Goal: Task Accomplishment & Management: Manage account settings

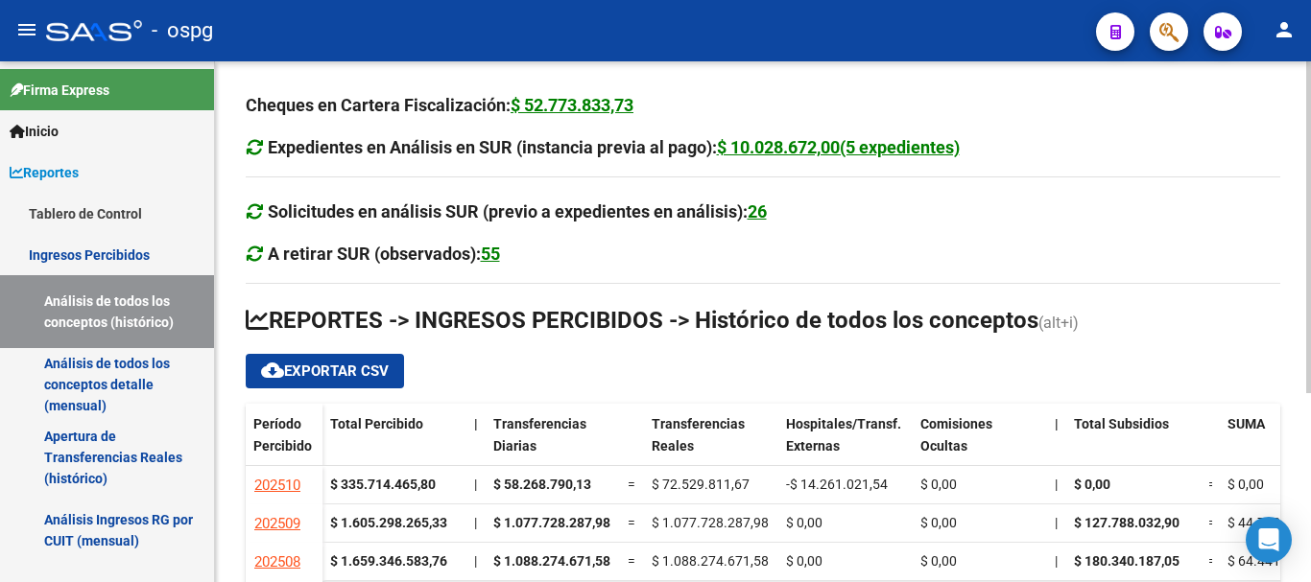
scroll to position [296, 0]
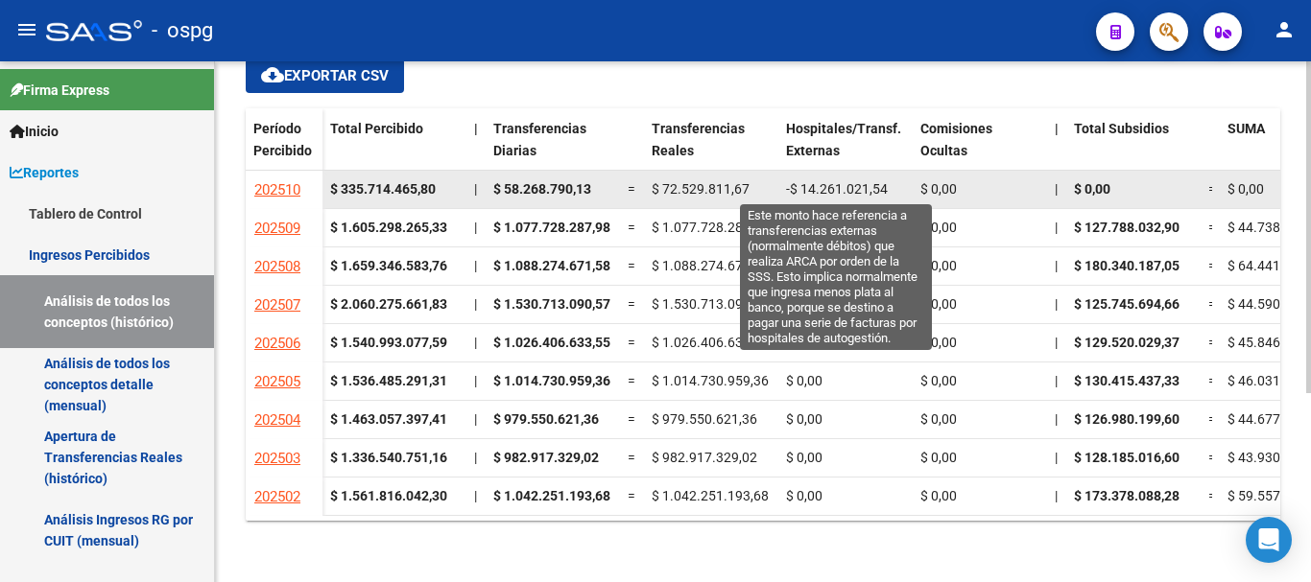
click at [866, 191] on span "-$ 14.261.021,54" at bounding box center [837, 188] width 102 height 15
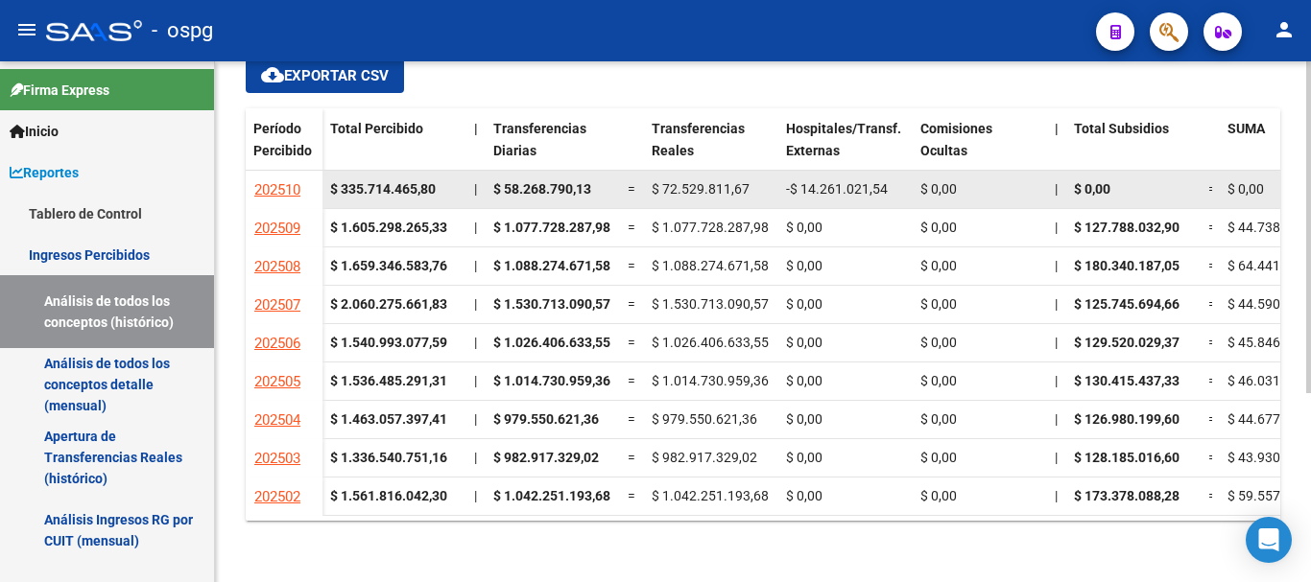
click at [866, 191] on span "-$ 14.261.021,54" at bounding box center [837, 188] width 102 height 15
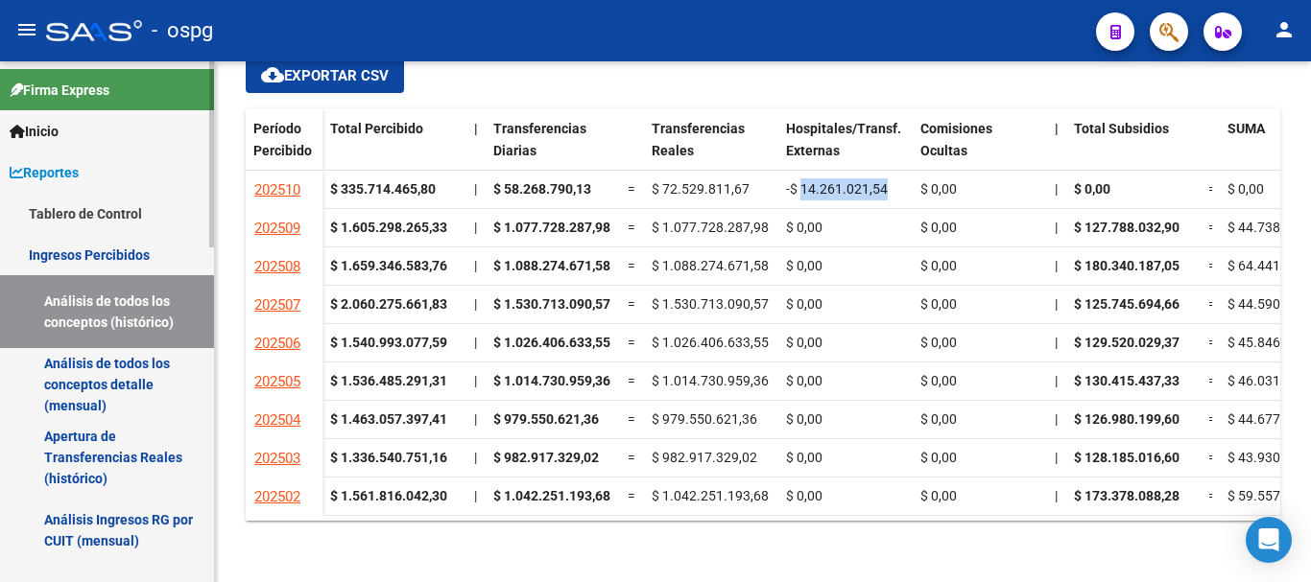
click at [118, 390] on link "Análisis de todos los conceptos detalle (mensual)" at bounding box center [107, 384] width 214 height 73
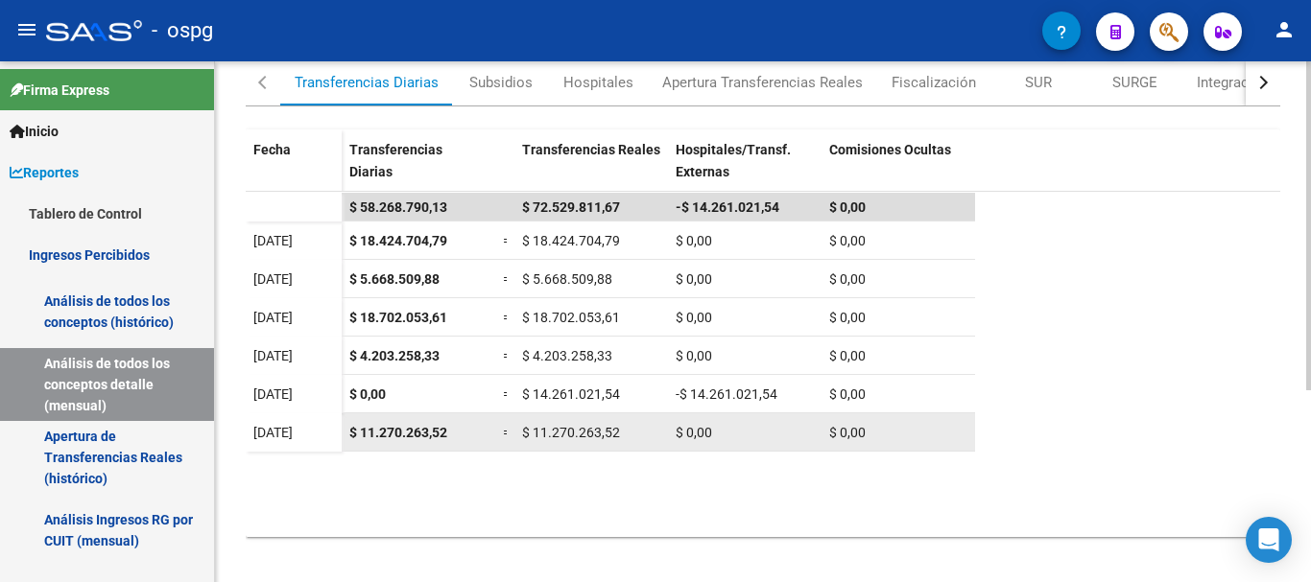
scroll to position [304, 0]
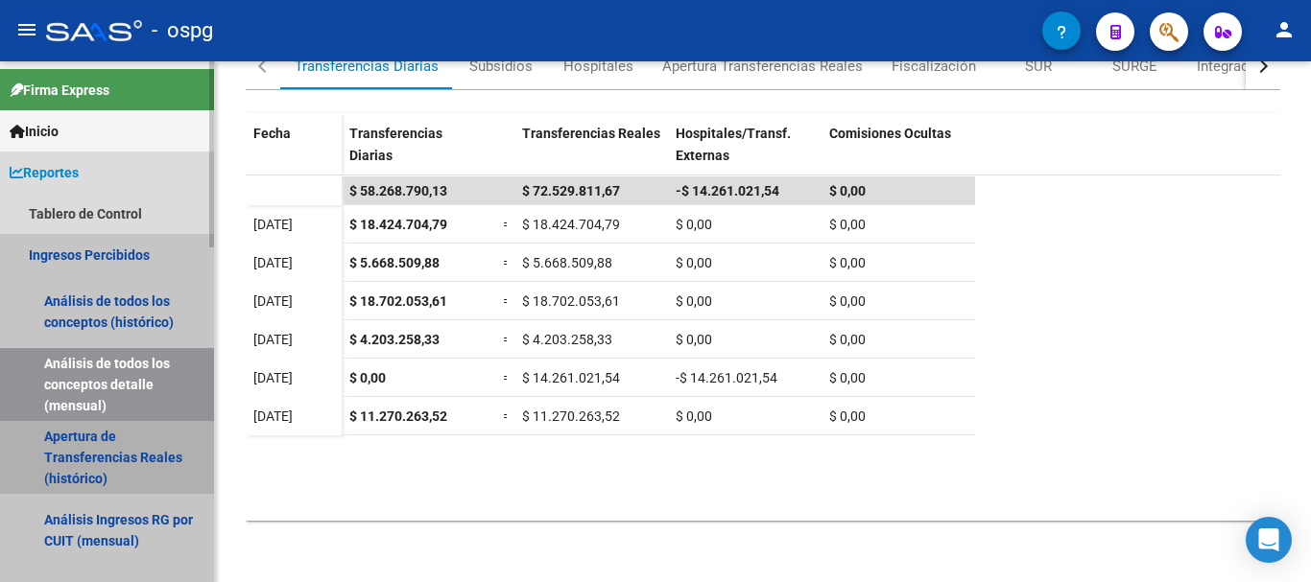
click at [123, 460] on link "Apertura de Transferencias Reales (histórico)" at bounding box center [107, 457] width 214 height 73
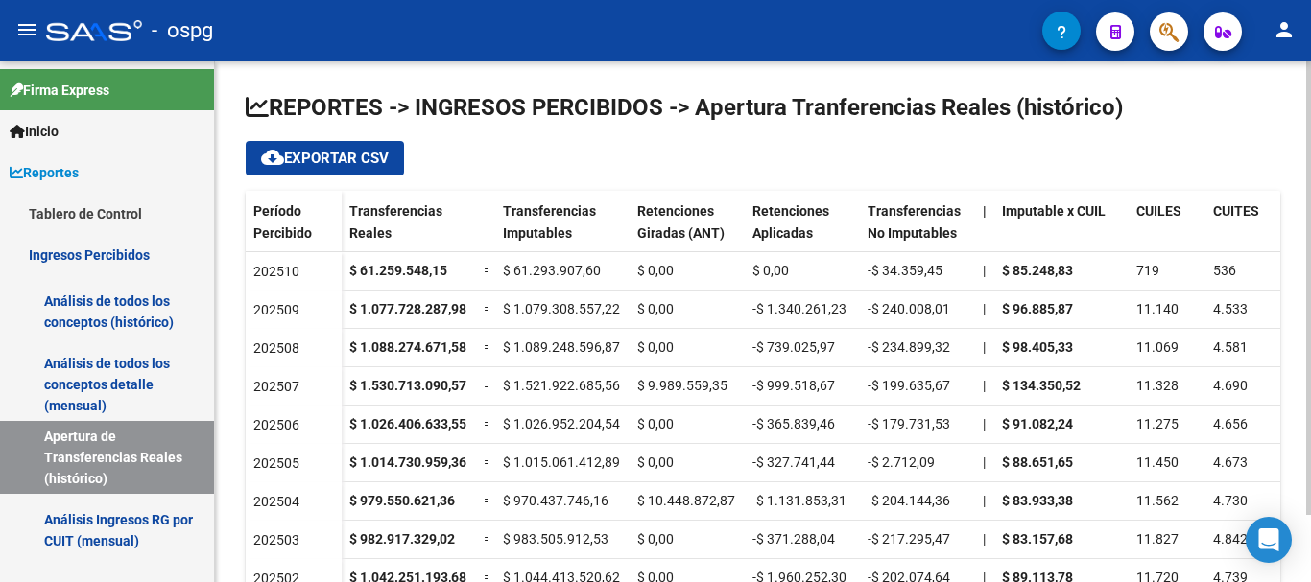
scroll to position [78, 0]
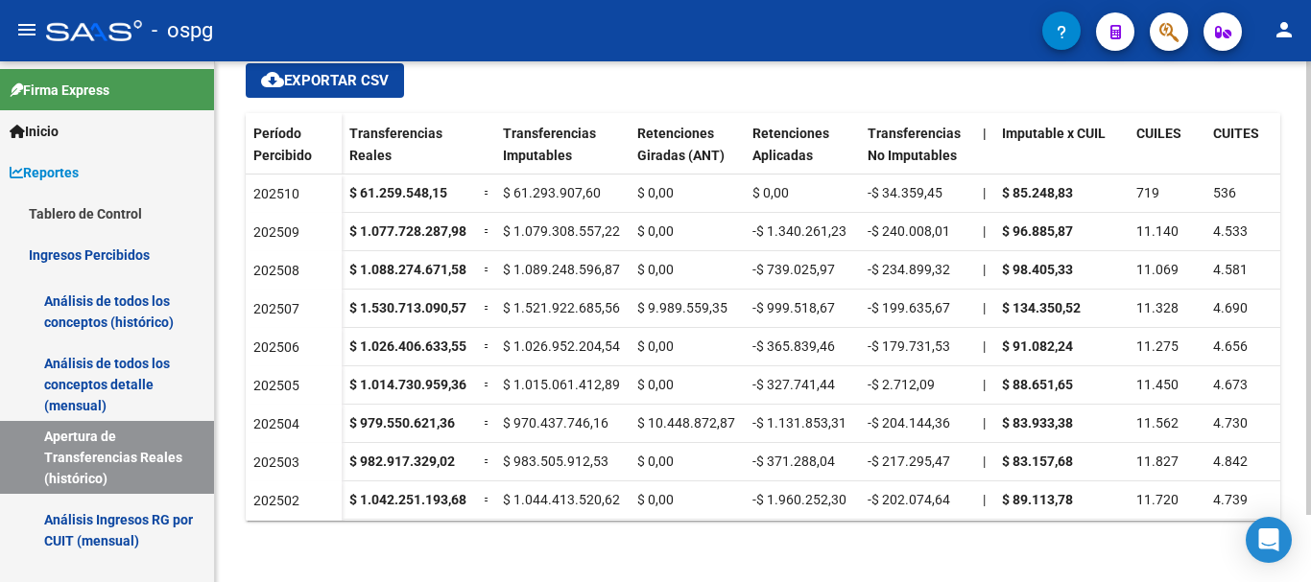
click at [1310, 547] on div at bounding box center [1308, 321] width 5 height 521
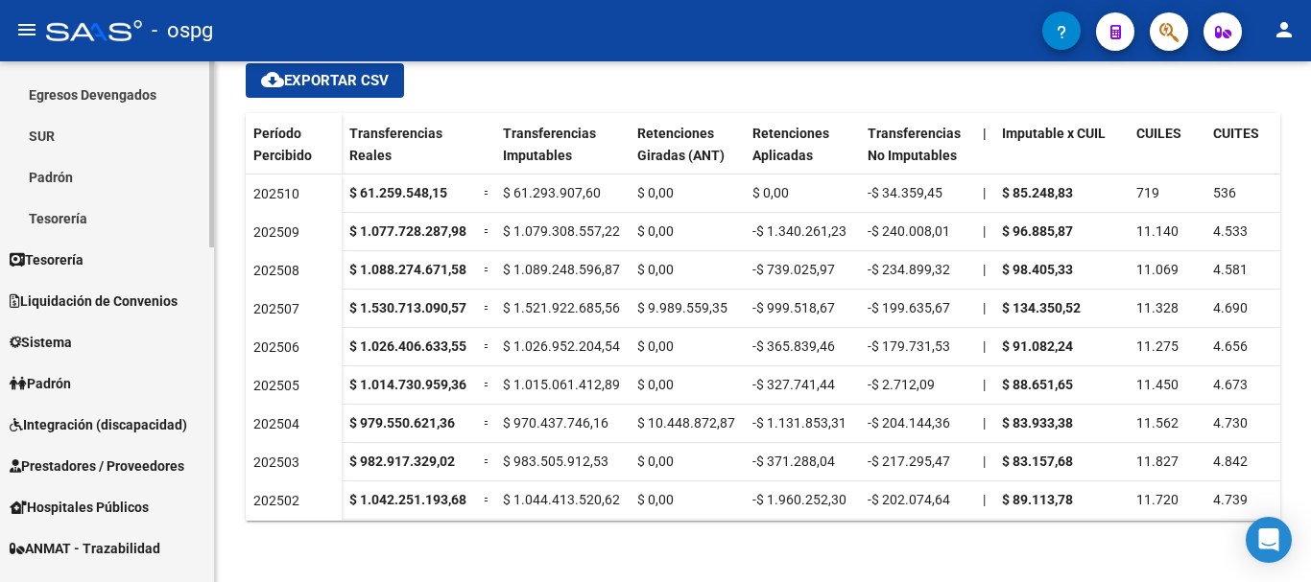
scroll to position [672, 0]
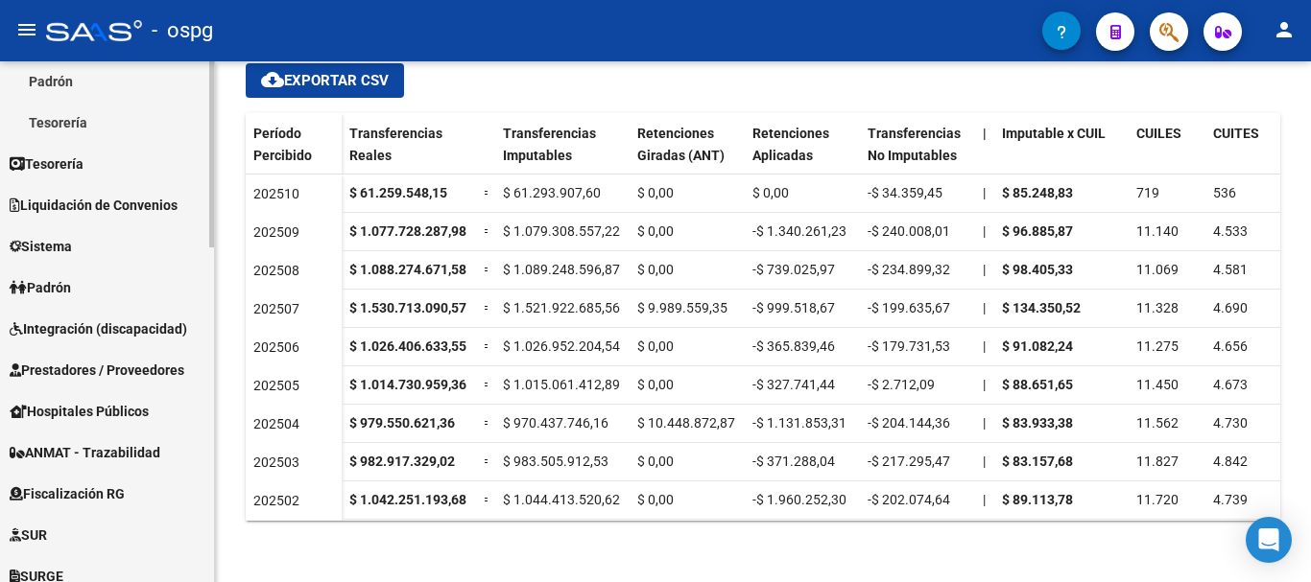
click at [130, 414] on span "Hospitales Públicos" at bounding box center [79, 411] width 139 height 21
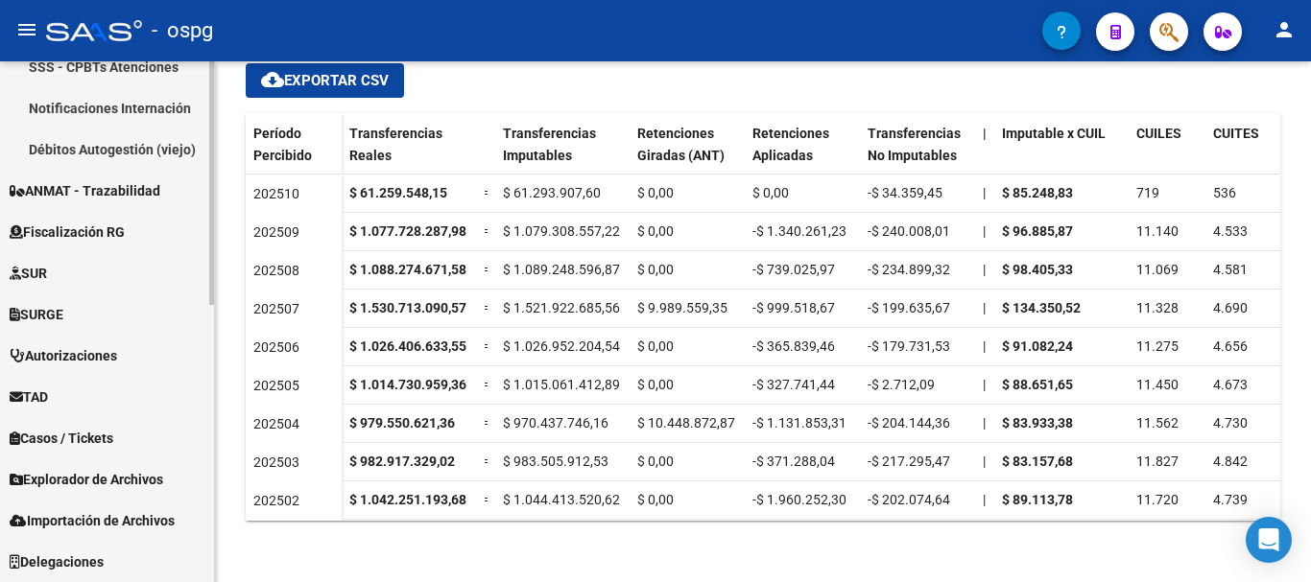
scroll to position [559, 0]
click at [42, 395] on span "TAD" at bounding box center [29, 397] width 38 height 21
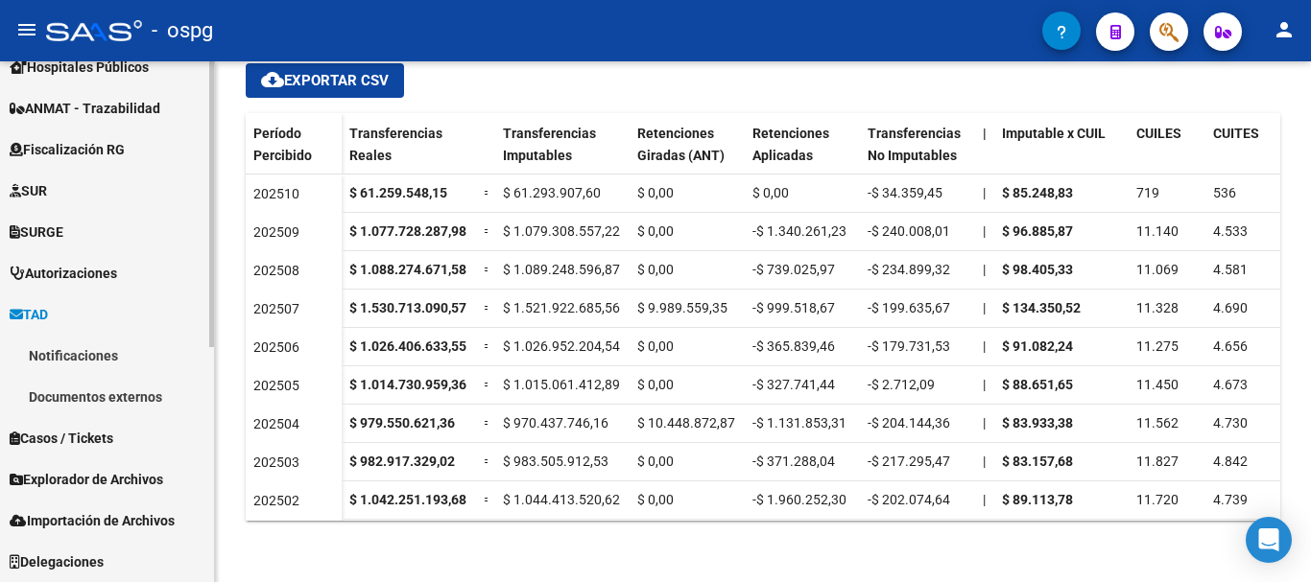
scroll to position [394, 0]
click at [74, 356] on link "Notificaciones" at bounding box center [107, 355] width 214 height 41
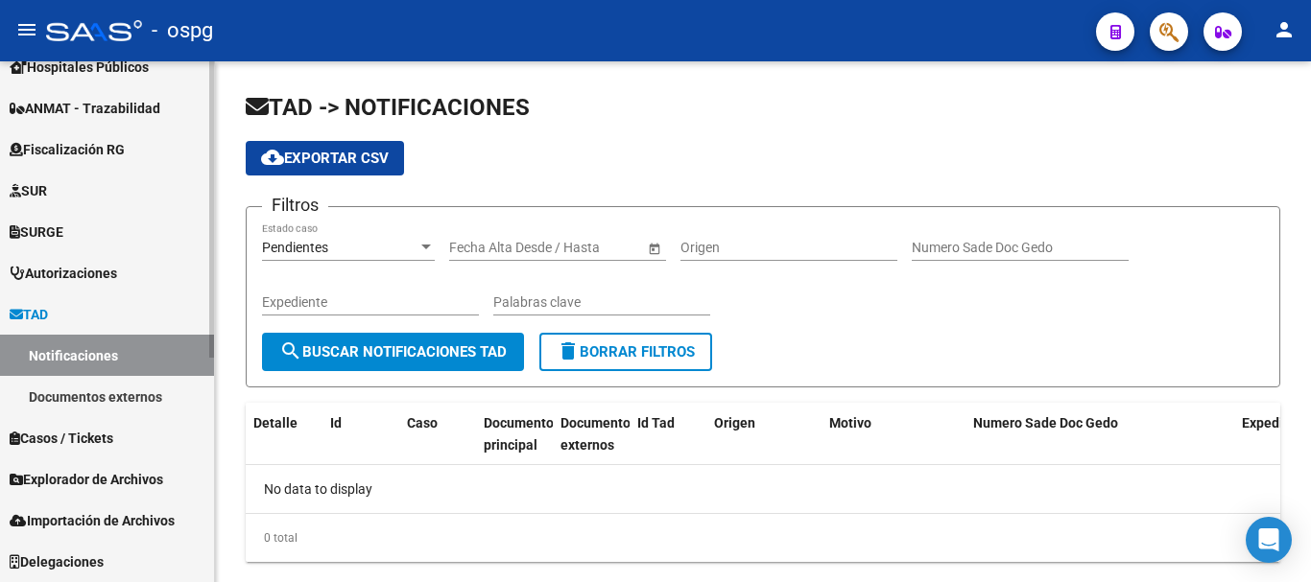
click at [59, 396] on link "Documentos externos" at bounding box center [107, 396] width 214 height 41
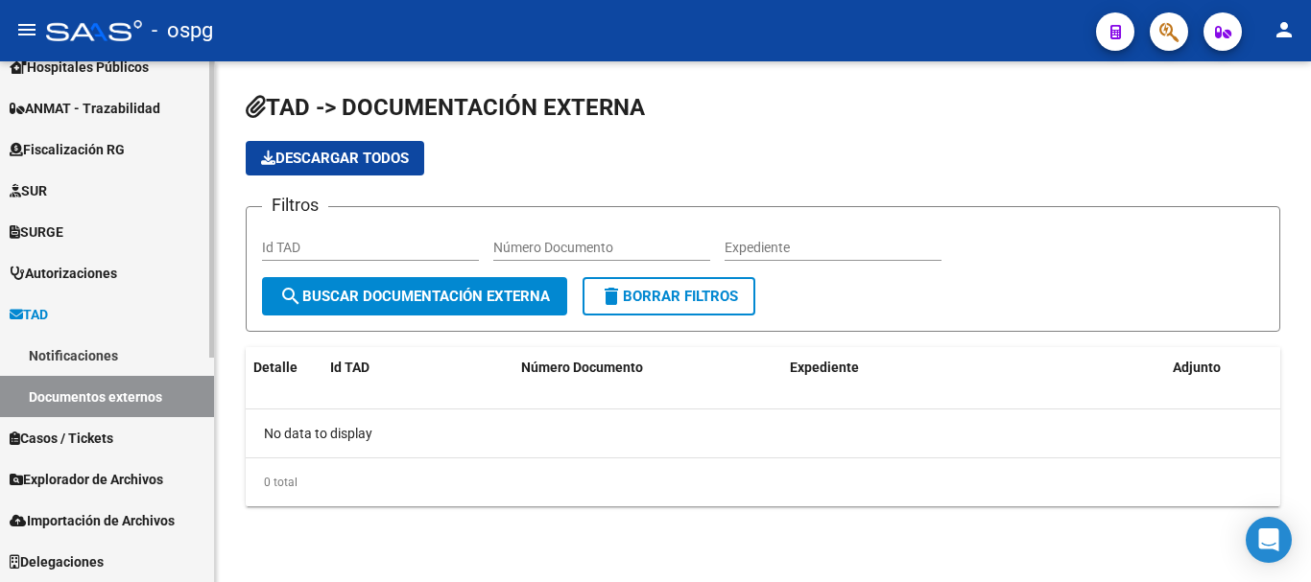
scroll to position [202, 0]
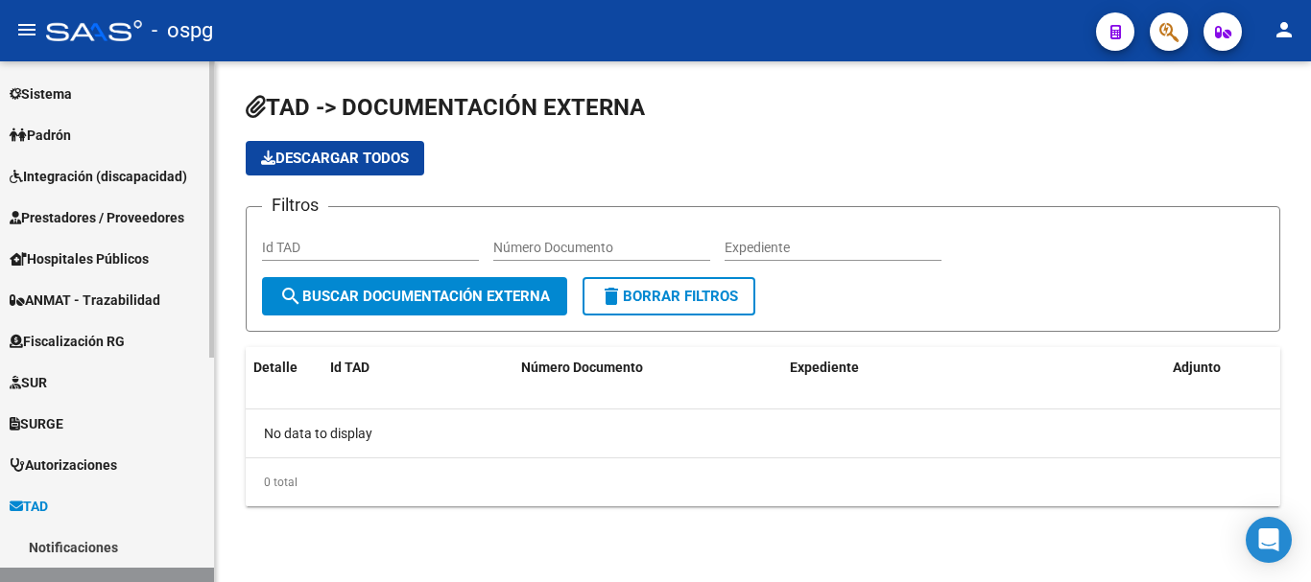
click at [92, 259] on span "Hospitales Públicos" at bounding box center [79, 259] width 139 height 21
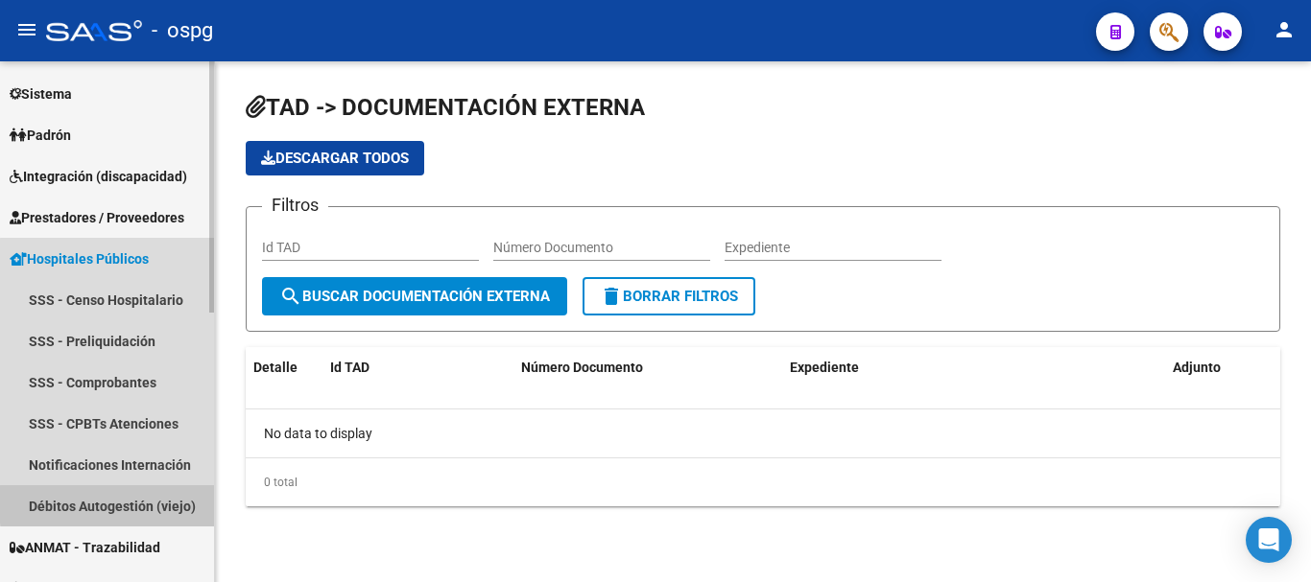
click at [181, 505] on link "Débitos Autogestión (viejo)" at bounding box center [107, 506] width 214 height 41
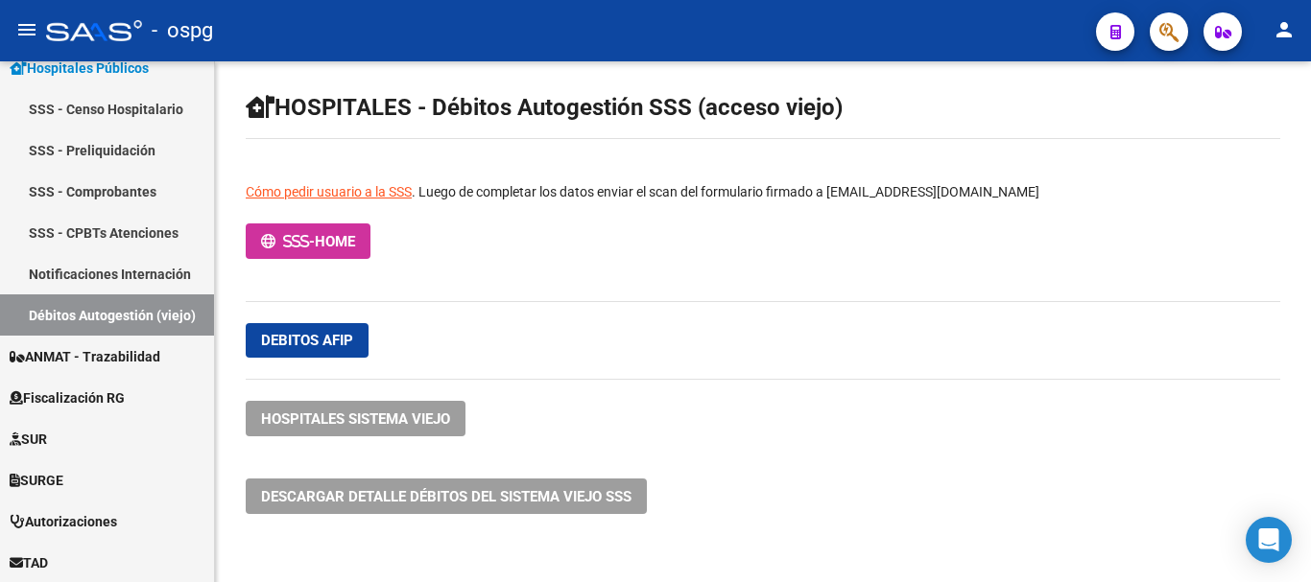
scroll to position [394, 0]
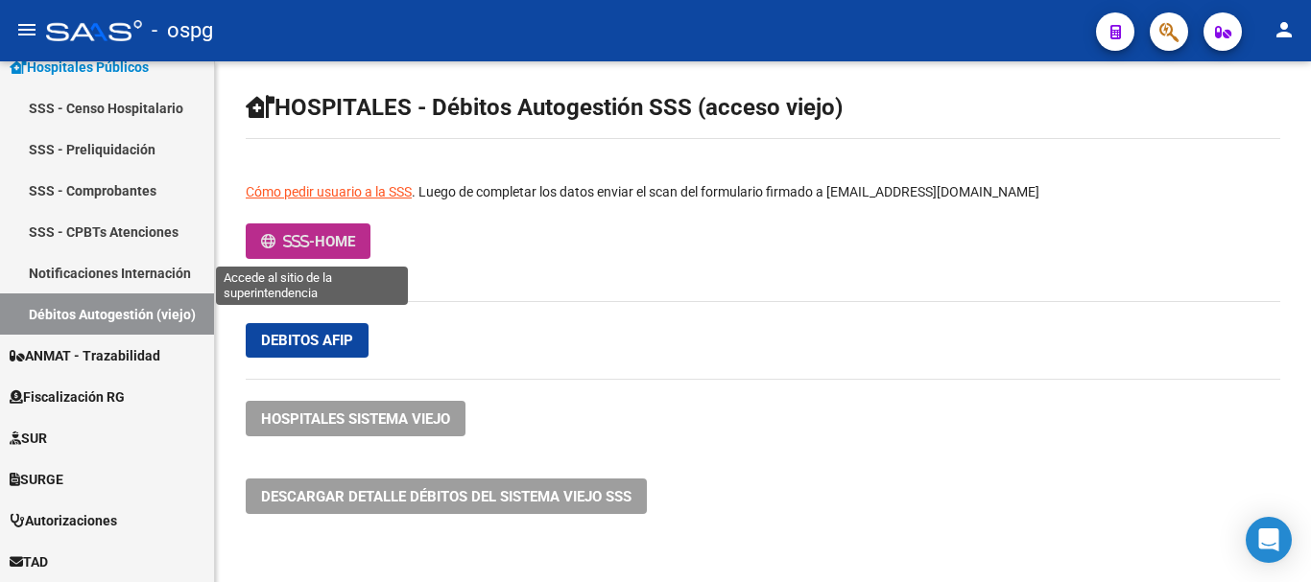
click at [318, 256] on button "- HOME" at bounding box center [308, 242] width 125 height 36
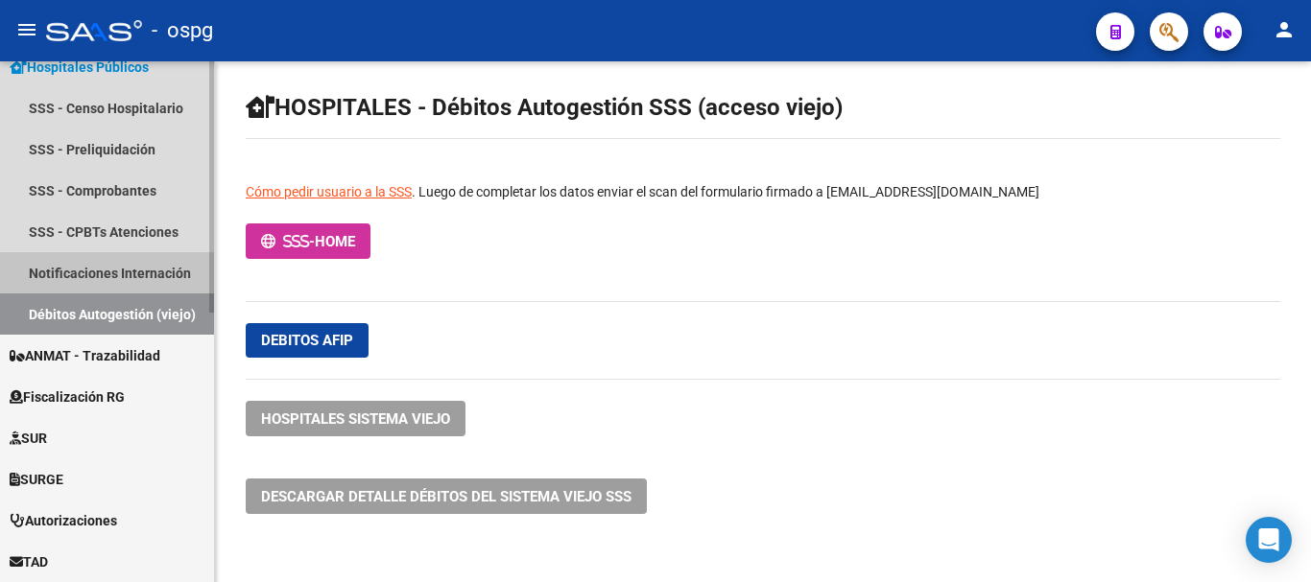
click at [125, 267] on link "Notificaciones Internación" at bounding box center [107, 272] width 214 height 41
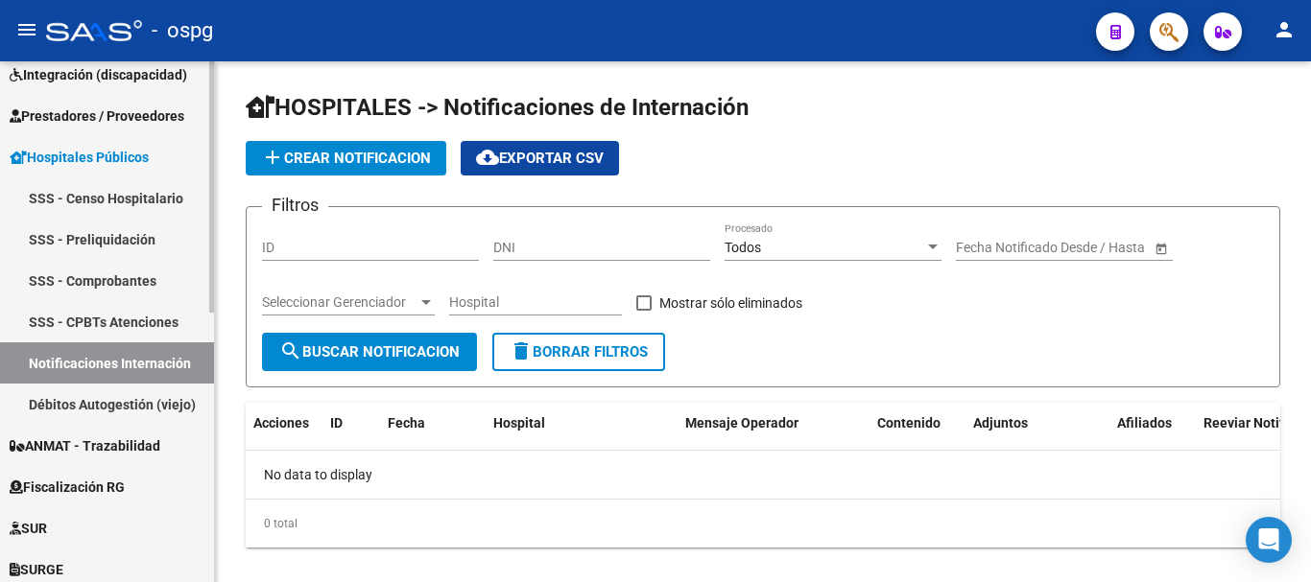
scroll to position [298, 0]
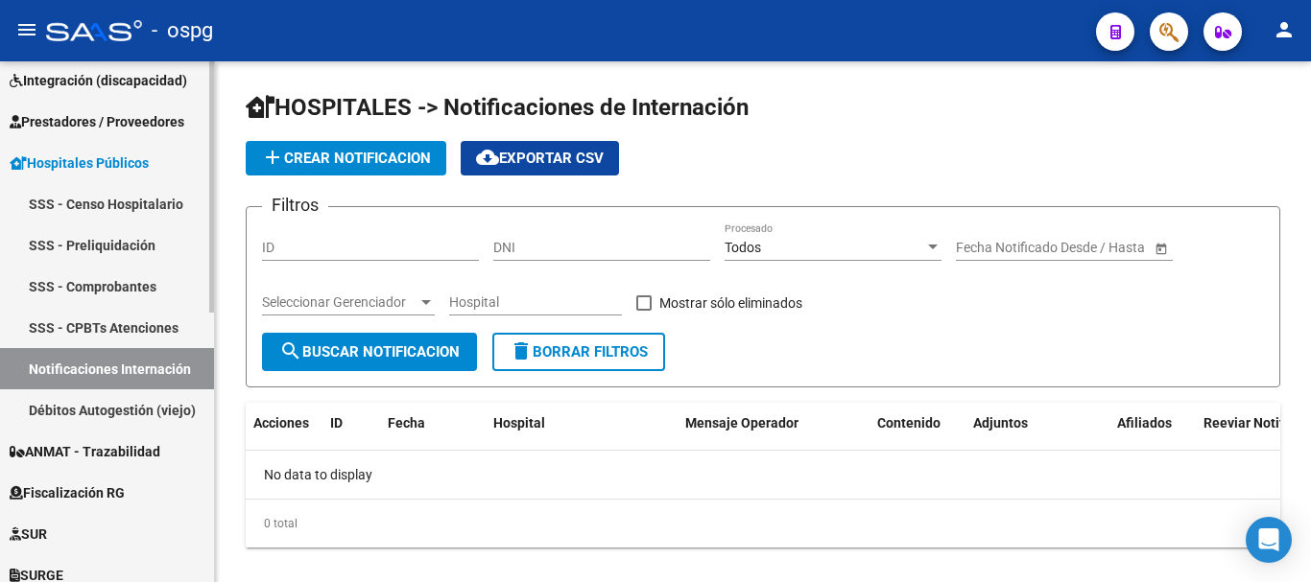
click at [156, 205] on link "SSS - Censo Hospitalario" at bounding box center [107, 203] width 214 height 41
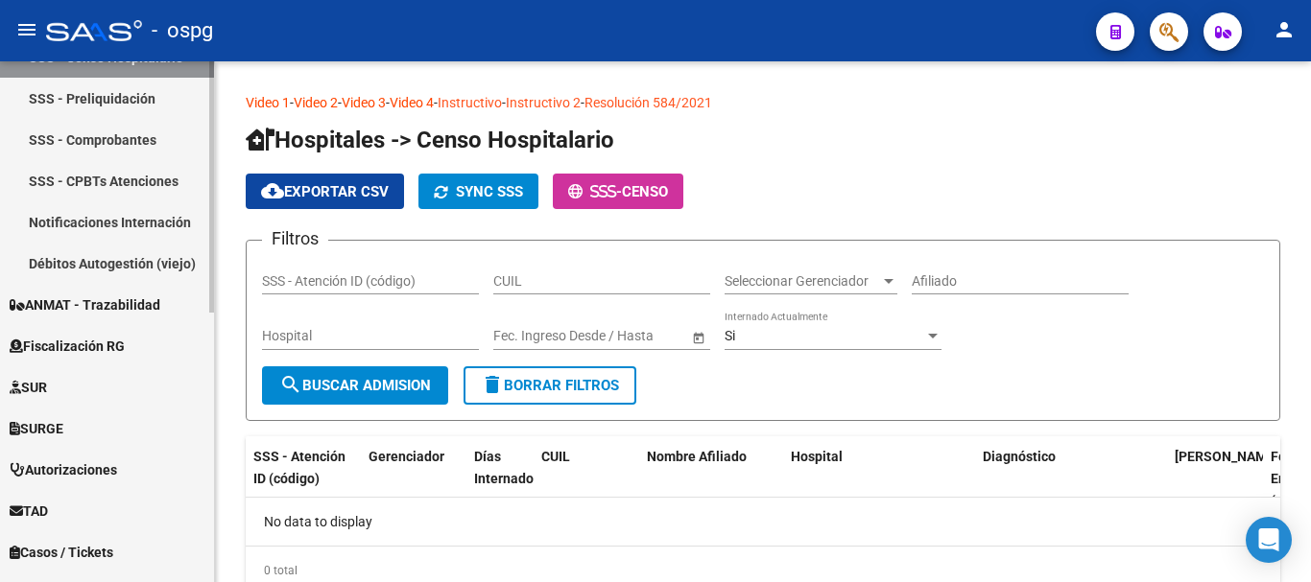
scroll to position [490, 0]
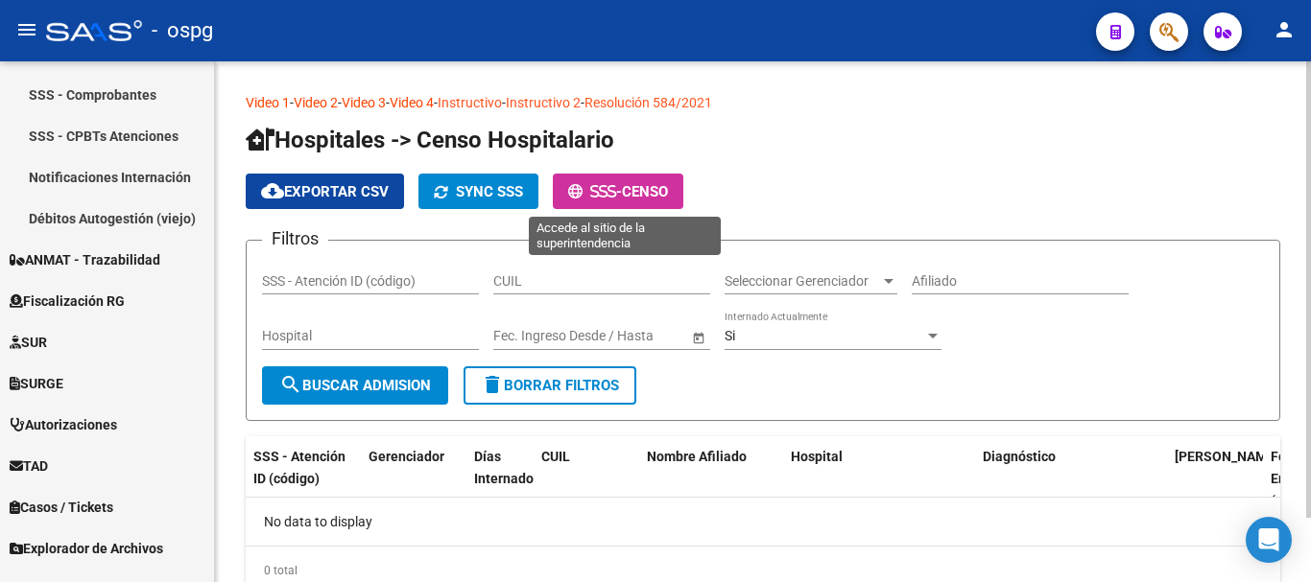
click at [601, 198] on icon at bounding box center [603, 191] width 9 height 14
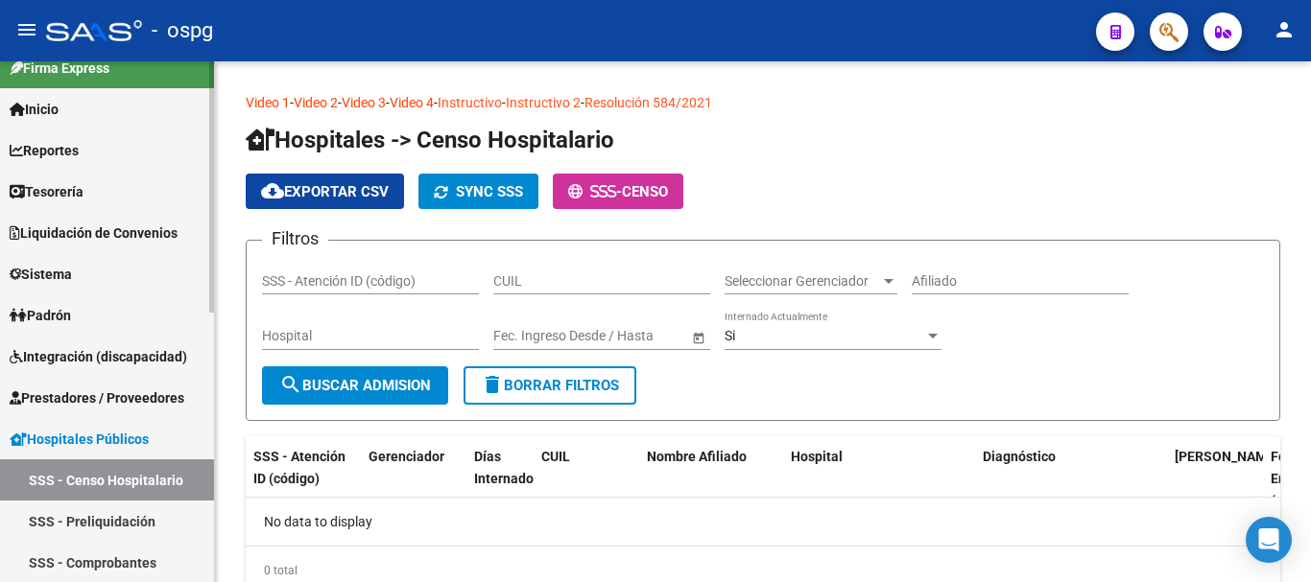
scroll to position [0, 0]
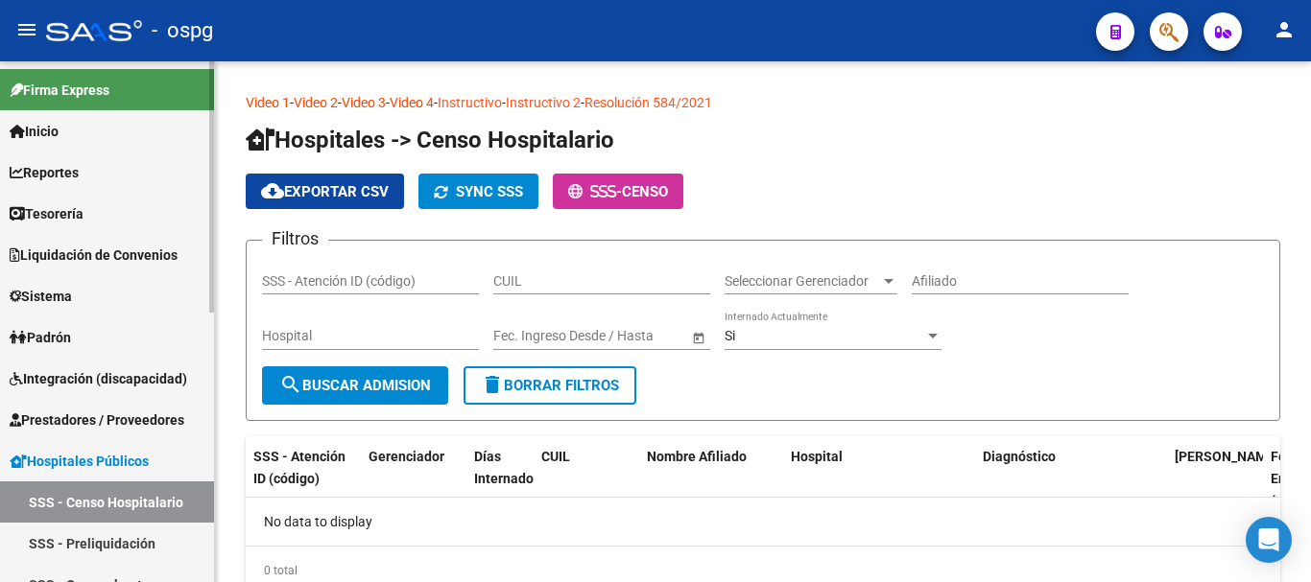
click at [79, 173] on span "Reportes" at bounding box center [44, 172] width 69 height 21
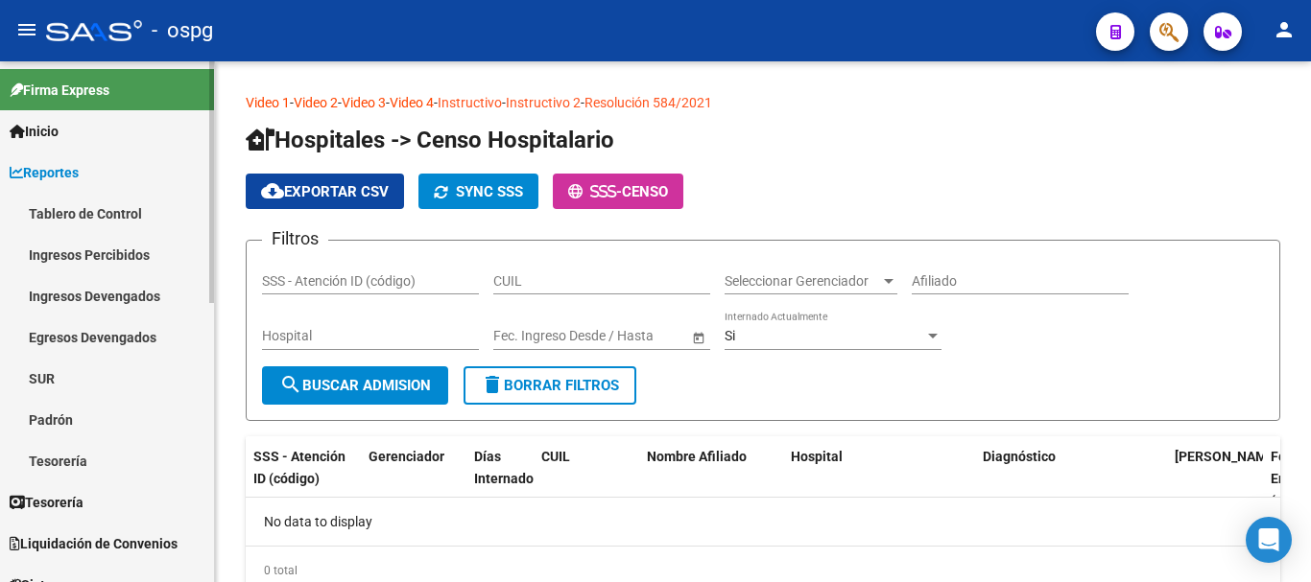
click at [47, 462] on link "Tesorería" at bounding box center [107, 460] width 214 height 41
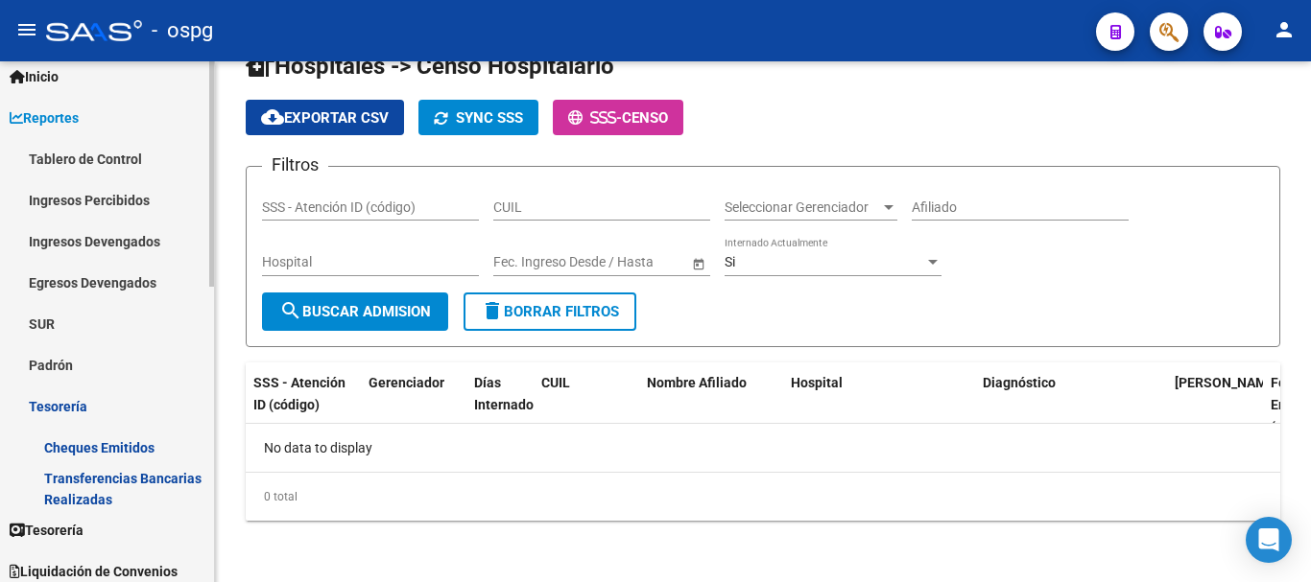
scroll to position [96, 0]
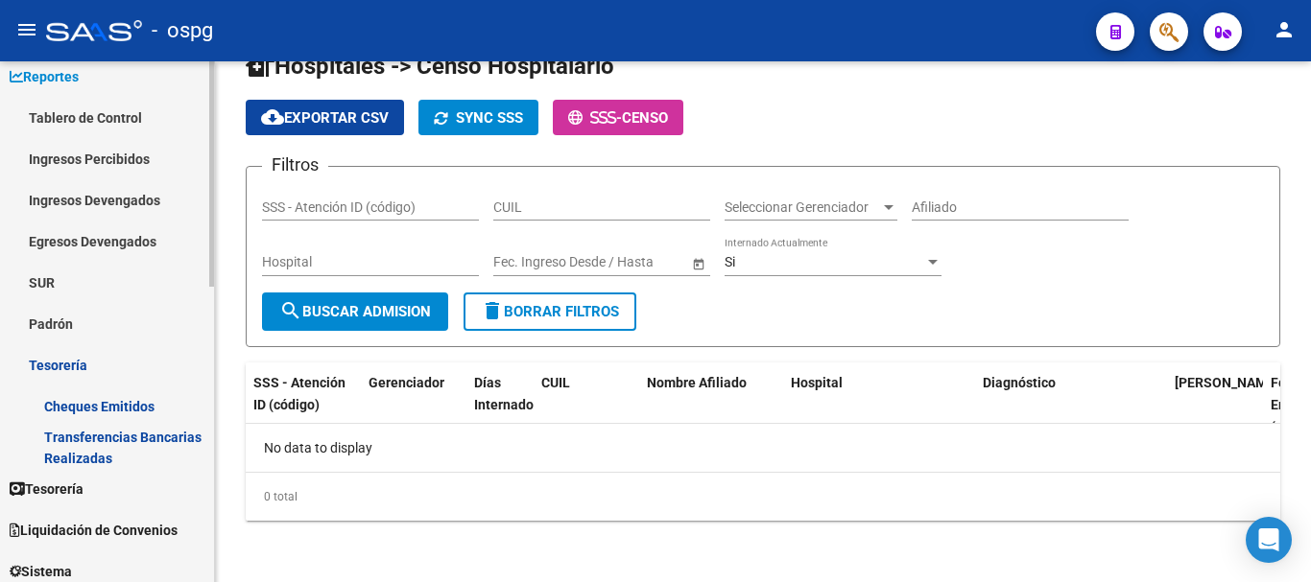
click at [94, 447] on link "Transferencias Bancarias Realizadas" at bounding box center [107, 447] width 214 height 41
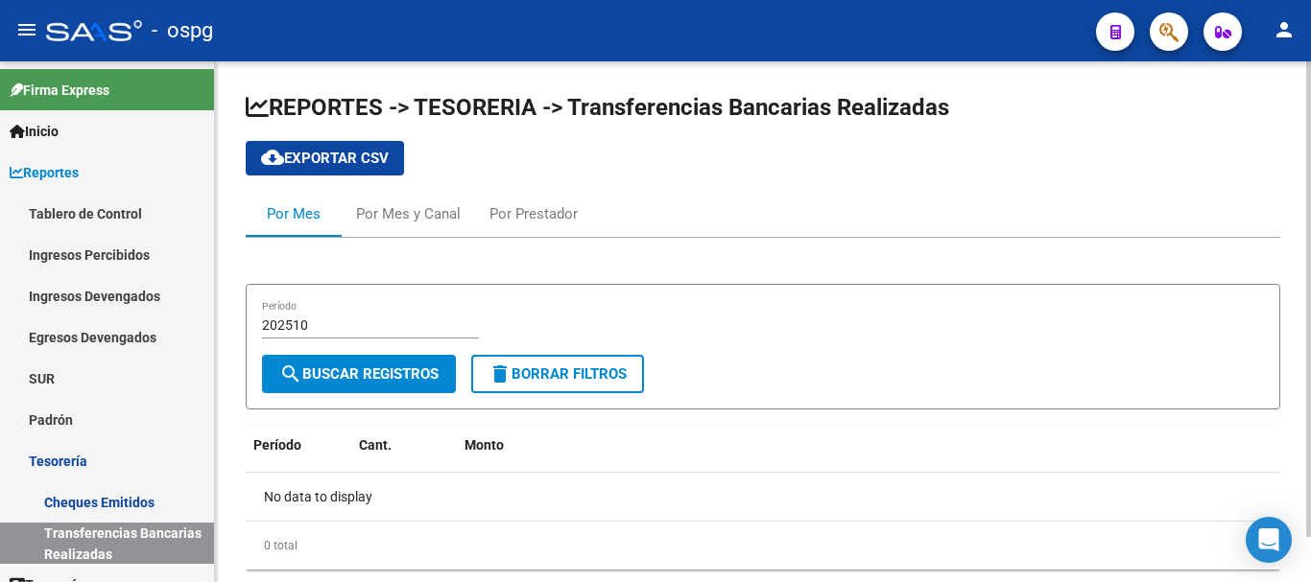
drag, startPoint x: 1111, startPoint y: 125, endPoint x: 1051, endPoint y: 117, distance: 60.9
click at [1111, 125] on h1 "REPORTES -> TESORERIA -> Transferencias Bancarias Realizadas" at bounding box center [763, 109] width 1034 height 34
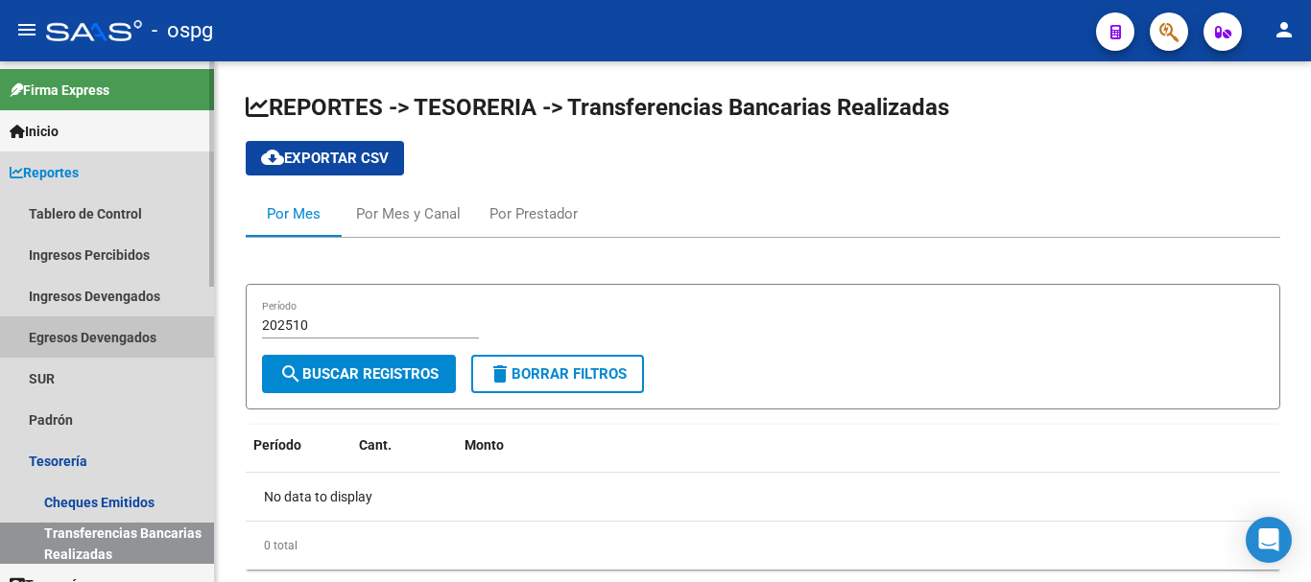
click at [132, 332] on link "Egresos Devengados" at bounding box center [107, 337] width 214 height 41
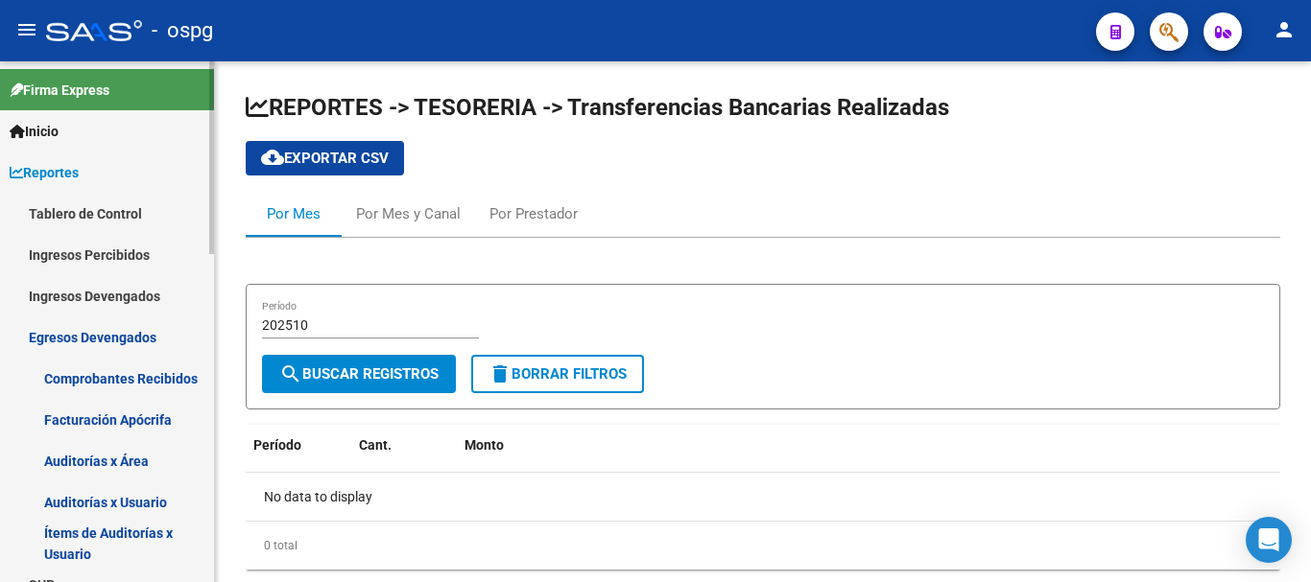
click at [125, 298] on link "Ingresos Devengados" at bounding box center [107, 295] width 214 height 41
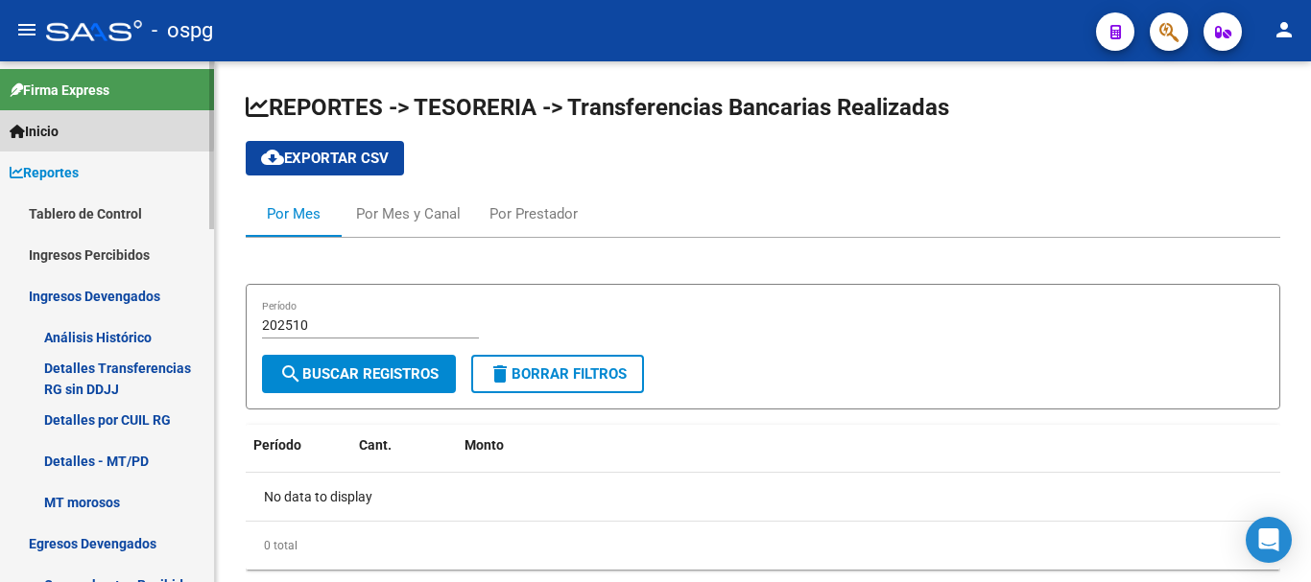
click at [46, 130] on span "Inicio" at bounding box center [34, 131] width 49 height 21
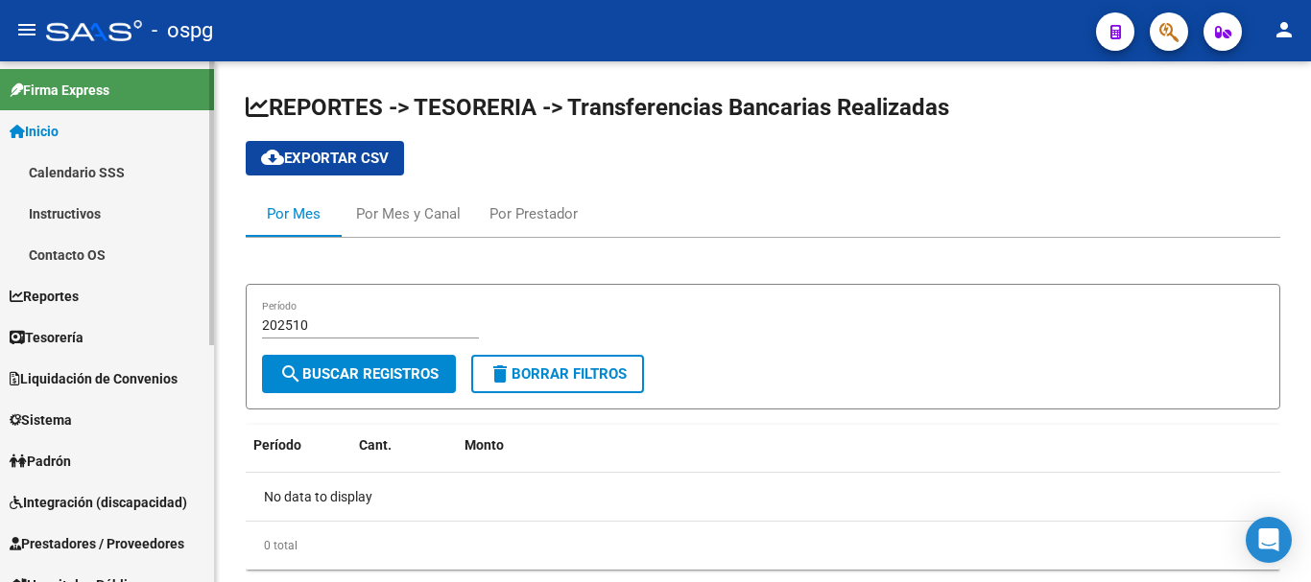
click at [88, 255] on link "Contacto OS" at bounding box center [107, 254] width 214 height 41
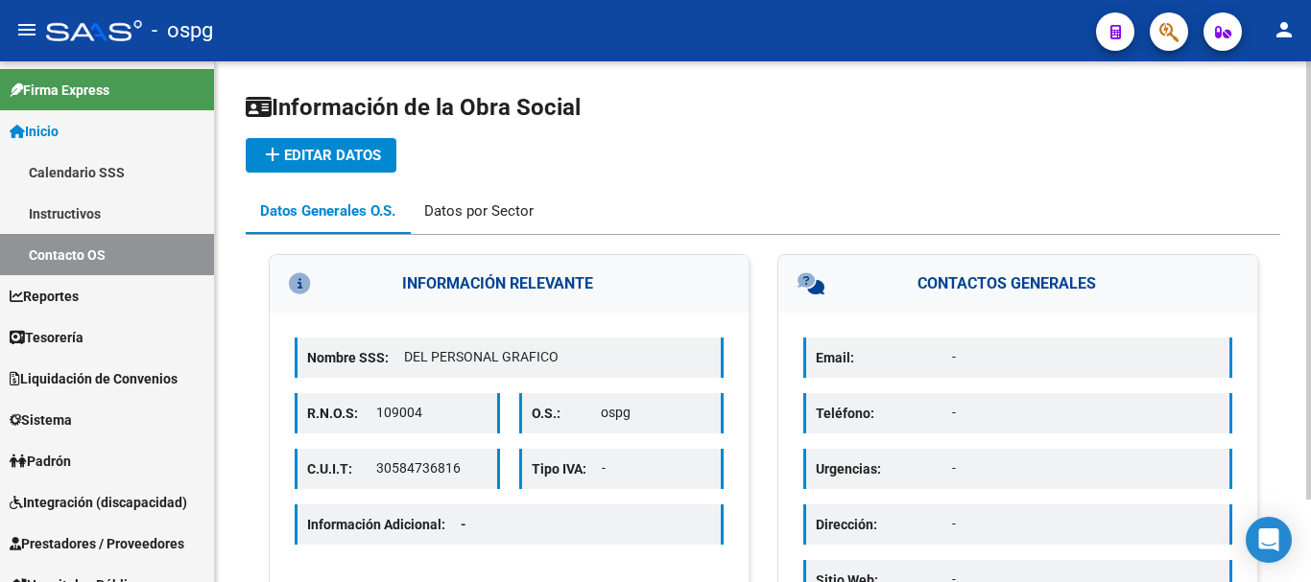
click at [475, 216] on div "Datos por Sector" at bounding box center [478, 211] width 109 height 21
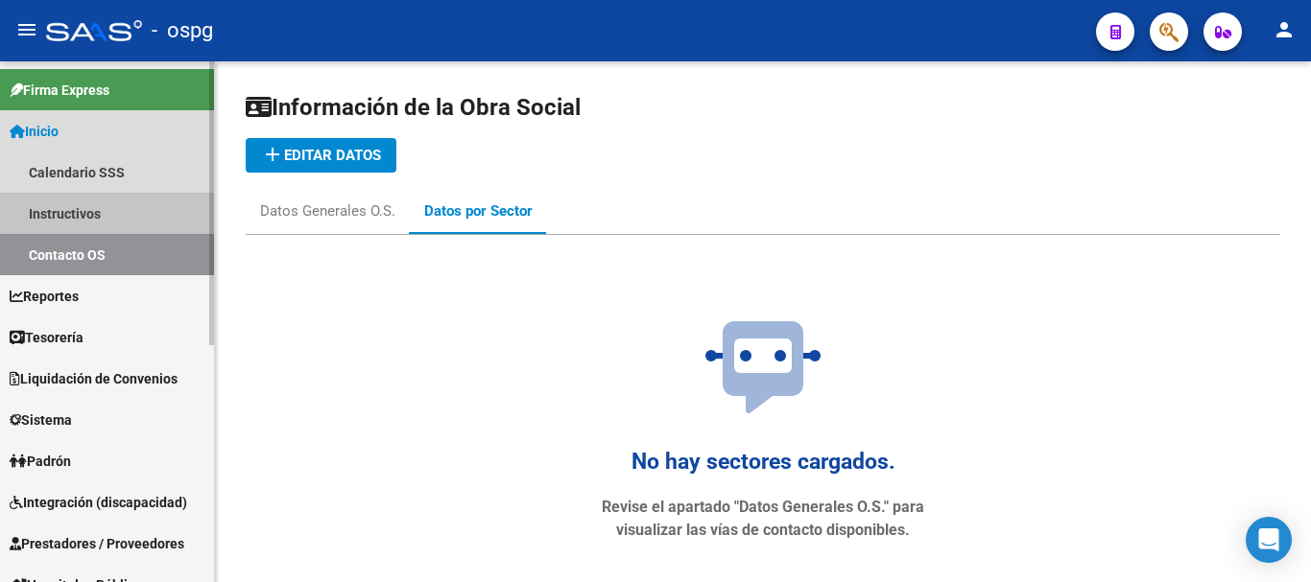
click at [85, 218] on link "Instructivos" at bounding box center [107, 213] width 214 height 41
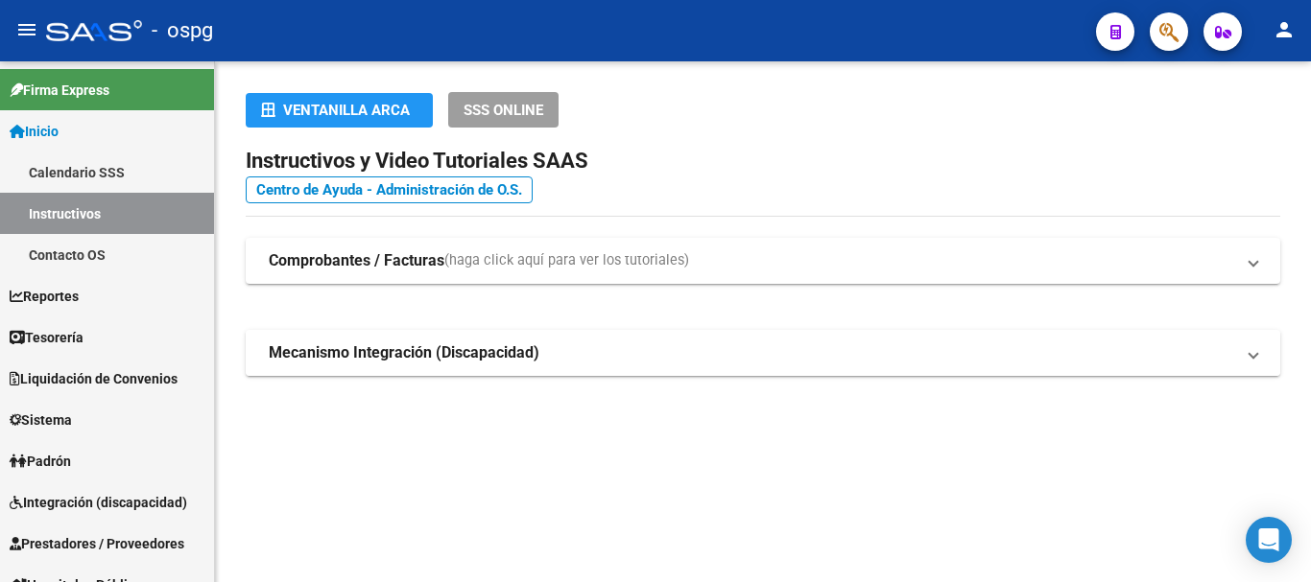
click at [1246, 358] on span "Mecanismo Integración (Discapacidad)" at bounding box center [759, 353] width 981 height 21
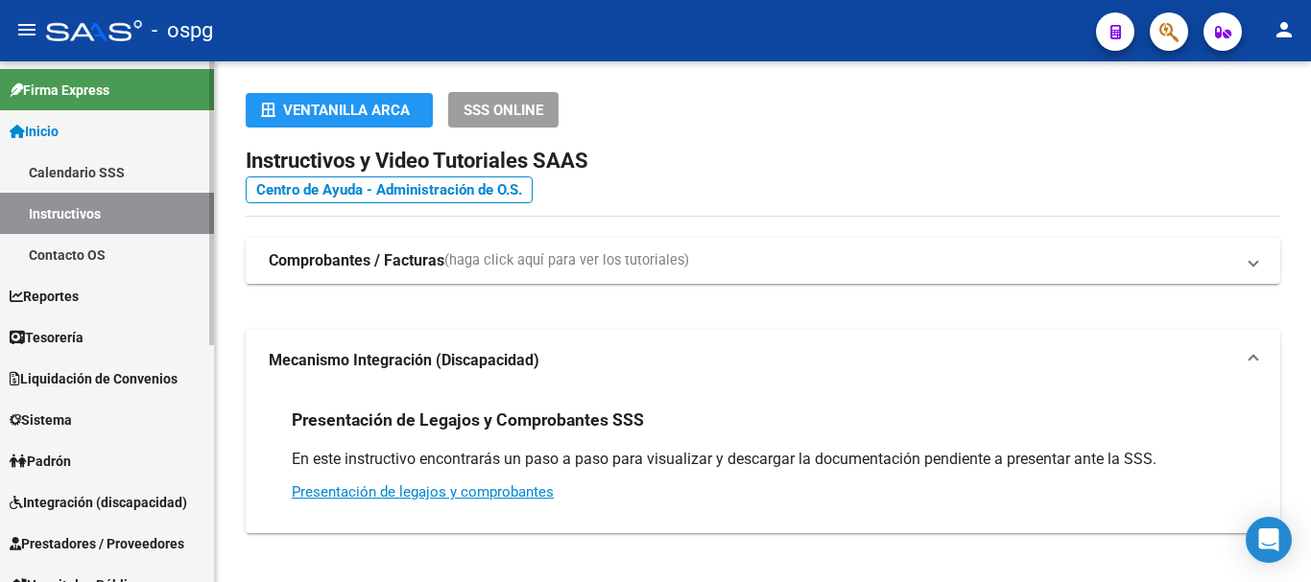
click at [63, 174] on link "Calendario SSS" at bounding box center [107, 172] width 214 height 41
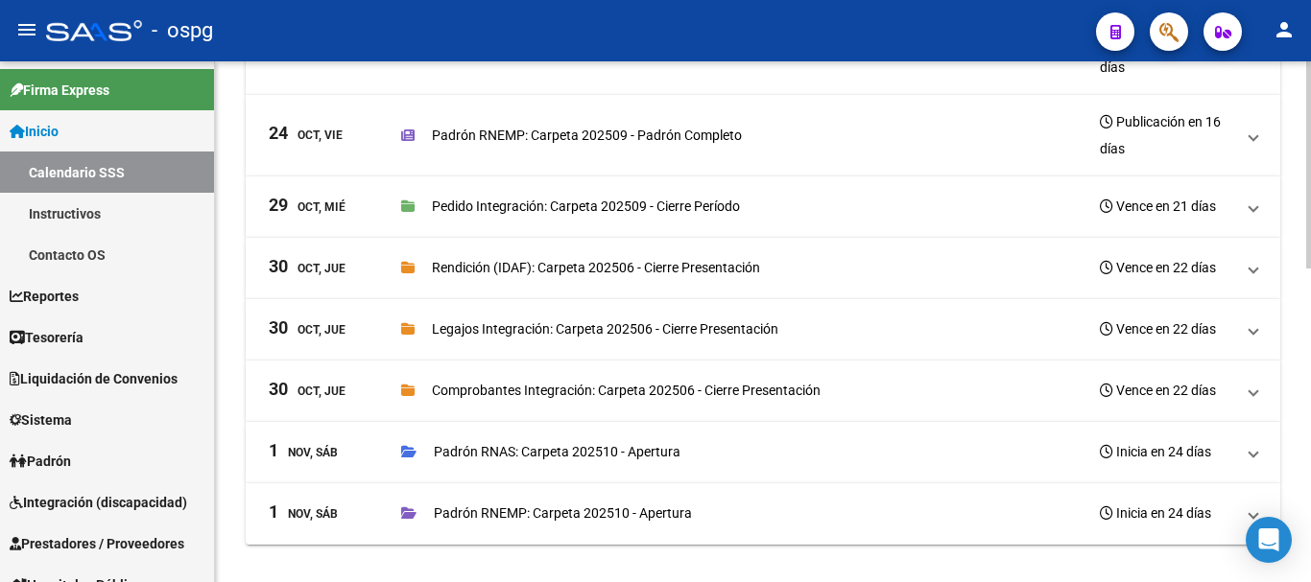
scroll to position [788, 0]
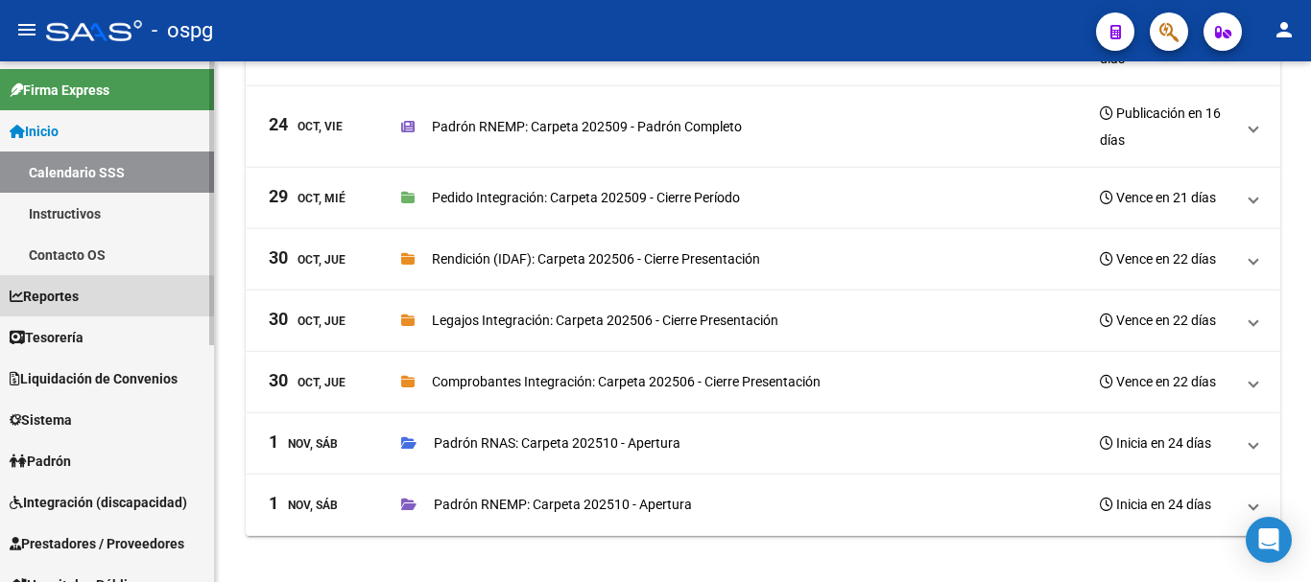
click at [73, 300] on span "Reportes" at bounding box center [44, 296] width 69 height 21
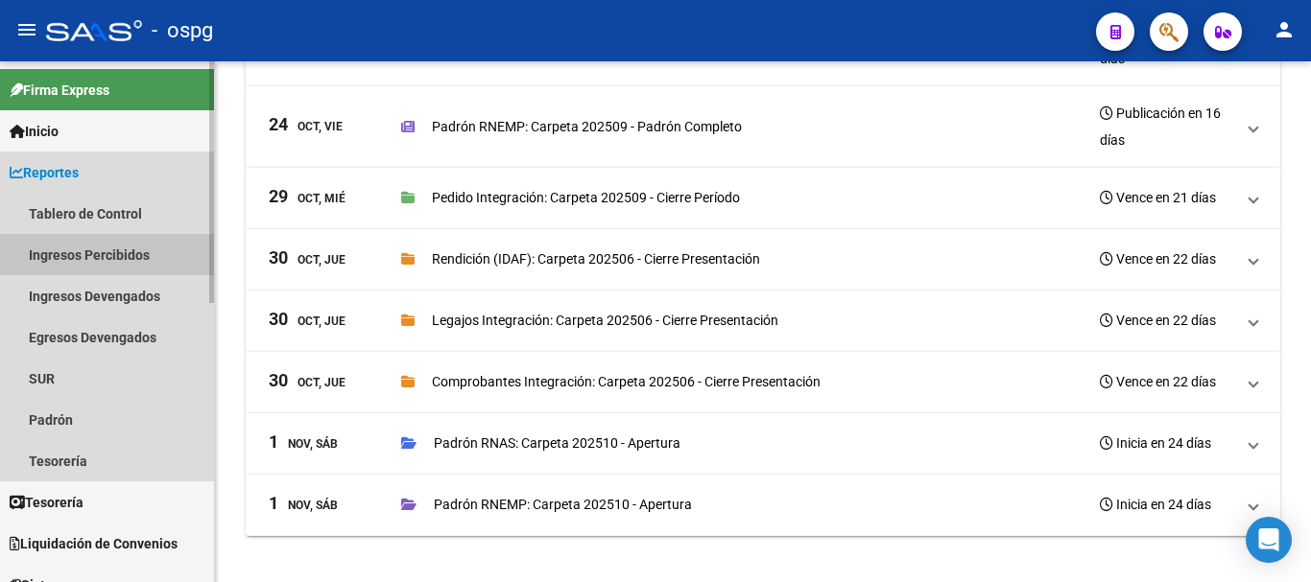
click at [82, 255] on link "Ingresos Percibidos" at bounding box center [107, 254] width 214 height 41
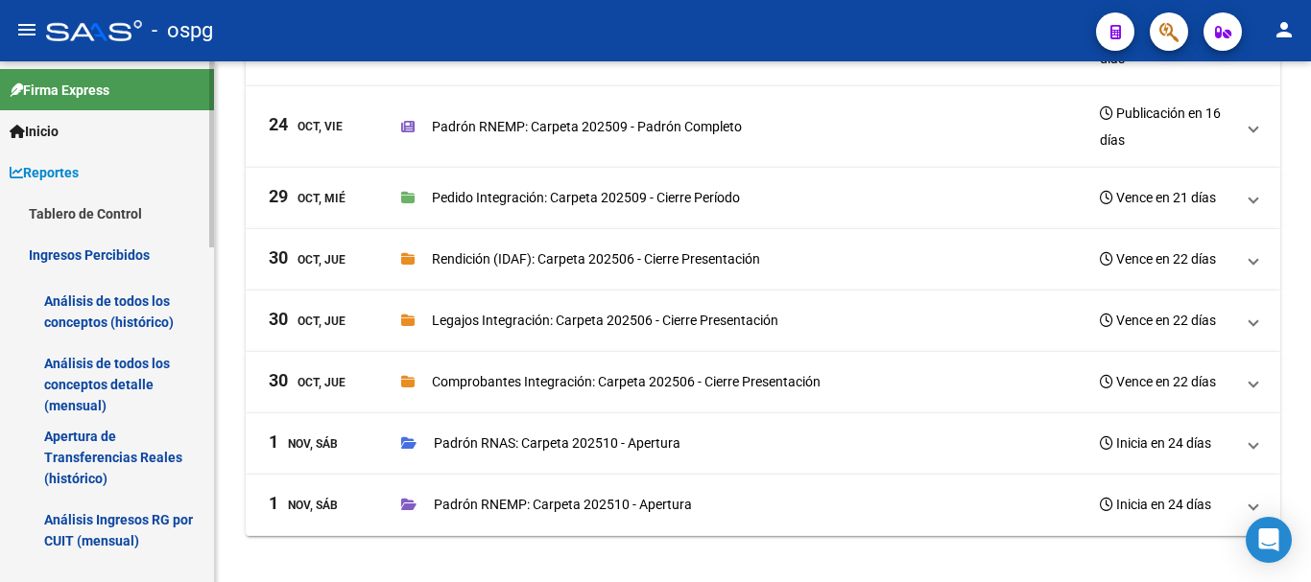
click at [120, 313] on link "Análisis de todos los conceptos (histórico)" at bounding box center [107, 311] width 214 height 73
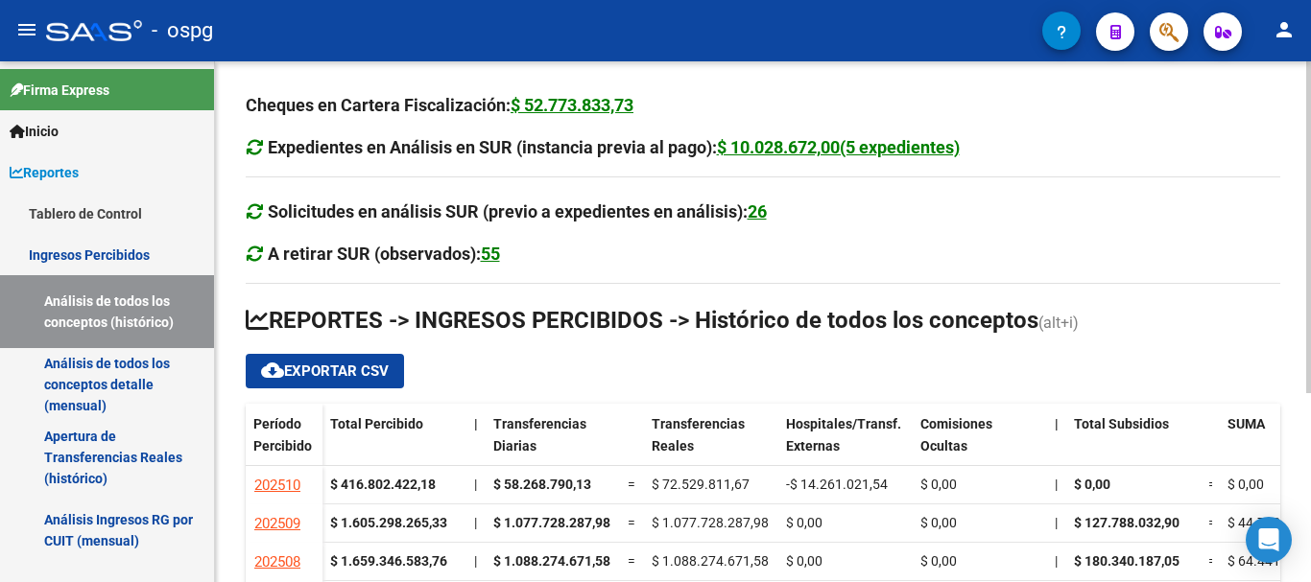
scroll to position [296, 0]
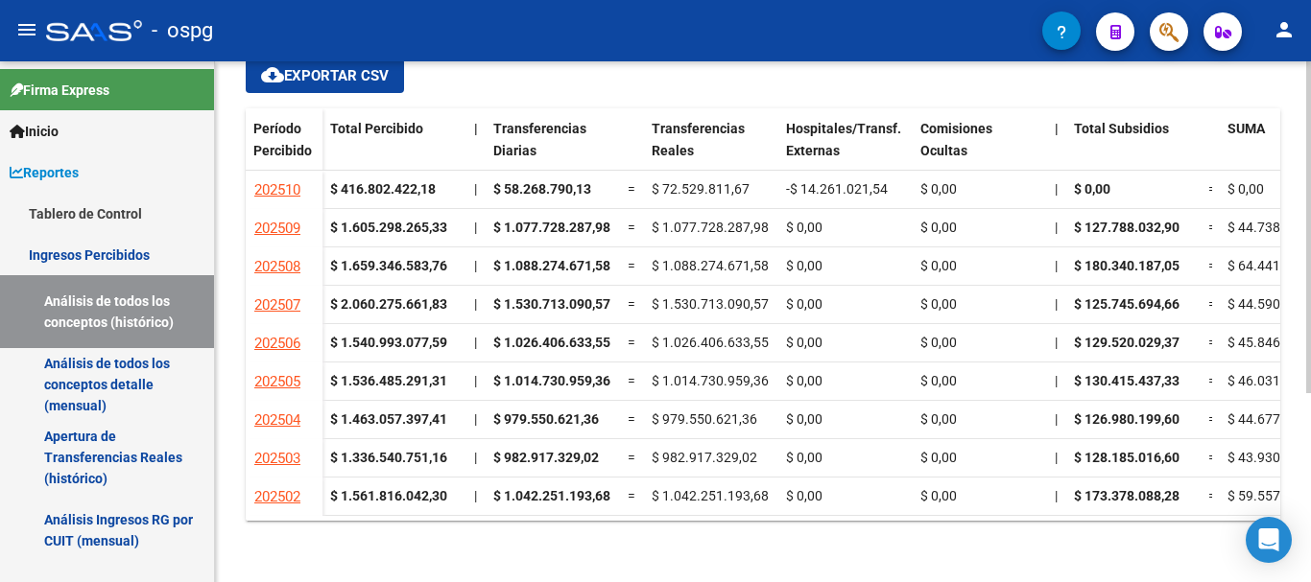
click at [1310, 547] on div at bounding box center [1308, 321] width 5 height 521
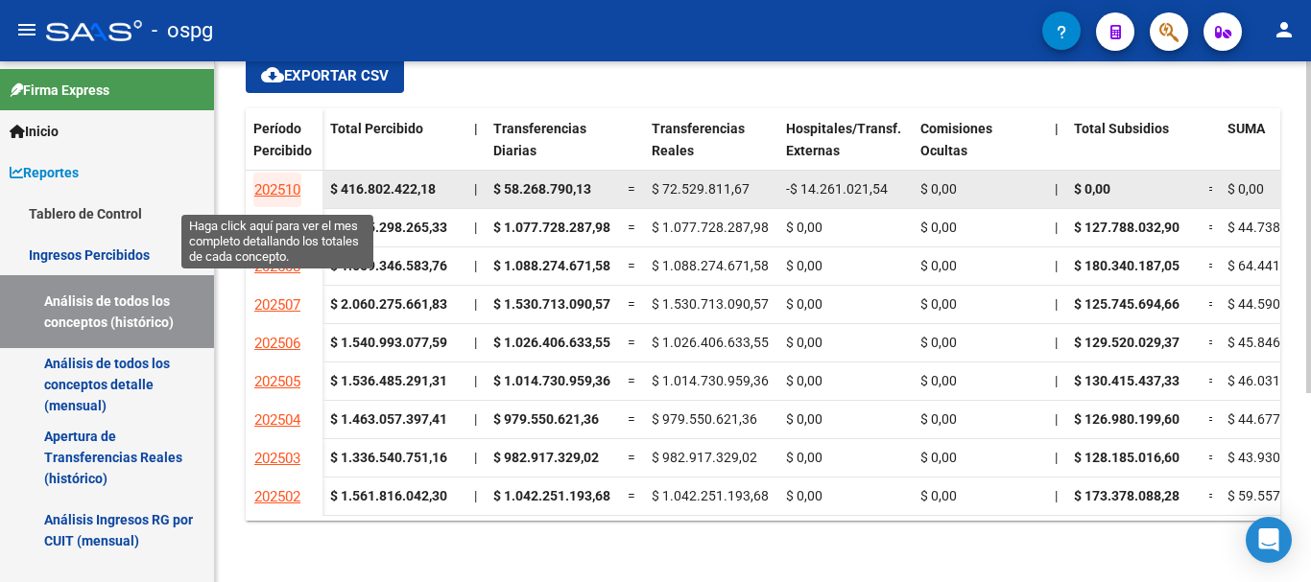
click at [285, 190] on span "202510" at bounding box center [277, 189] width 46 height 17
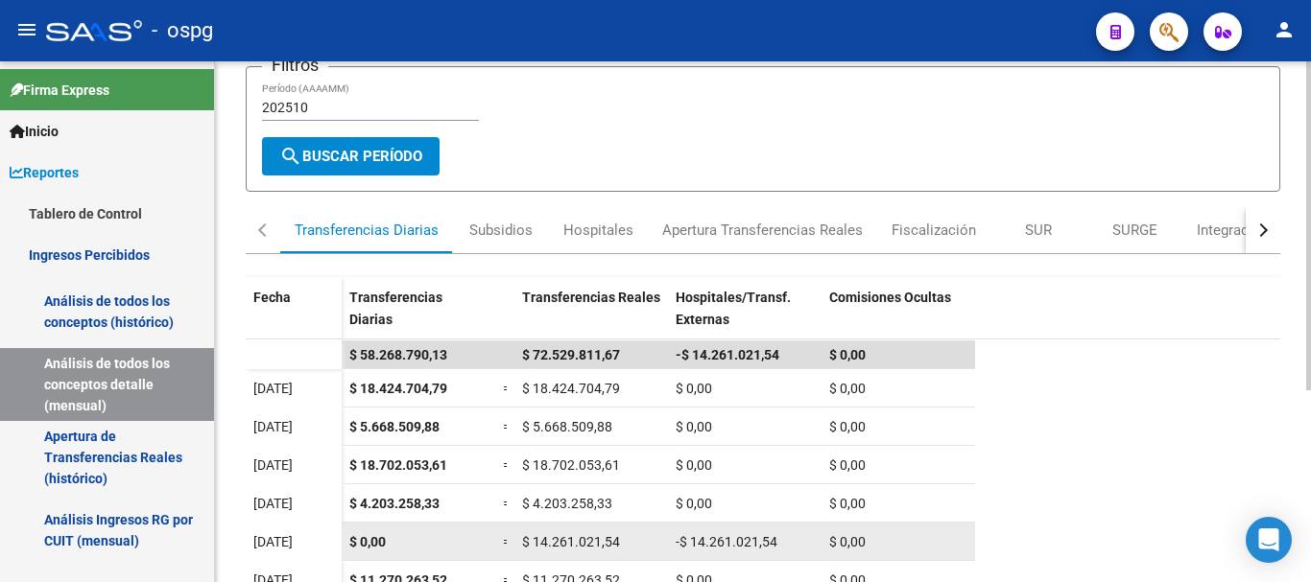
scroll to position [112, 0]
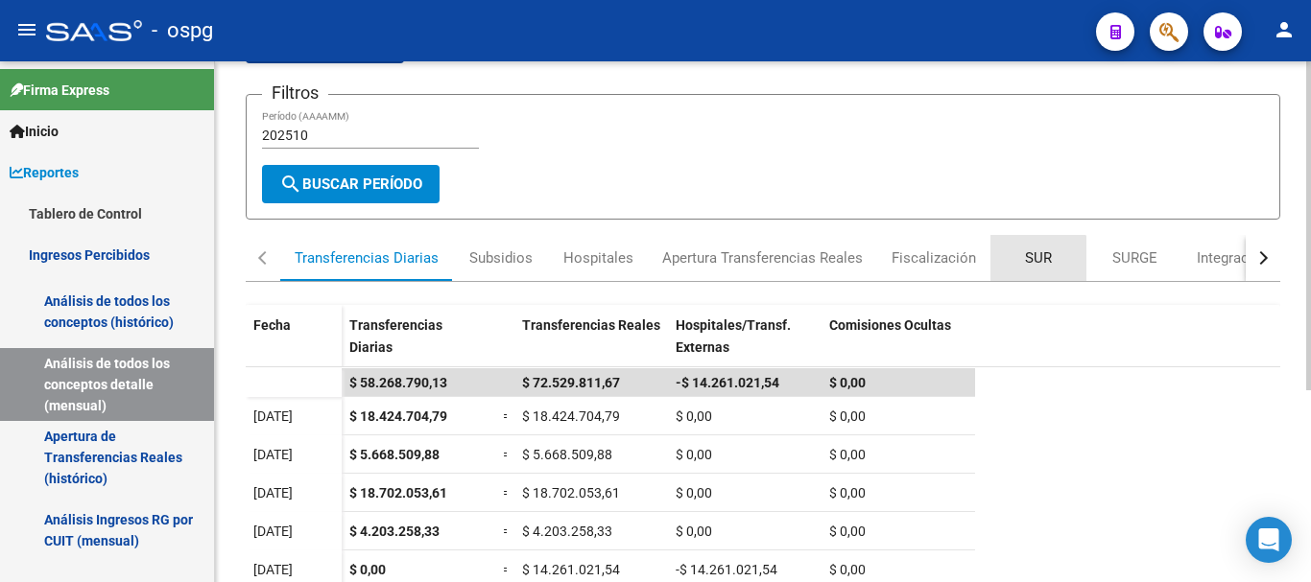
click at [1032, 261] on div "SUR" at bounding box center [1038, 258] width 27 height 21
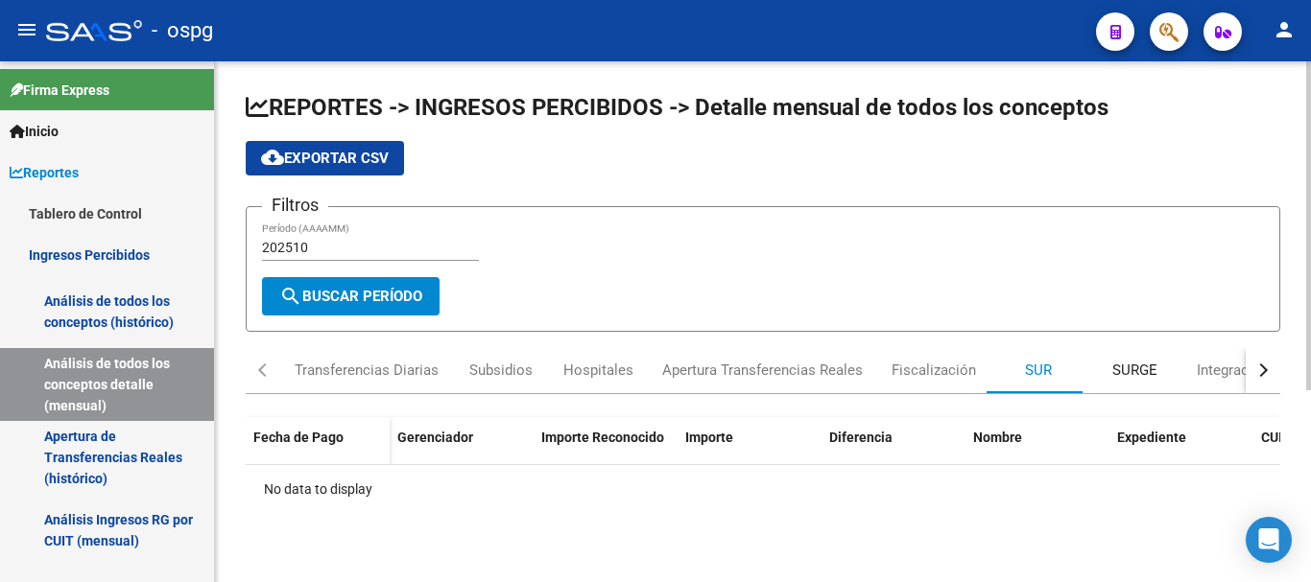
click at [1122, 371] on div "SURGE" at bounding box center [1134, 370] width 45 height 21
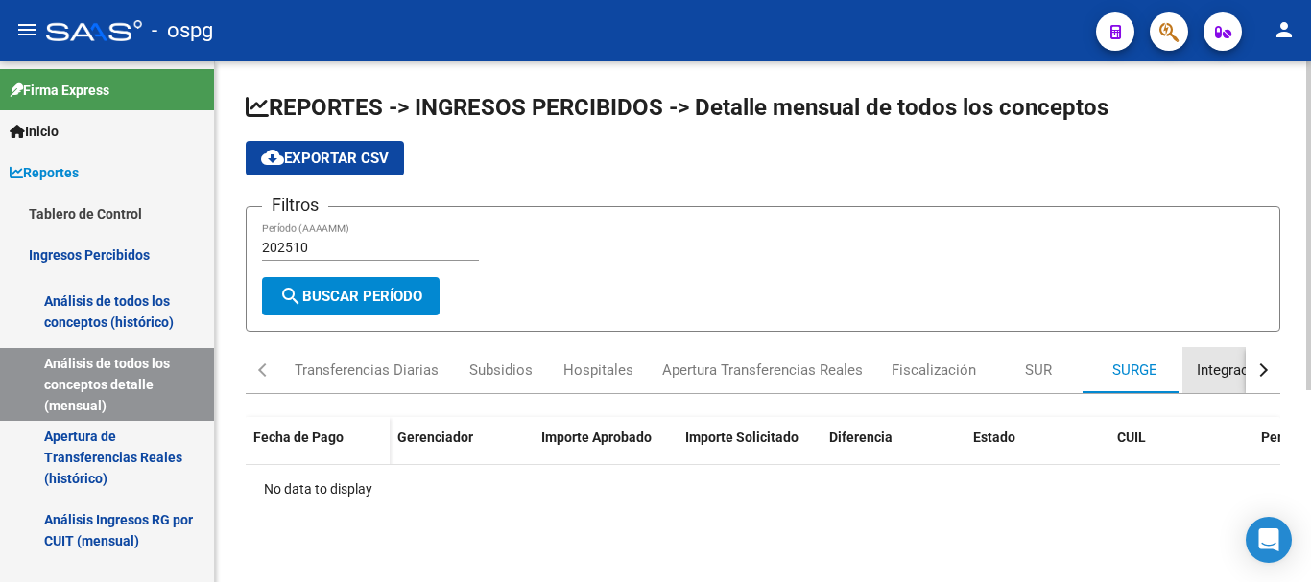
click at [1228, 374] on div "Integración" at bounding box center [1233, 370] width 72 height 21
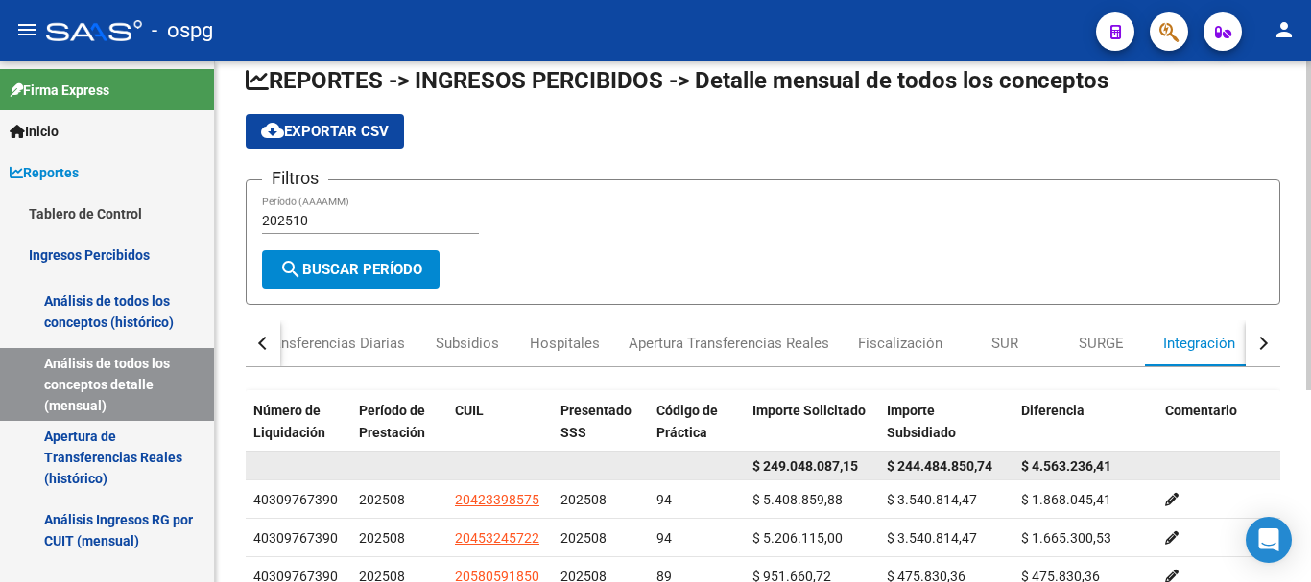
scroll to position [96, 0]
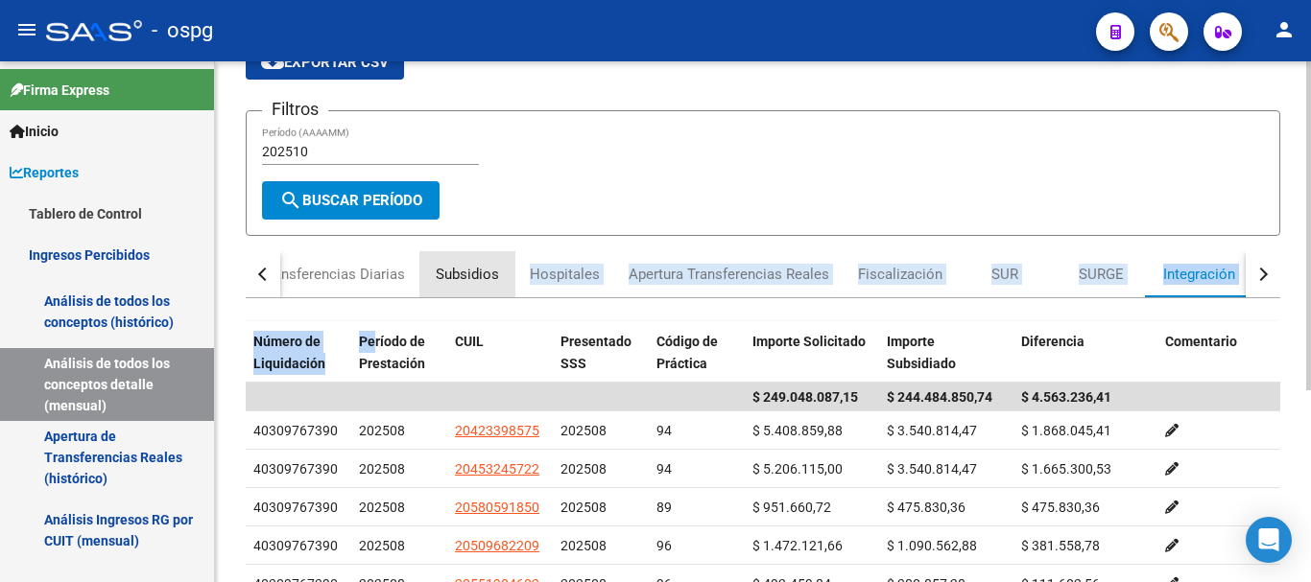
drag, startPoint x: 500, startPoint y: 267, endPoint x: 243, endPoint y: 446, distance: 313.6
click at [345, 375] on mat-tab-group "Transferencias Diarias Subsidios Hospitales Apertura Transferencias Reales Fisc…" at bounding box center [763, 497] width 1034 height 493
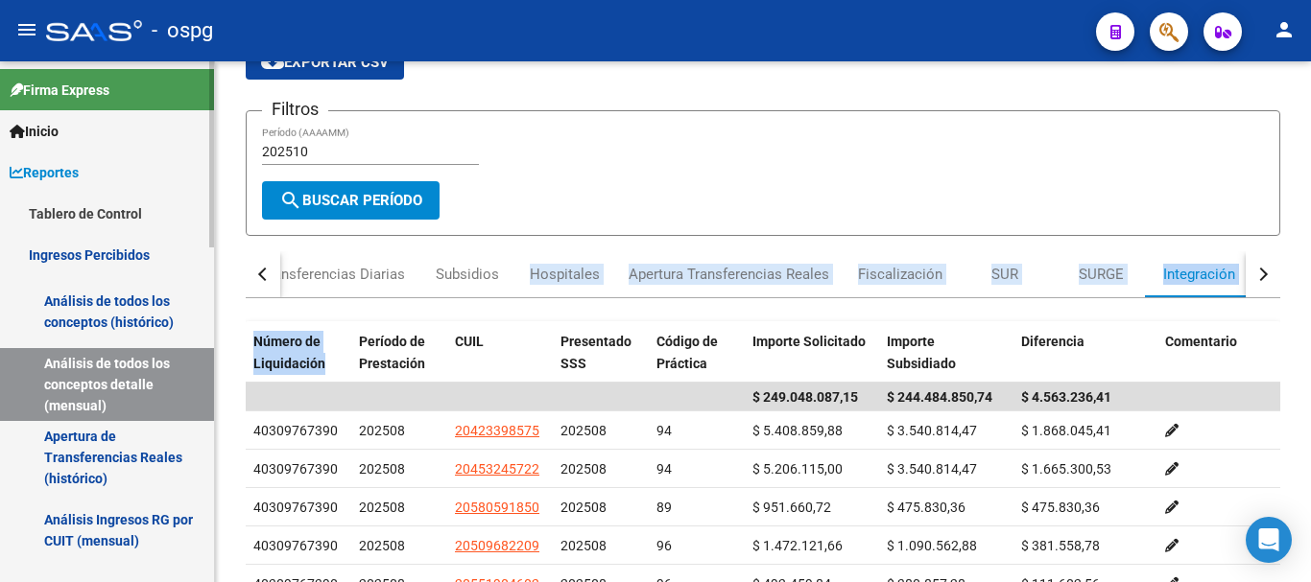
click at [129, 294] on link "Análisis de todos los conceptos (histórico)" at bounding box center [107, 311] width 214 height 73
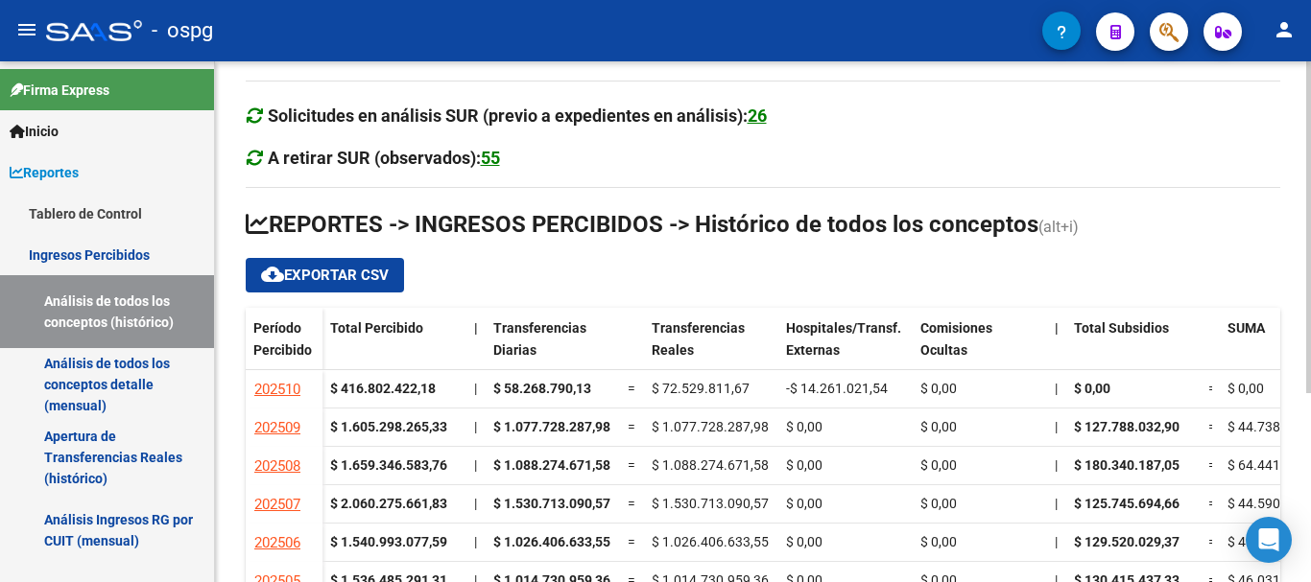
click at [1308, 533] on div at bounding box center [1308, 321] width 5 height 521
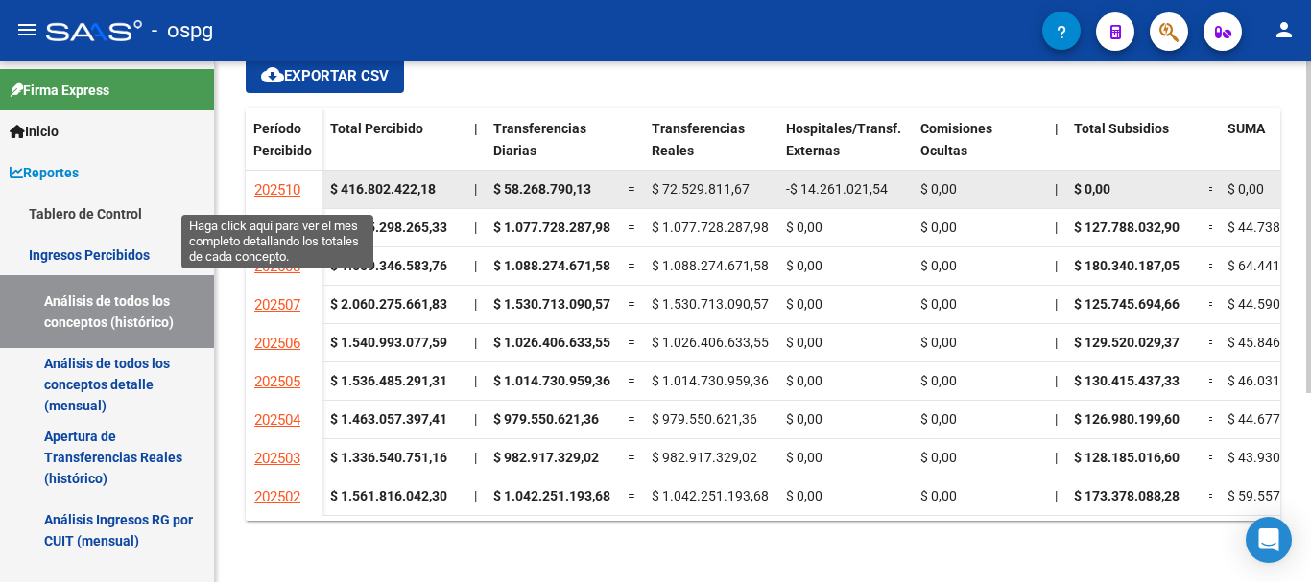
click at [275, 185] on span "202510" at bounding box center [277, 189] width 46 height 17
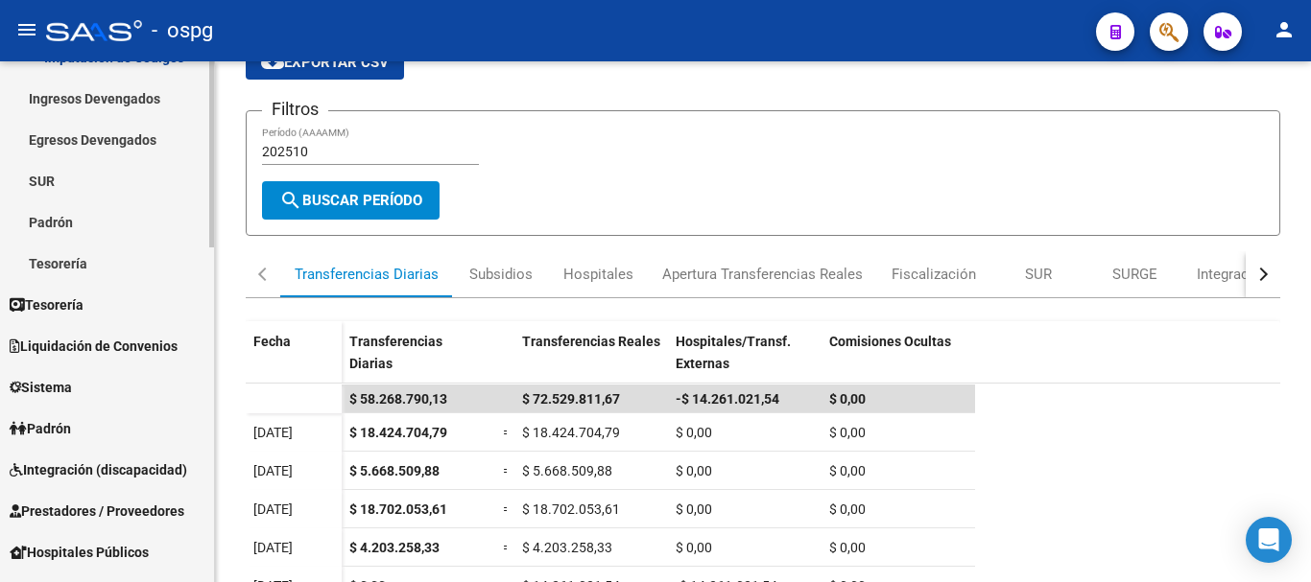
scroll to position [576, 0]
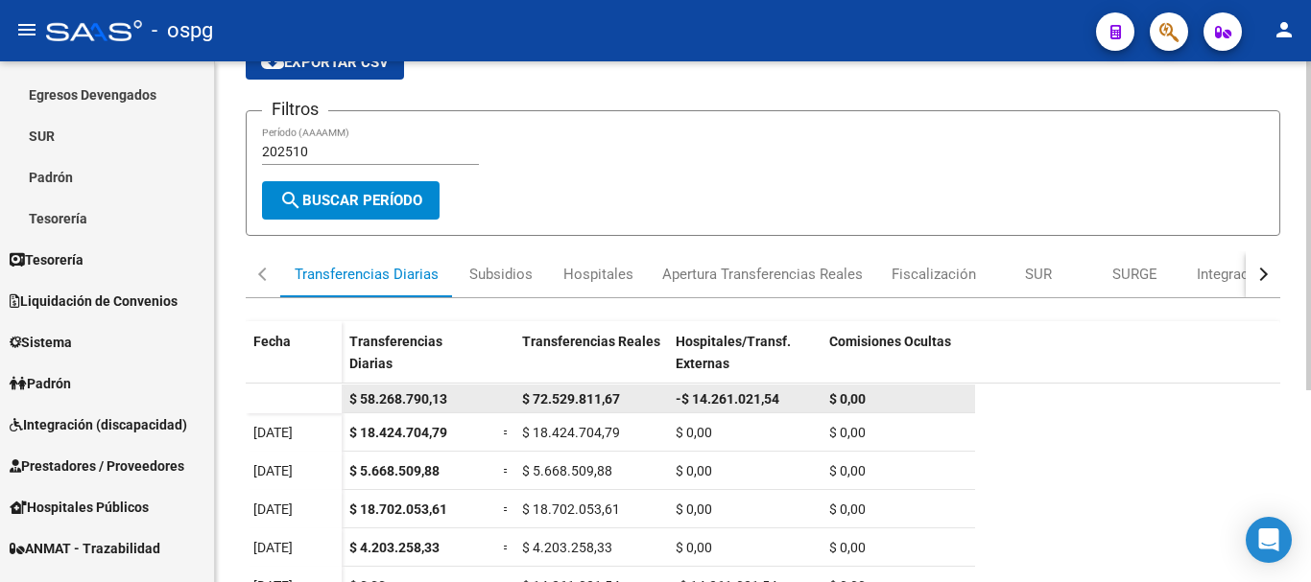
click at [774, 406] on div "-$ 14.261.021,54" at bounding box center [745, 400] width 138 height 22
click at [763, 405] on span "-$ 14.261.021,54" at bounding box center [728, 398] width 104 height 15
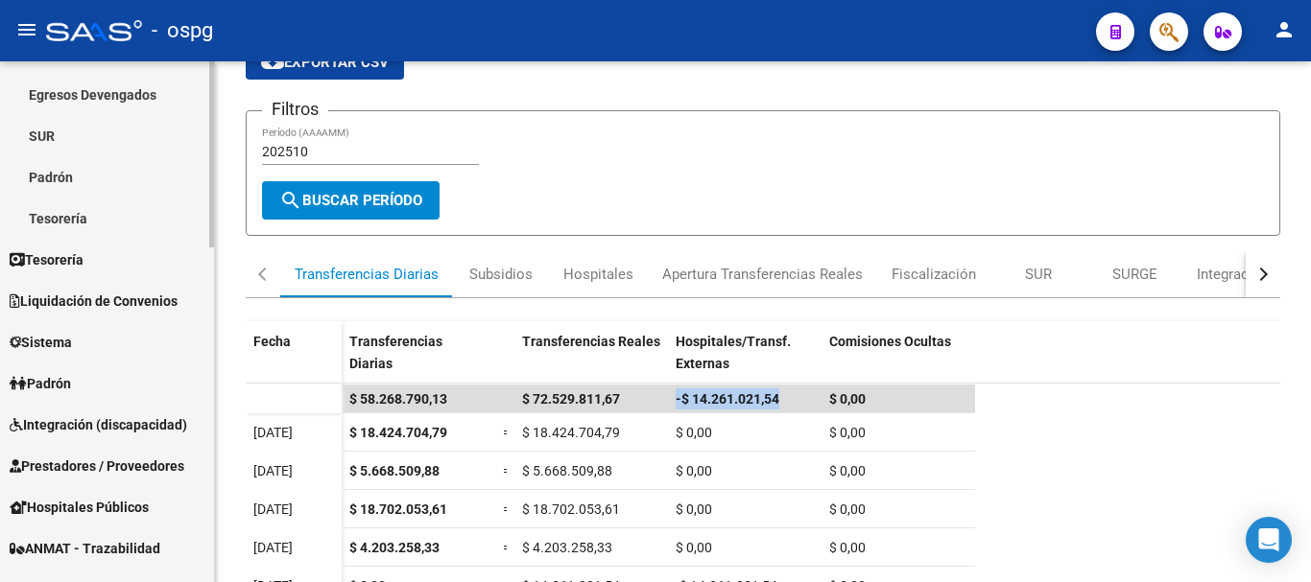
click at [65, 264] on span "Tesorería" at bounding box center [47, 259] width 74 height 21
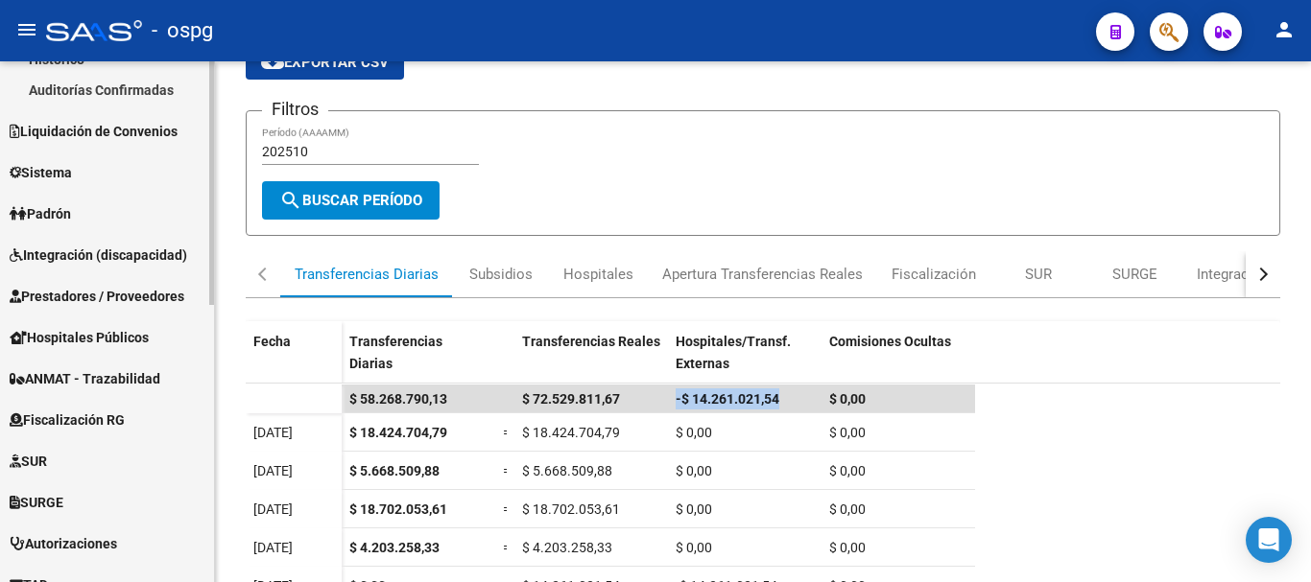
scroll to position [384, 0]
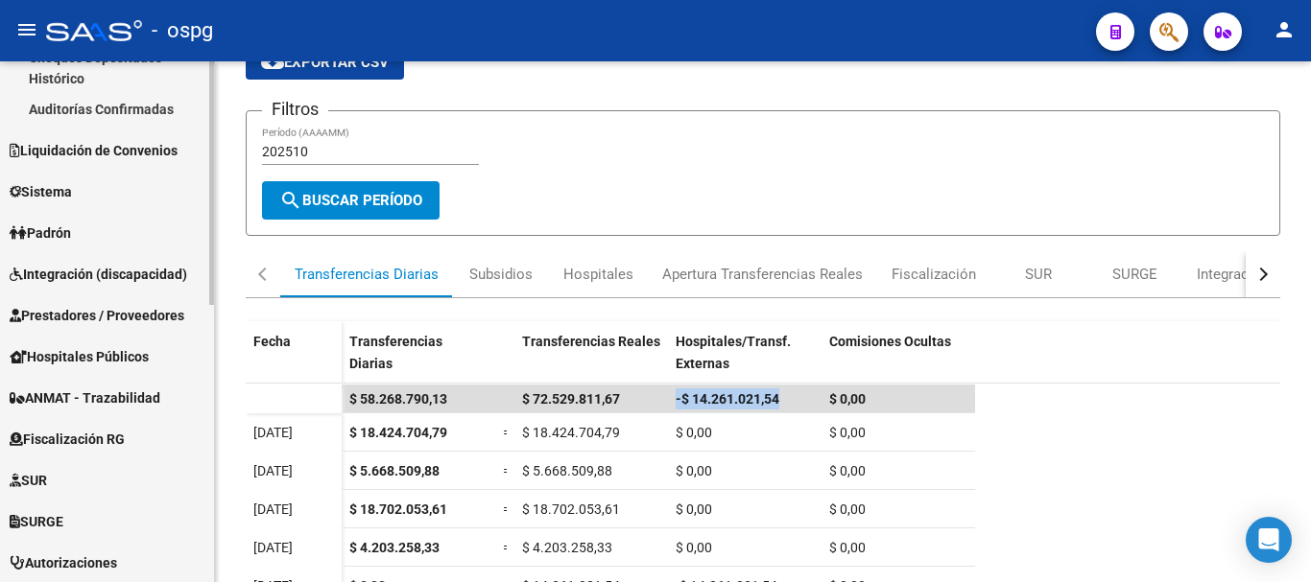
click at [123, 356] on span "Hospitales Públicos" at bounding box center [79, 356] width 139 height 21
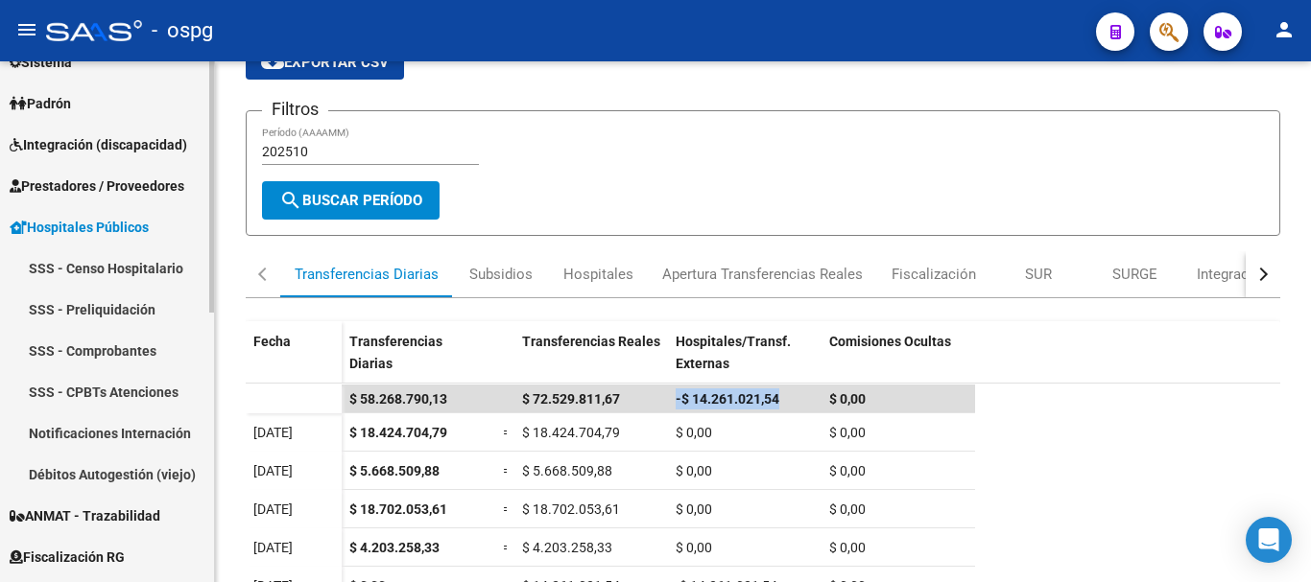
scroll to position [192, 0]
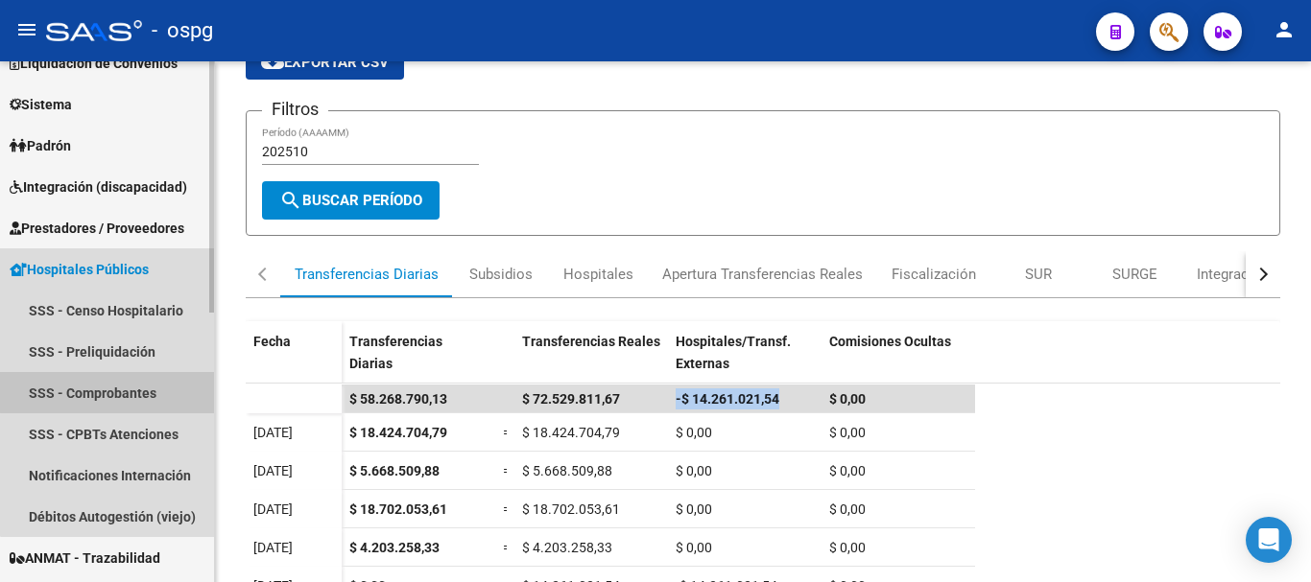
click at [121, 391] on link "SSS - Comprobantes" at bounding box center [107, 392] width 214 height 41
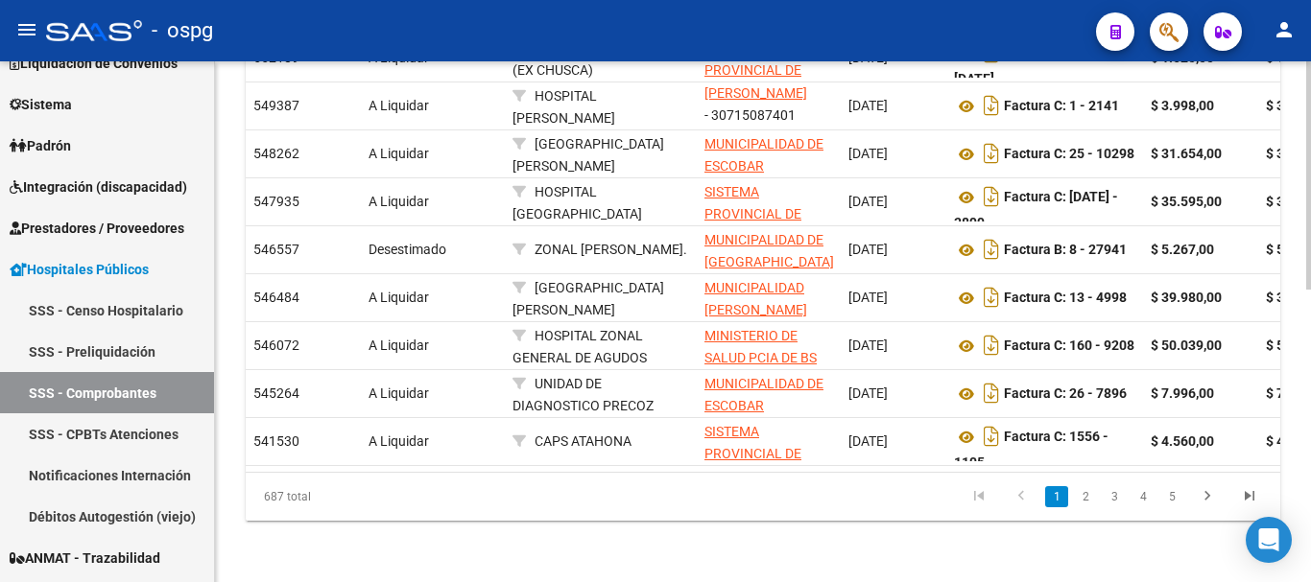
scroll to position [668, 0]
click at [1244, 492] on icon "go to last page" at bounding box center [1249, 498] width 25 height 23
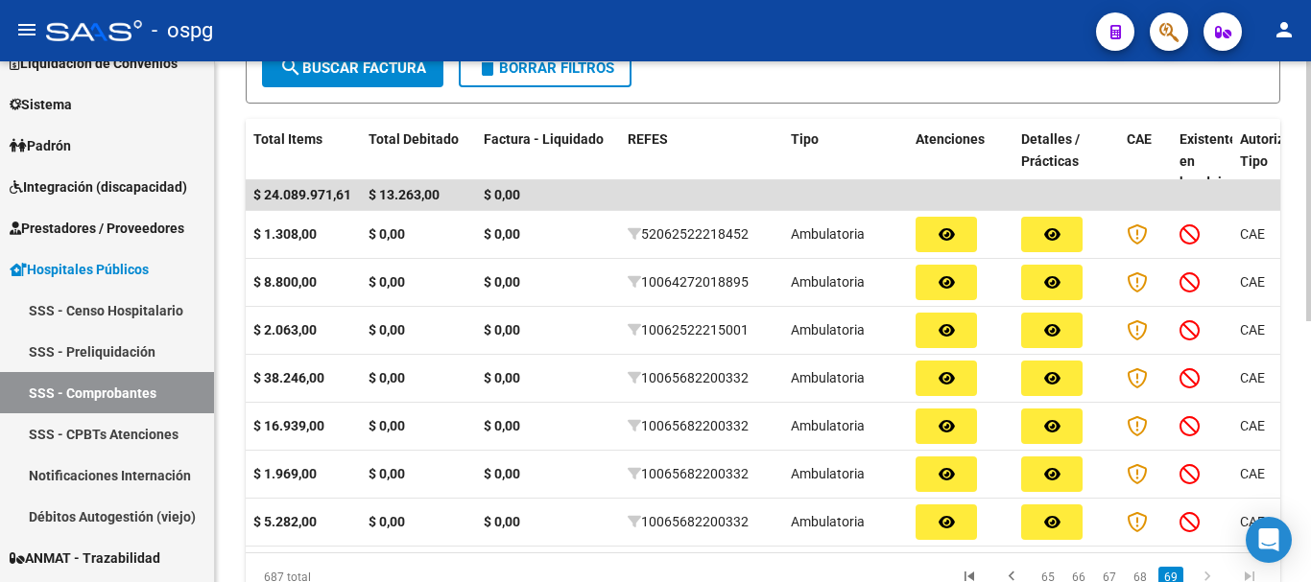
scroll to position [0, 0]
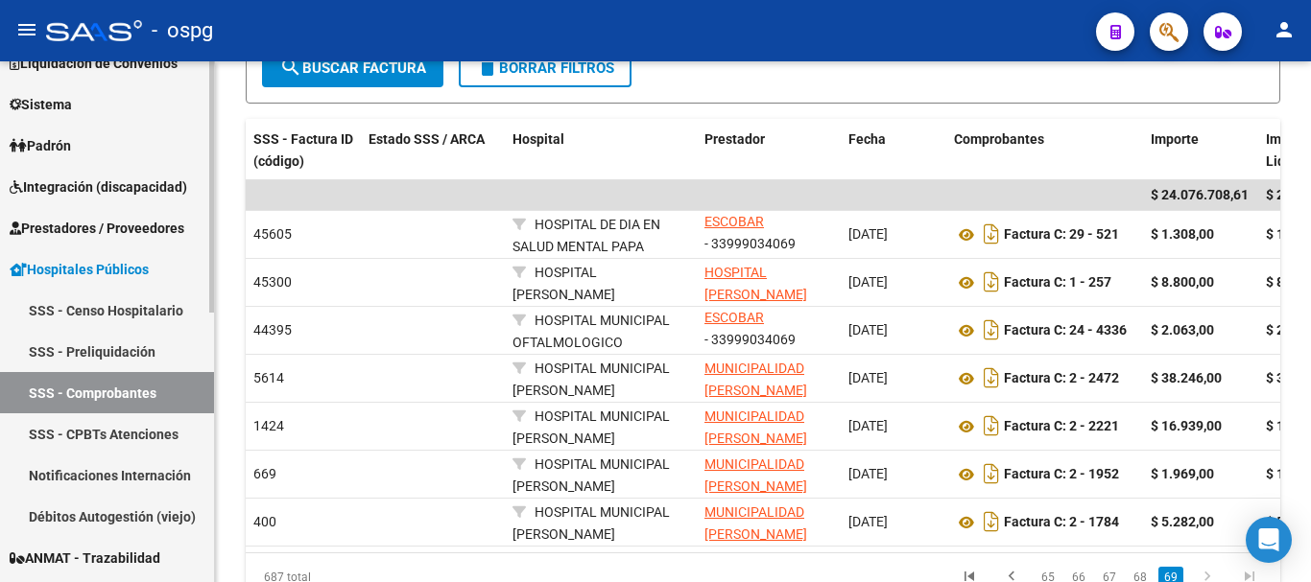
click at [161, 433] on link "SSS - CPBTs Atenciones" at bounding box center [107, 434] width 214 height 41
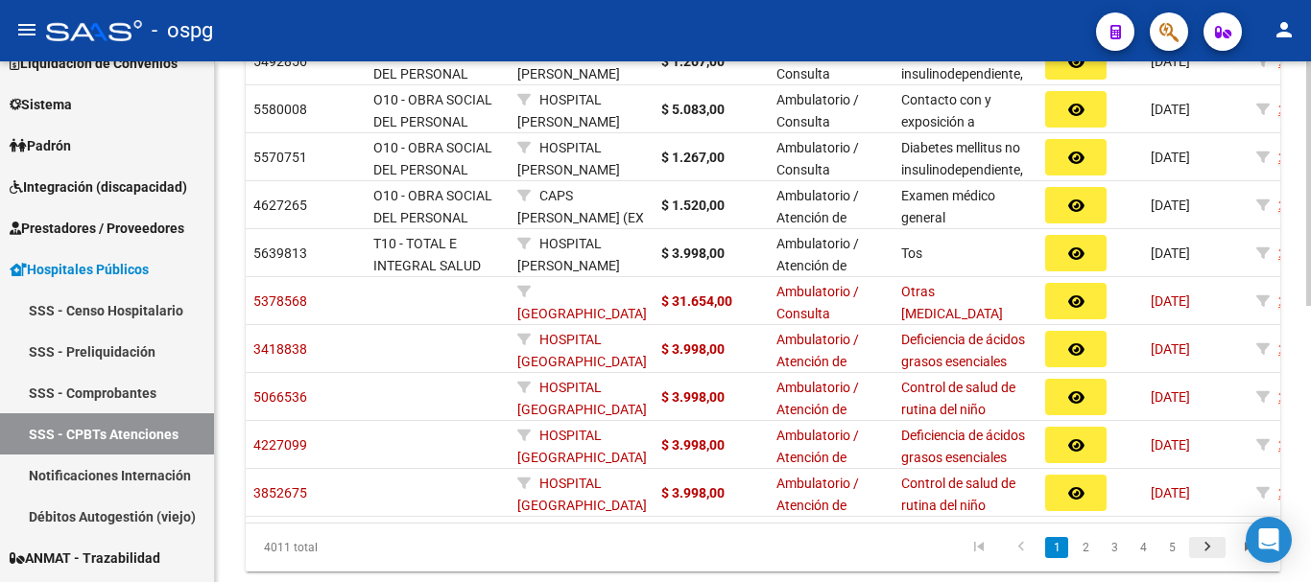
scroll to position [590, 0]
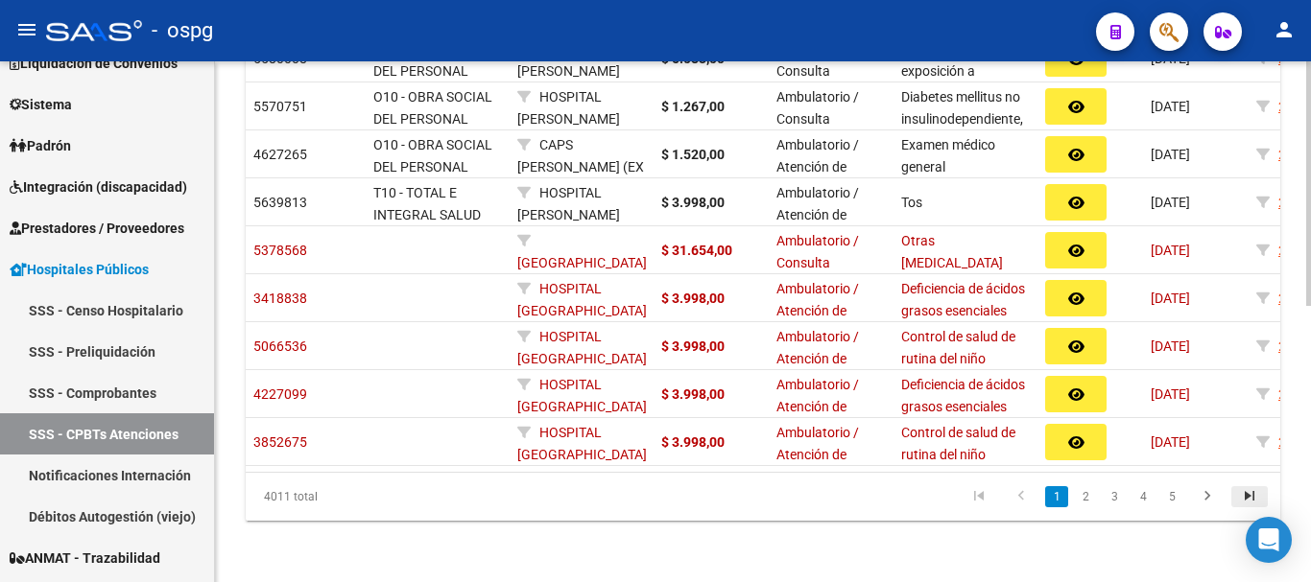
click at [1244, 494] on icon "go to last page" at bounding box center [1249, 498] width 25 height 23
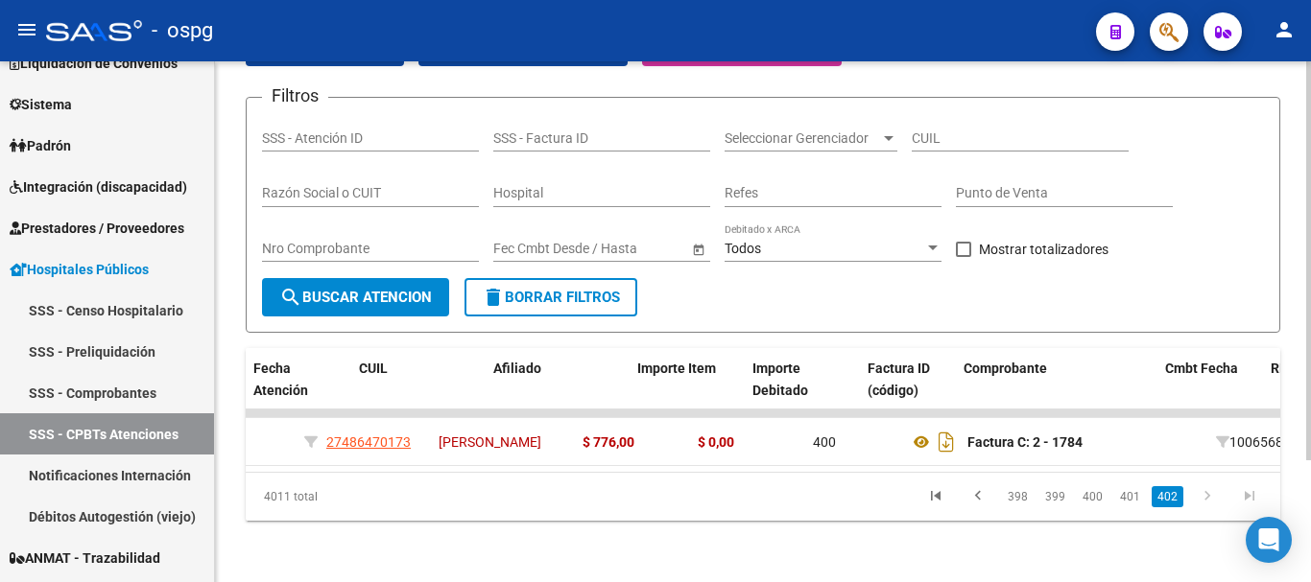
scroll to position [0, 616]
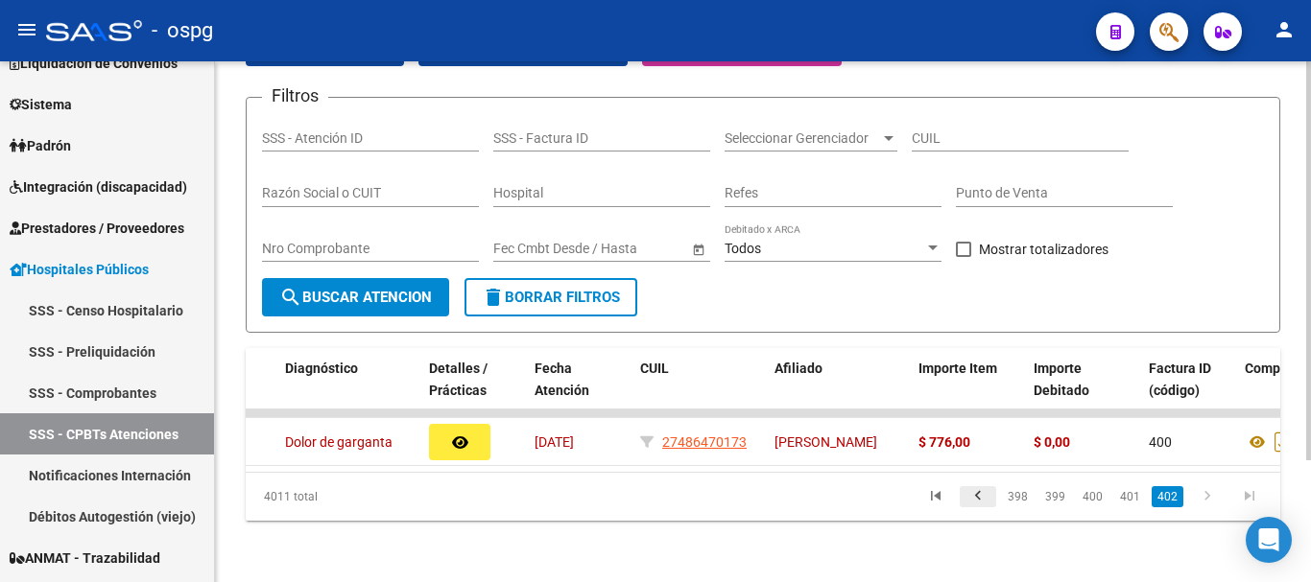
click at [980, 492] on icon "go to previous page" at bounding box center [977, 498] width 25 height 23
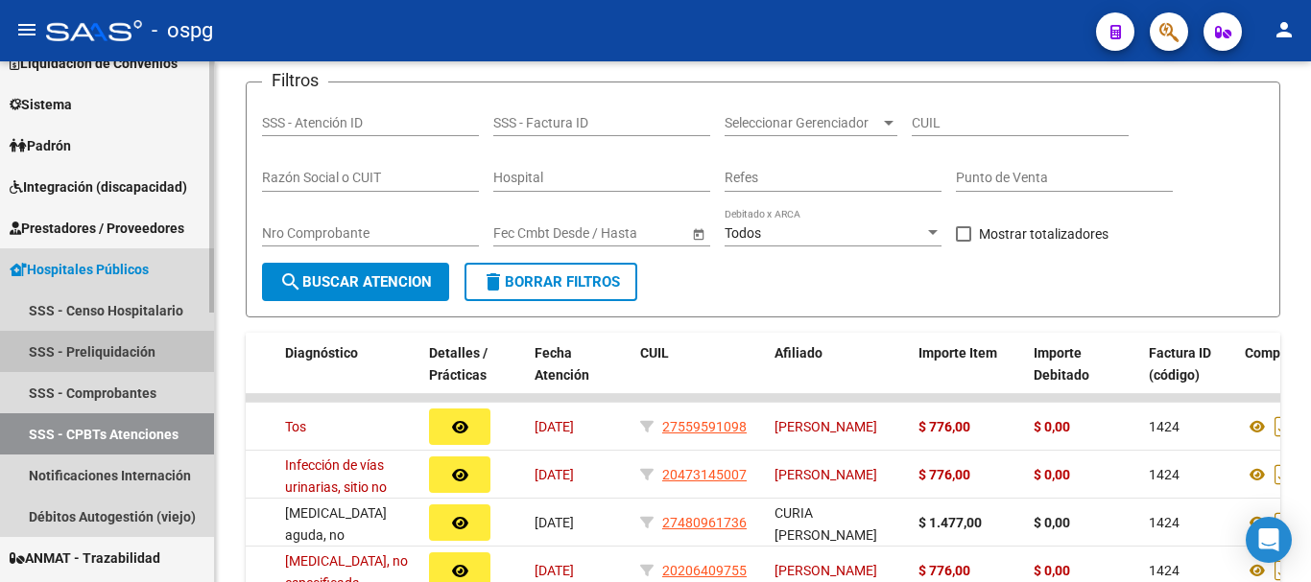
click at [144, 354] on link "SSS - Preliquidación" at bounding box center [107, 351] width 214 height 41
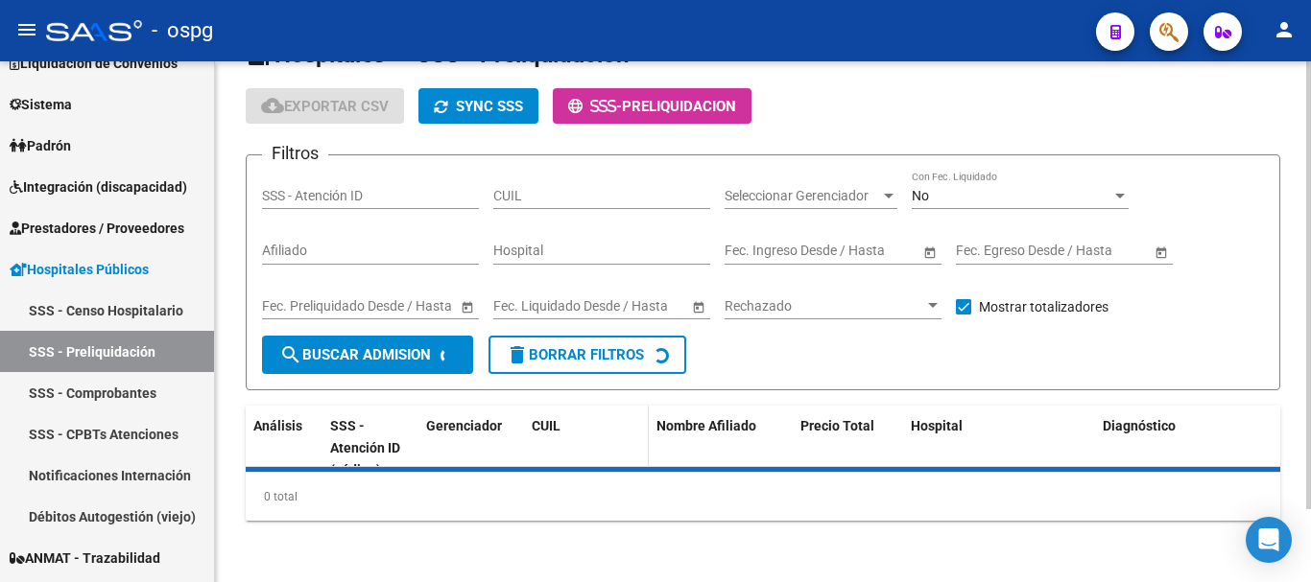
scroll to position [129, 0]
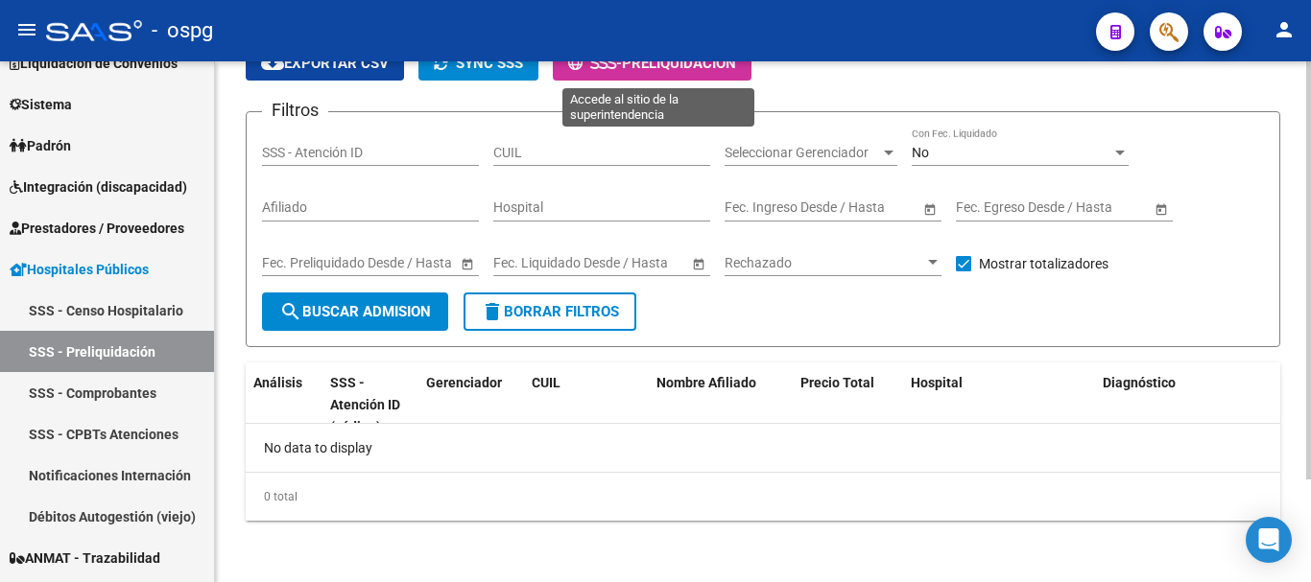
click at [642, 65] on span "PRELIQUIDACION" at bounding box center [679, 63] width 114 height 17
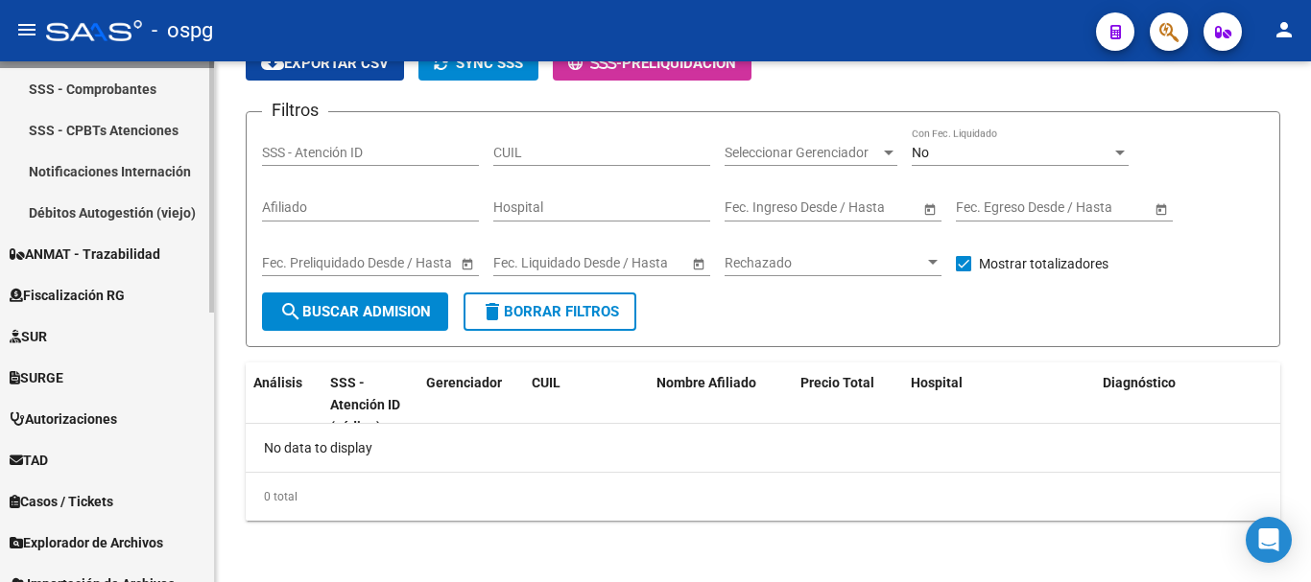
scroll to position [559, 0]
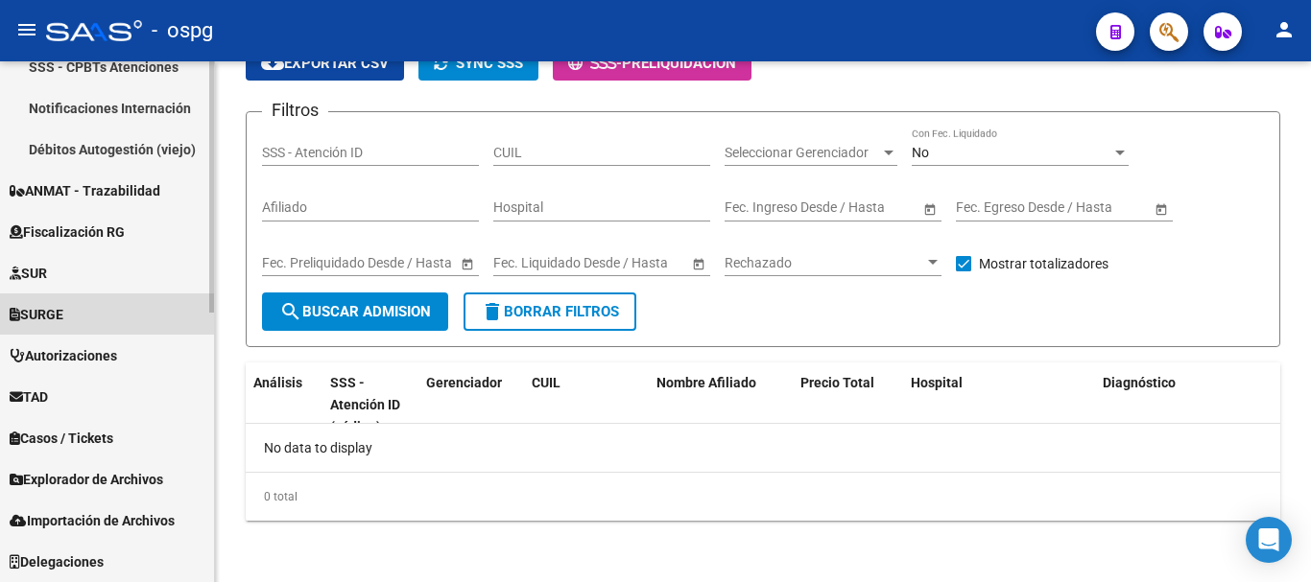
click at [58, 327] on link "SURGE" at bounding box center [107, 314] width 214 height 41
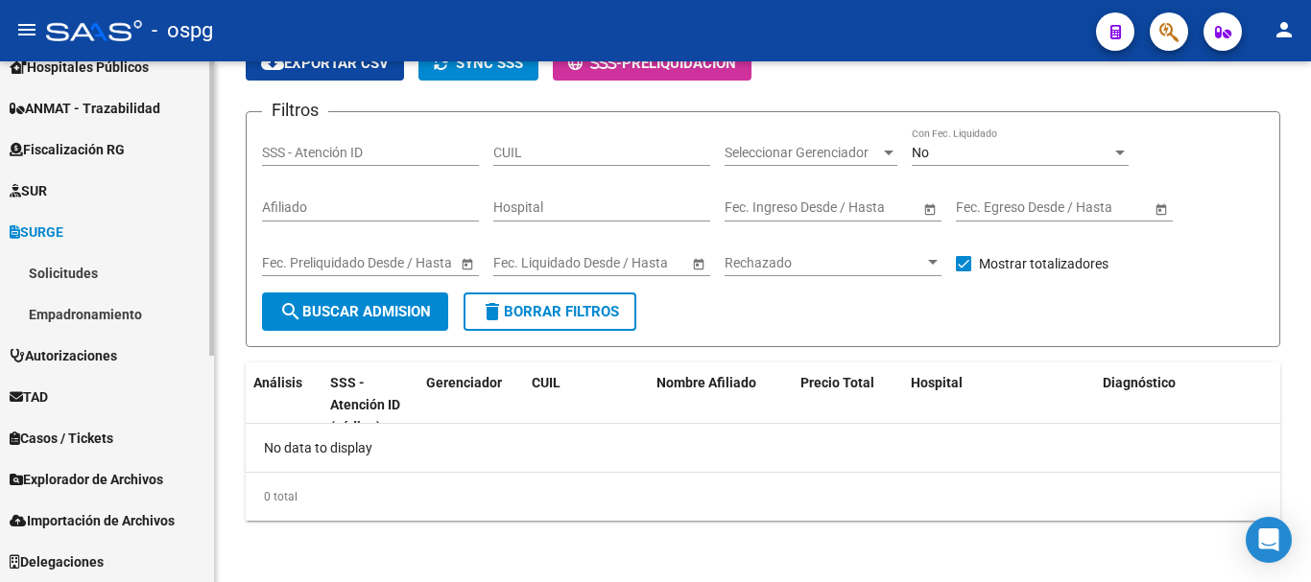
scroll to position [394, 0]
click at [64, 314] on link "Empadronamiento" at bounding box center [107, 314] width 214 height 41
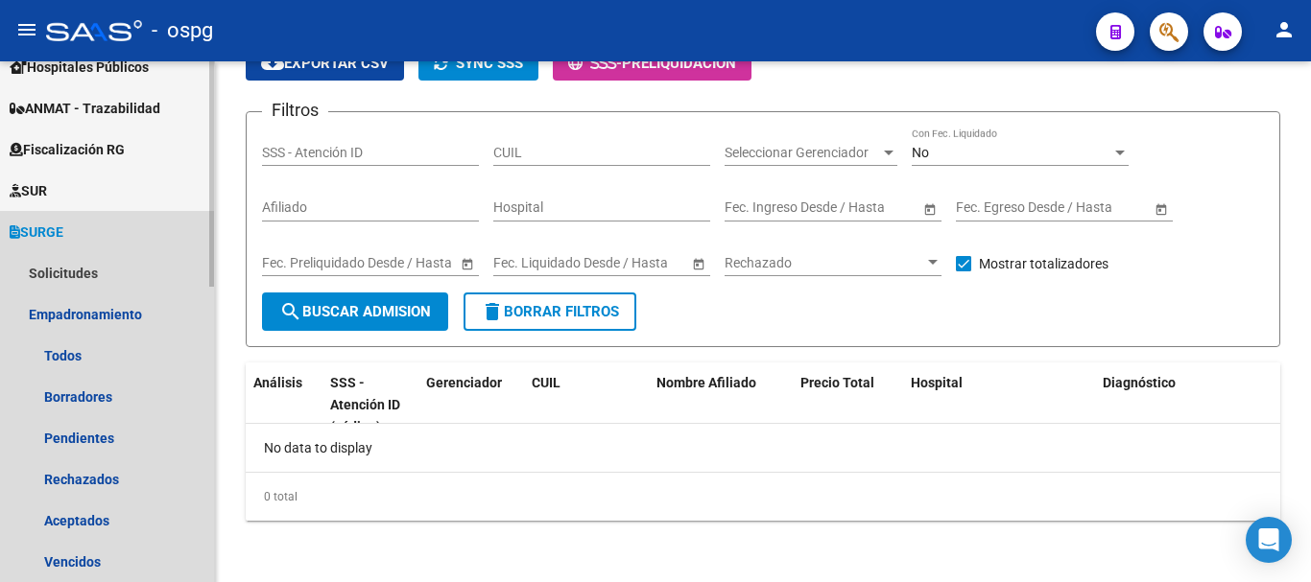
click at [61, 235] on span "SURGE" at bounding box center [37, 232] width 54 height 21
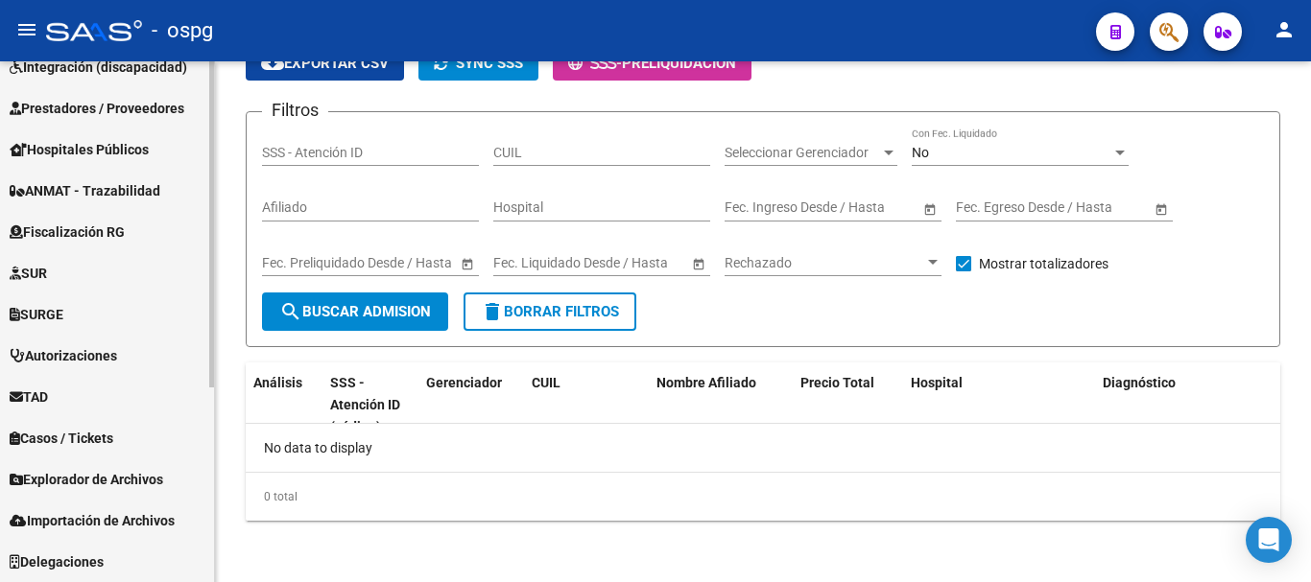
scroll to position [216, 0]
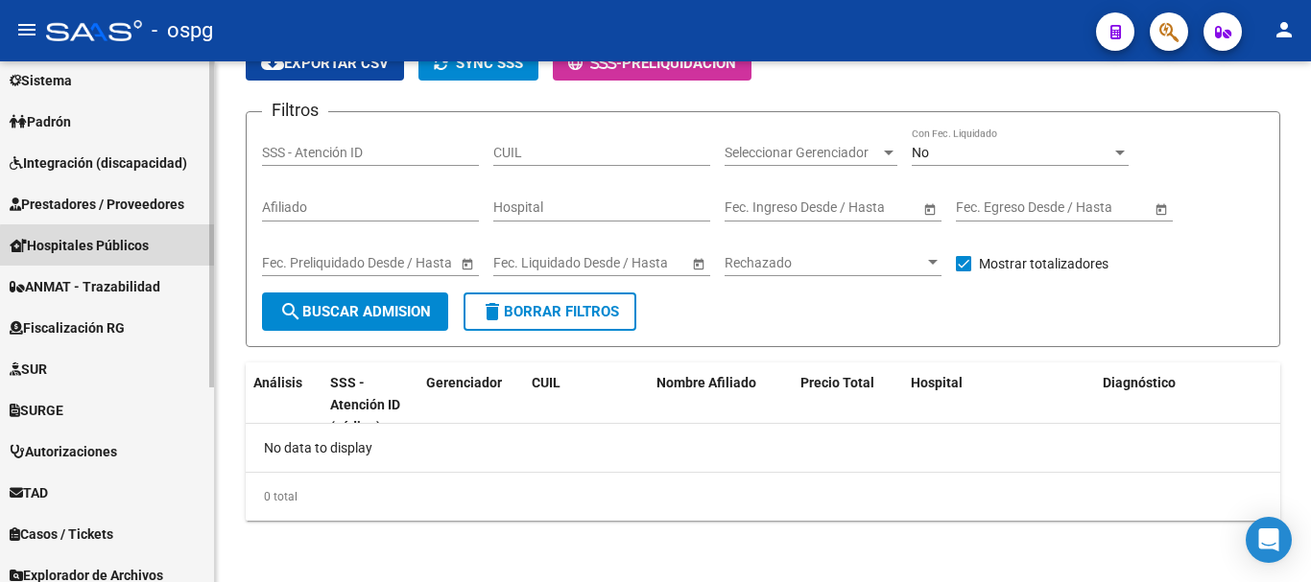
click at [125, 248] on span "Hospitales Públicos" at bounding box center [79, 245] width 139 height 21
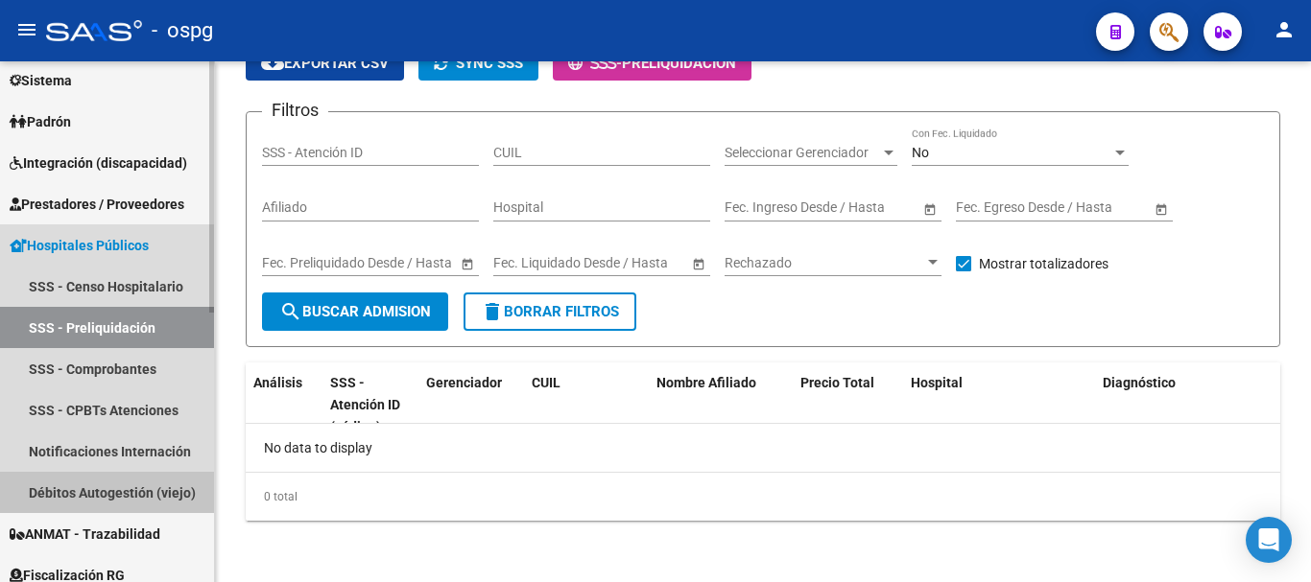
click at [122, 492] on link "Débitos Autogestión (viejo)" at bounding box center [107, 492] width 214 height 41
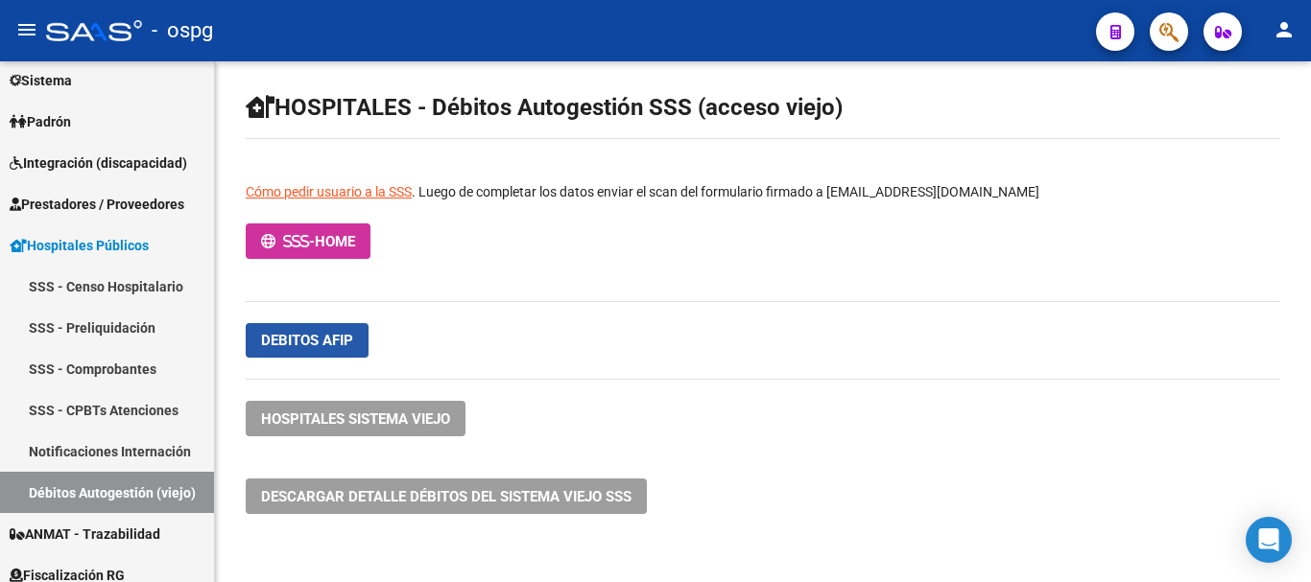
click at [302, 337] on span "Debitos afip" at bounding box center [307, 340] width 92 height 17
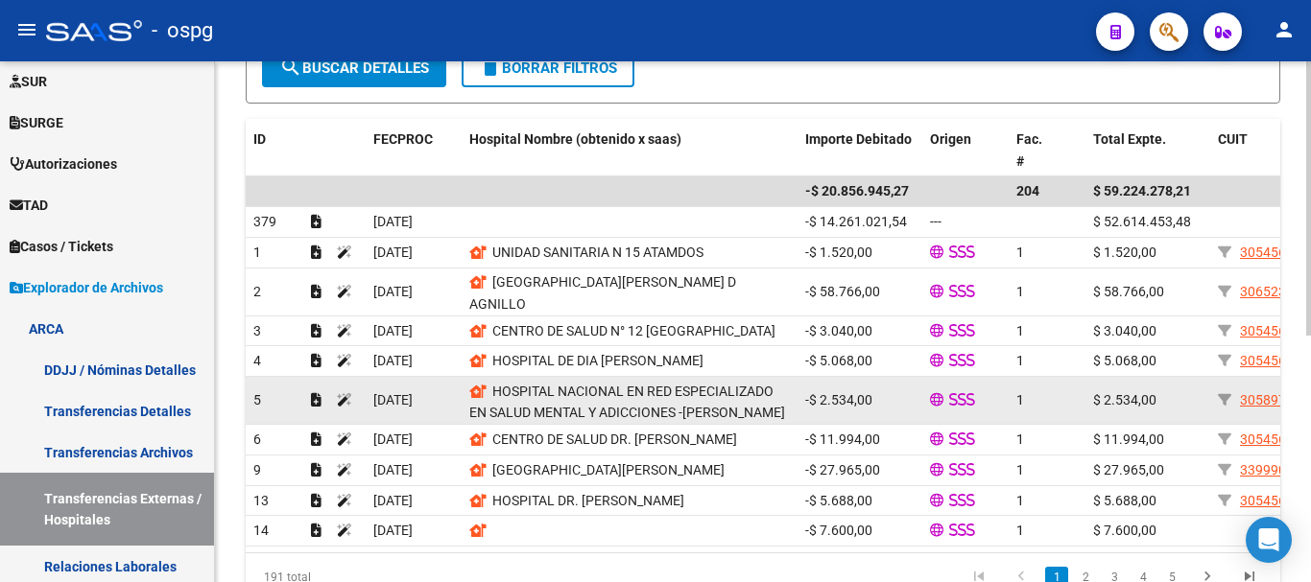
scroll to position [467, 0]
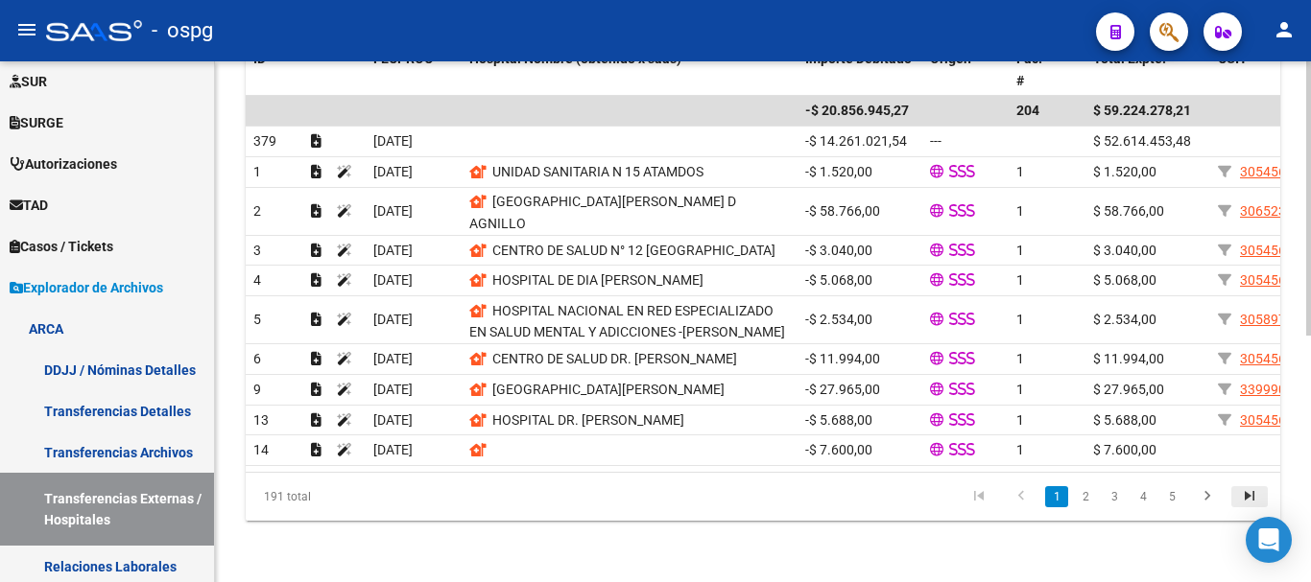
click at [1250, 498] on icon "go to last page" at bounding box center [1249, 498] width 25 height 23
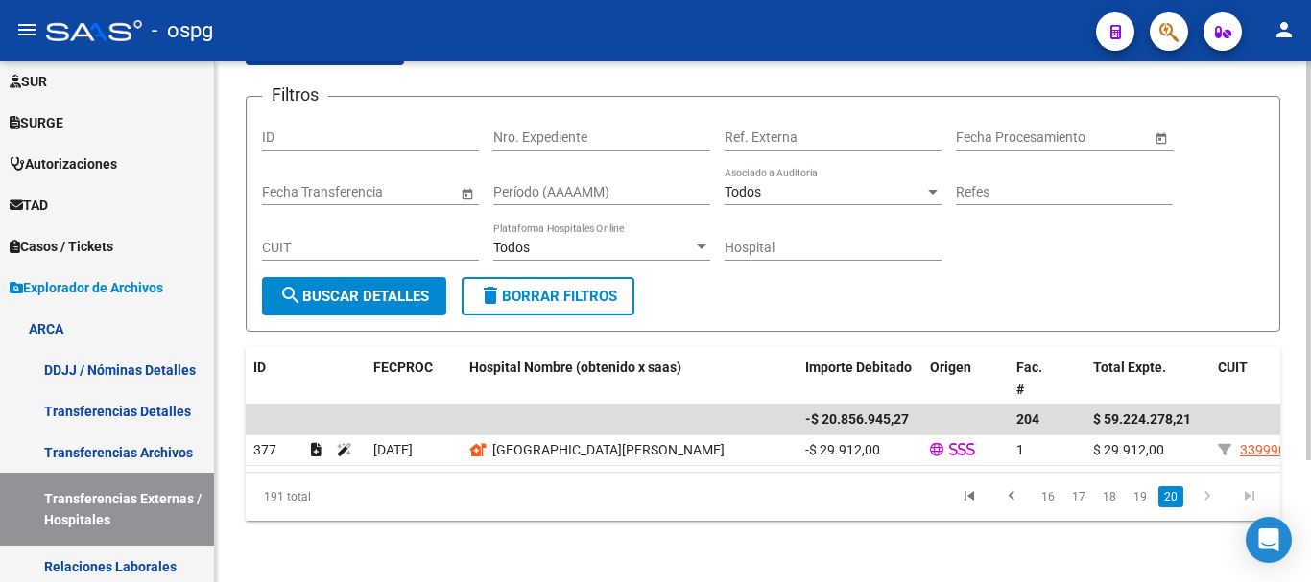
scroll to position [158, 0]
click at [1140, 498] on link "19" at bounding box center [1139, 496] width 25 height 21
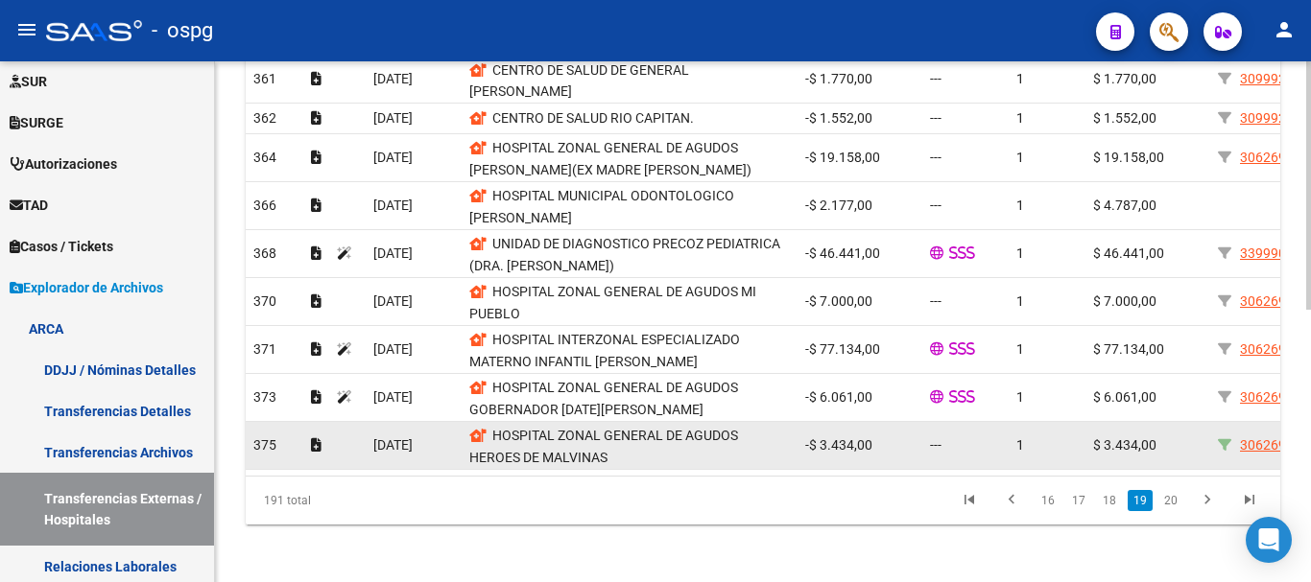
scroll to position [573, 0]
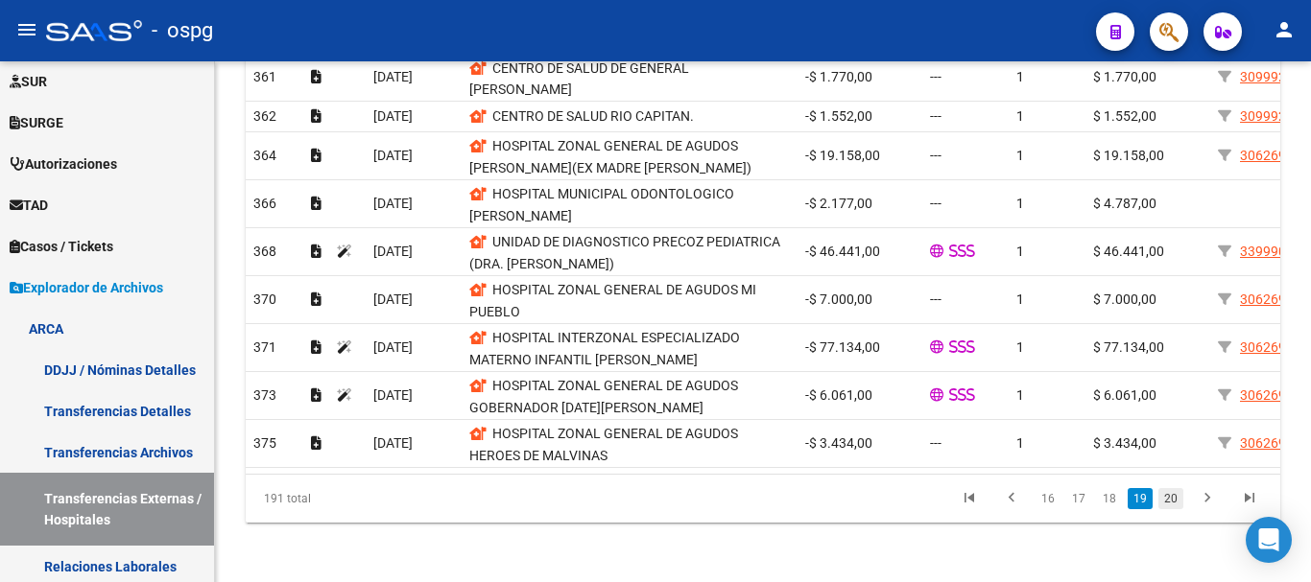
click at [1171, 501] on link "20" at bounding box center [1170, 498] width 25 height 21
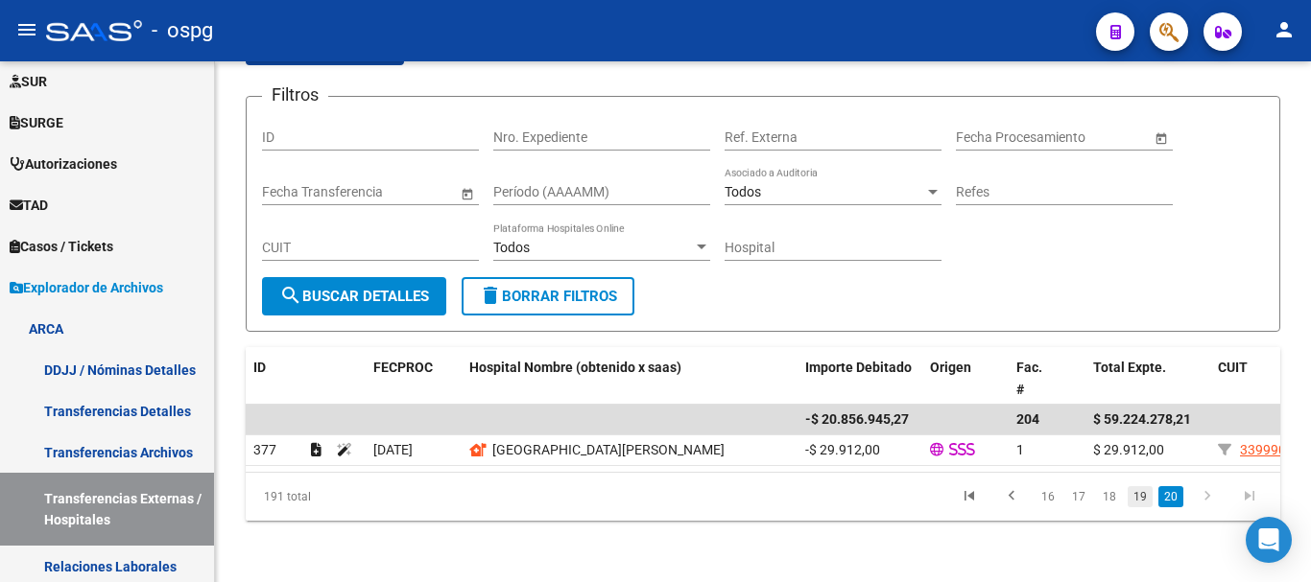
click at [1149, 500] on link "19" at bounding box center [1139, 496] width 25 height 21
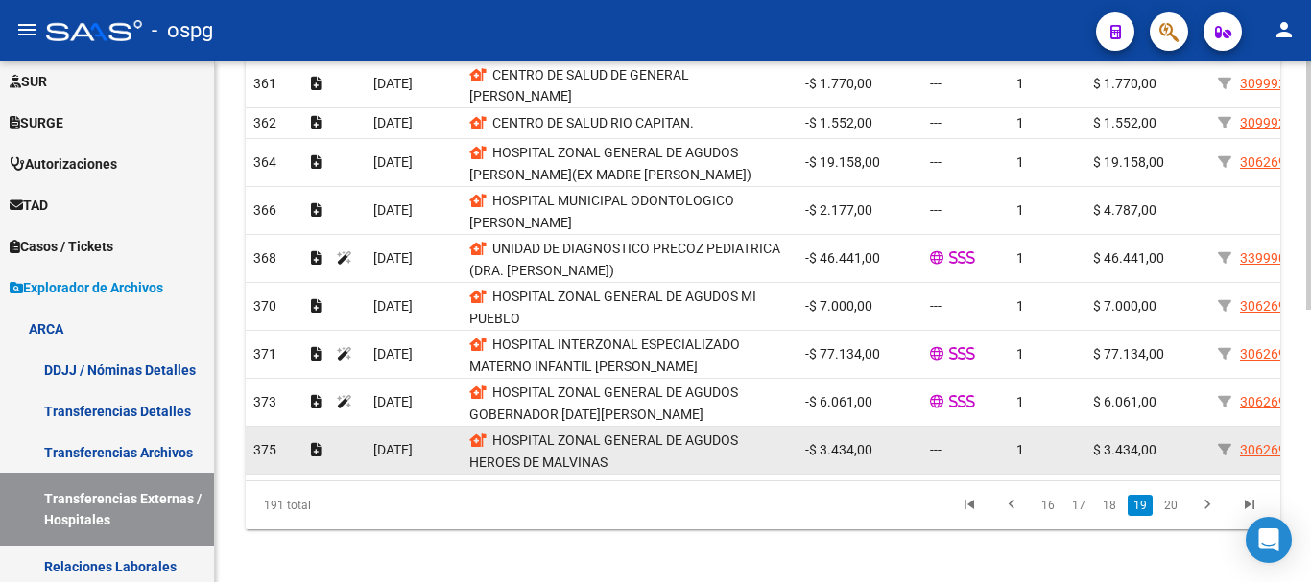
scroll to position [573, 0]
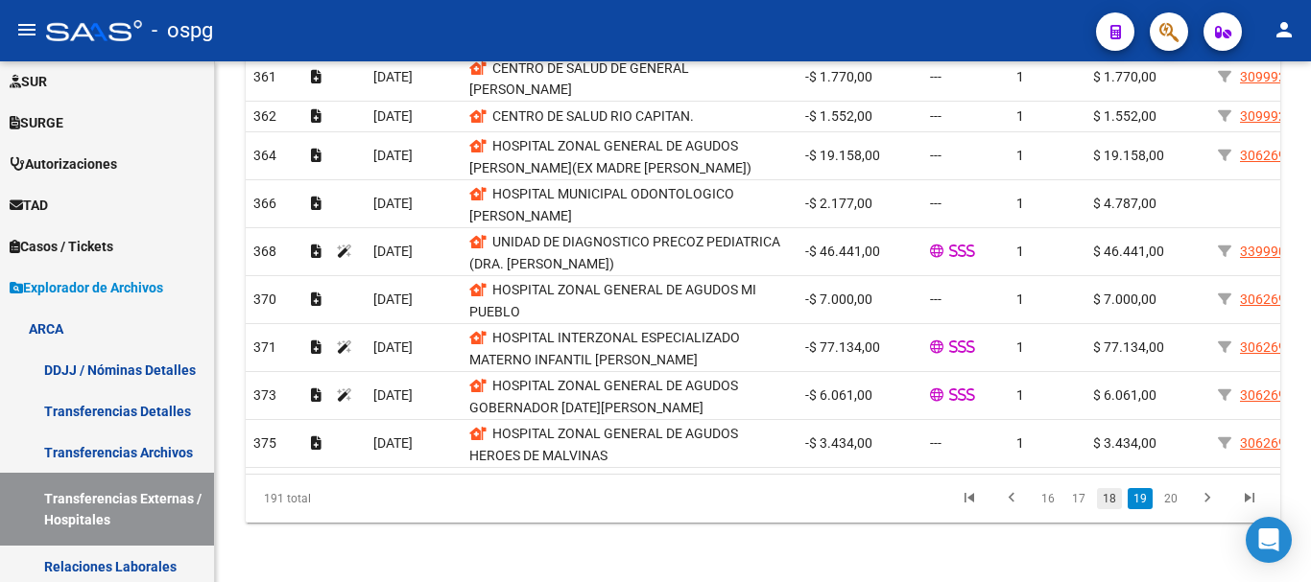
click at [1112, 503] on link "18" at bounding box center [1109, 498] width 25 height 21
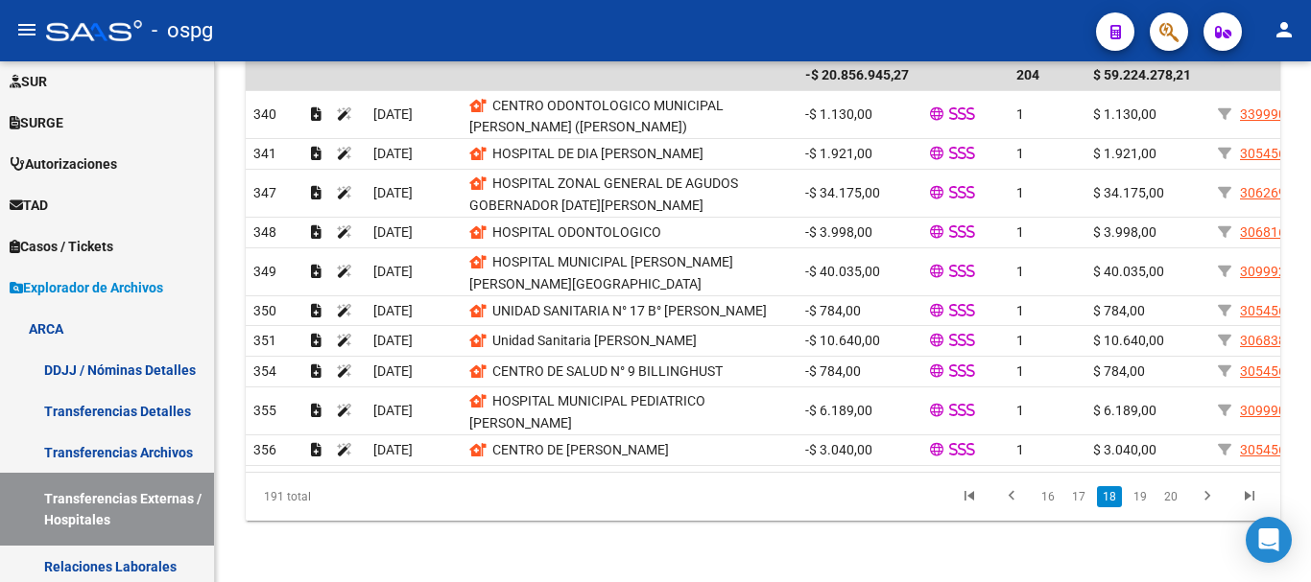
scroll to position [520, 0]
click at [1080, 498] on link "17" at bounding box center [1078, 496] width 25 height 21
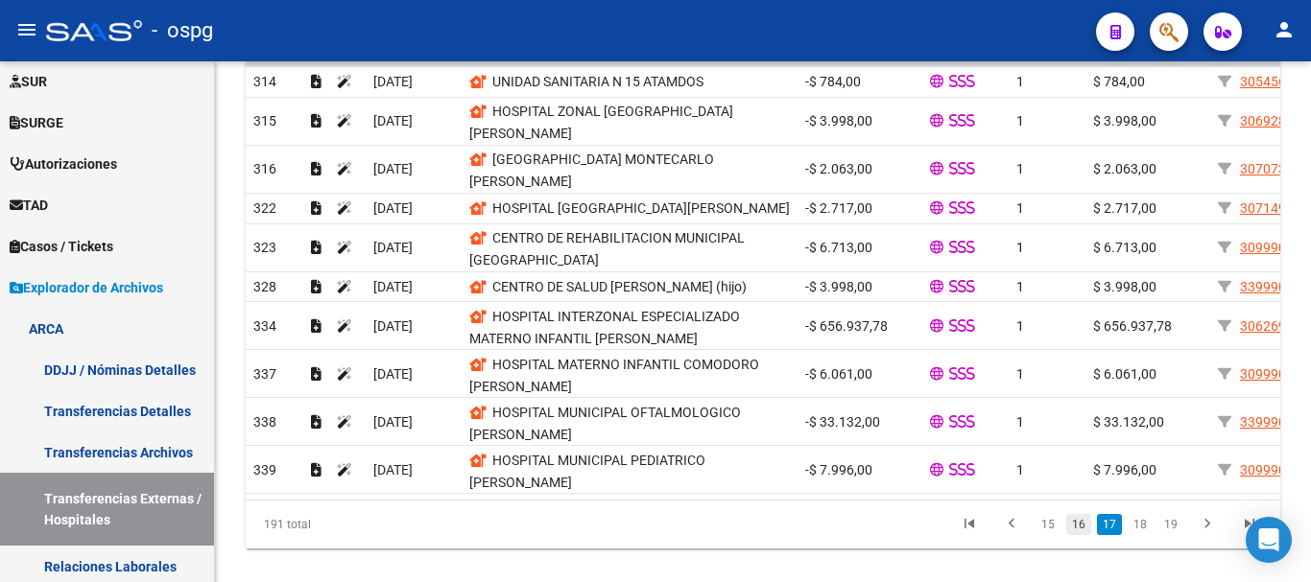
click at [1075, 517] on link "16" at bounding box center [1078, 524] width 25 height 21
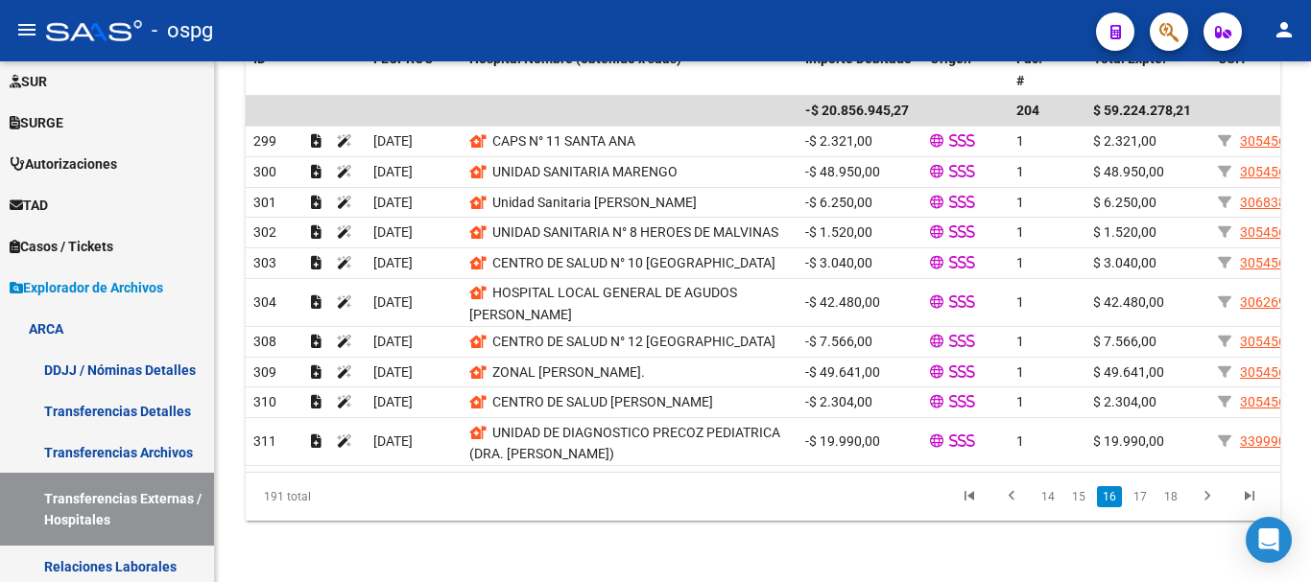
scroll to position [467, 0]
click at [1073, 497] on link "15" at bounding box center [1078, 496] width 25 height 21
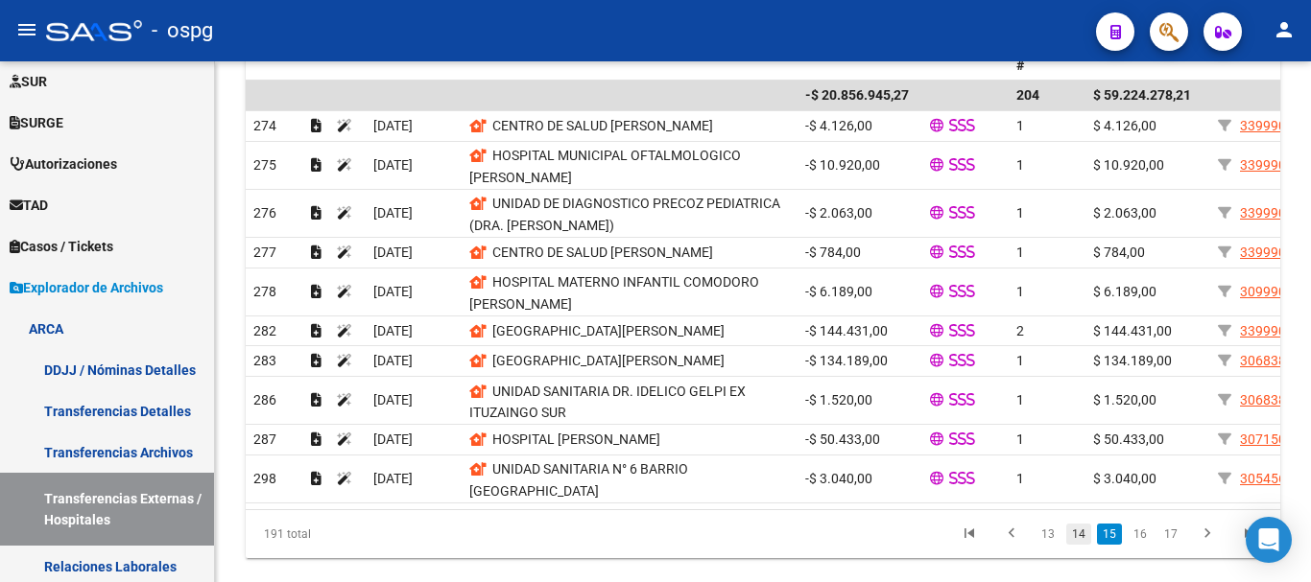
click at [1071, 545] on link "14" at bounding box center [1078, 534] width 25 height 21
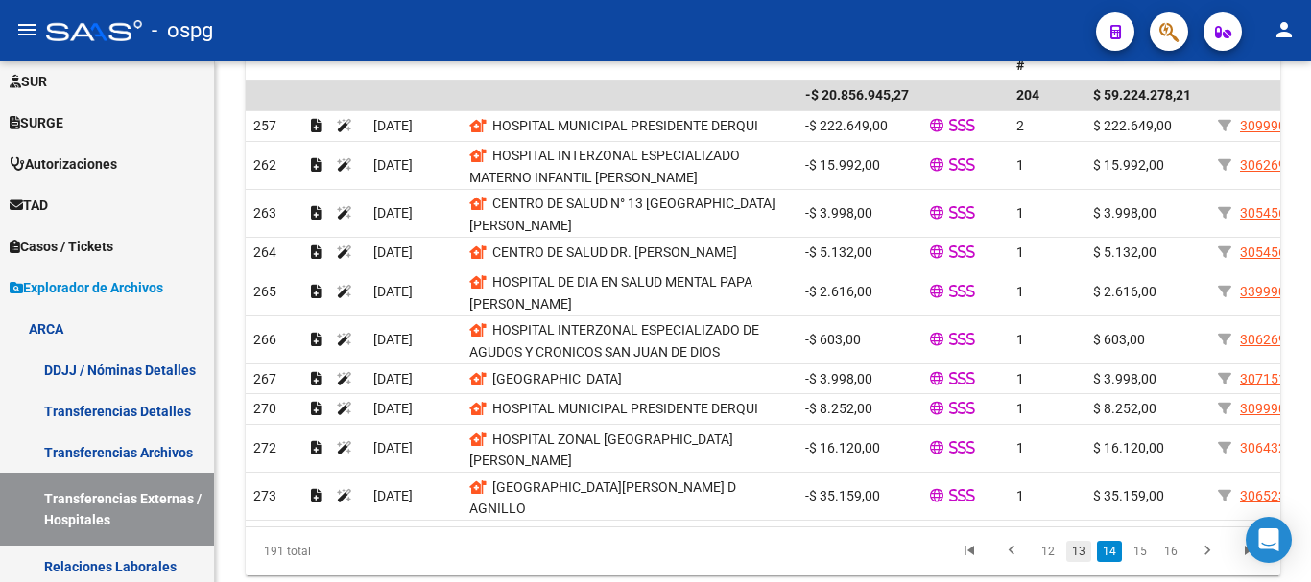
click at [1077, 541] on link "13" at bounding box center [1078, 551] width 25 height 21
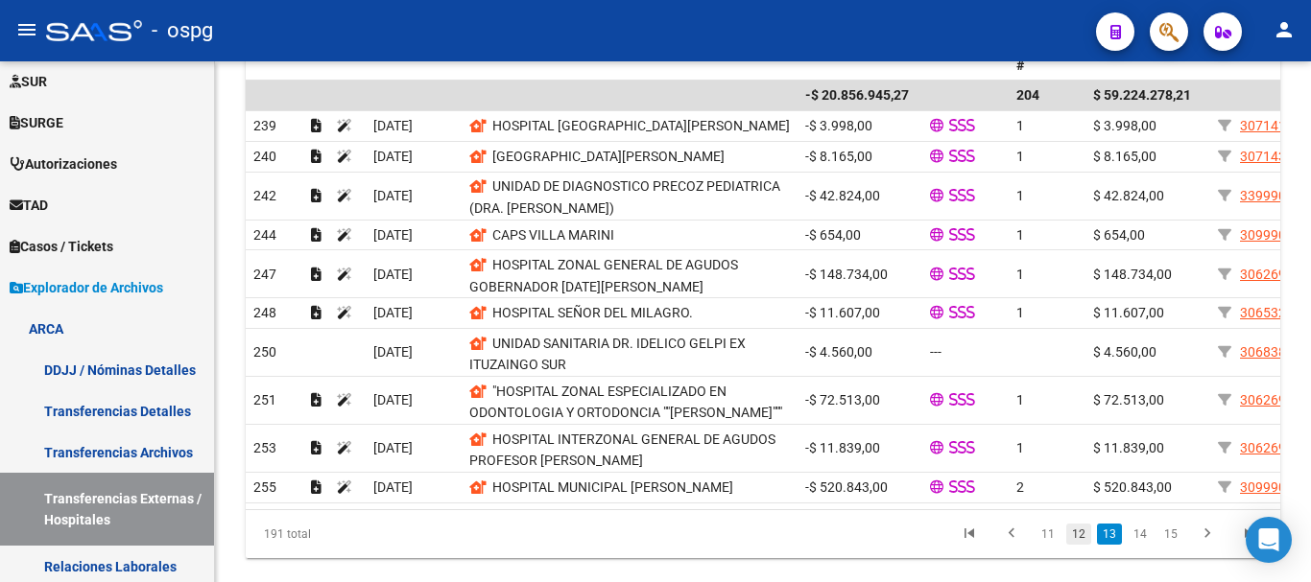
click at [1076, 545] on link "12" at bounding box center [1078, 534] width 25 height 21
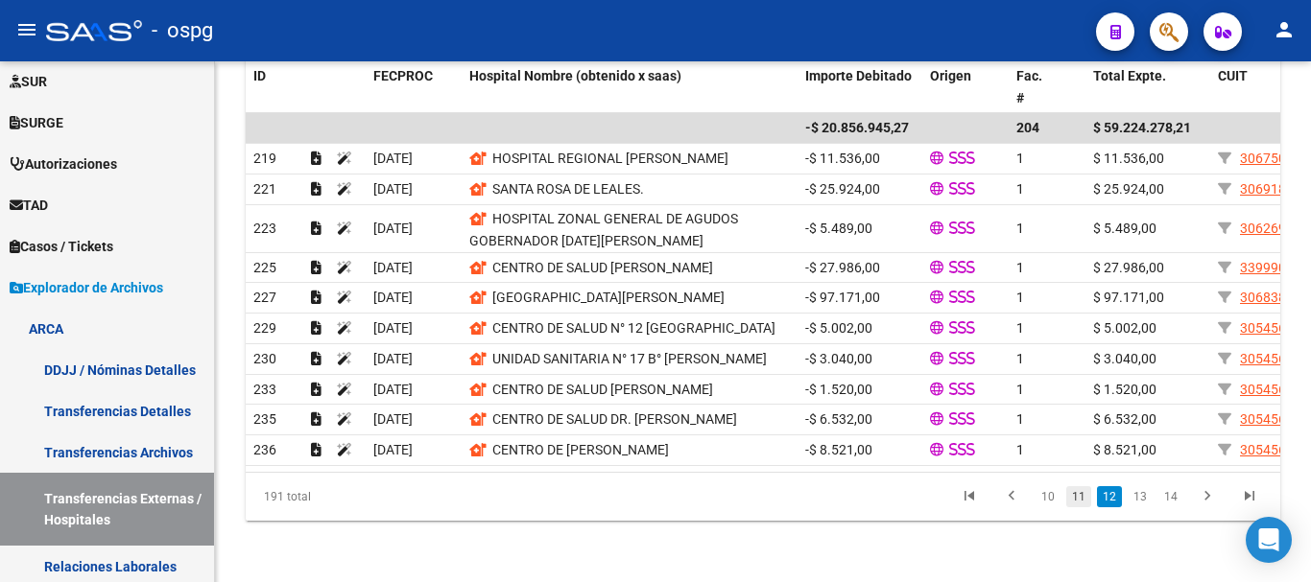
click at [1080, 508] on link "11" at bounding box center [1078, 496] width 25 height 21
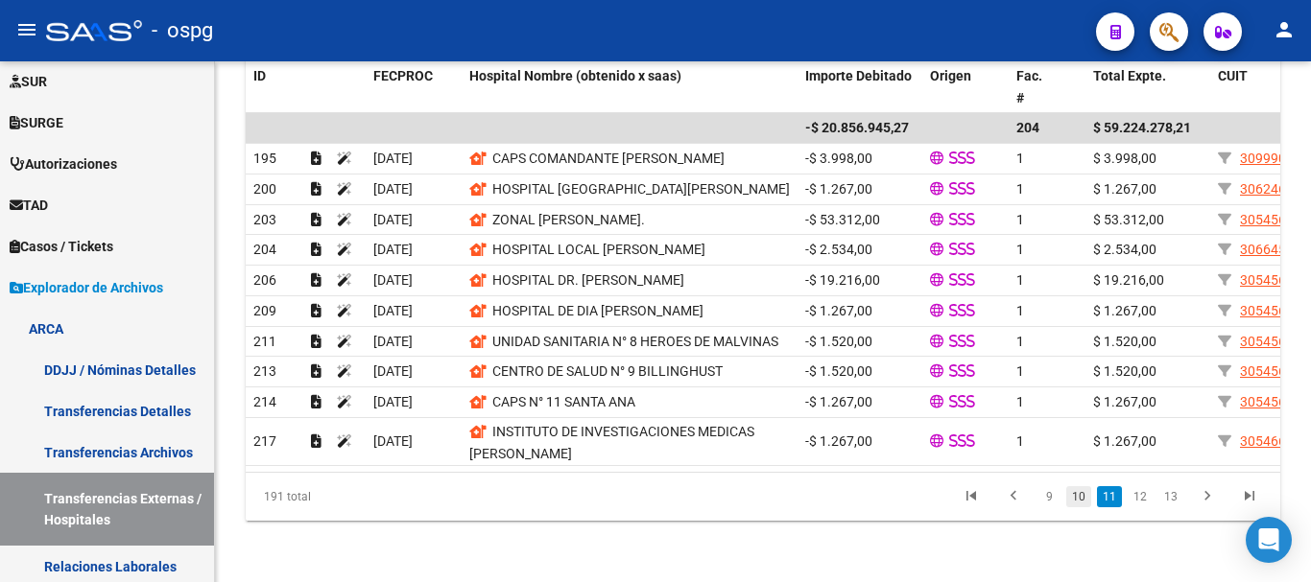
click at [1080, 497] on link "10" at bounding box center [1078, 496] width 25 height 21
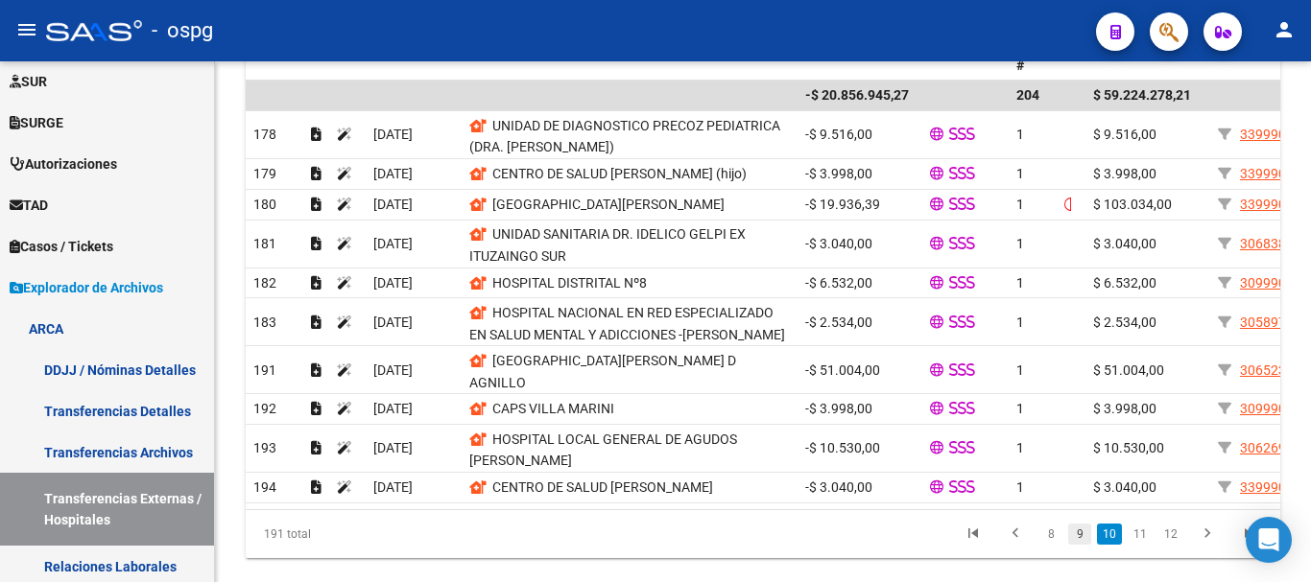
click at [1080, 545] on link "9" at bounding box center [1079, 534] width 23 height 21
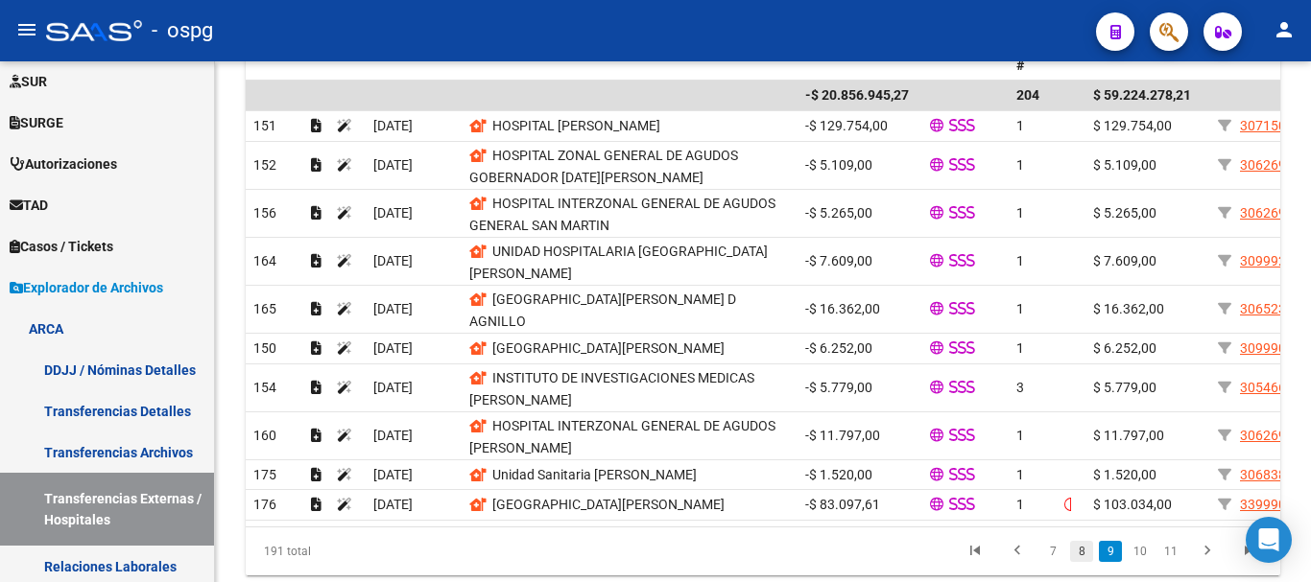
click at [1080, 548] on link "8" at bounding box center [1081, 551] width 23 height 21
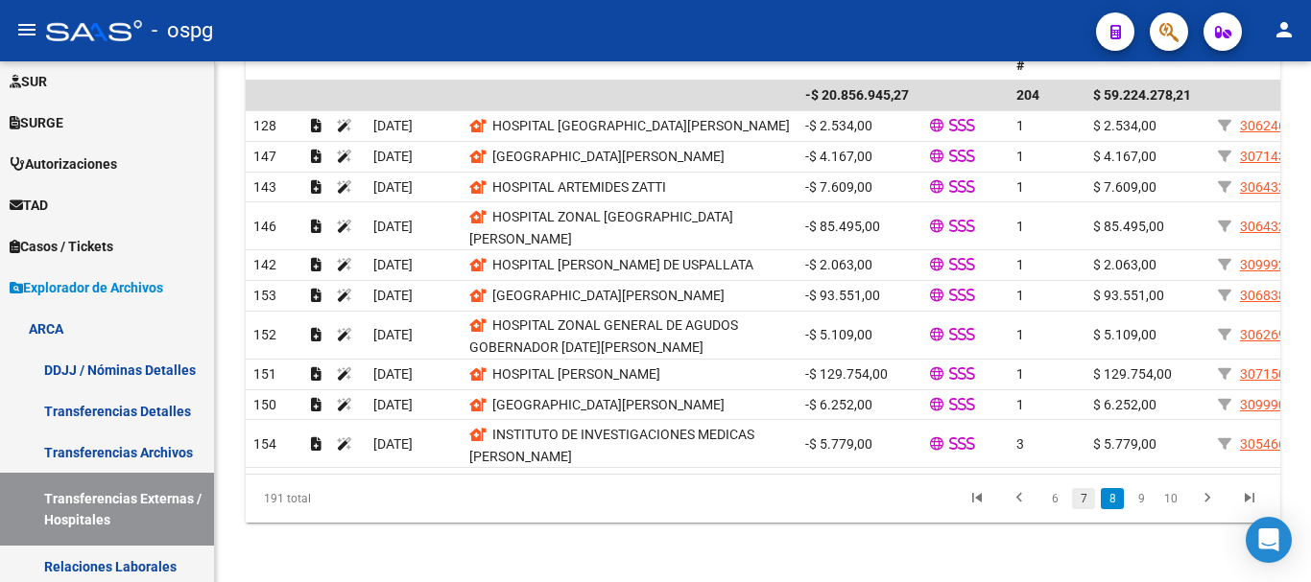
click at [1082, 510] on link "7" at bounding box center [1083, 498] width 23 height 21
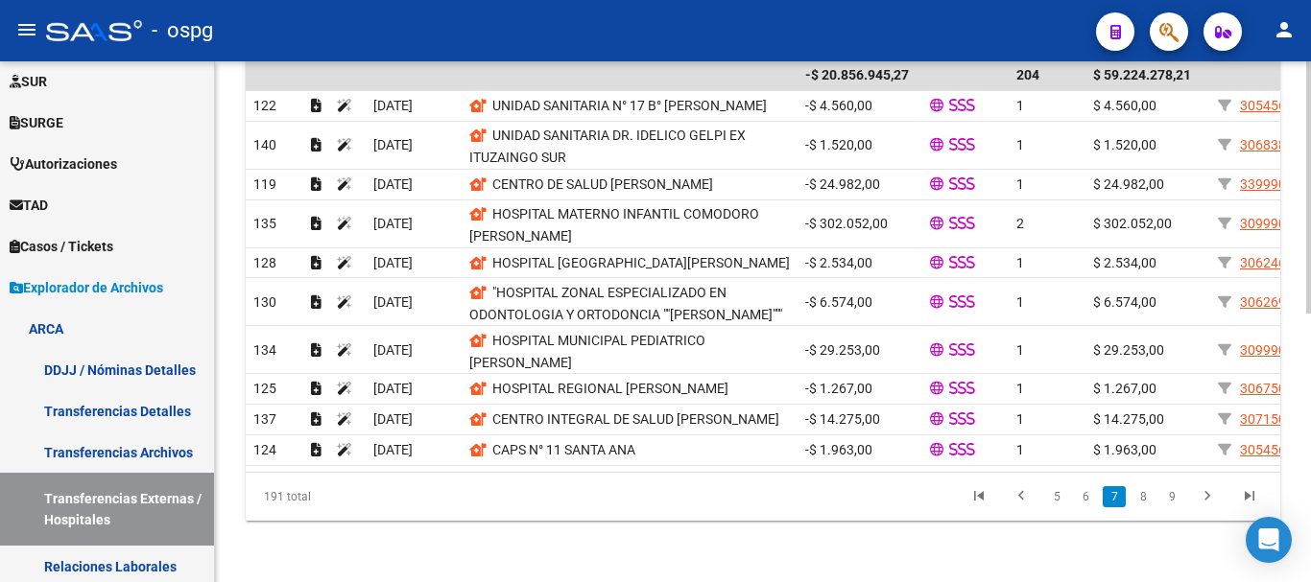
scroll to position [555, 0]
click at [1089, 501] on link "6" at bounding box center [1085, 496] width 23 height 21
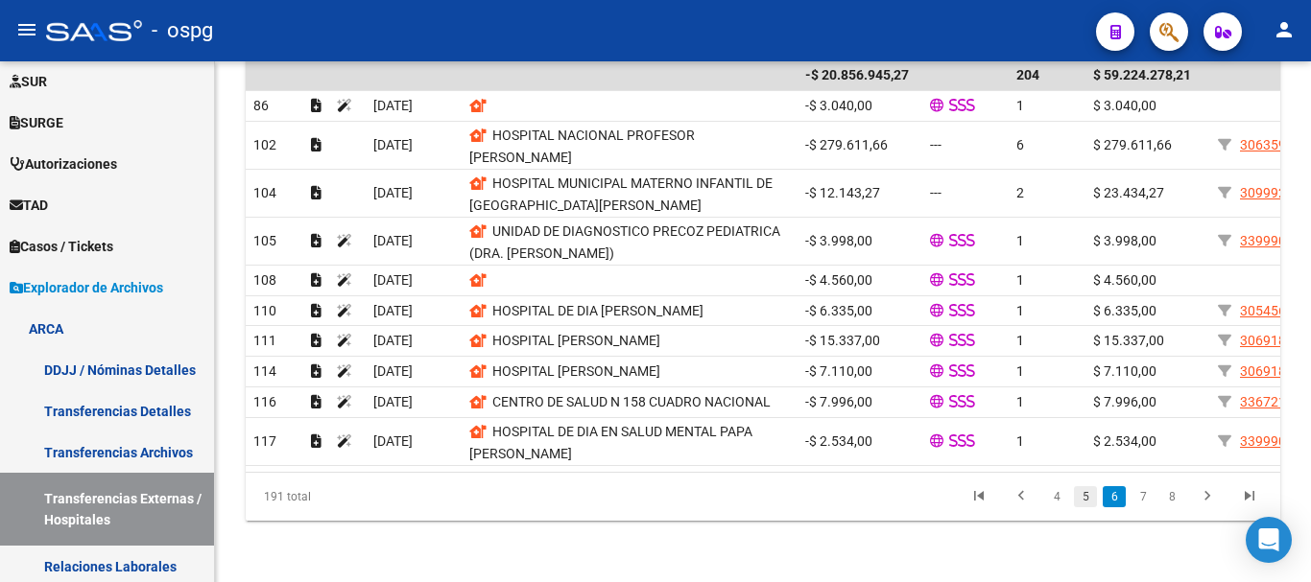
click at [1080, 496] on link "5" at bounding box center [1085, 496] width 23 height 21
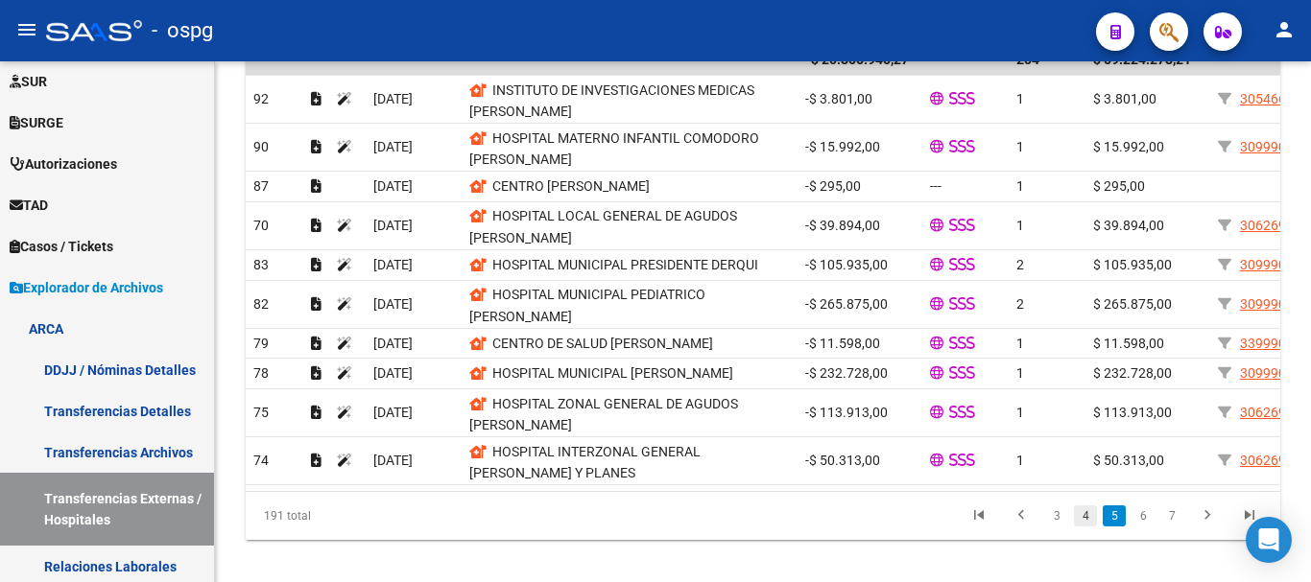
click at [1090, 527] on link "4" at bounding box center [1085, 516] width 23 height 21
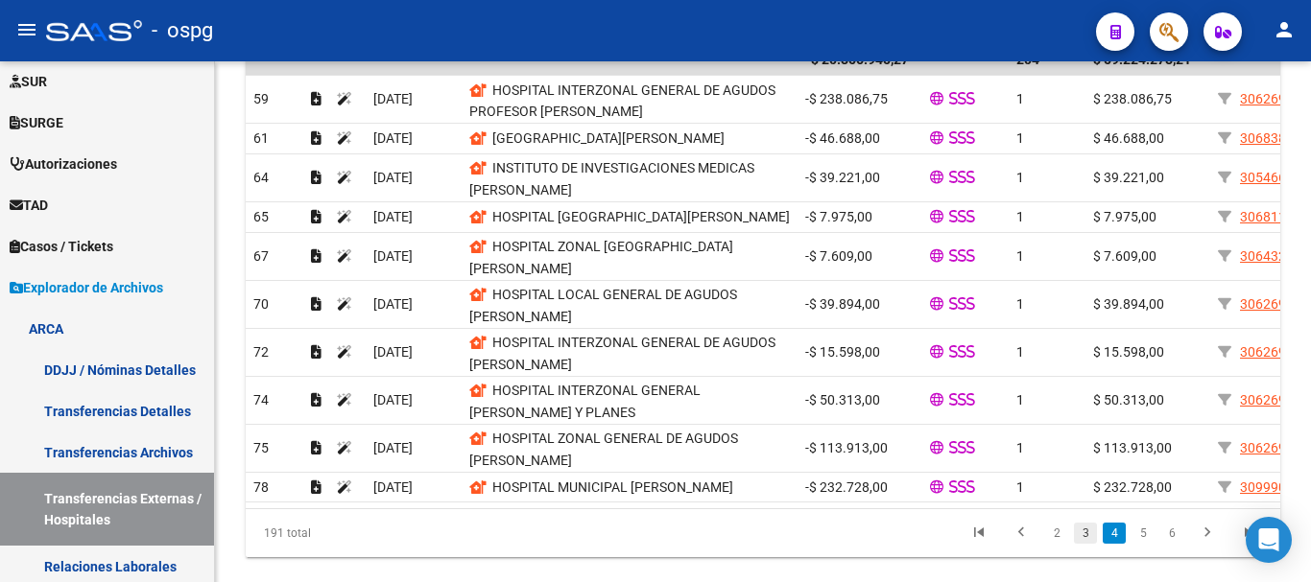
click at [1085, 544] on link "3" at bounding box center [1085, 533] width 23 height 21
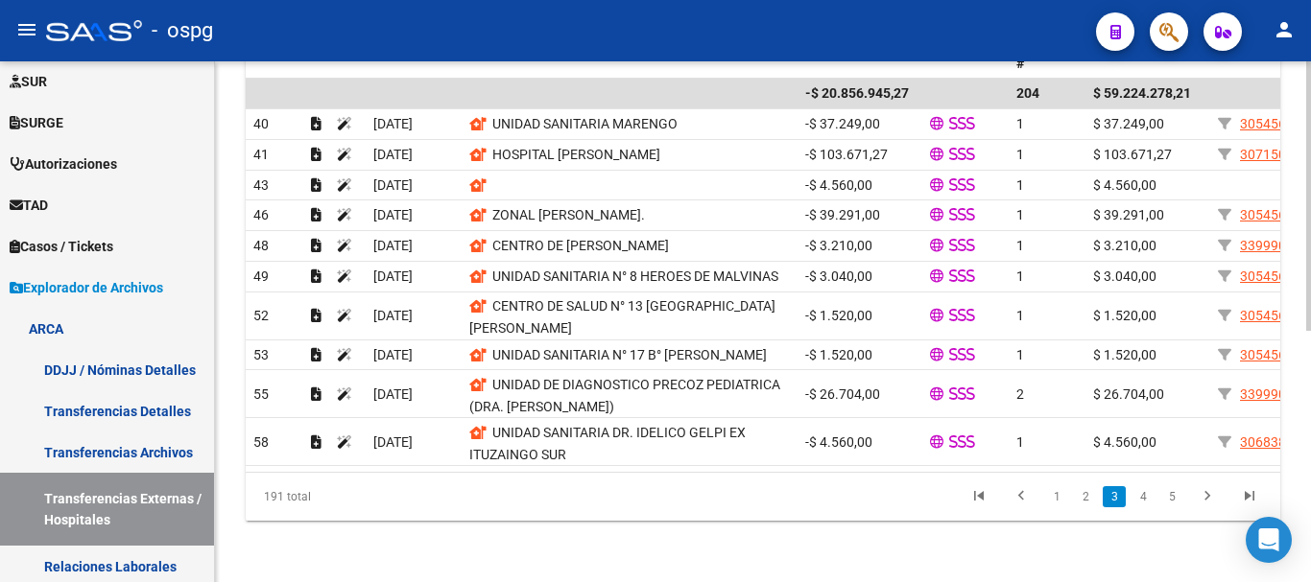
scroll to position [485, 0]
click at [1053, 501] on link "1" at bounding box center [1056, 496] width 23 height 21
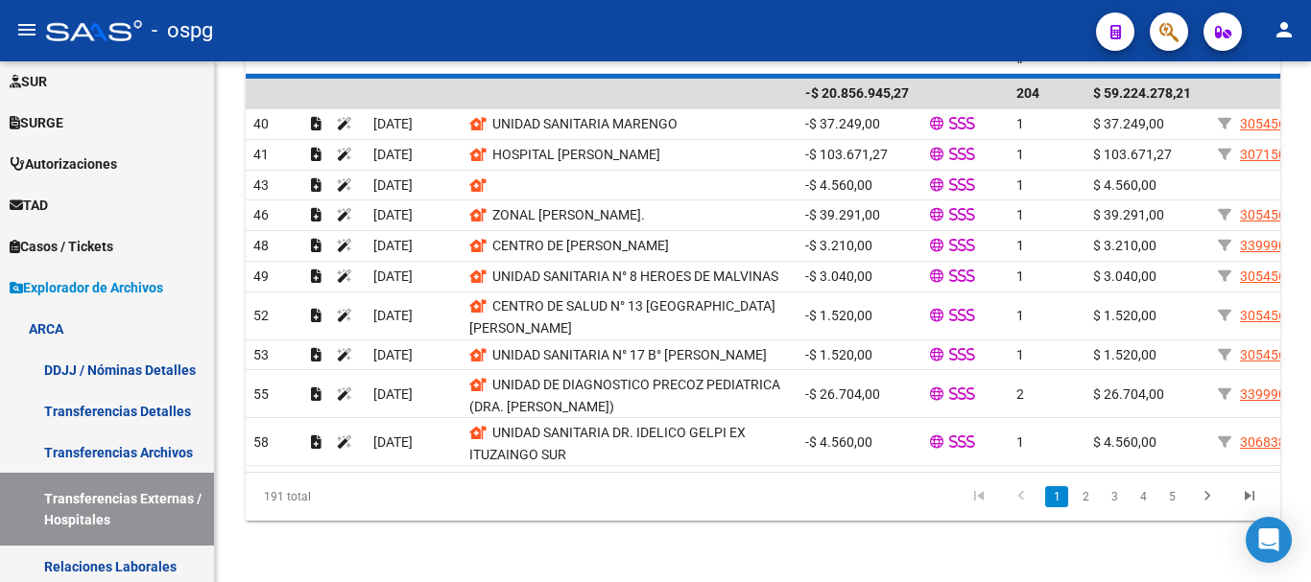
scroll to position [467, 0]
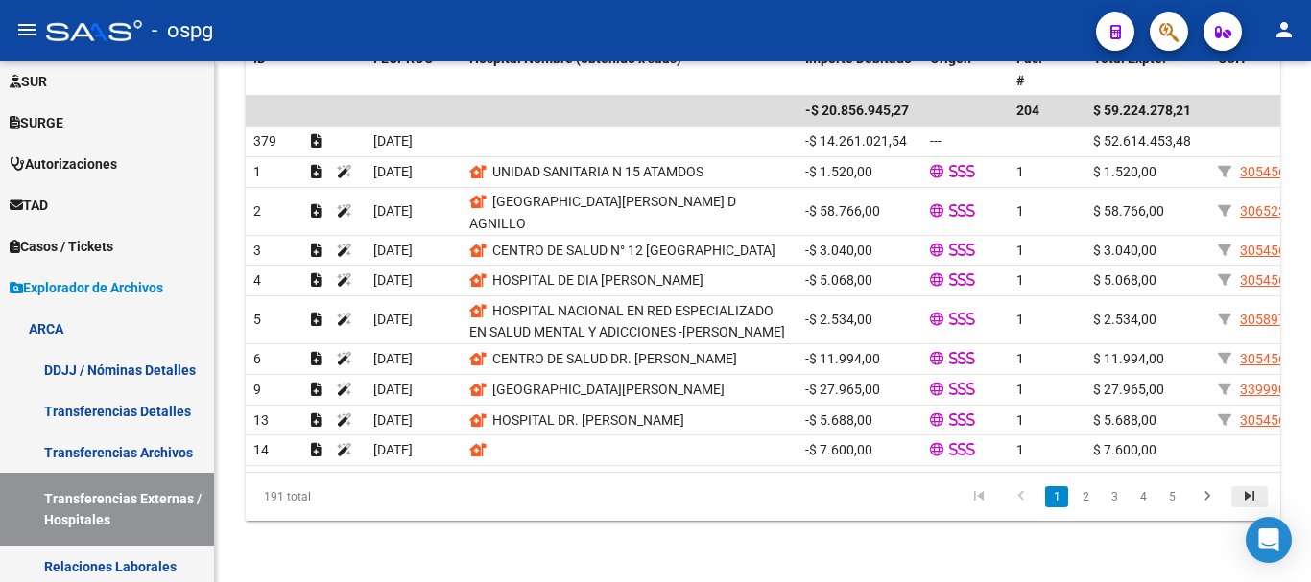
click at [1248, 496] on icon "go to last page" at bounding box center [1249, 498] width 25 height 23
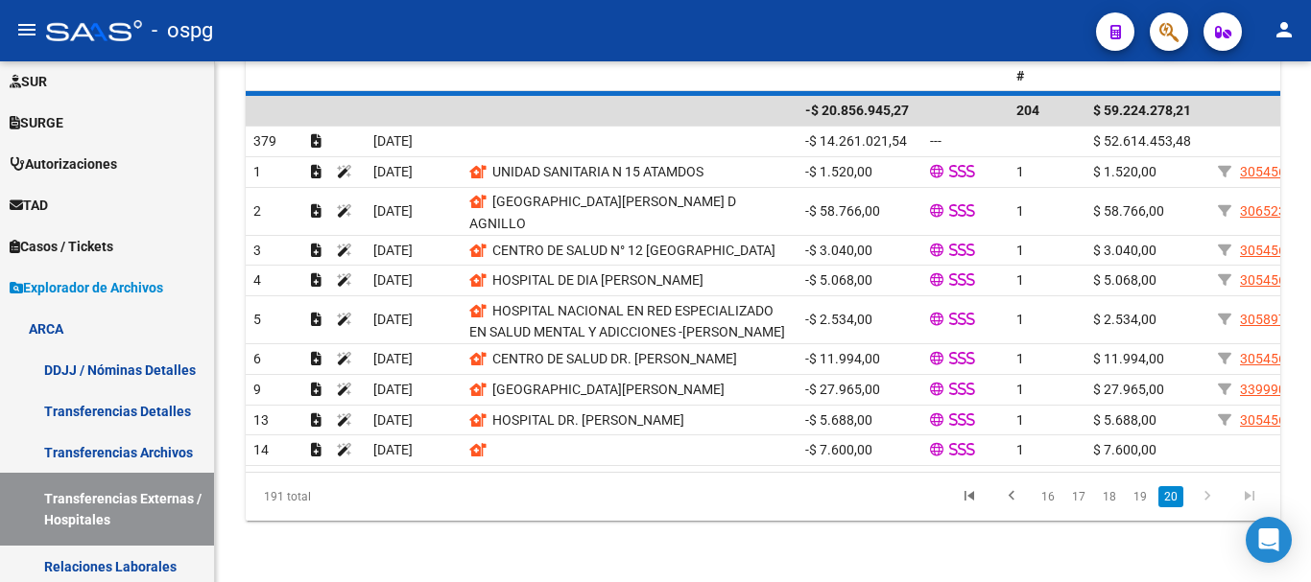
scroll to position [158, 0]
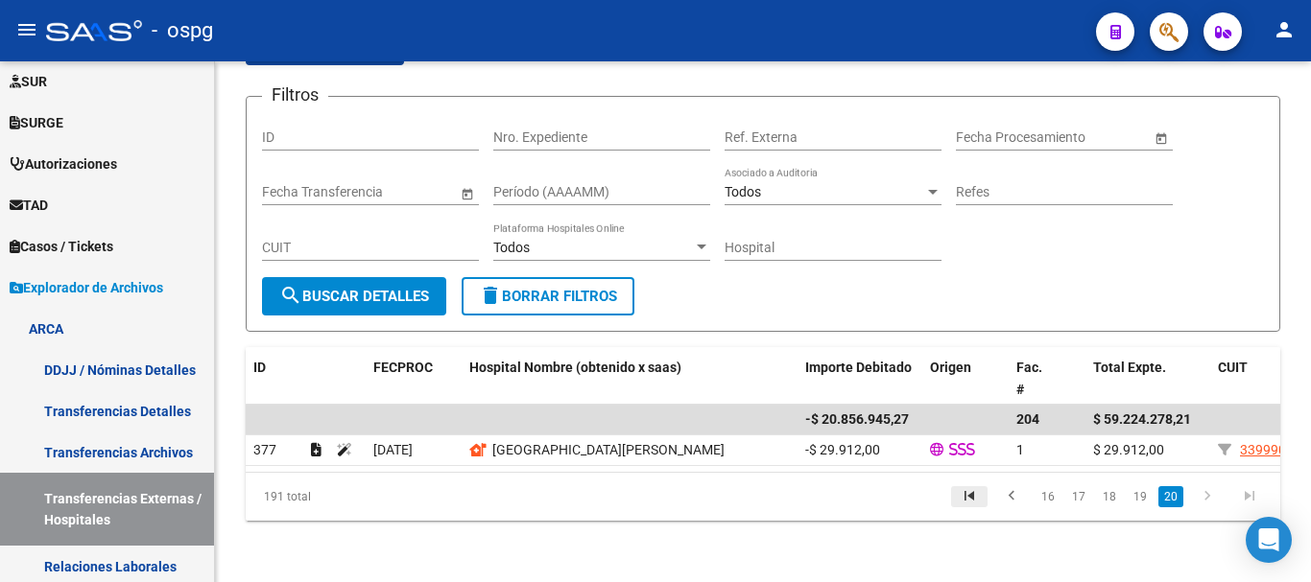
click at [967, 495] on icon "go to first page" at bounding box center [969, 498] width 25 height 23
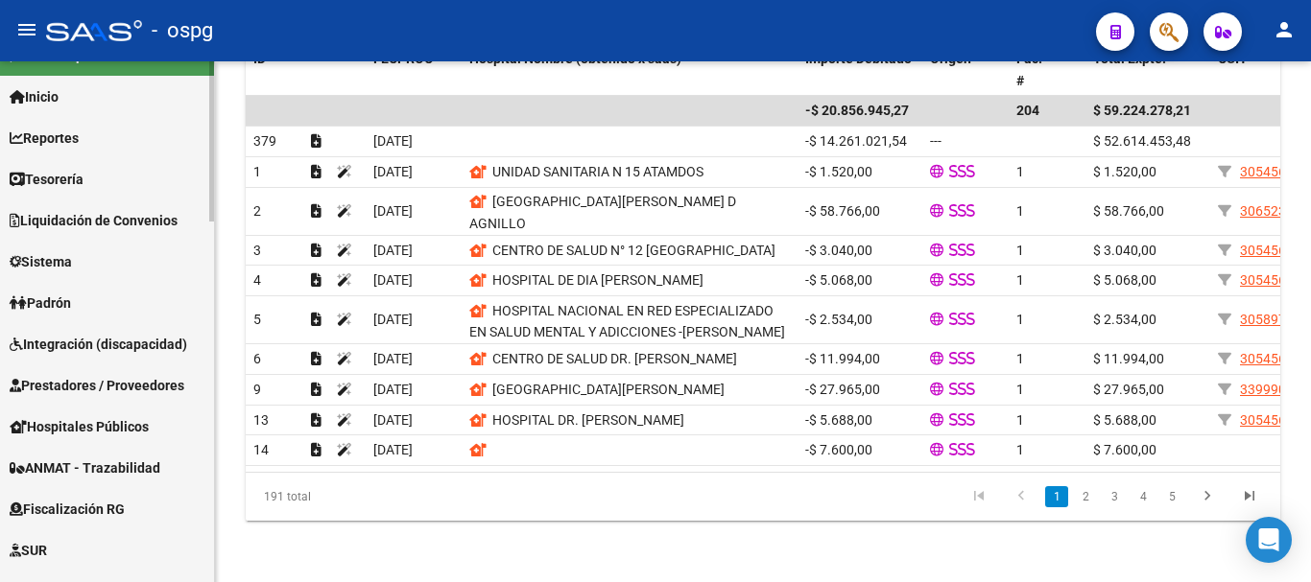
scroll to position [0, 0]
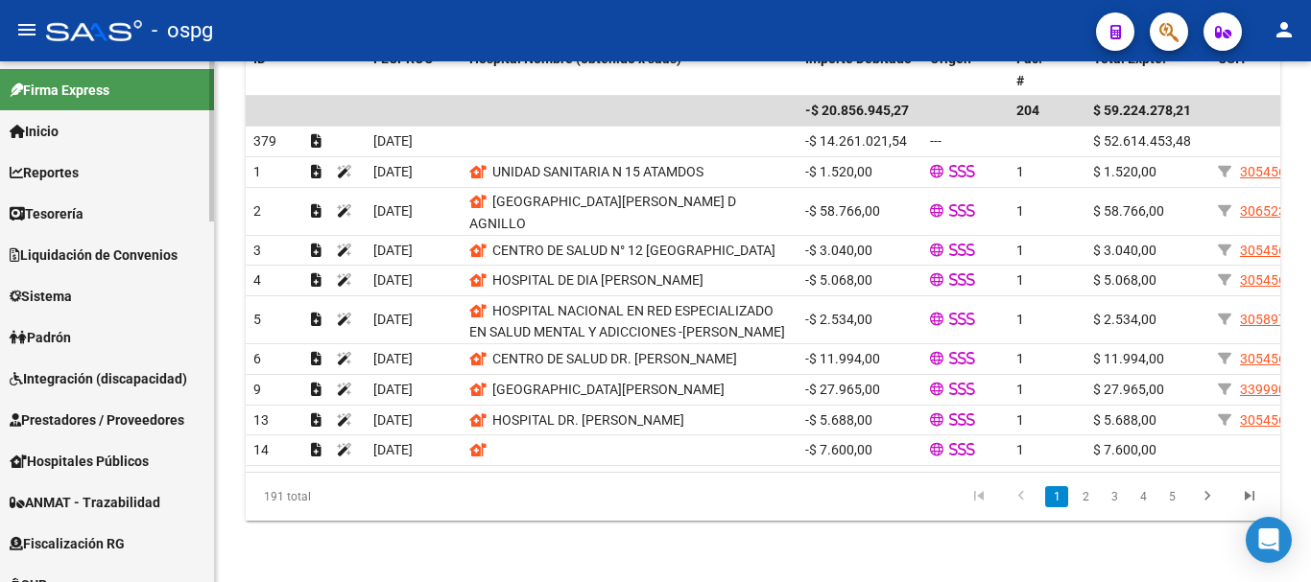
click at [70, 297] on span "Sistema" at bounding box center [41, 296] width 62 height 21
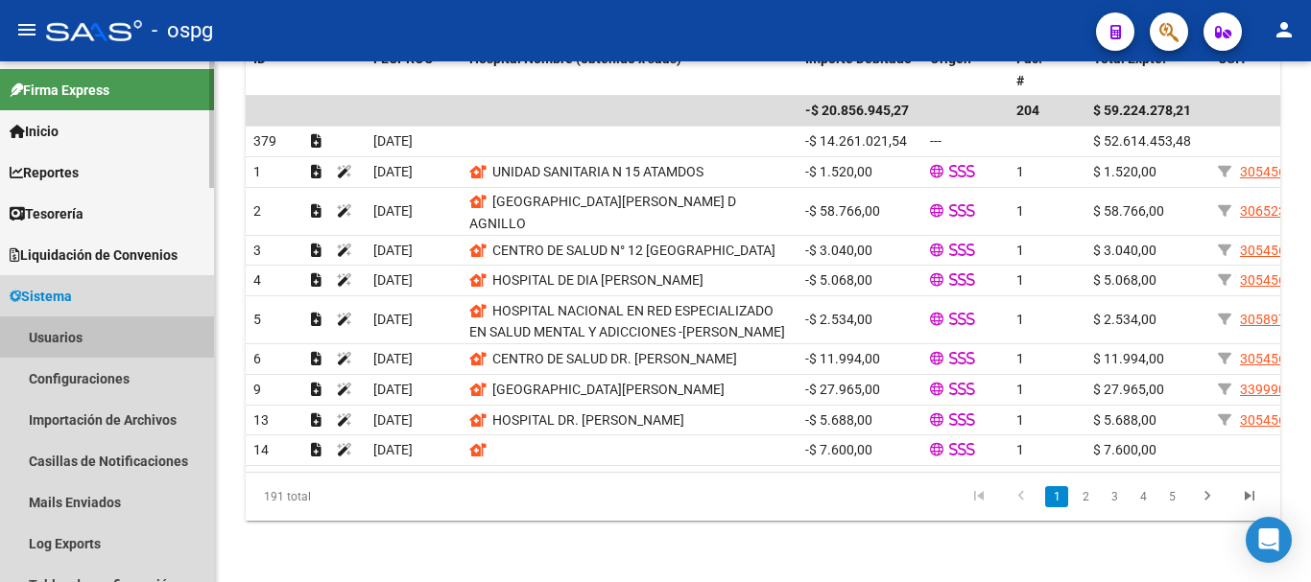
click at [63, 341] on link "Usuarios" at bounding box center [107, 337] width 214 height 41
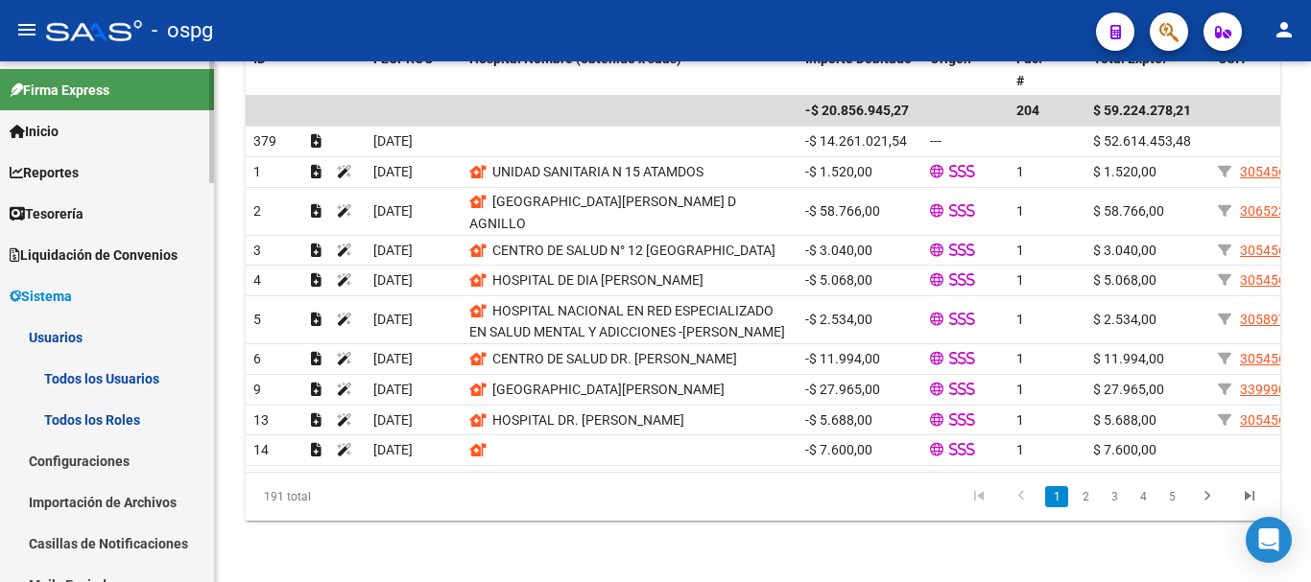
click at [91, 374] on link "Todos los Usuarios" at bounding box center [107, 378] width 214 height 41
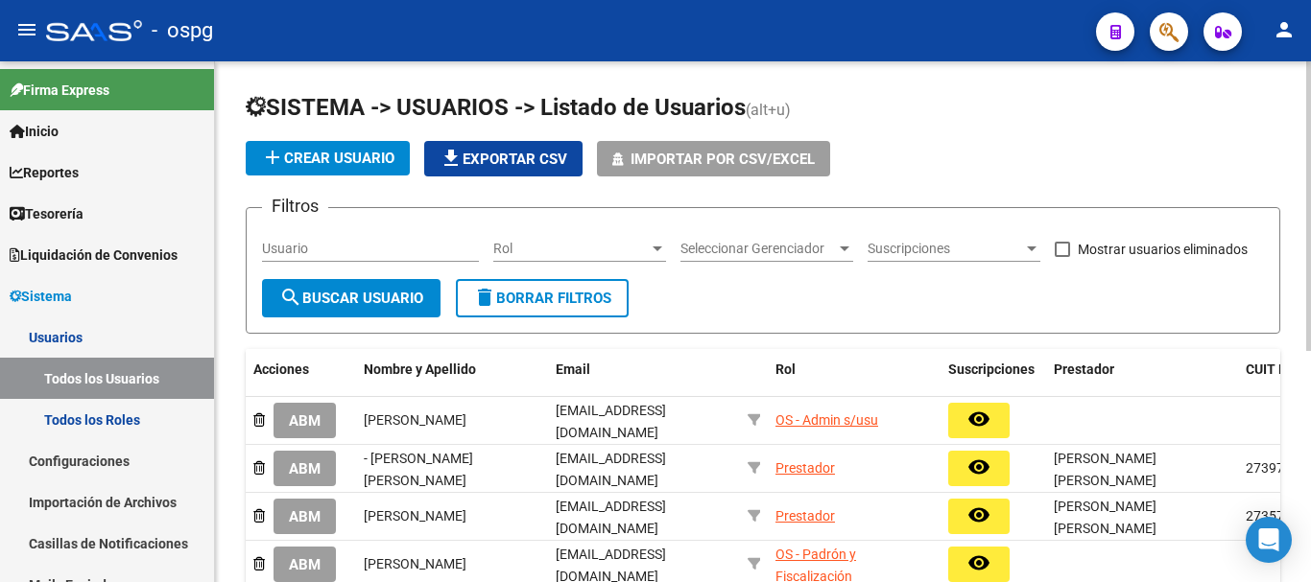
click at [373, 245] on input "Usuario" at bounding box center [370, 249] width 217 height 16
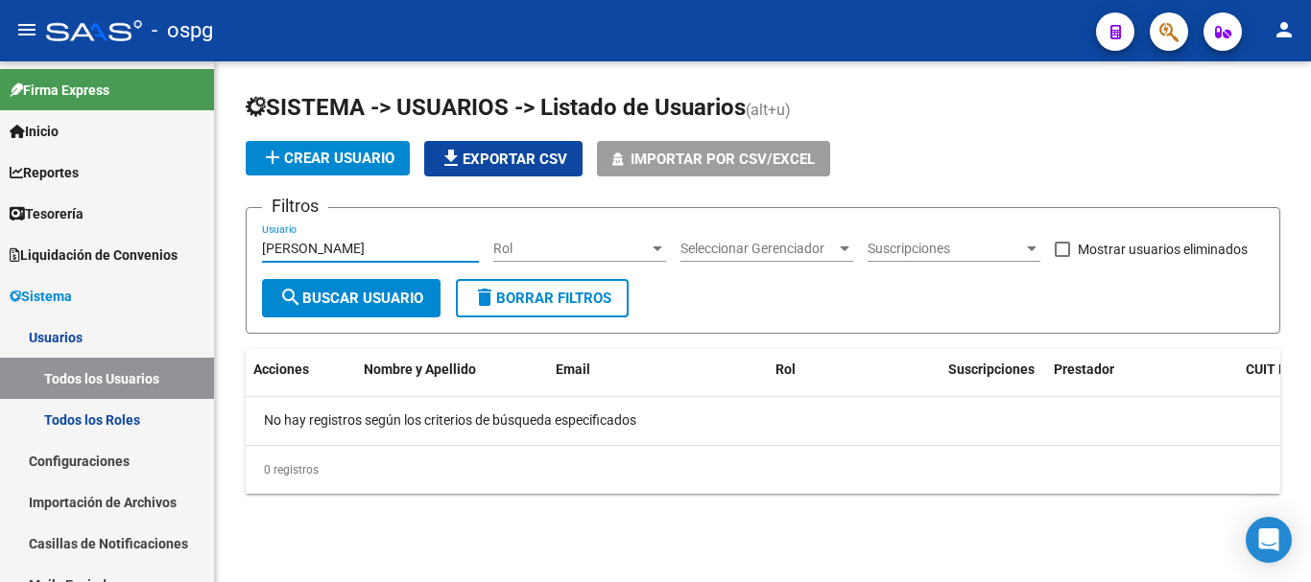
click at [352, 249] on input "monica dal" at bounding box center [370, 249] width 217 height 16
drag, startPoint x: 338, startPoint y: 247, endPoint x: 236, endPoint y: 256, distance: 102.2
click at [236, 256] on div "SISTEMA -> USUARIOS -> Listado de Usuarios (alt+u) add Crear Usuario file_downl…" at bounding box center [763, 308] width 1096 height 494
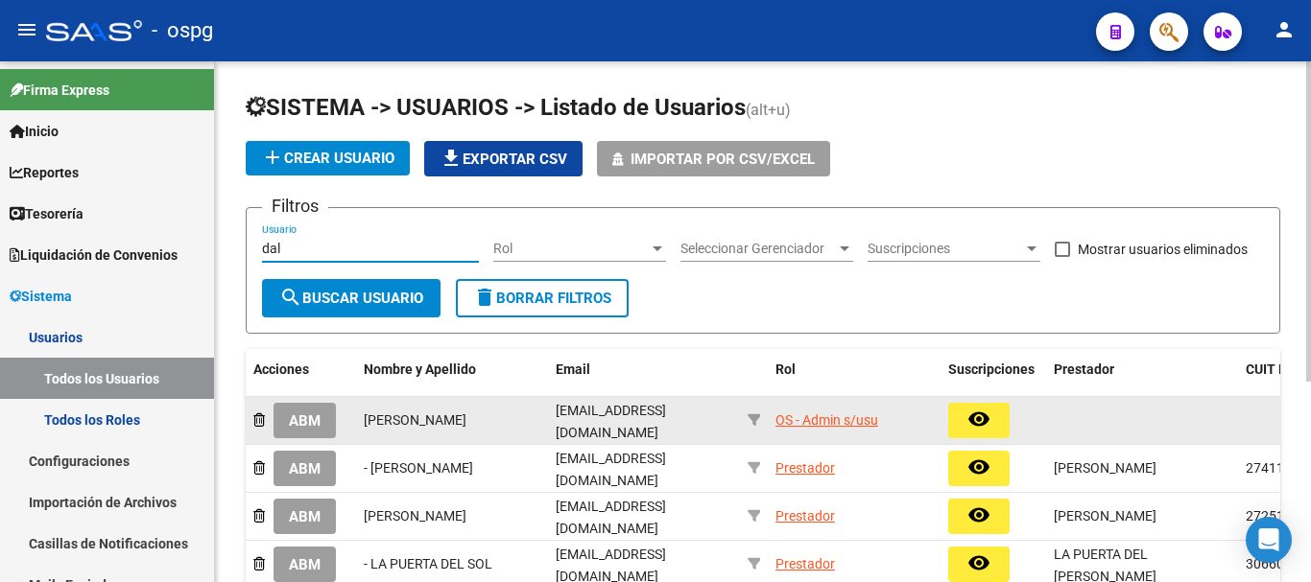
type input "dal"
click at [320, 428] on button "ABM" at bounding box center [304, 421] width 62 height 36
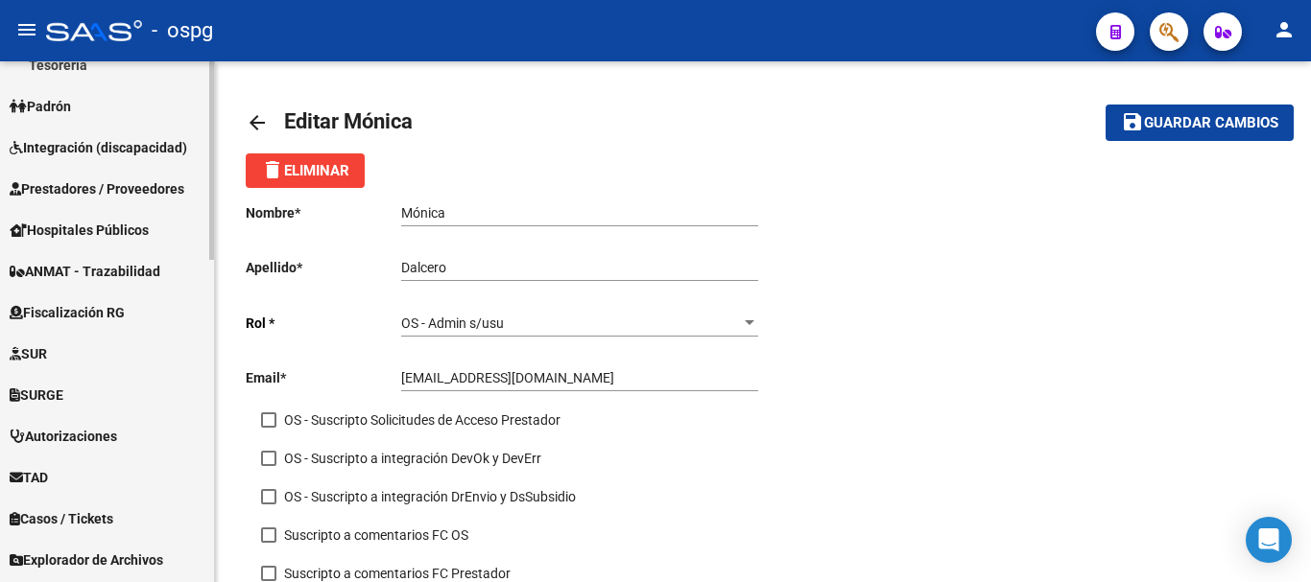
scroll to position [848, 0]
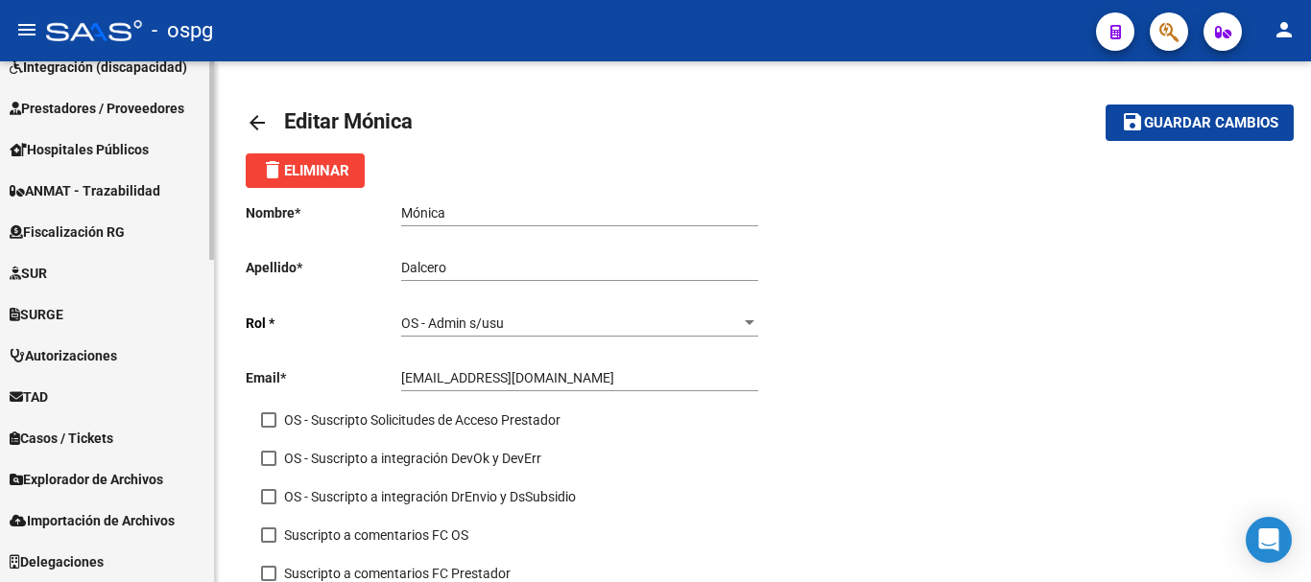
click at [127, 479] on span "Explorador de Archivos" at bounding box center [87, 479] width 154 height 21
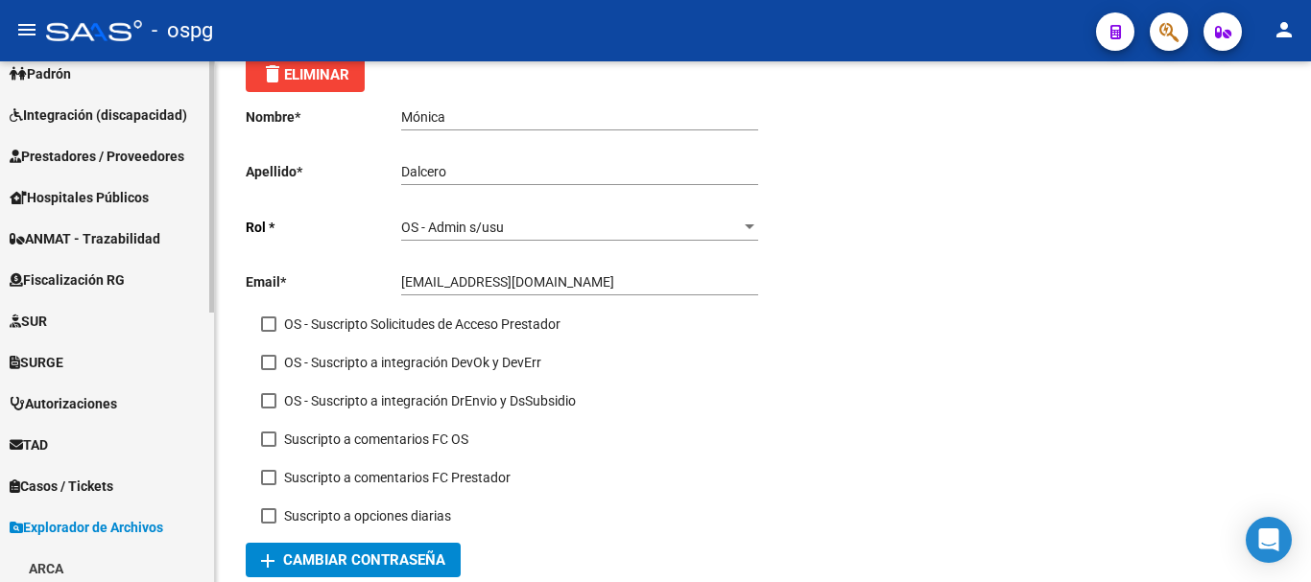
scroll to position [288, 0]
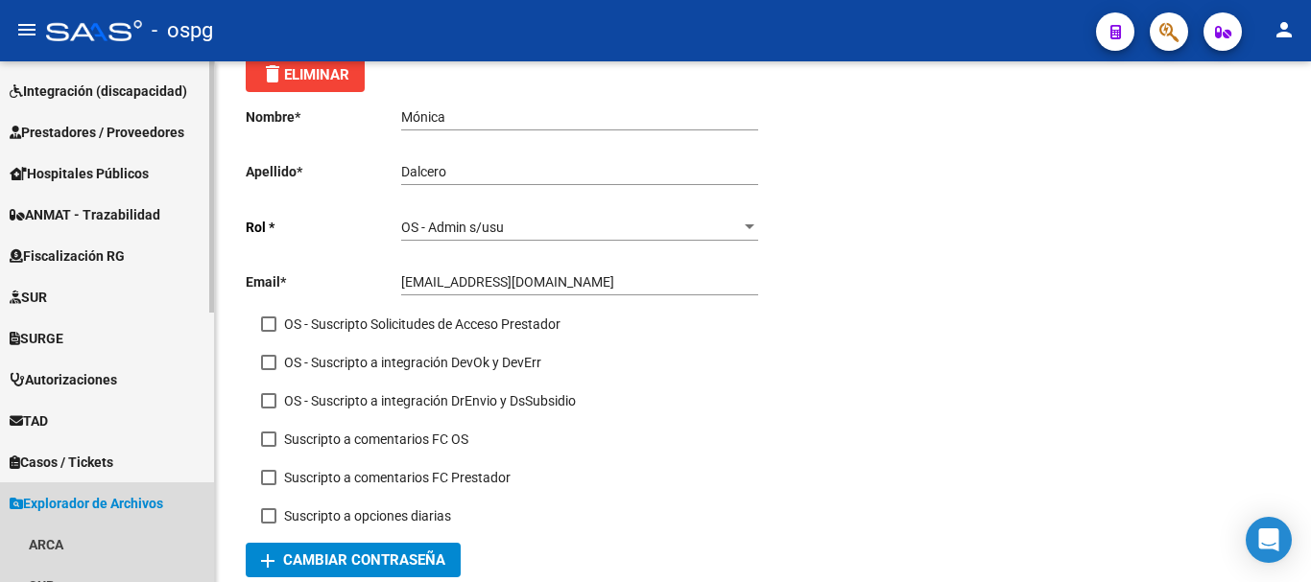
click at [128, 500] on span "Explorador de Archivos" at bounding box center [87, 503] width 154 height 21
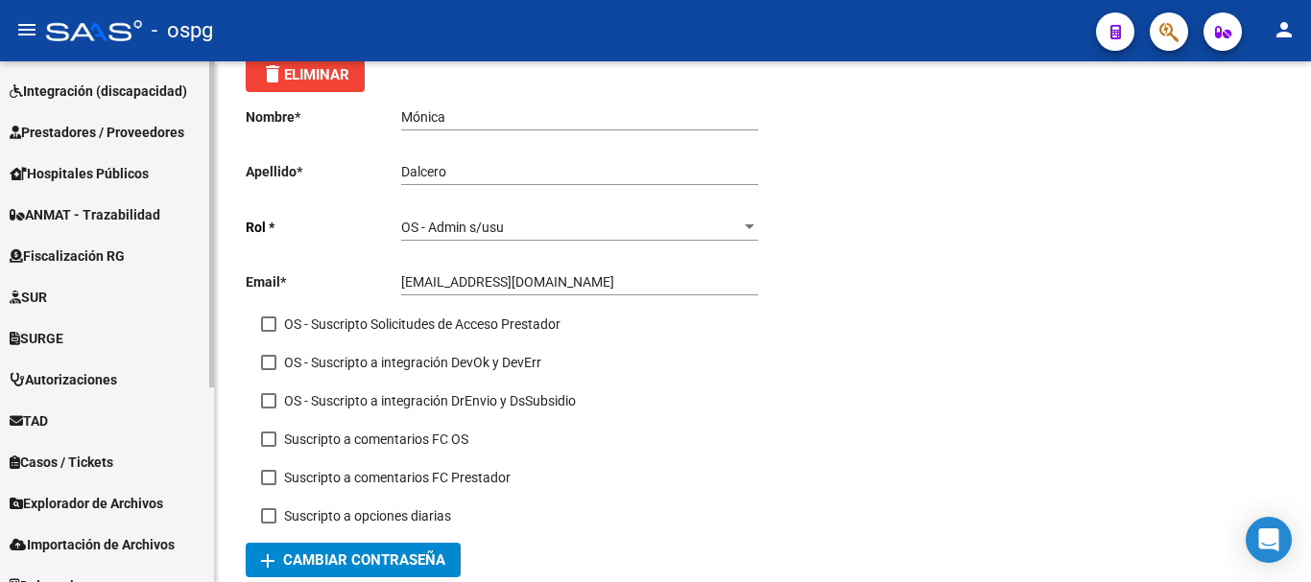
click at [125, 504] on span "Explorador de Archivos" at bounding box center [87, 503] width 154 height 21
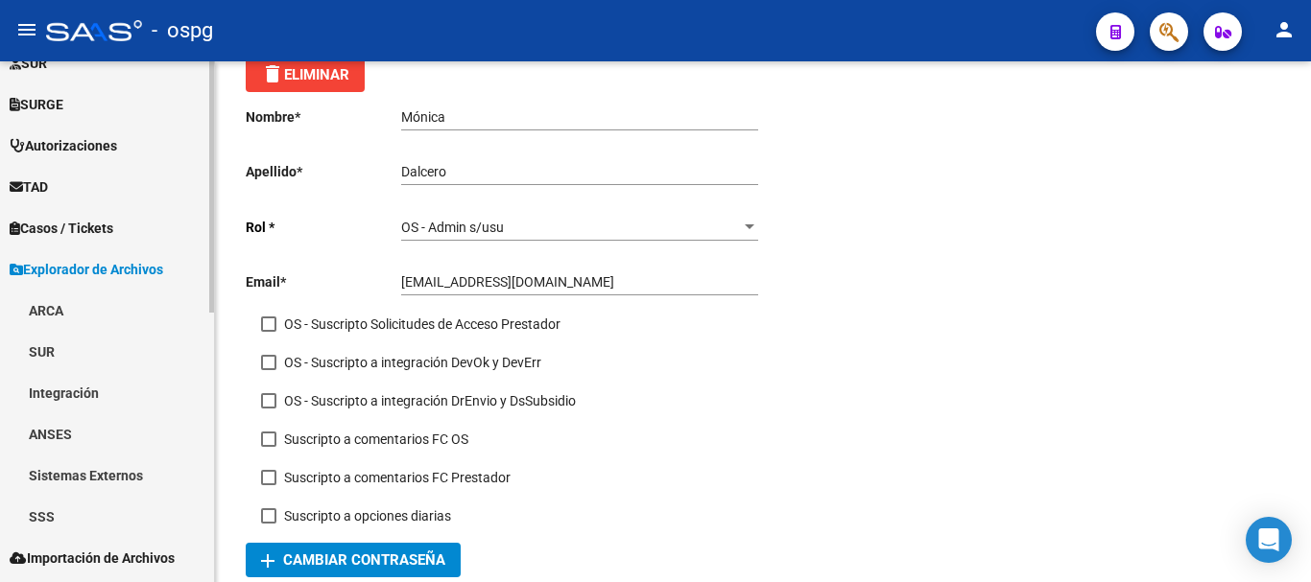
scroll to position [559, 0]
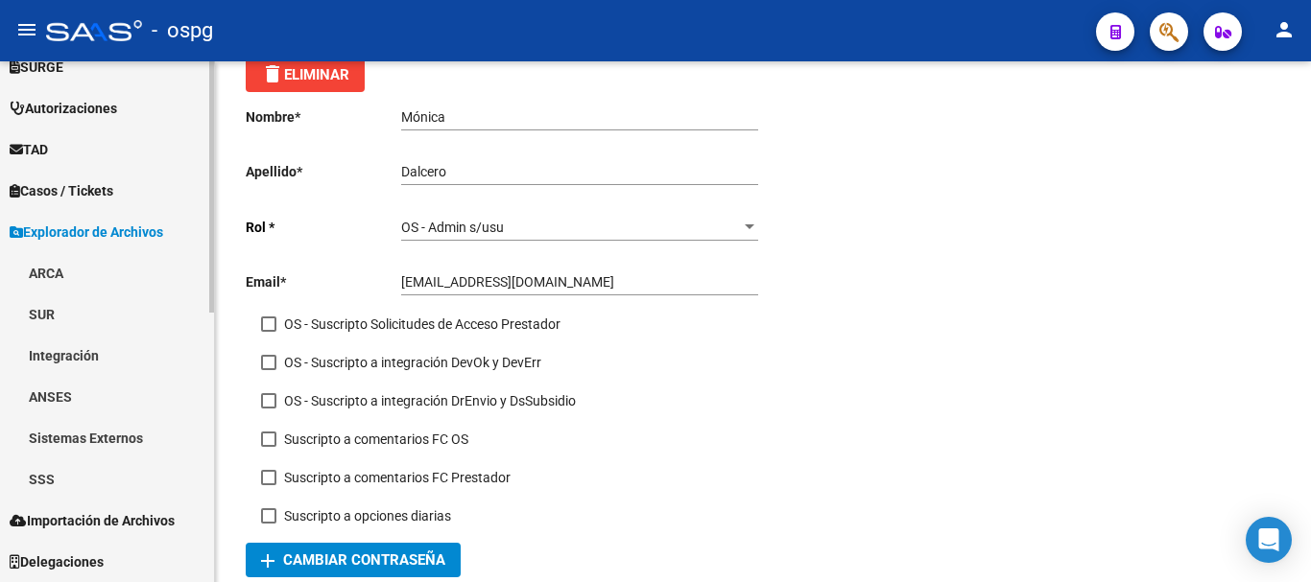
click at [132, 441] on link "Sistemas Externos" at bounding box center [107, 437] width 214 height 41
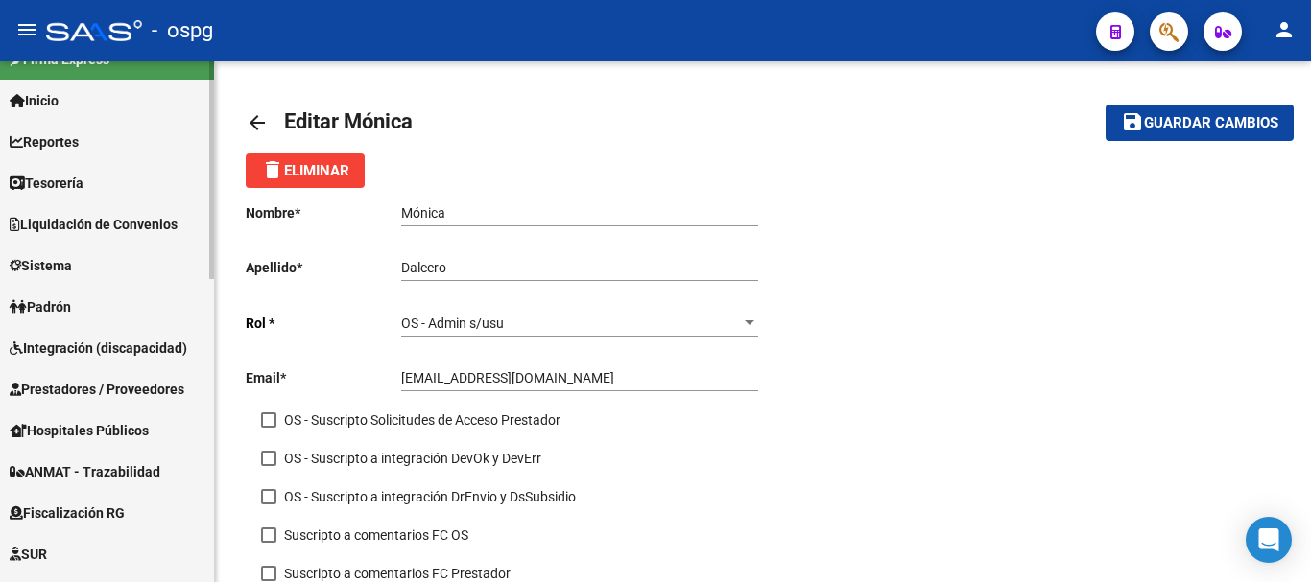
scroll to position [0, 0]
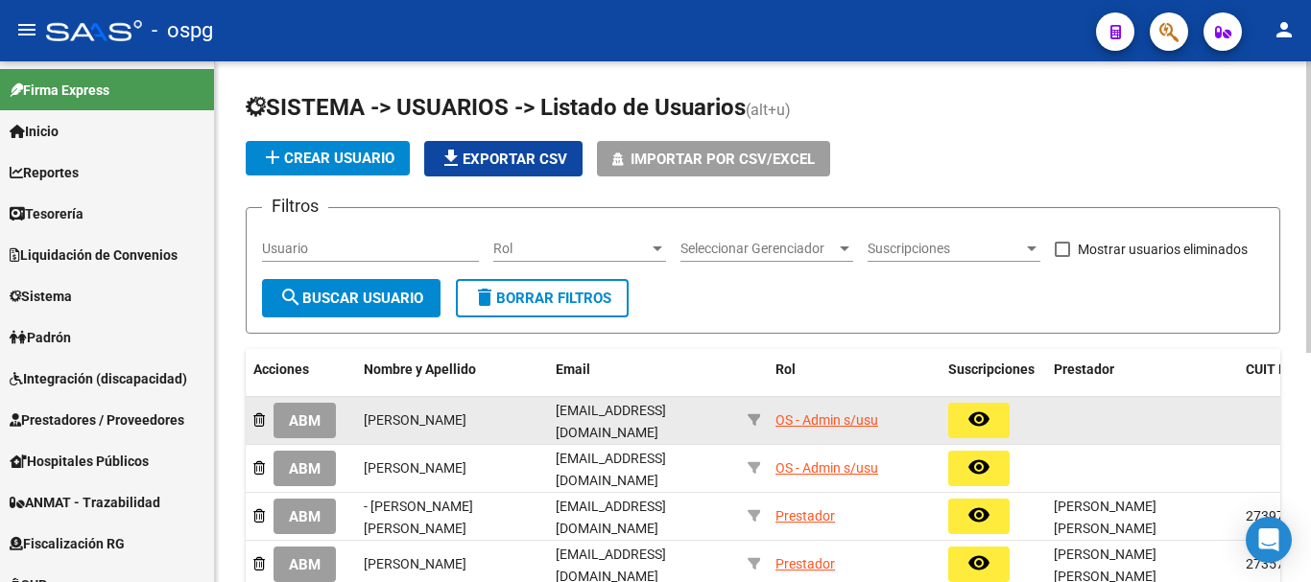
click at [324, 424] on button "ABM" at bounding box center [304, 421] width 62 height 36
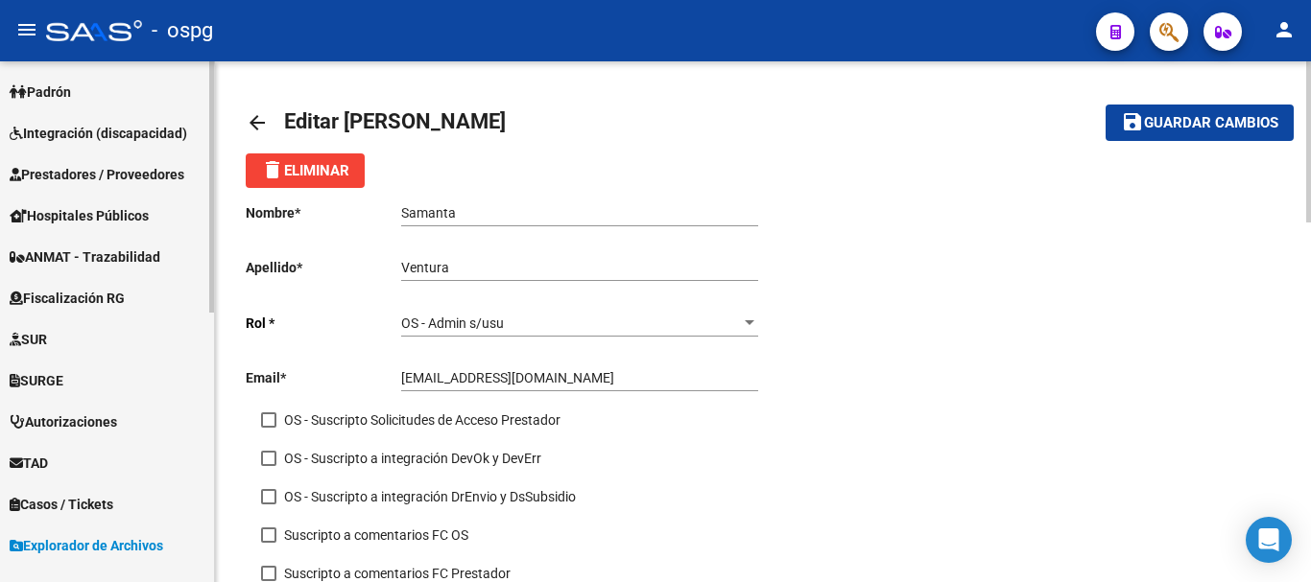
scroll to position [288, 0]
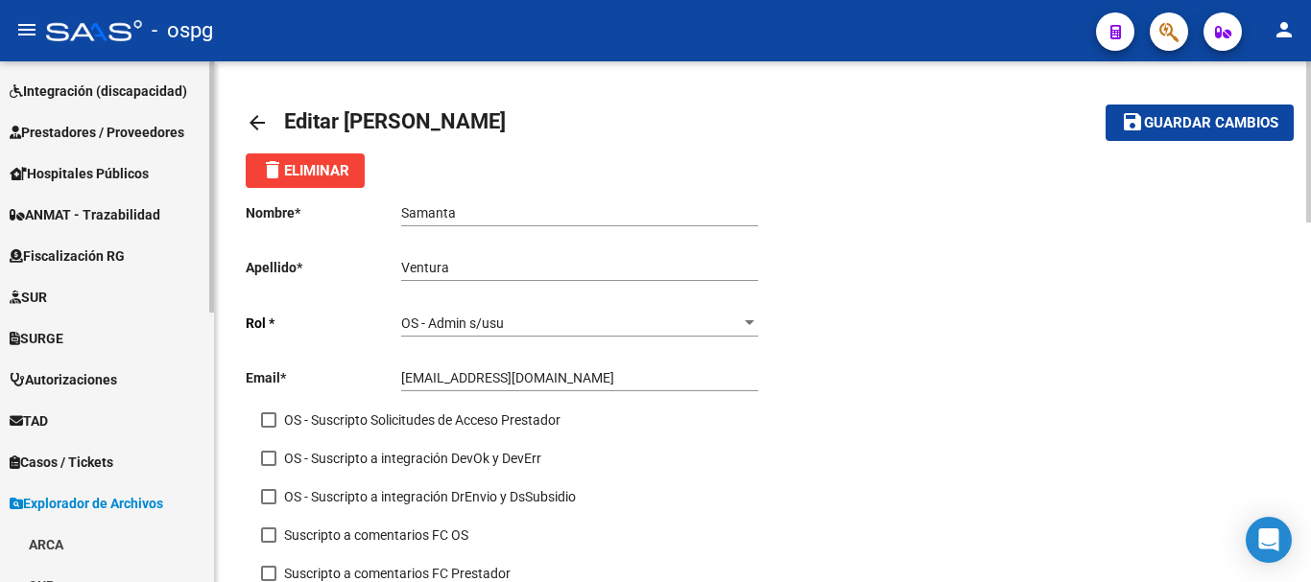
click at [145, 504] on span "Explorador de Archivos" at bounding box center [87, 503] width 154 height 21
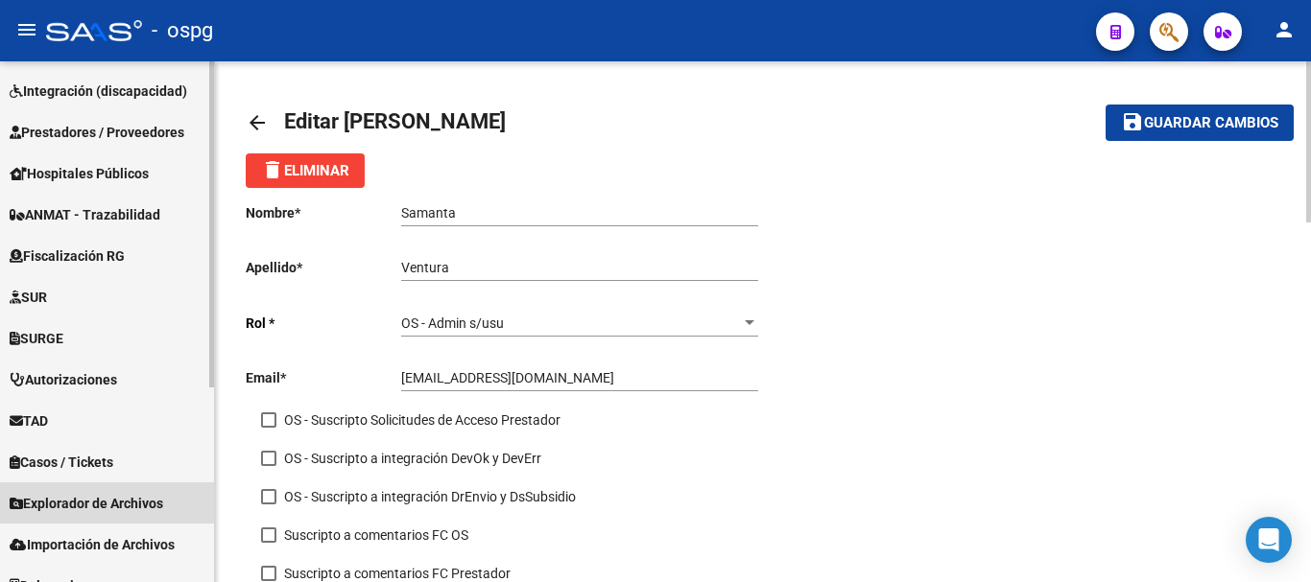
click at [145, 503] on span "Explorador de Archivos" at bounding box center [87, 503] width 154 height 21
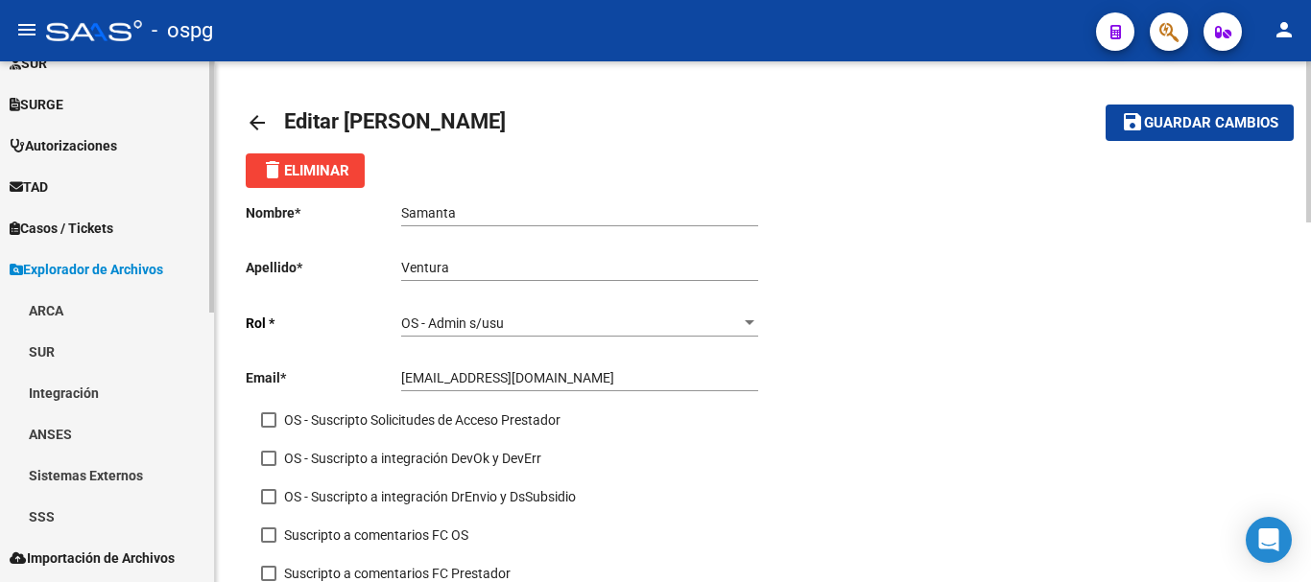
scroll to position [559, 0]
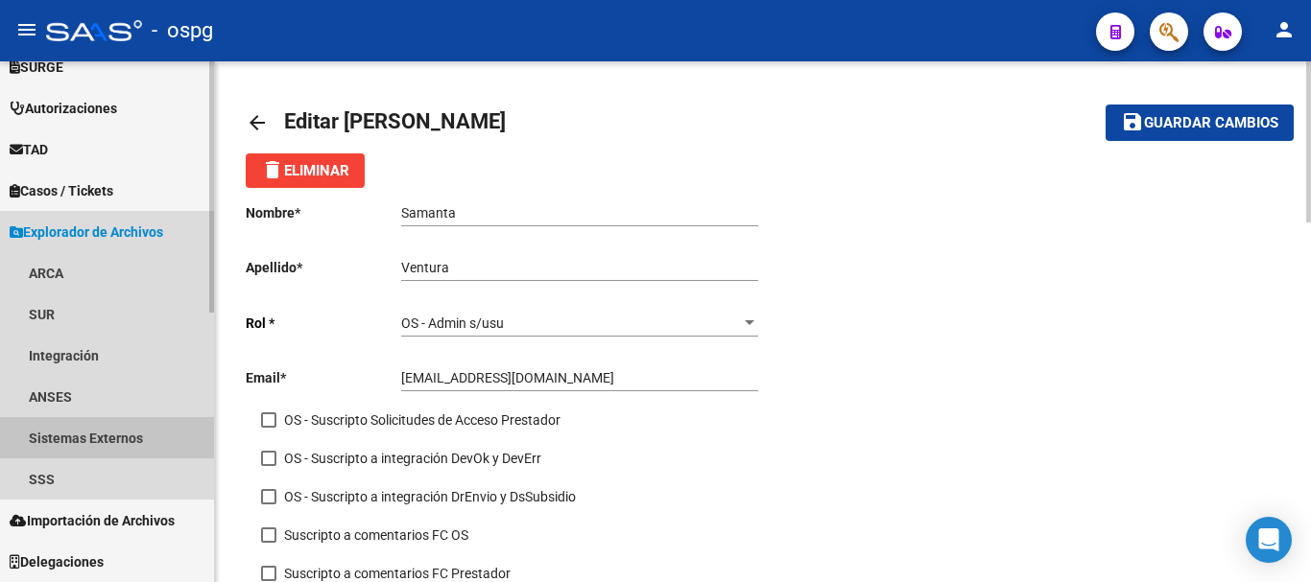
click at [116, 437] on link "Sistemas Externos" at bounding box center [107, 437] width 214 height 41
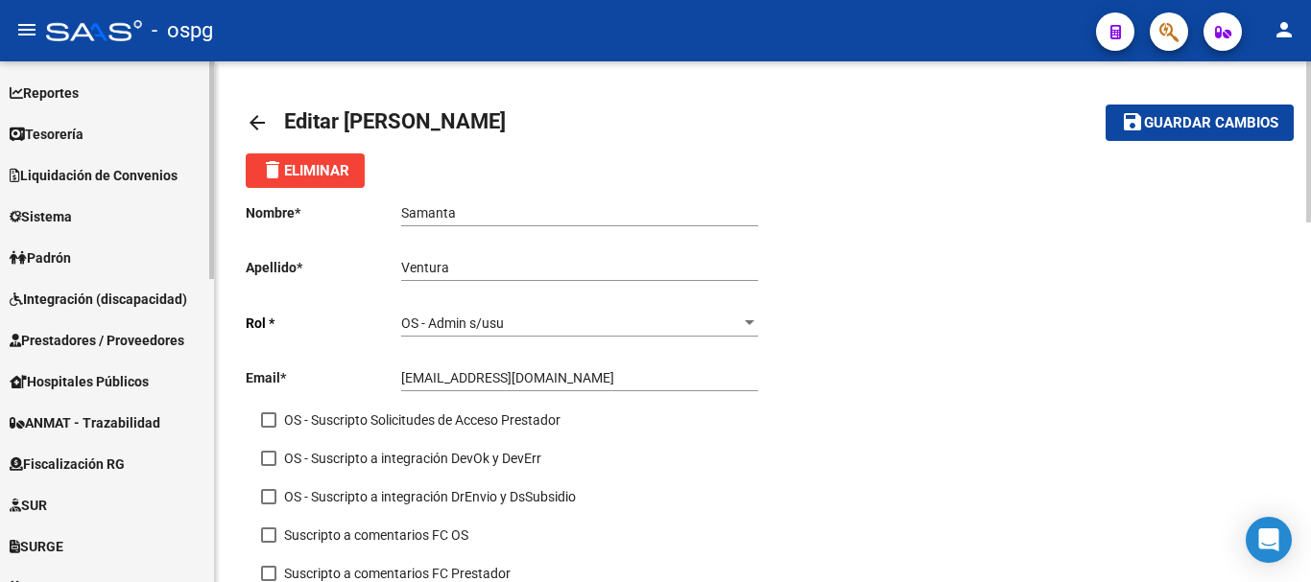
scroll to position [0, 0]
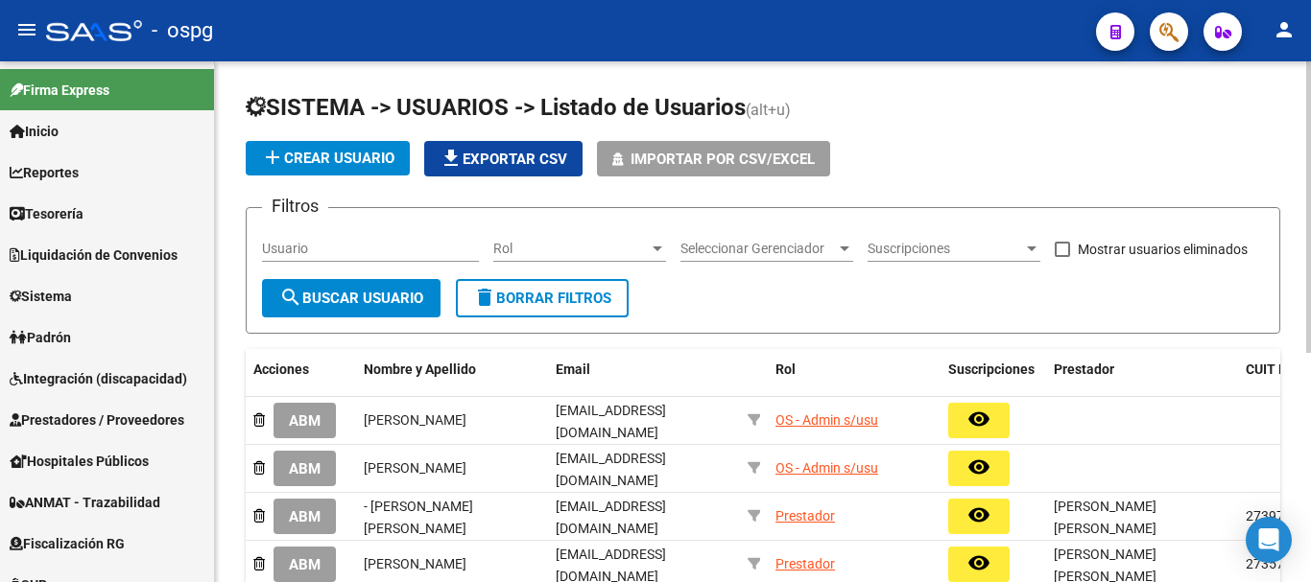
click at [384, 254] on input "Usuario" at bounding box center [370, 249] width 217 height 16
type input "marc"
click at [389, 297] on span "search Buscar Usuario" at bounding box center [351, 298] width 144 height 17
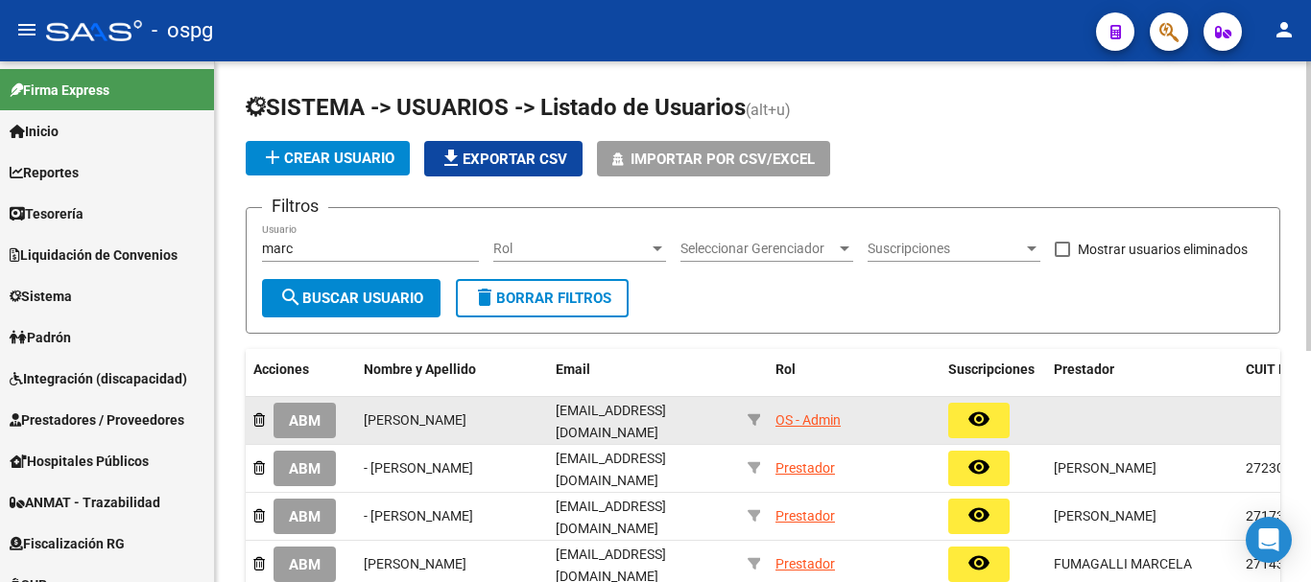
click at [319, 425] on span "ABM" at bounding box center [305, 421] width 32 height 17
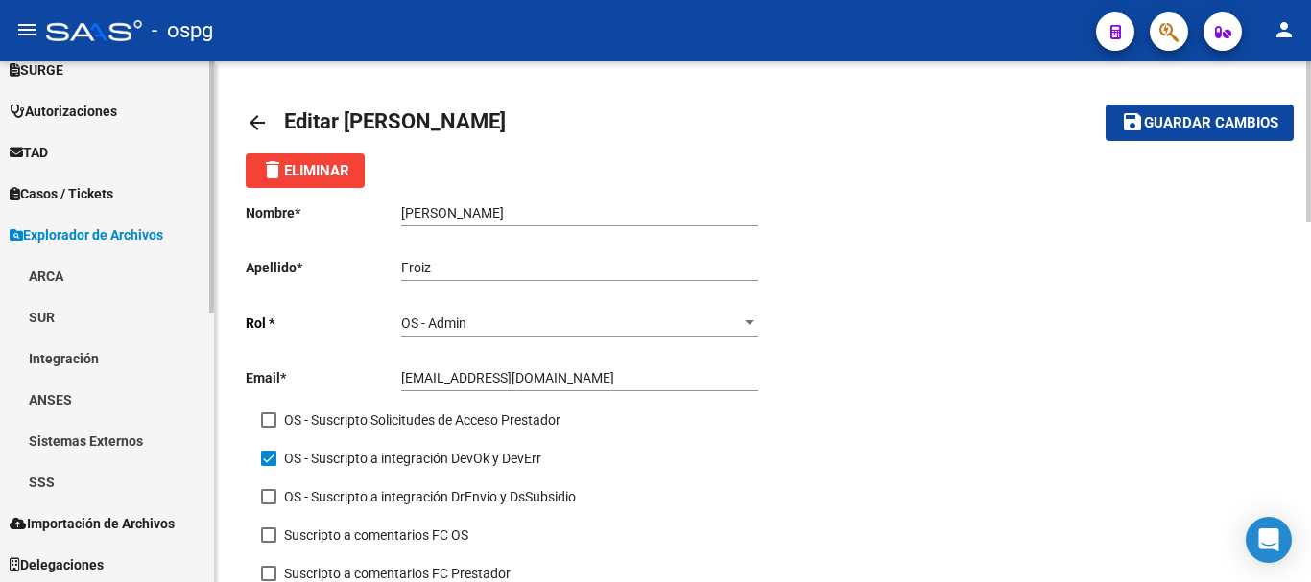
scroll to position [559, 0]
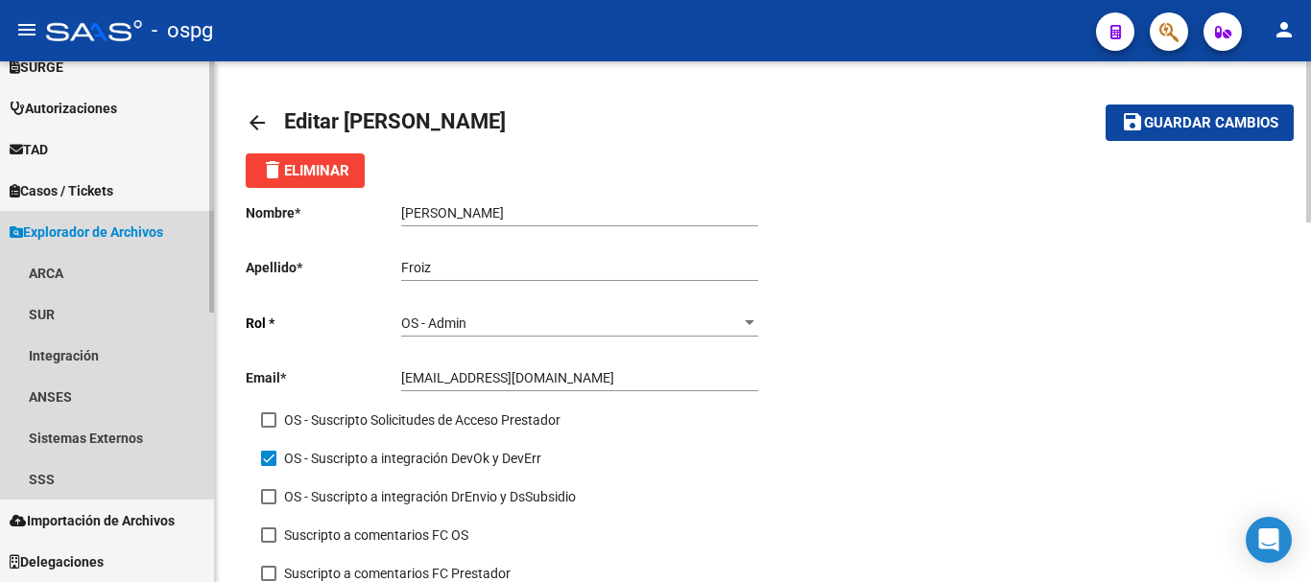
click at [136, 228] on span "Explorador de Archivos" at bounding box center [87, 232] width 154 height 21
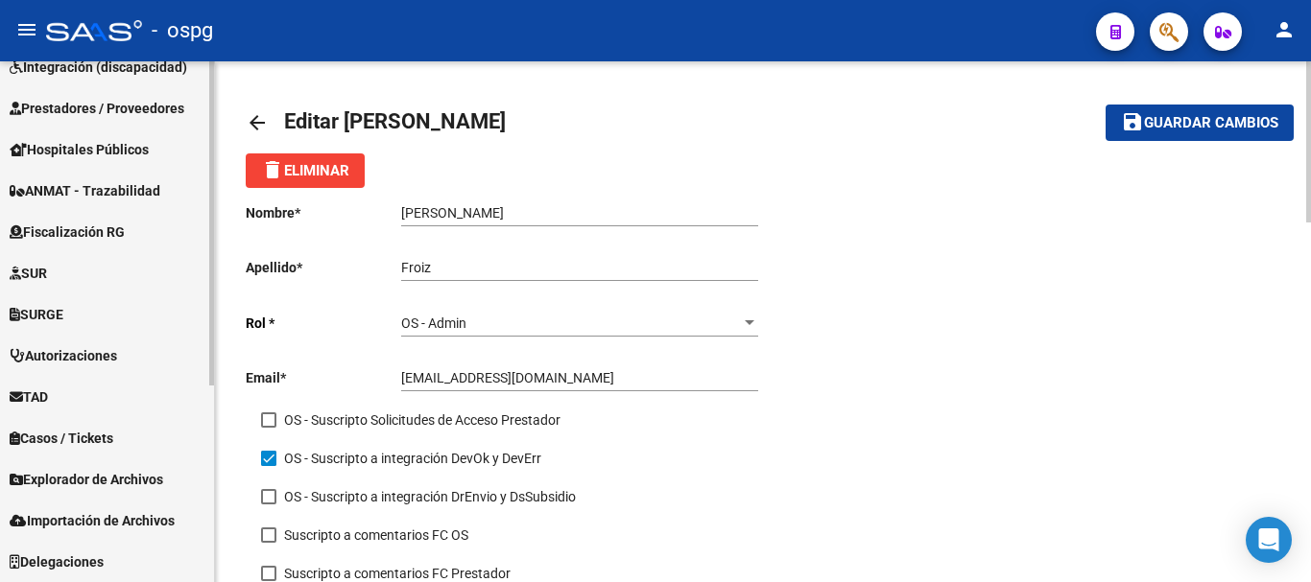
scroll to position [312, 0]
click at [128, 488] on span "Explorador de Archivos" at bounding box center [87, 479] width 154 height 21
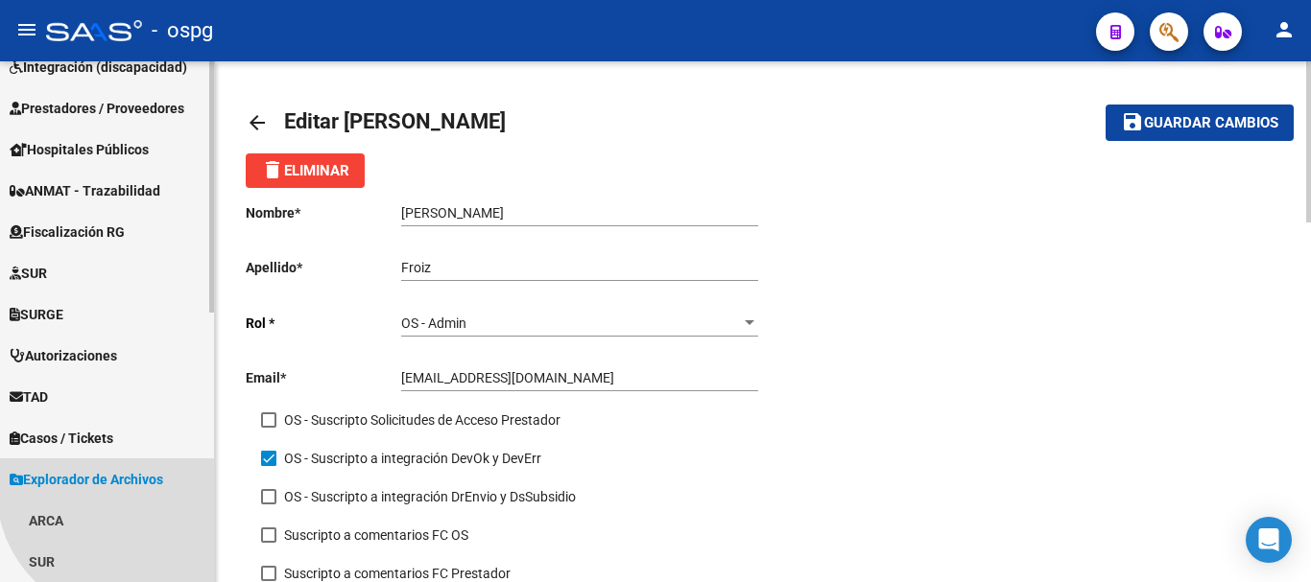
scroll to position [559, 0]
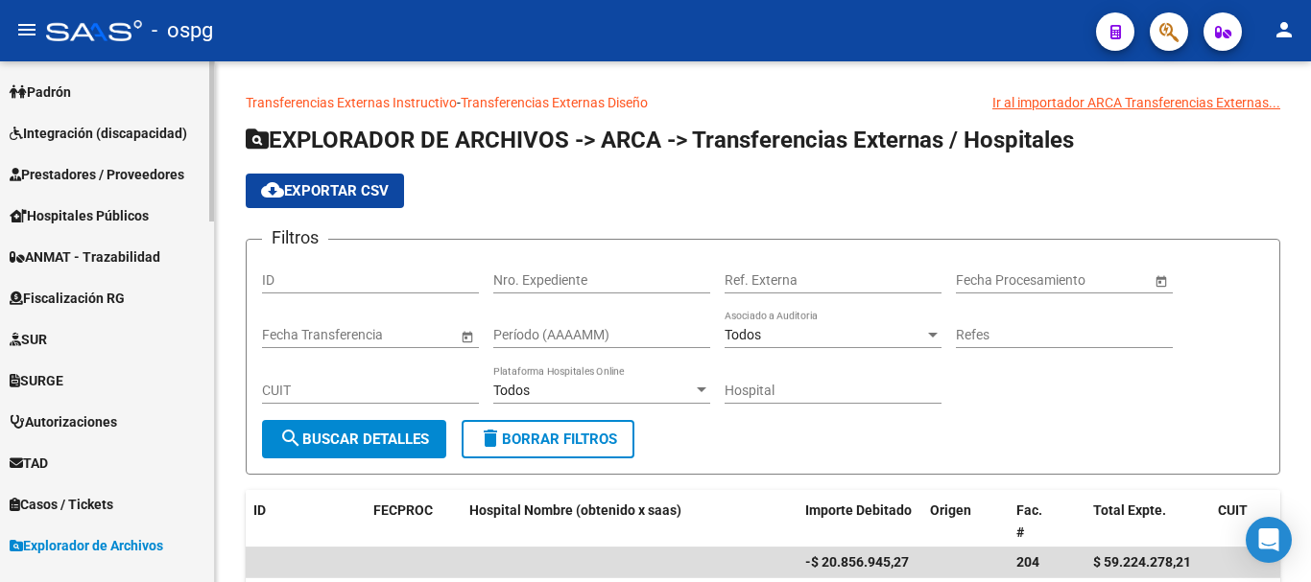
scroll to position [288, 0]
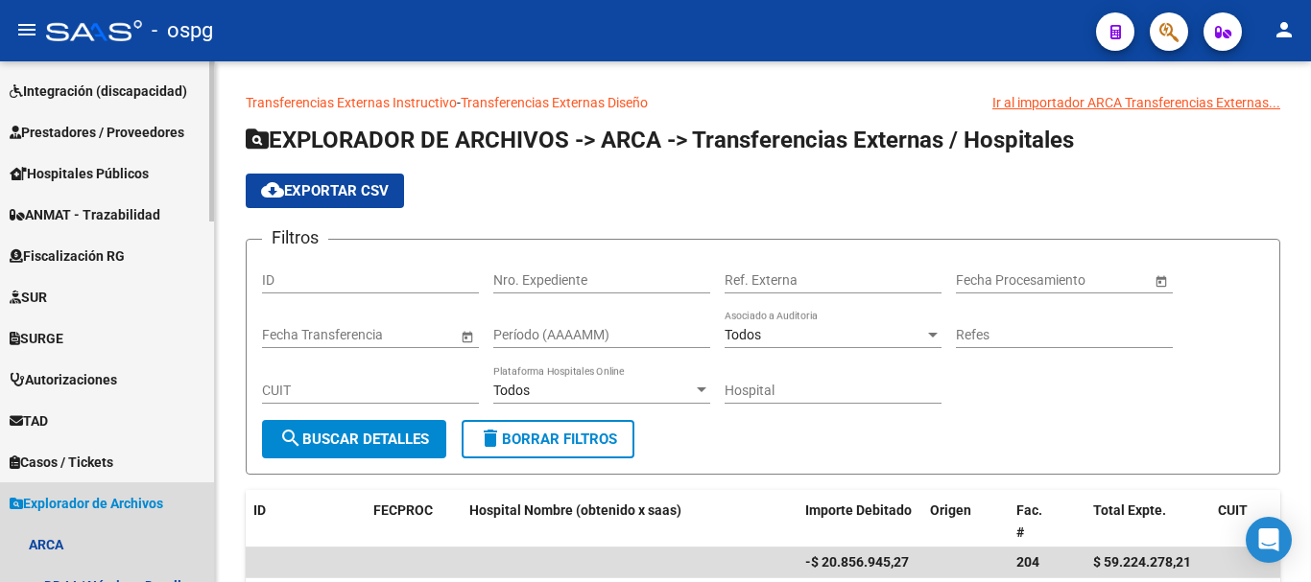
click at [163, 495] on span "Explorador de Archivos" at bounding box center [87, 503] width 154 height 21
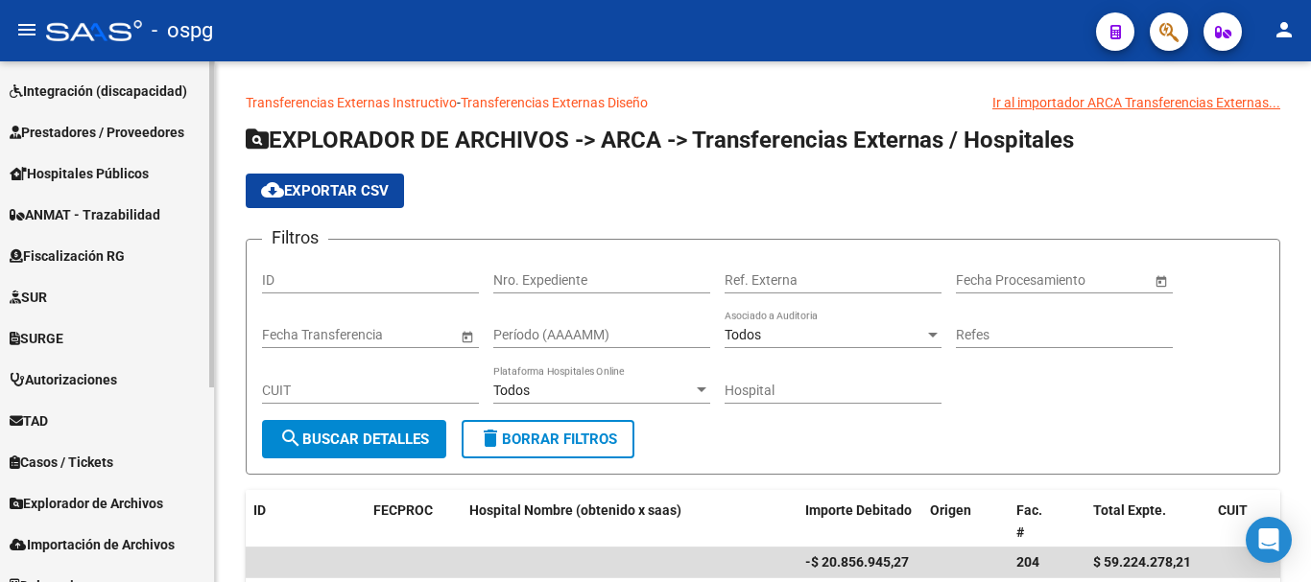
click at [154, 503] on span "Explorador de Archivos" at bounding box center [87, 503] width 154 height 21
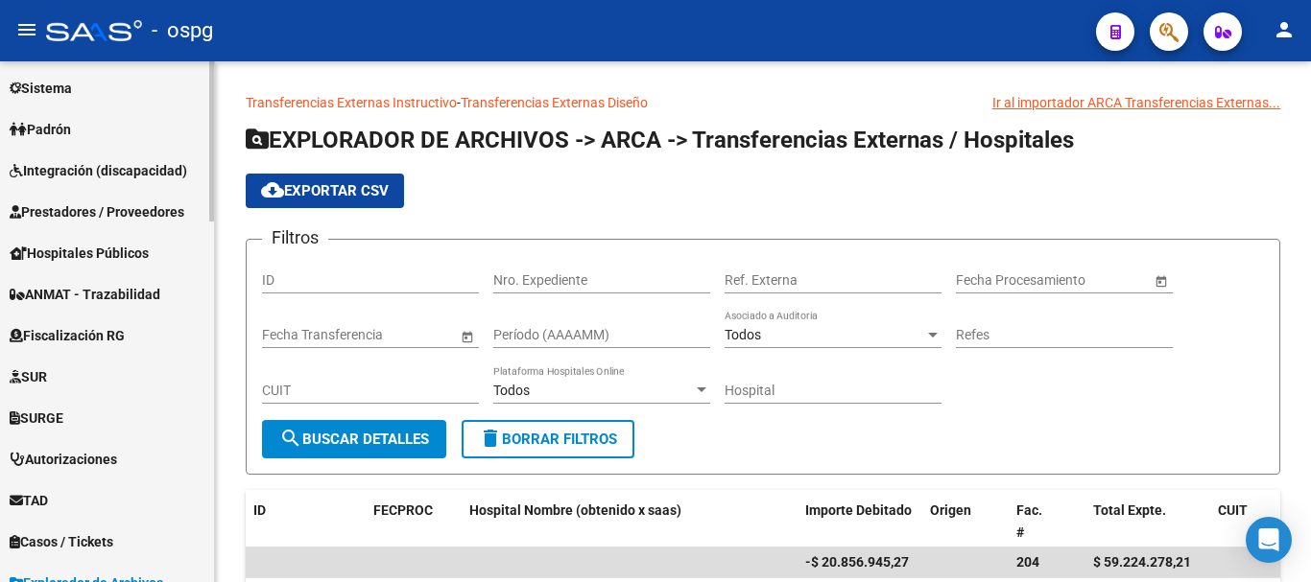
scroll to position [0, 0]
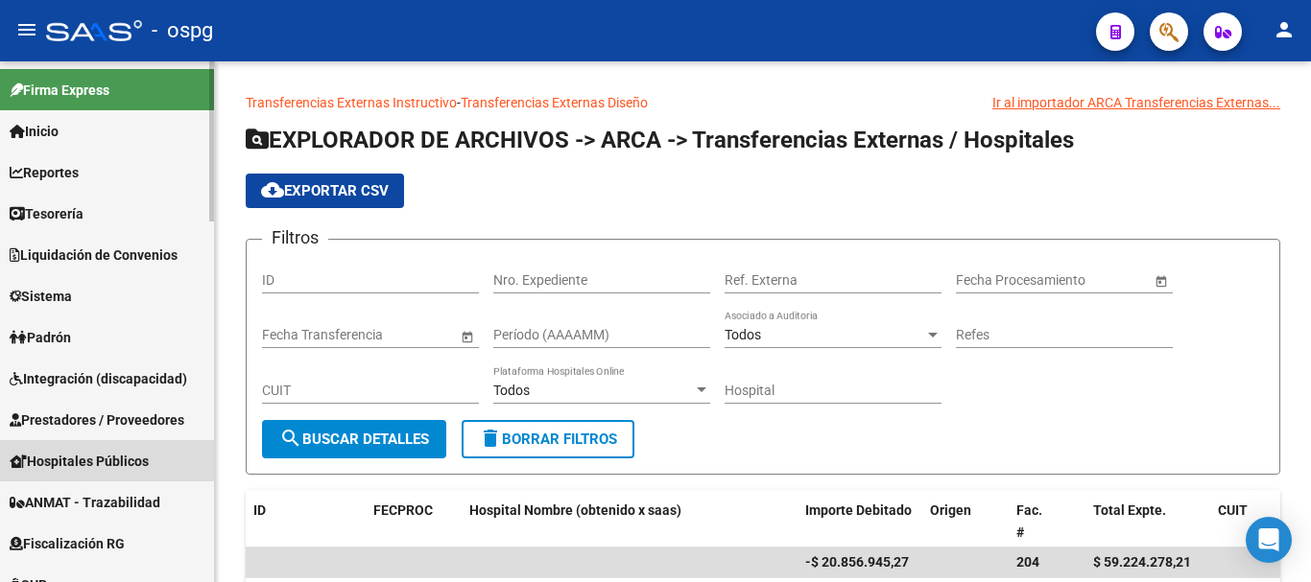
click at [129, 455] on span "Hospitales Públicos" at bounding box center [79, 461] width 139 height 21
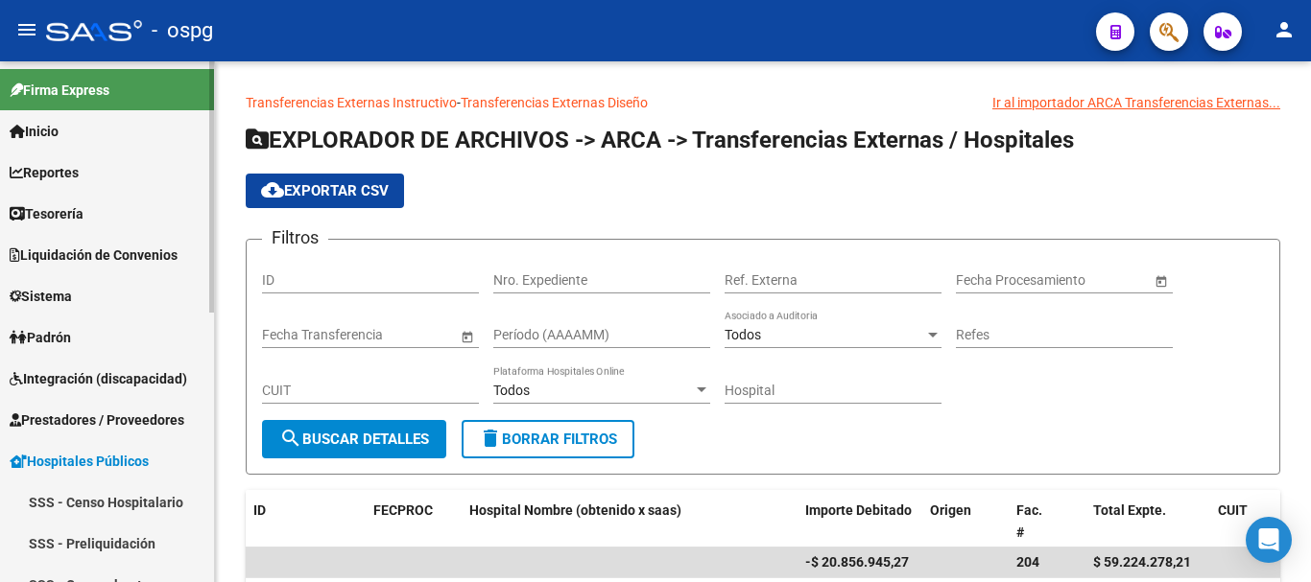
scroll to position [96, 0]
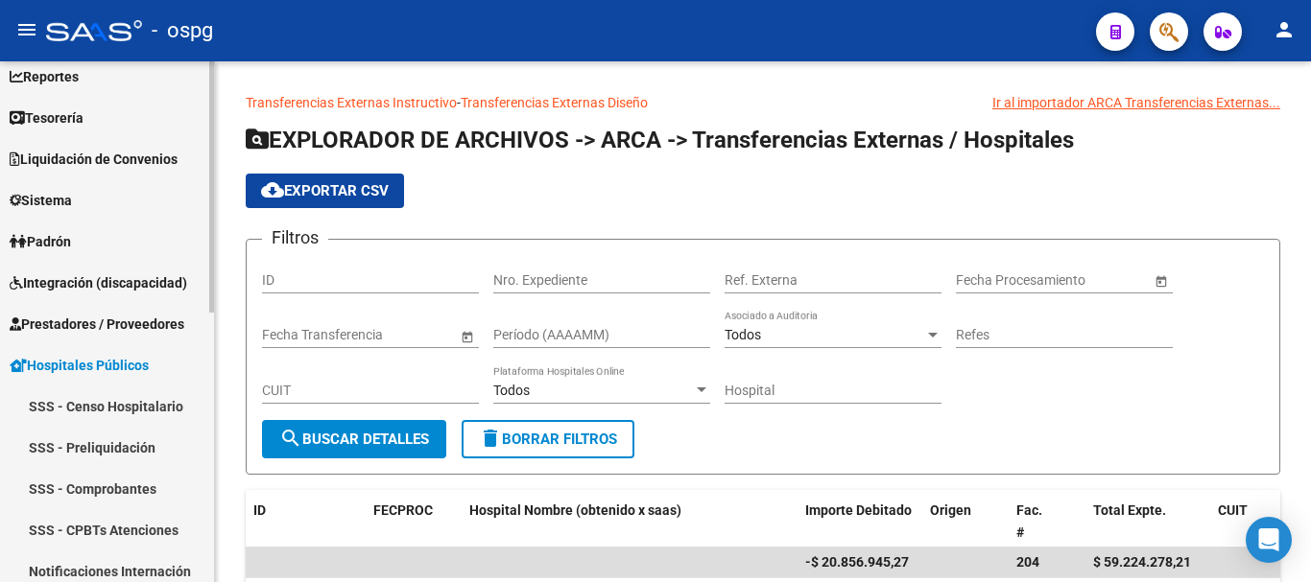
click at [62, 201] on span "Sistema" at bounding box center [41, 200] width 62 height 21
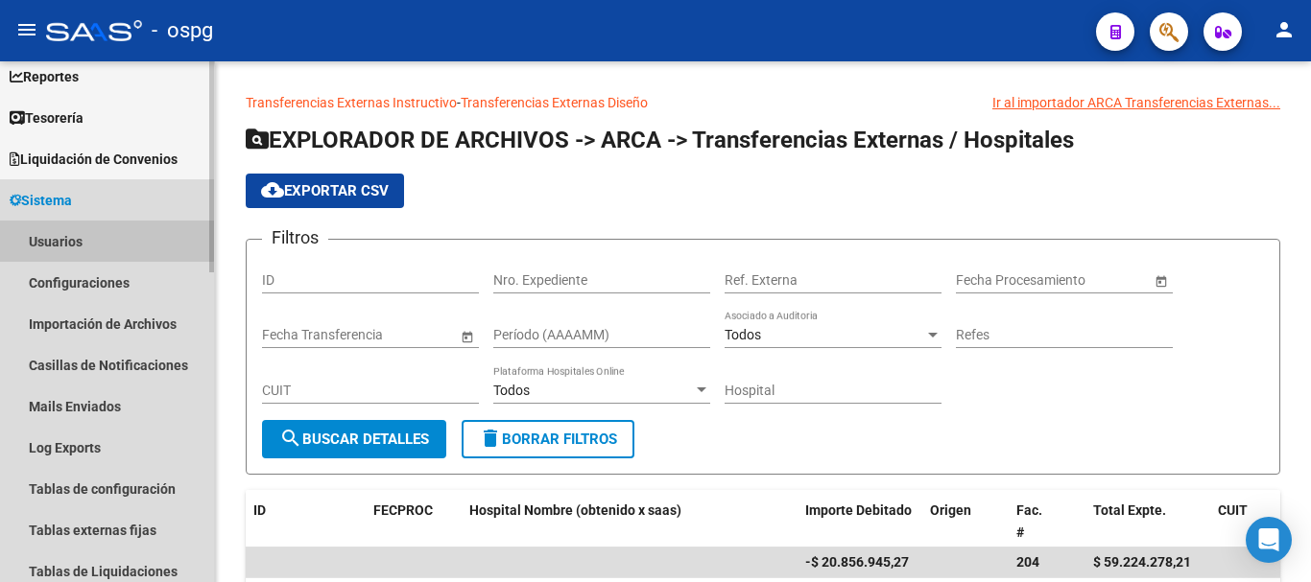
click at [73, 239] on link "Usuarios" at bounding box center [107, 241] width 214 height 41
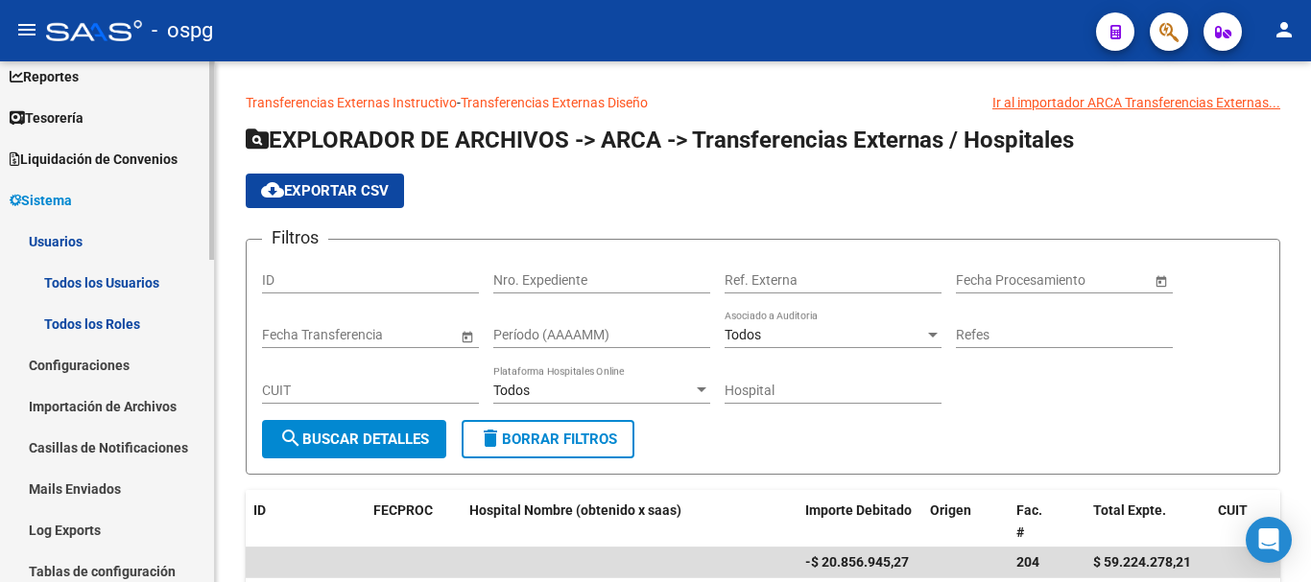
click at [145, 279] on link "Todos los Usuarios" at bounding box center [107, 282] width 214 height 41
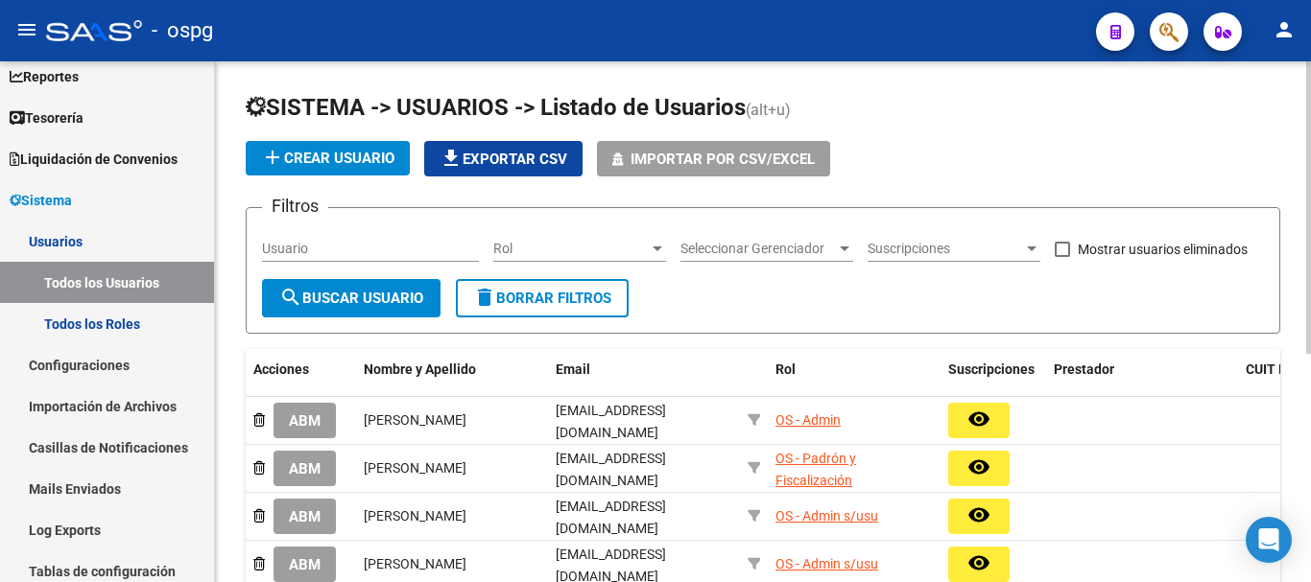
click at [414, 255] on input "Usuario" at bounding box center [370, 249] width 217 height 16
type input "m"
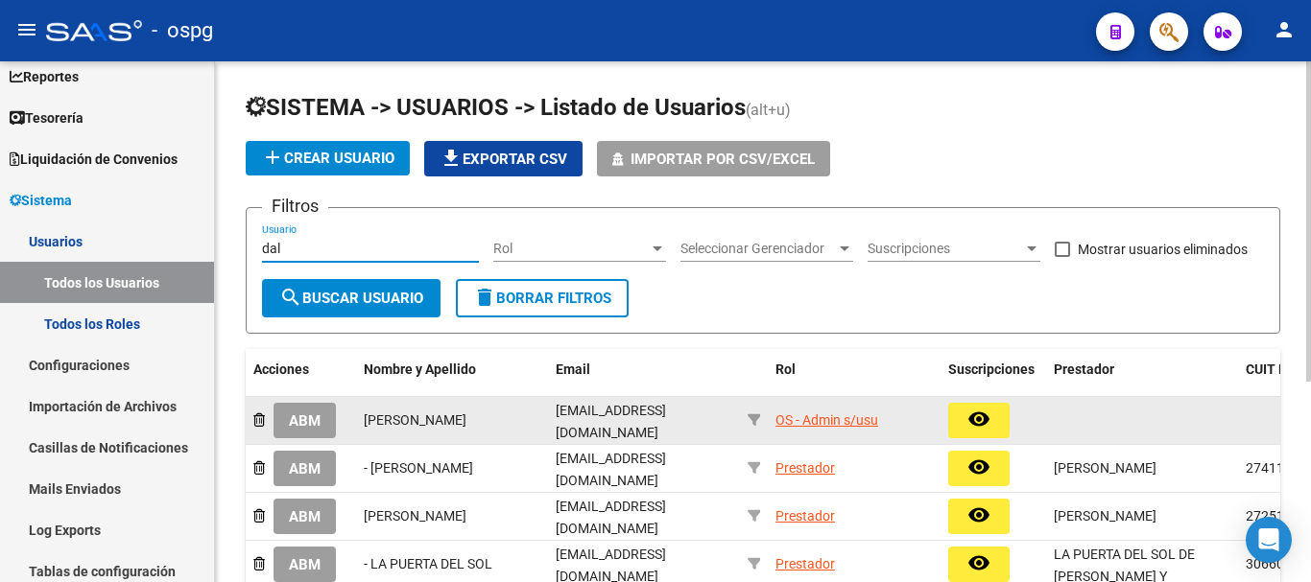
type input "dal"
click at [314, 428] on button "ABM" at bounding box center [304, 421] width 62 height 36
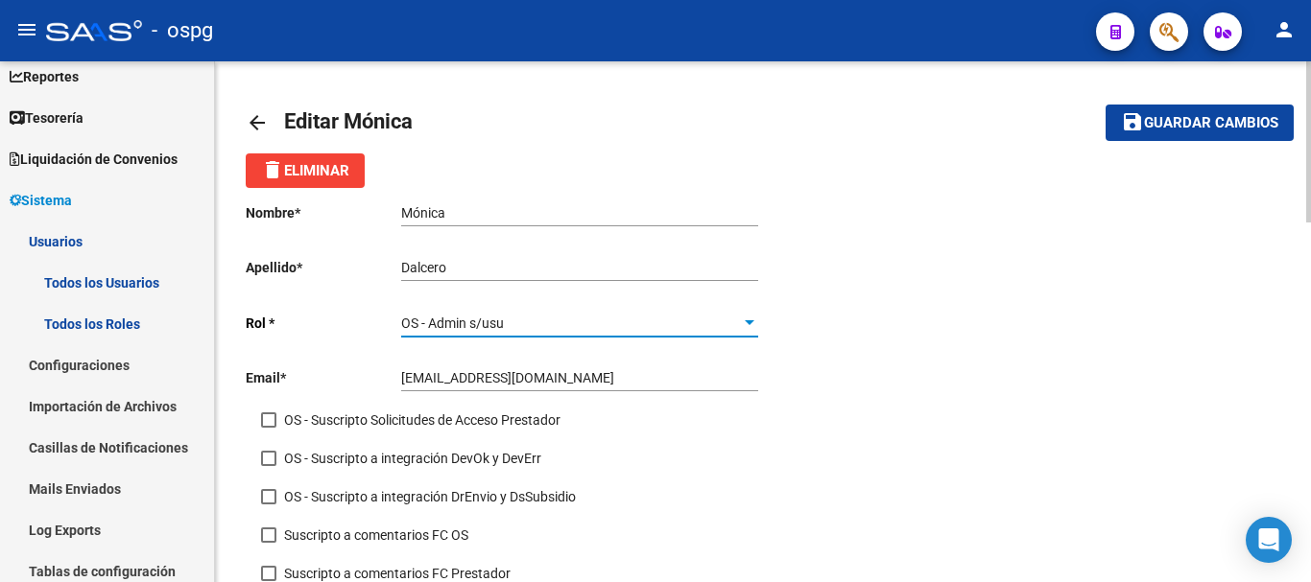
click at [747, 321] on div at bounding box center [750, 322] width 10 height 5
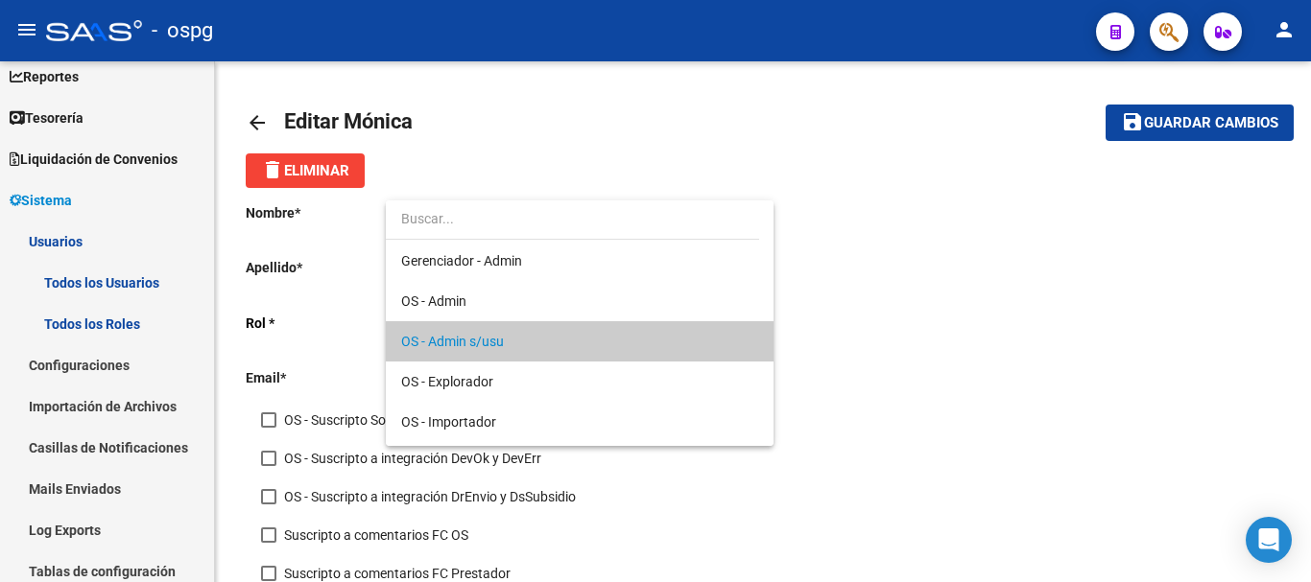
scroll to position [18, 0]
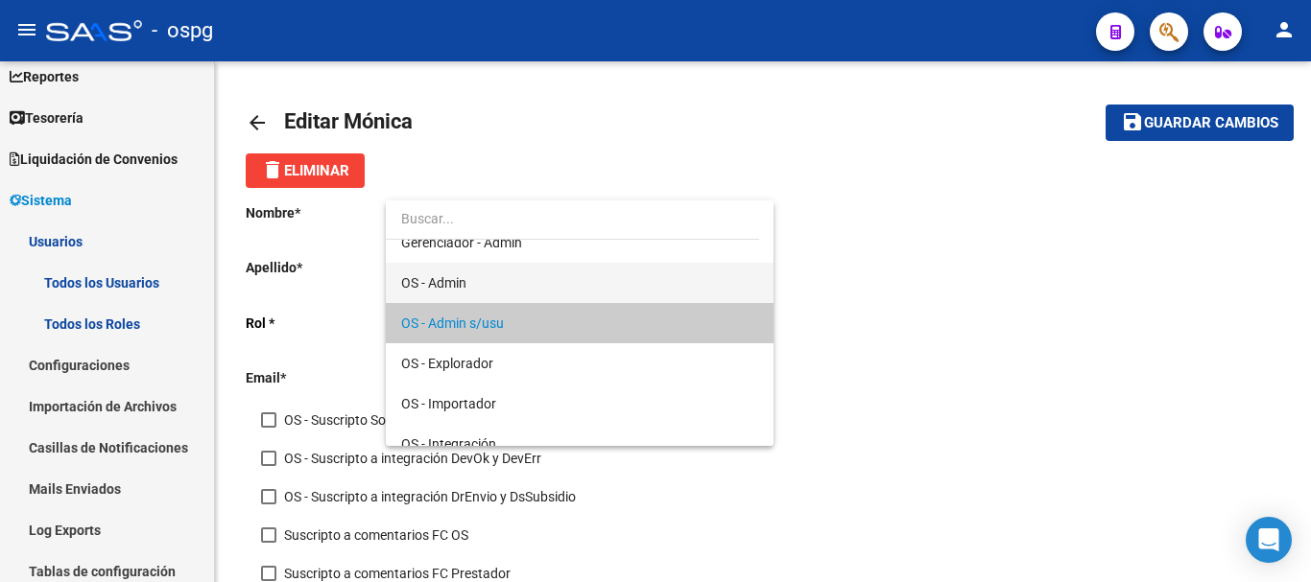
click at [454, 291] on span "OS - Admin" at bounding box center [579, 283] width 357 height 40
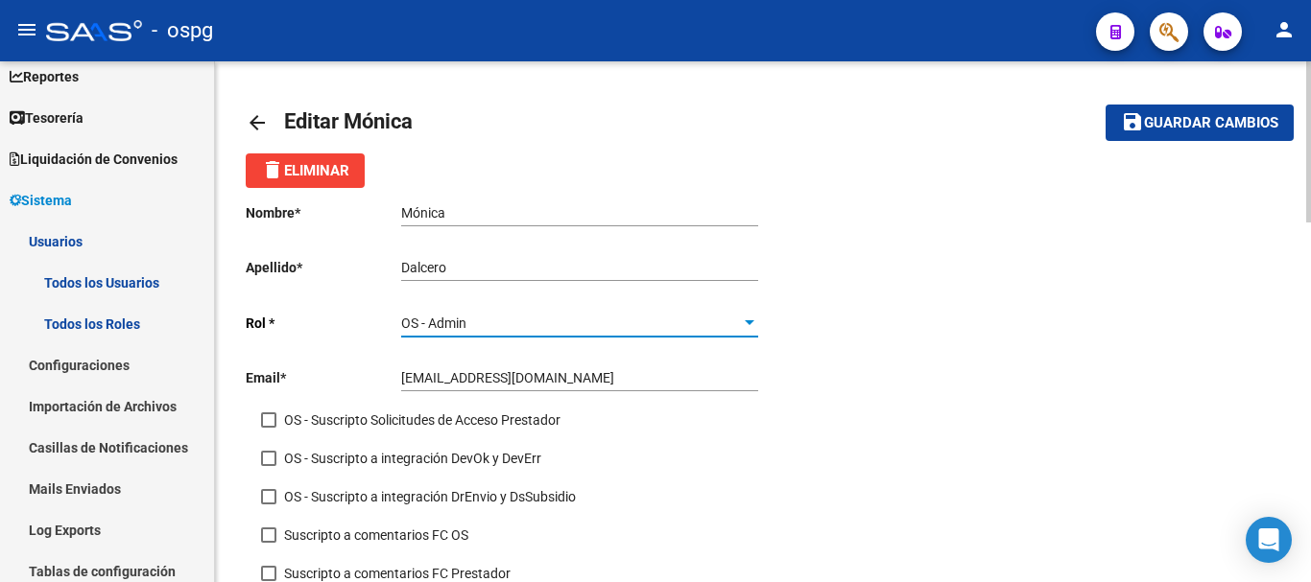
click at [1179, 122] on span "Guardar cambios" at bounding box center [1211, 123] width 134 height 17
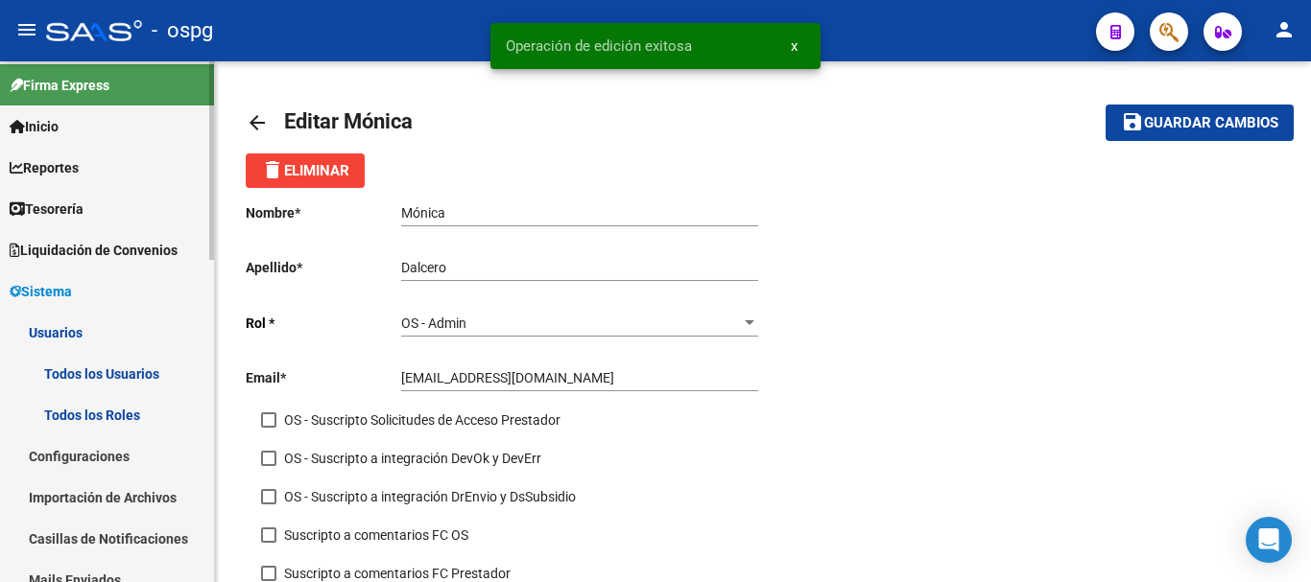
scroll to position [0, 0]
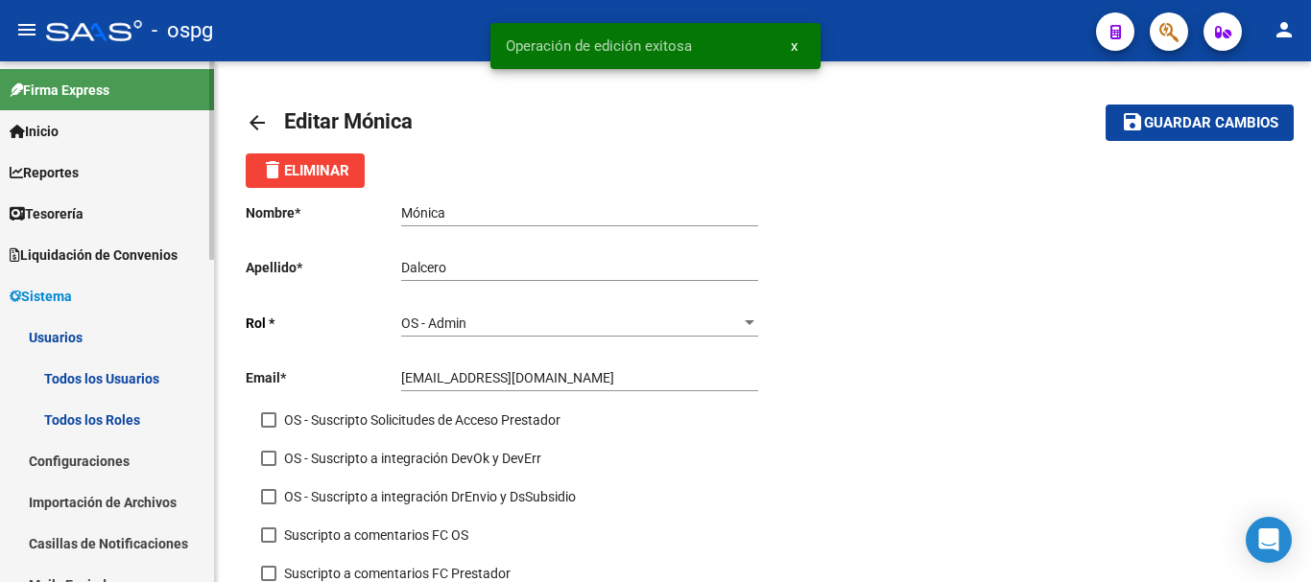
click at [53, 130] on span "Inicio" at bounding box center [34, 131] width 49 height 21
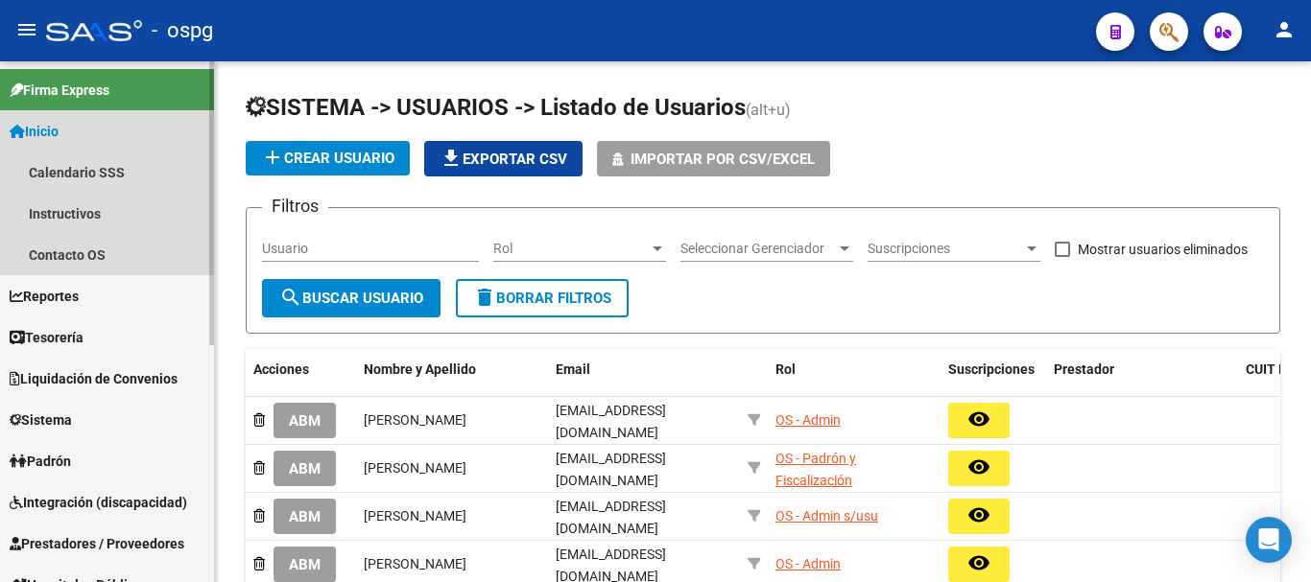
click at [59, 130] on span "Inicio" at bounding box center [34, 131] width 49 height 21
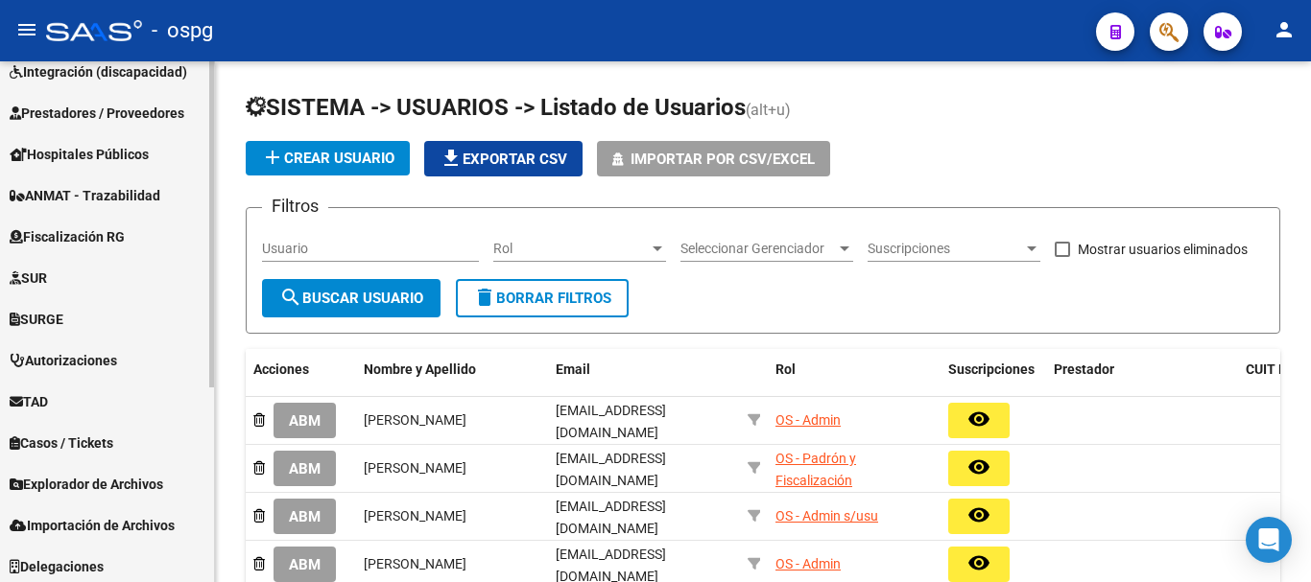
scroll to position [312, 0]
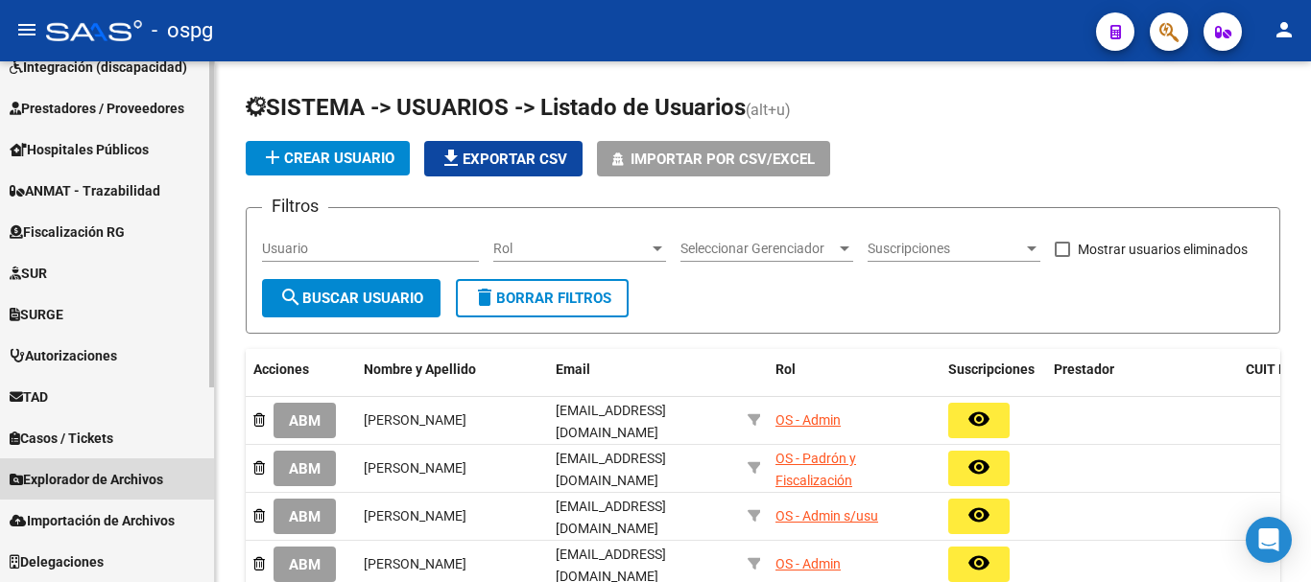
click at [125, 480] on span "Explorador de Archivos" at bounding box center [87, 479] width 154 height 21
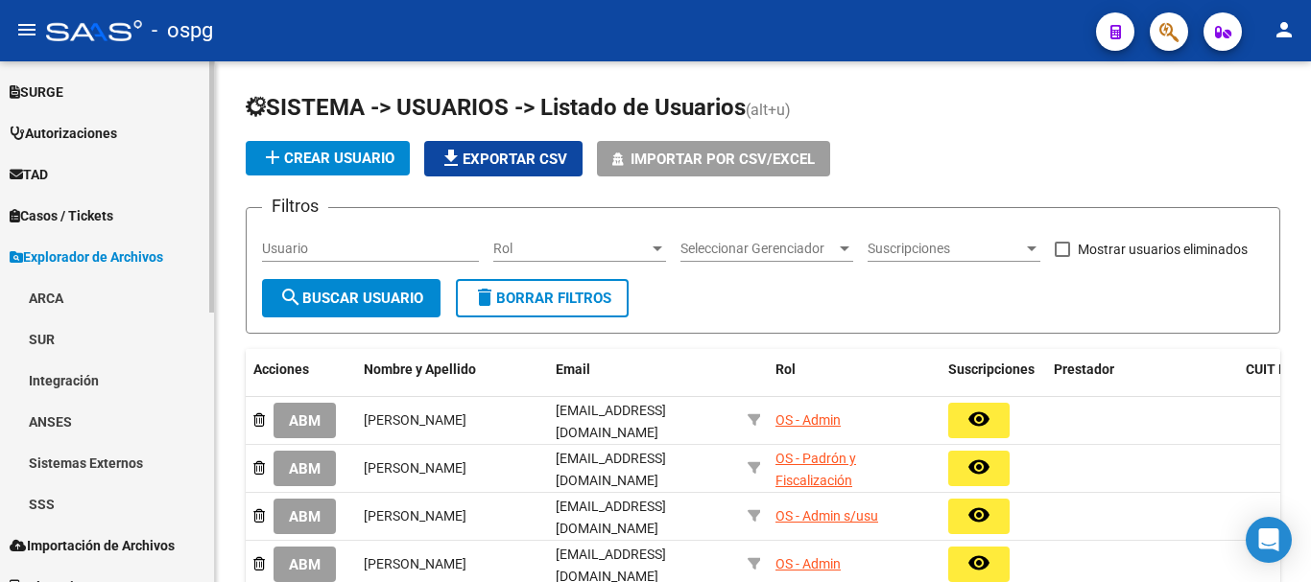
scroll to position [559, 0]
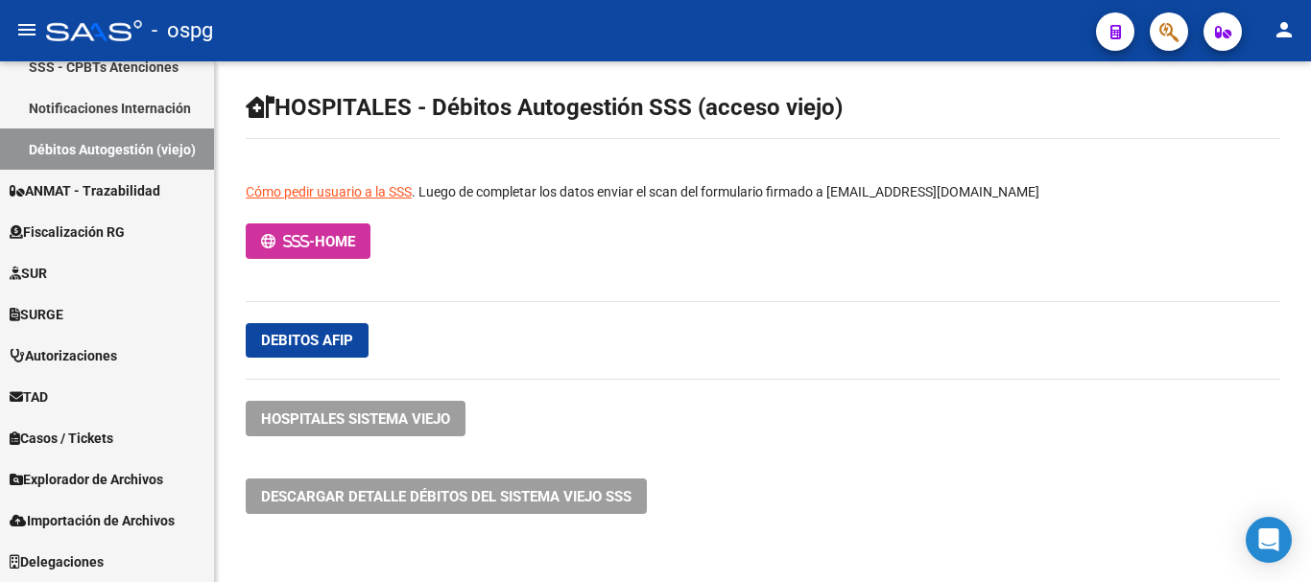
scroll to position [559, 0]
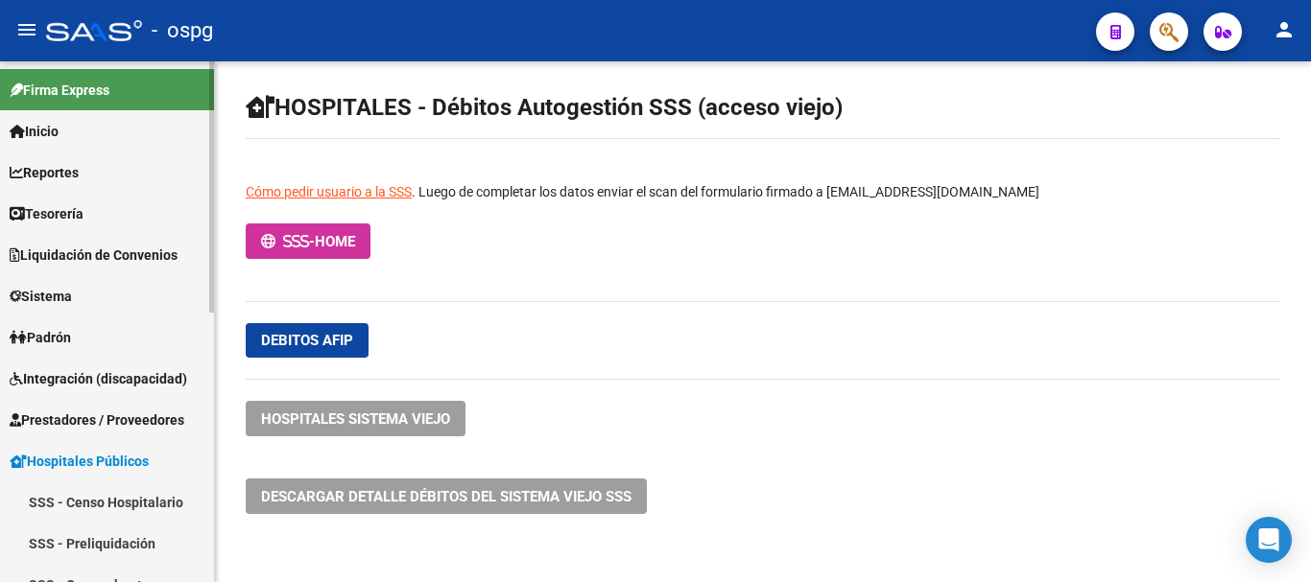
click at [66, 296] on span "Sistema" at bounding box center [41, 296] width 62 height 21
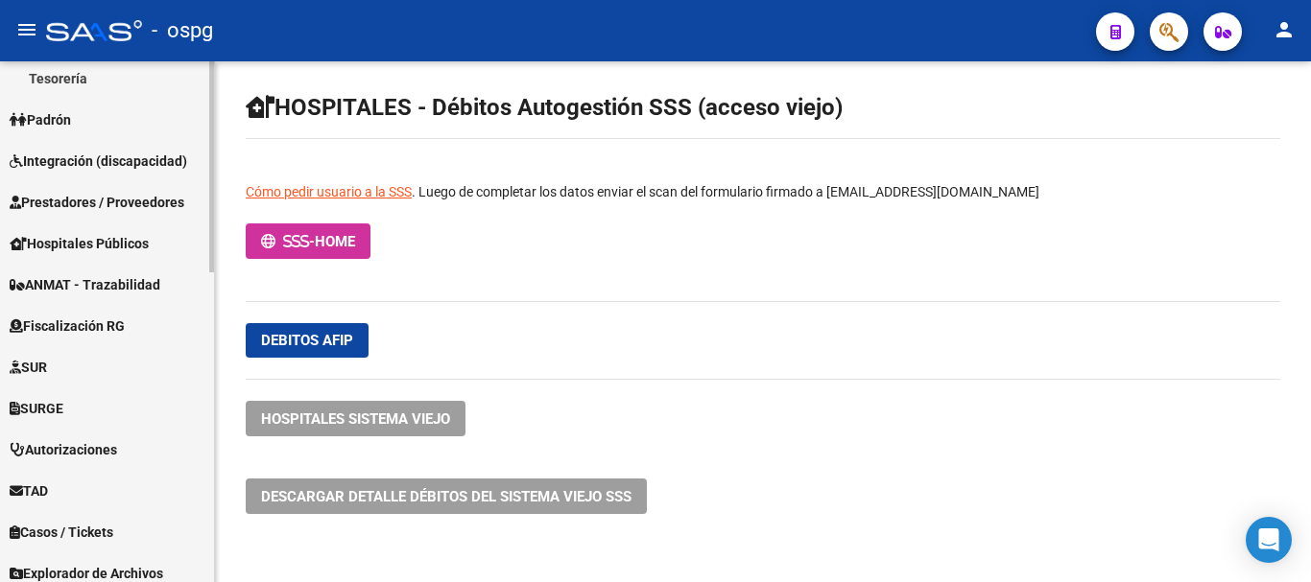
scroll to position [766, 0]
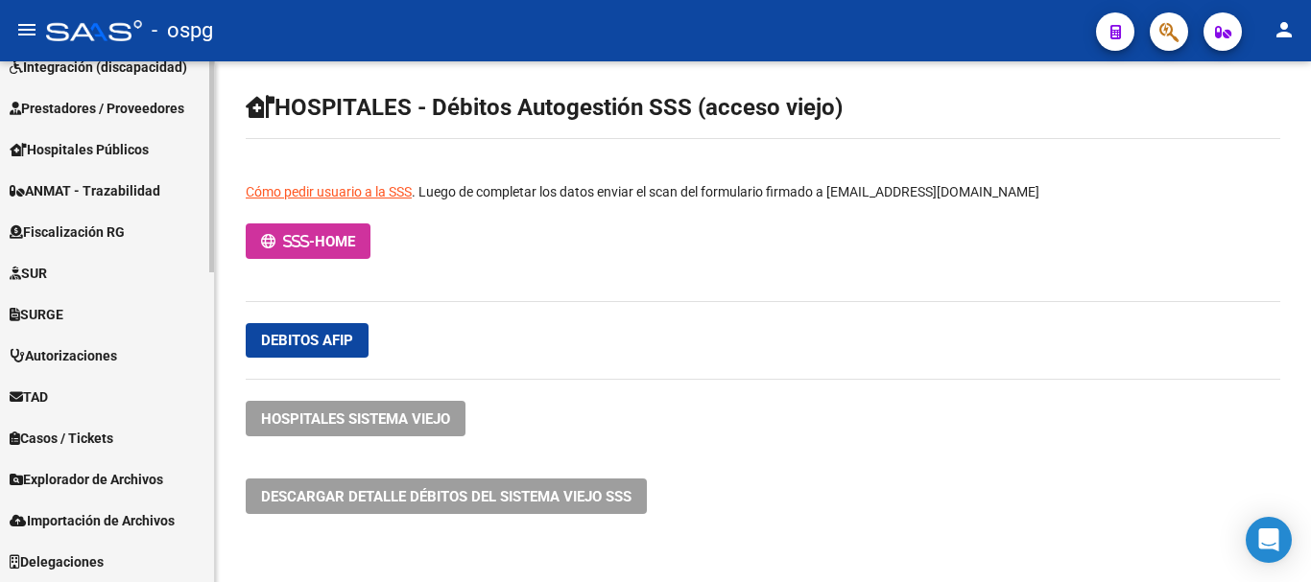
click at [140, 480] on span "Explorador de Archivos" at bounding box center [87, 479] width 154 height 21
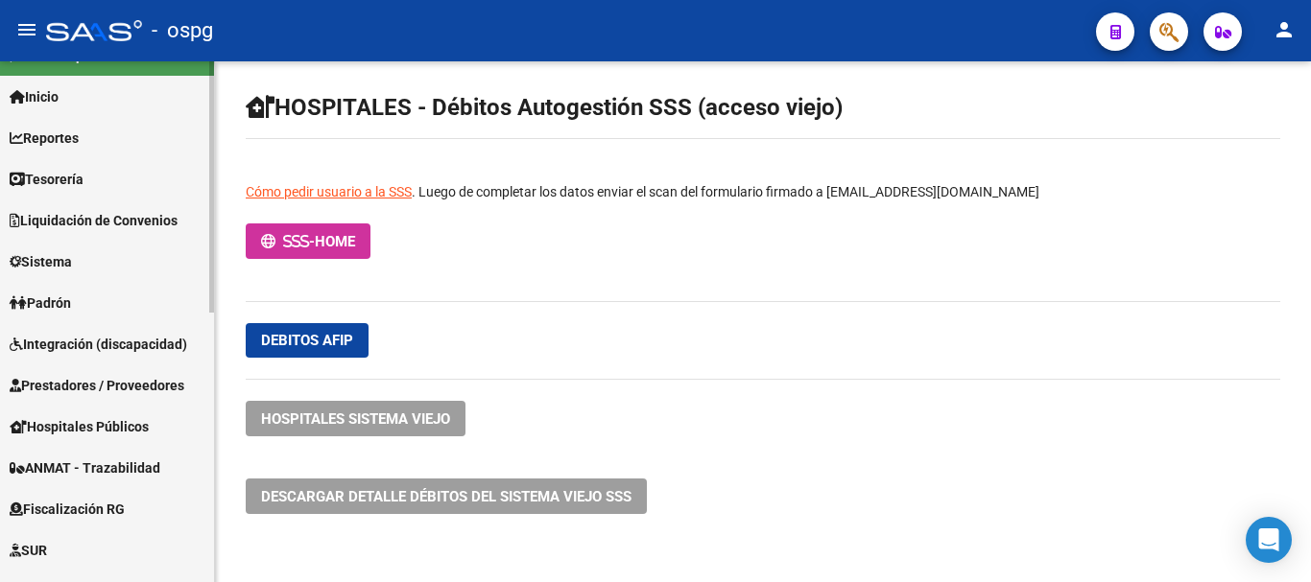
scroll to position [0, 0]
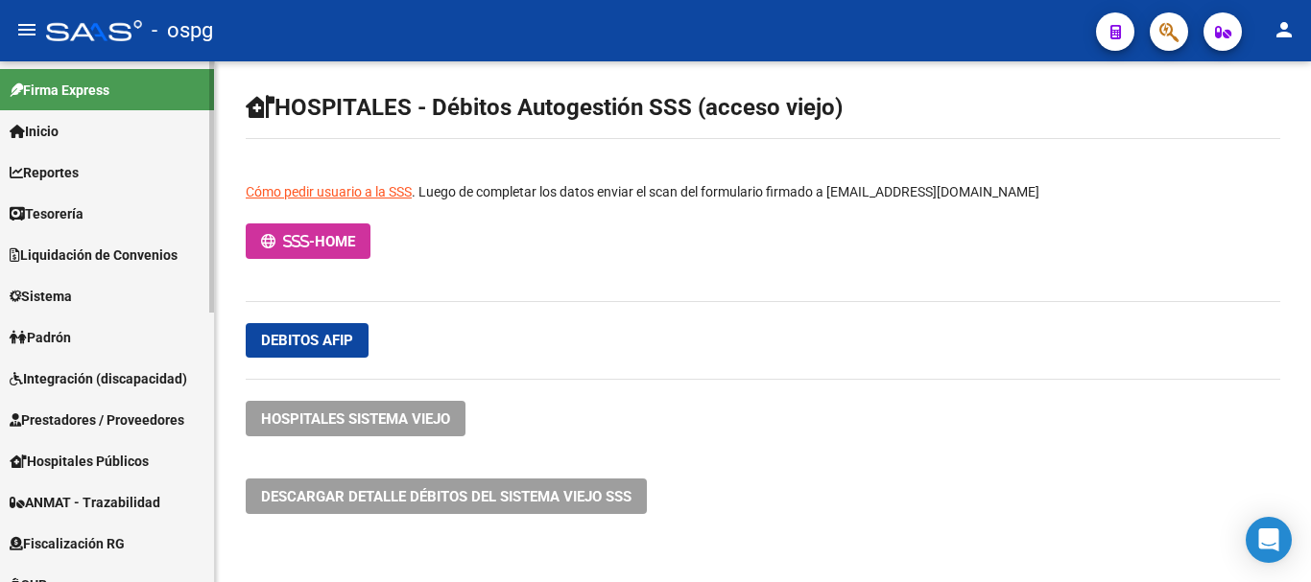
click at [57, 298] on span "Sistema" at bounding box center [41, 296] width 62 height 21
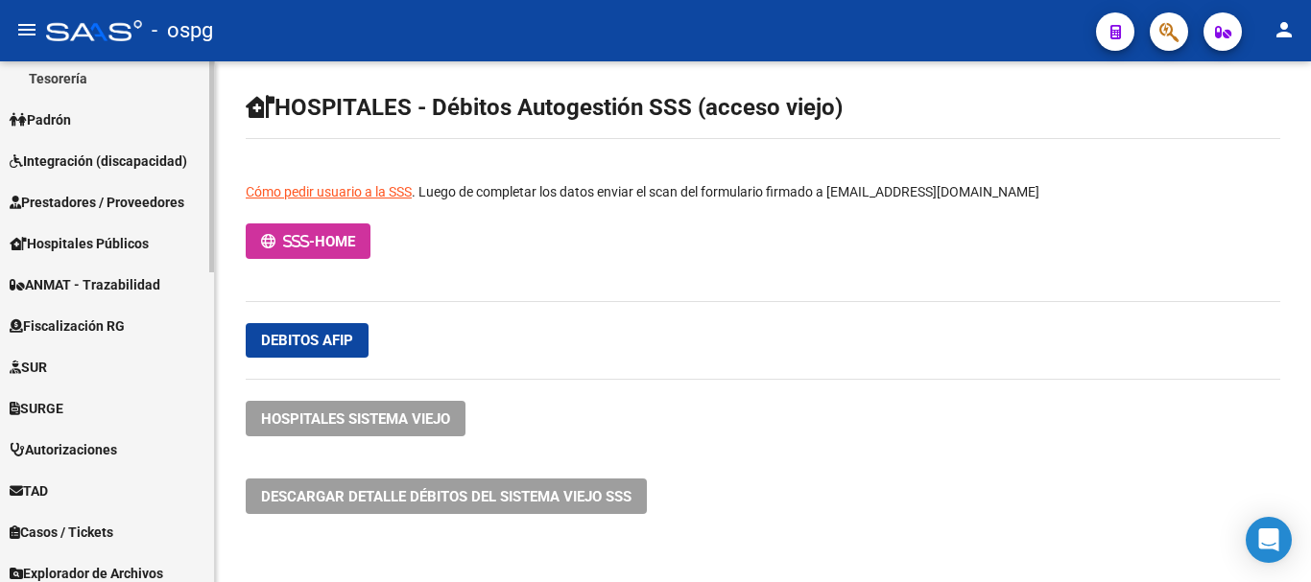
scroll to position [766, 0]
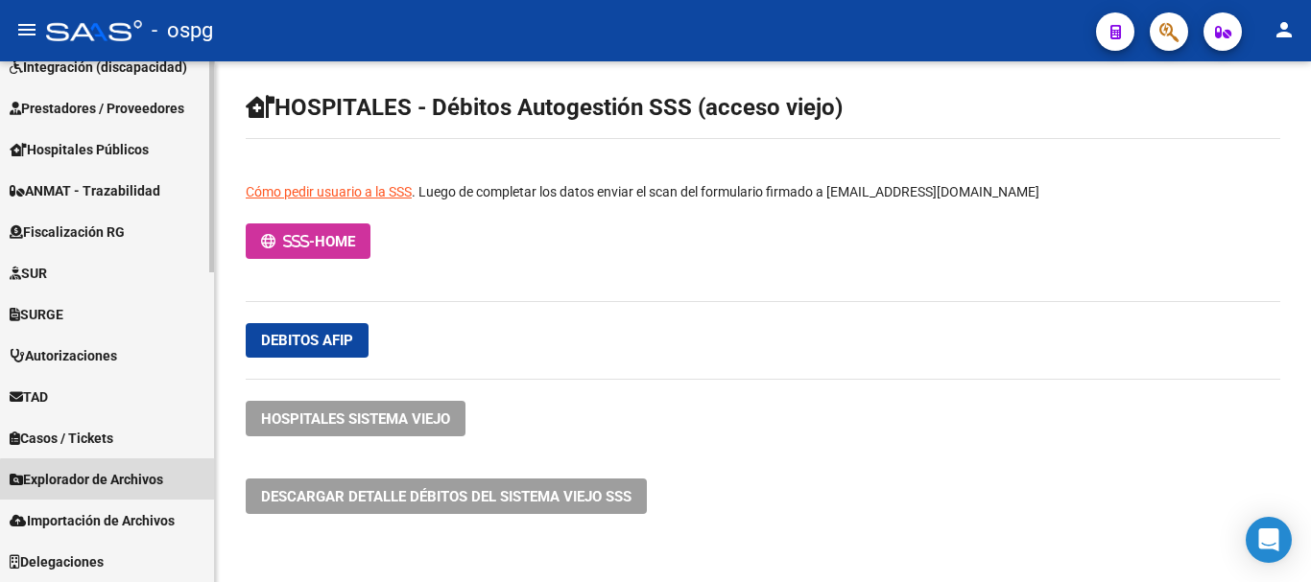
click at [136, 483] on span "Explorador de Archivos" at bounding box center [87, 479] width 154 height 21
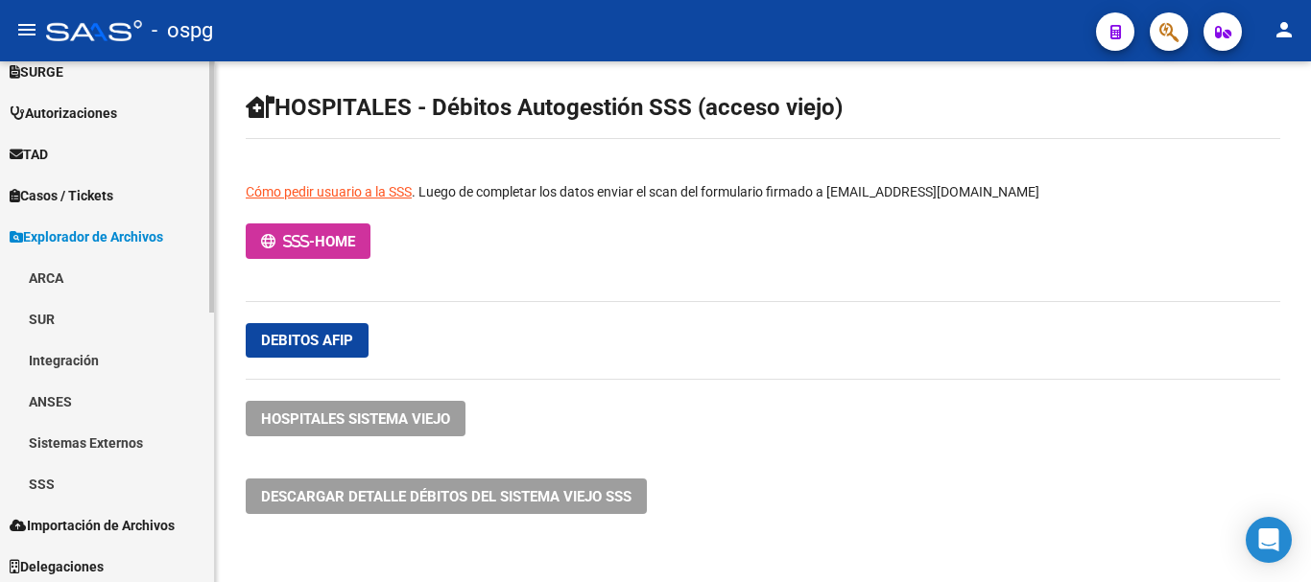
scroll to position [559, 0]
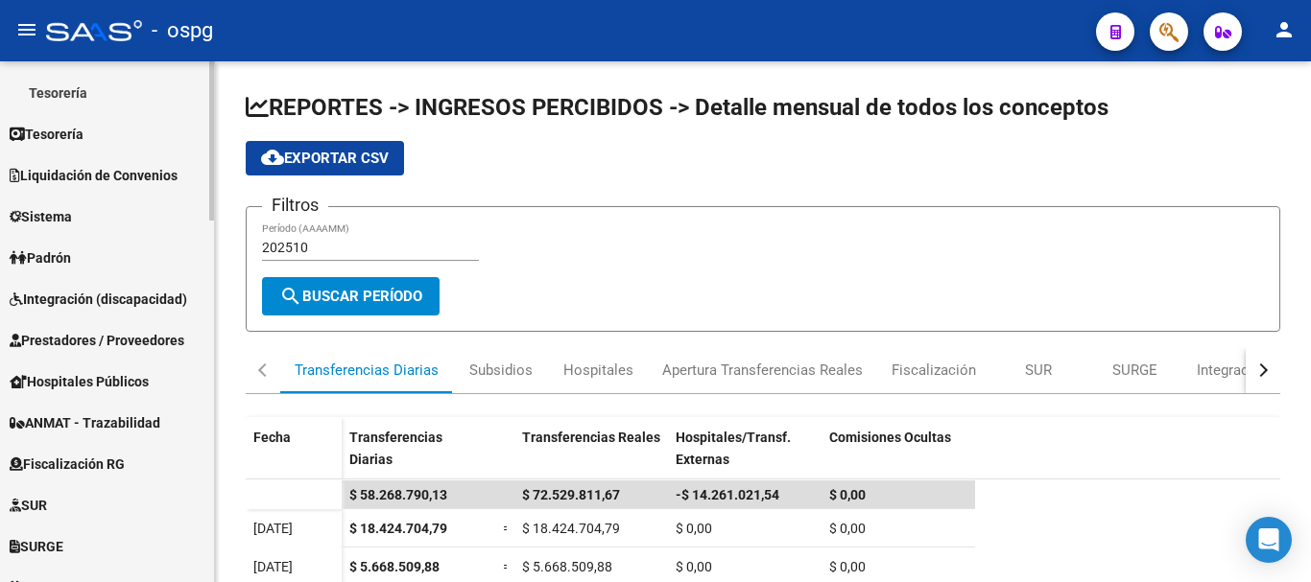
scroll to position [605, 0]
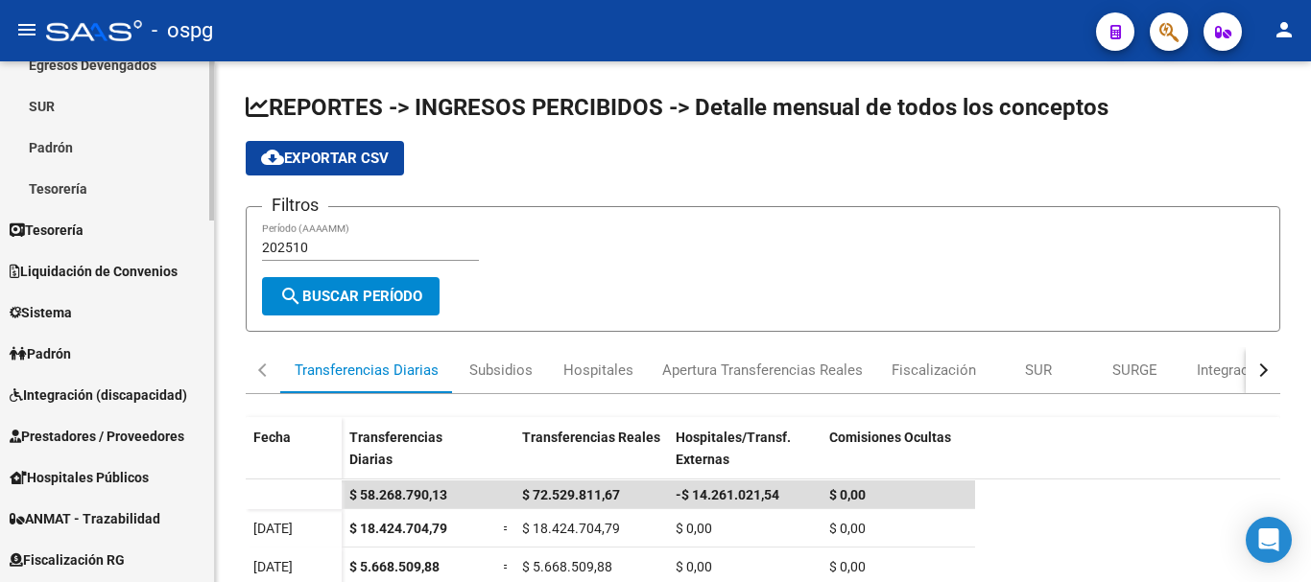
click at [139, 479] on span "Hospitales Públicos" at bounding box center [79, 477] width 139 height 21
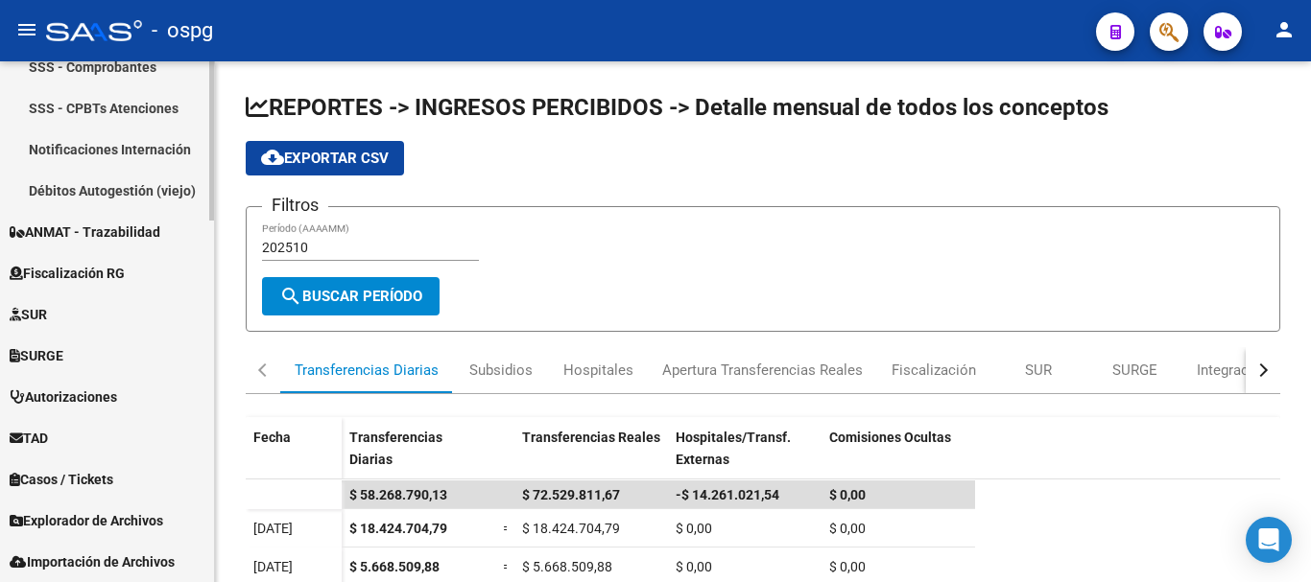
scroll to position [1181, 0]
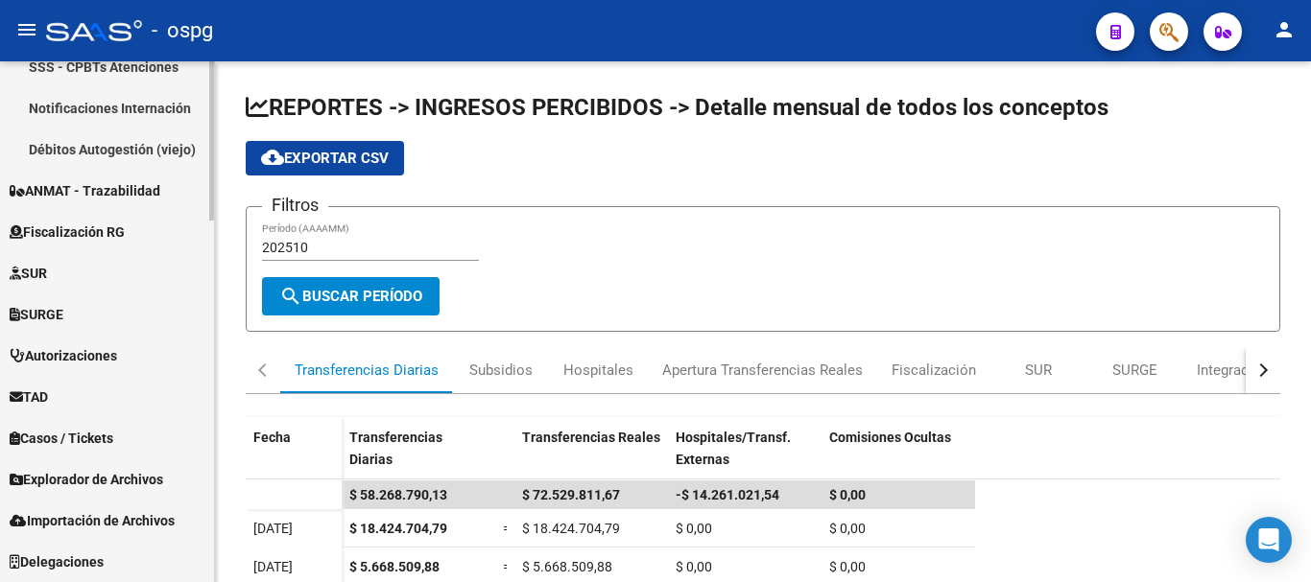
click at [130, 483] on span "Explorador de Archivos" at bounding box center [87, 479] width 154 height 21
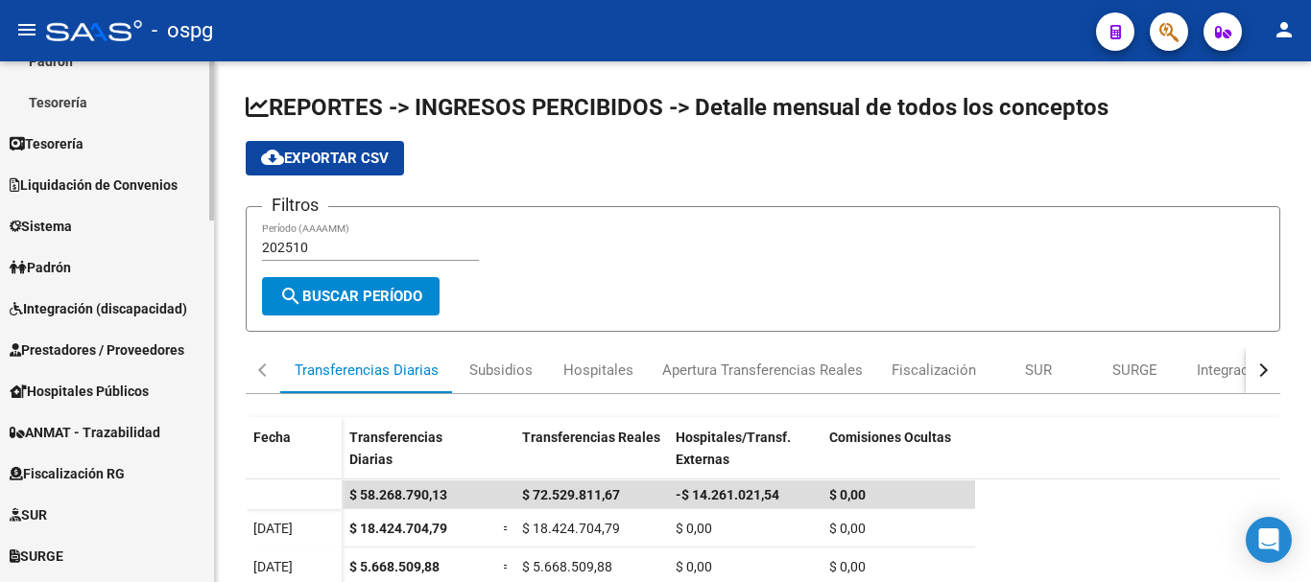
scroll to position [768, 0]
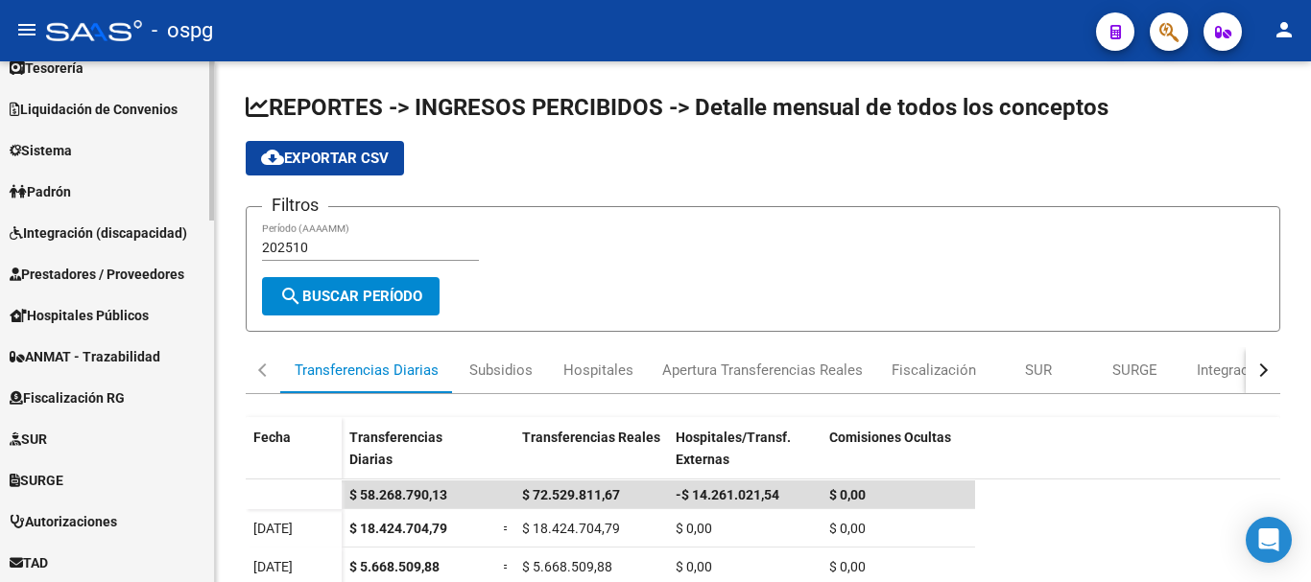
click at [48, 147] on span "Sistema" at bounding box center [41, 150] width 62 height 21
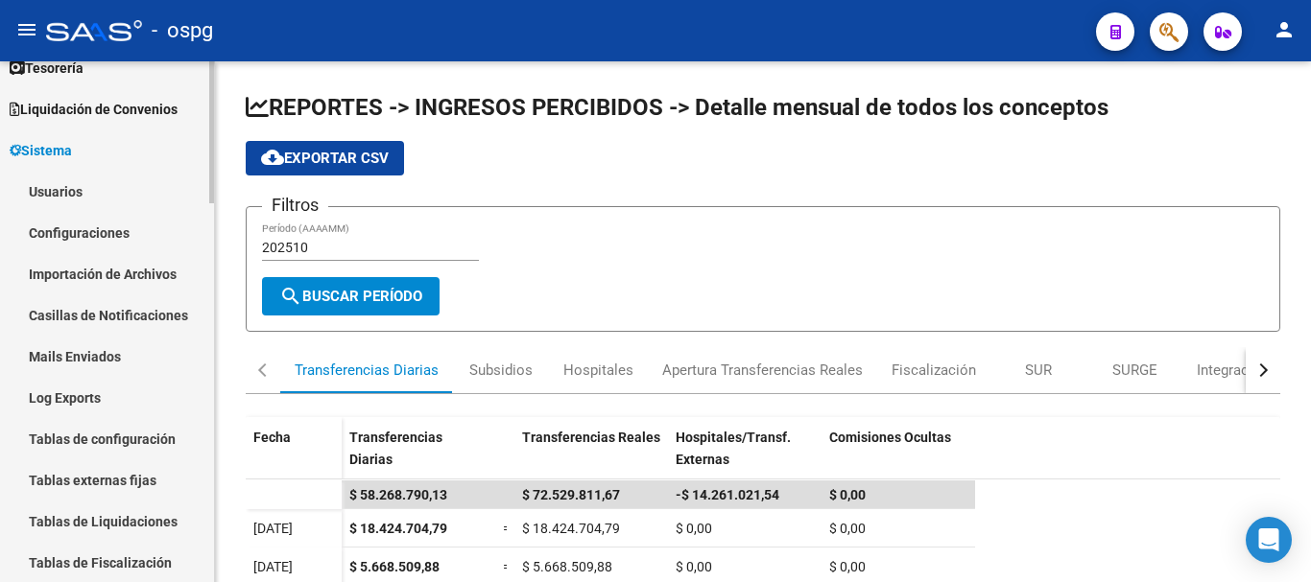
click at [59, 186] on link "Usuarios" at bounding box center [107, 191] width 214 height 41
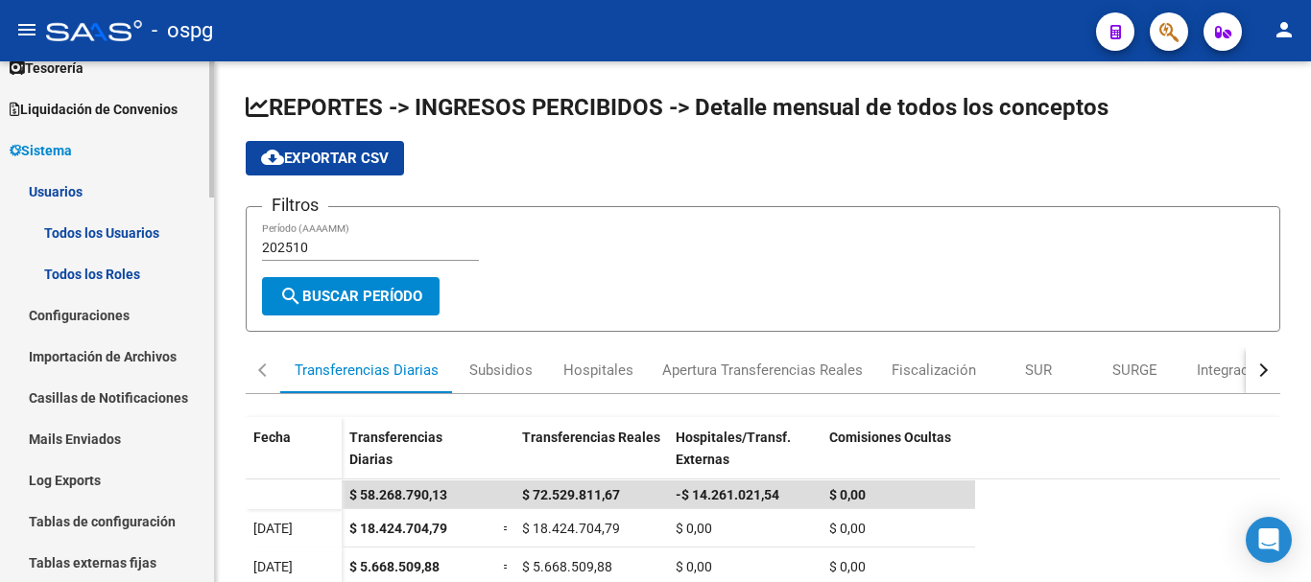
click at [128, 235] on link "Todos los Usuarios" at bounding box center [107, 232] width 214 height 41
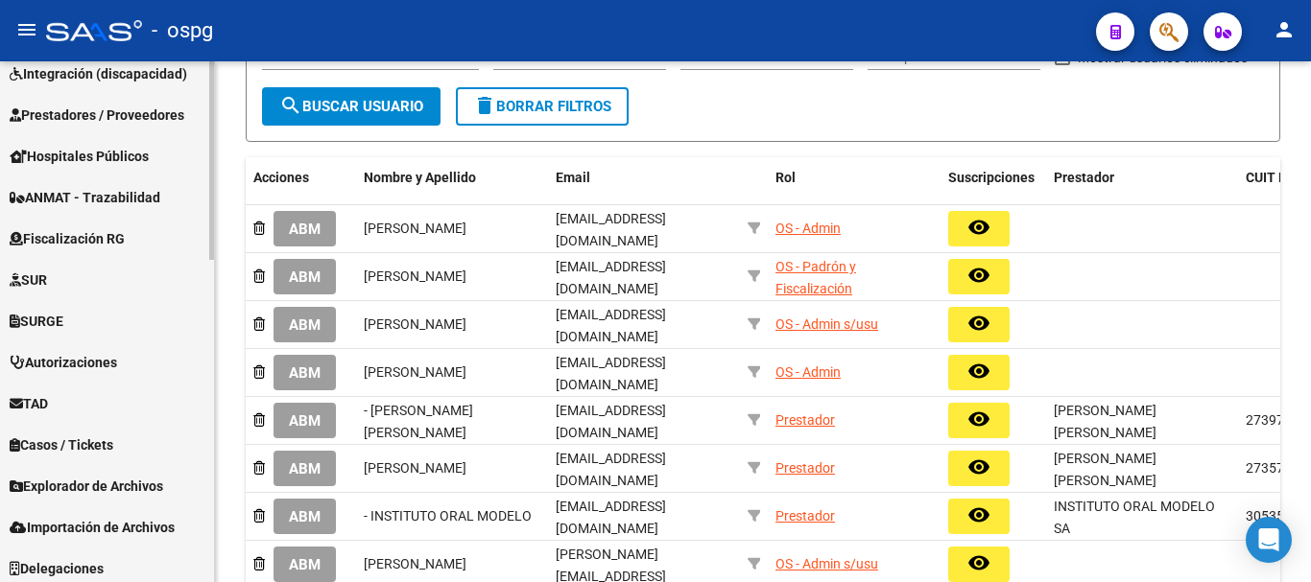
scroll to position [848, 0]
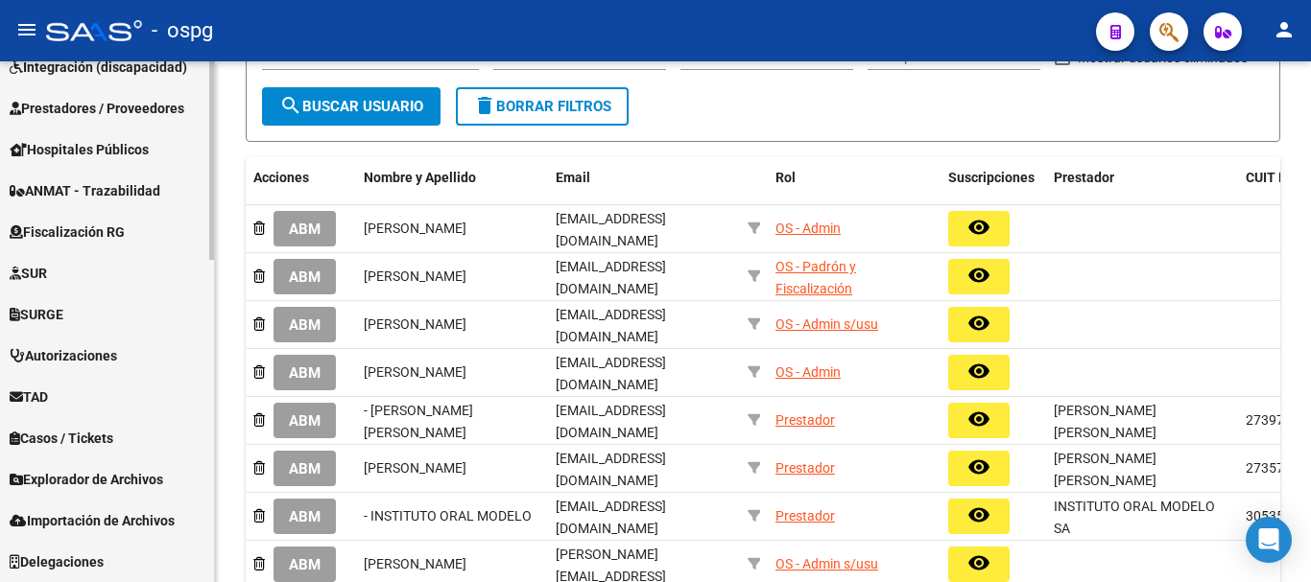
click at [137, 479] on span "Explorador de Archivos" at bounding box center [87, 479] width 154 height 21
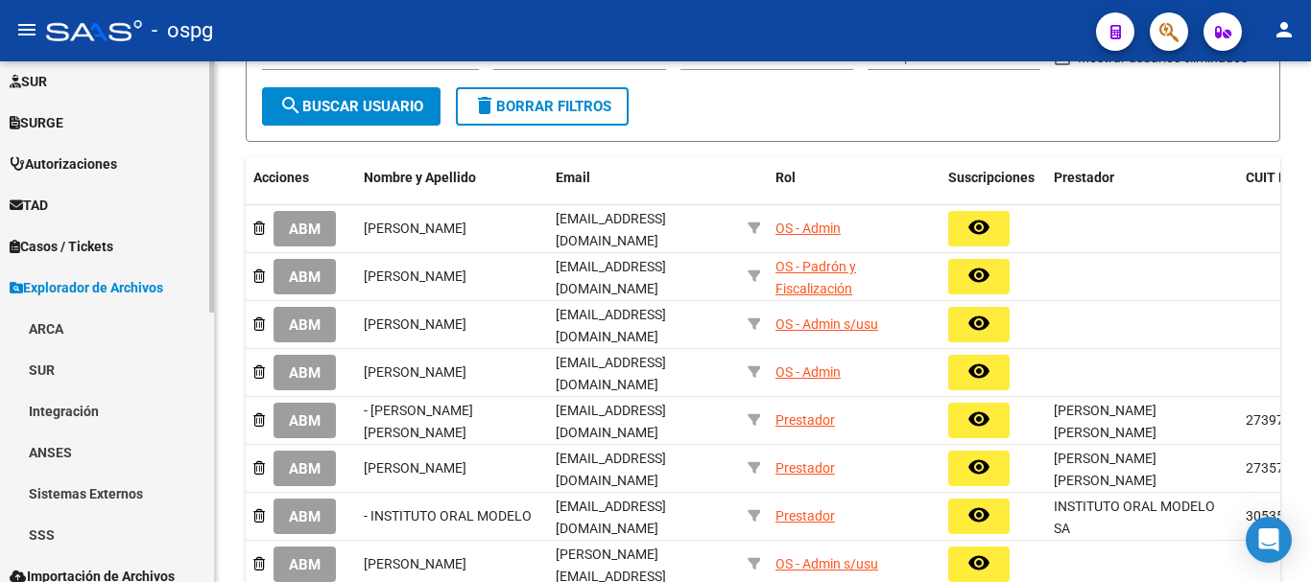
scroll to position [559, 0]
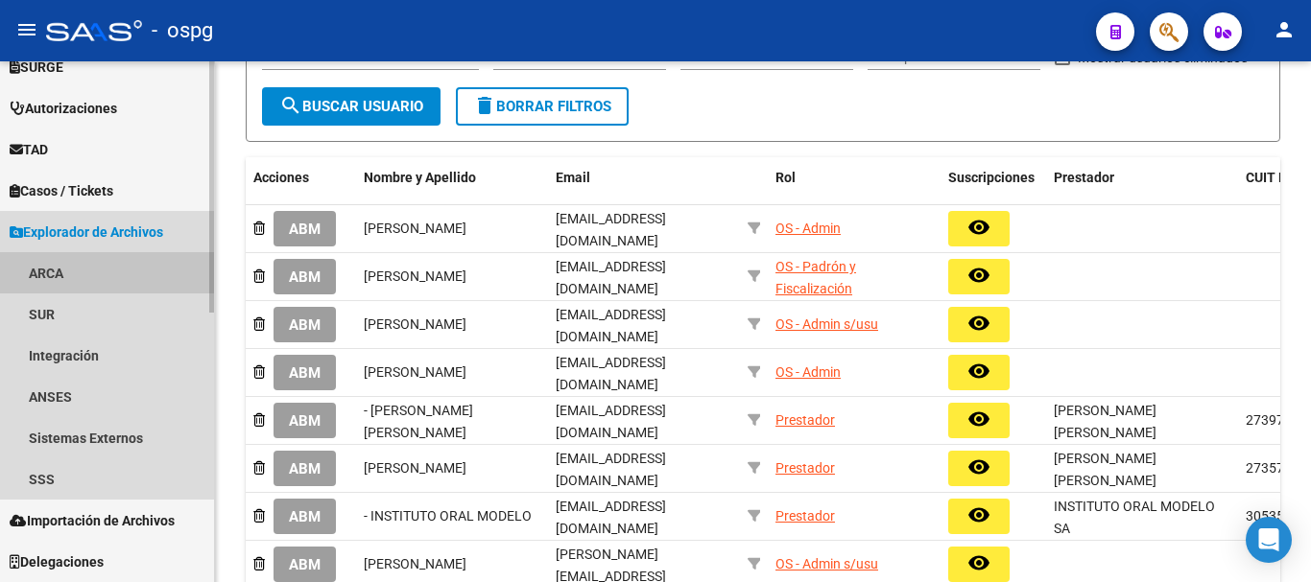
click at [37, 269] on link "ARCA" at bounding box center [107, 272] width 214 height 41
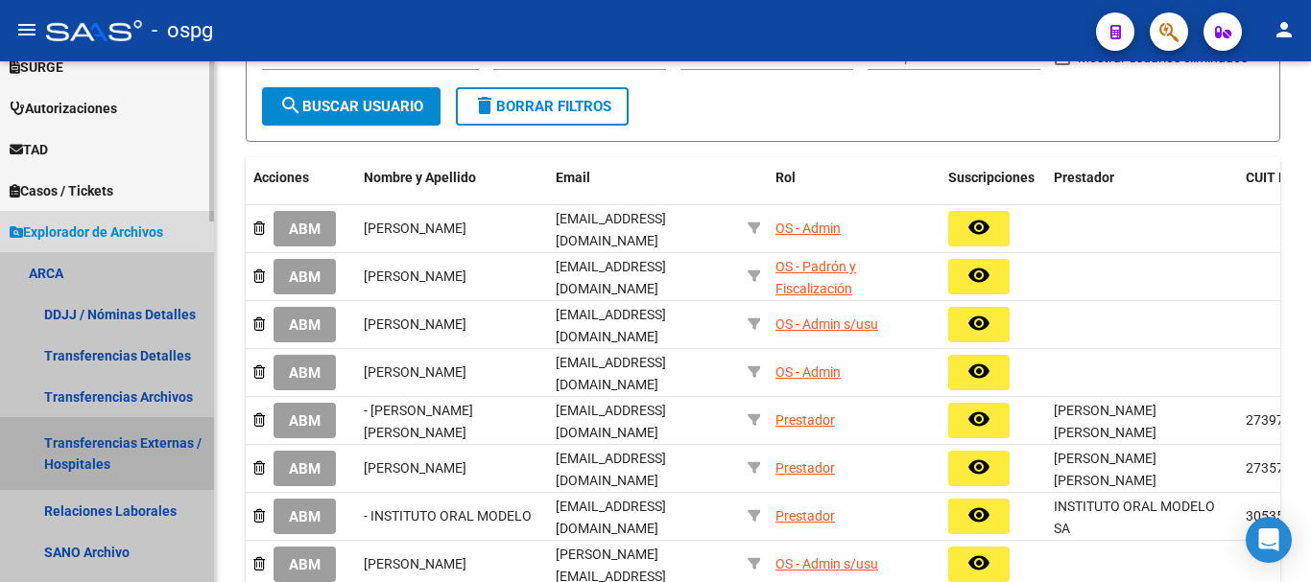
click at [114, 446] on link "Transferencias Externas / Hospitales" at bounding box center [107, 453] width 214 height 73
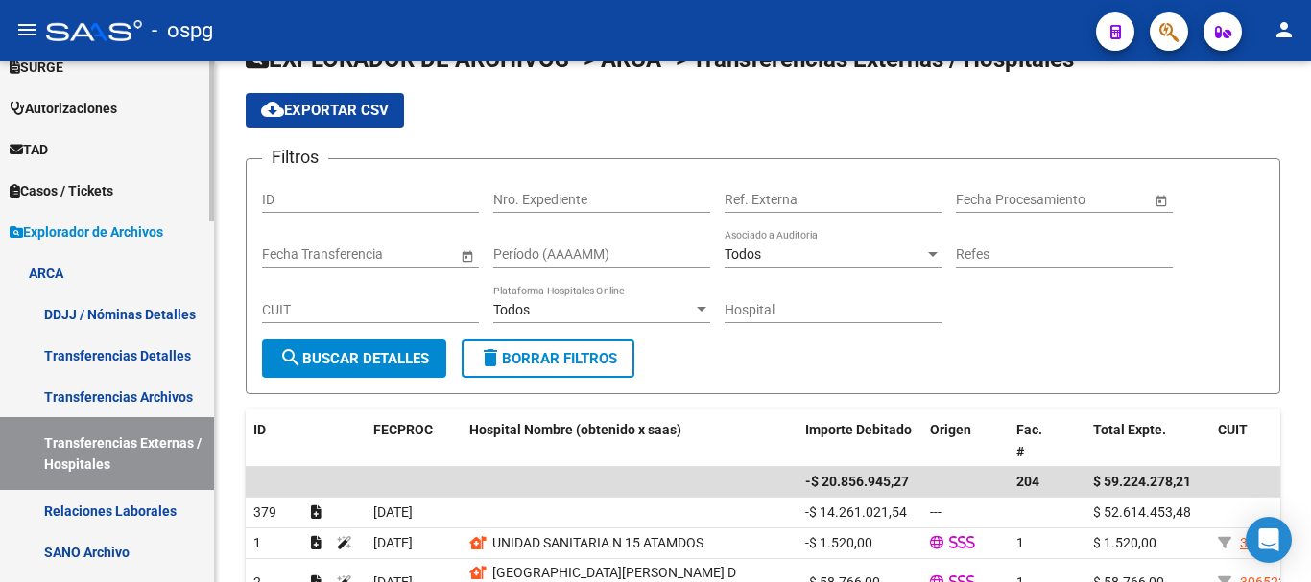
scroll to position [192, 0]
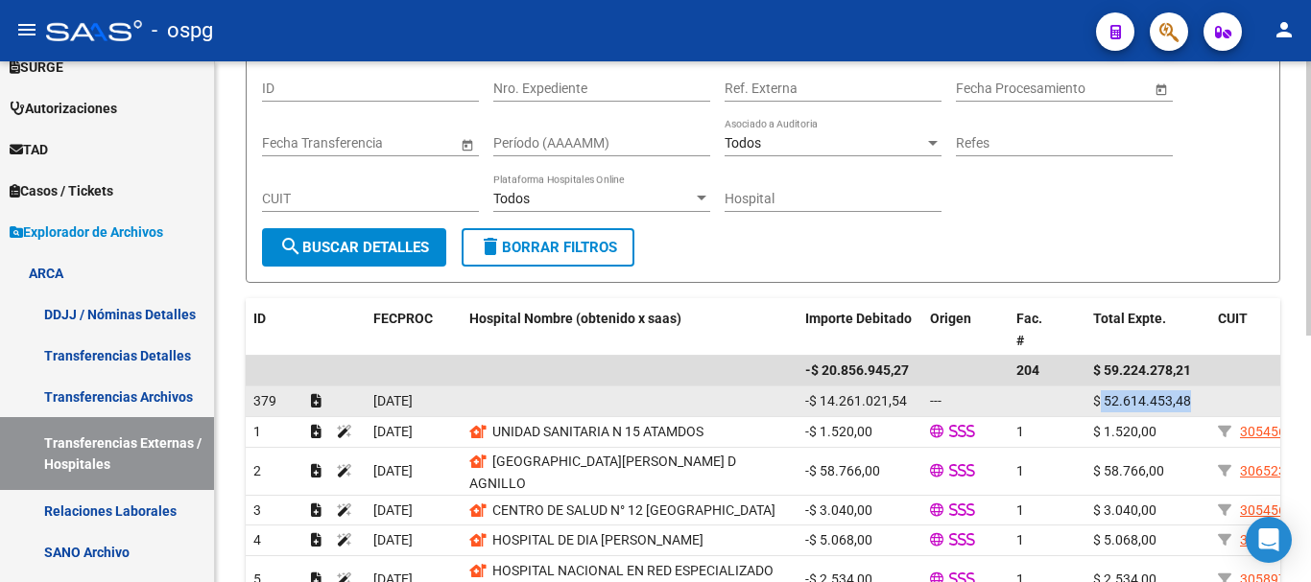
drag, startPoint x: 1097, startPoint y: 407, endPoint x: 1201, endPoint y: 412, distance: 104.7
click at [1201, 412] on div "$ 52.614.453,48" at bounding box center [1147, 402] width 109 height 22
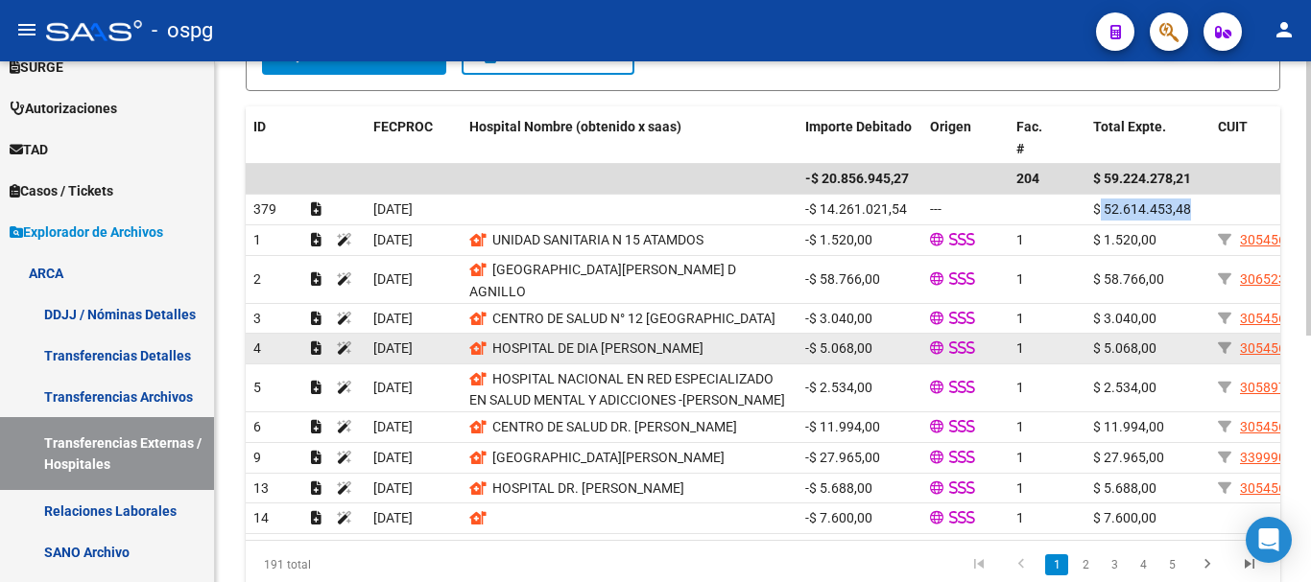
scroll to position [467, 0]
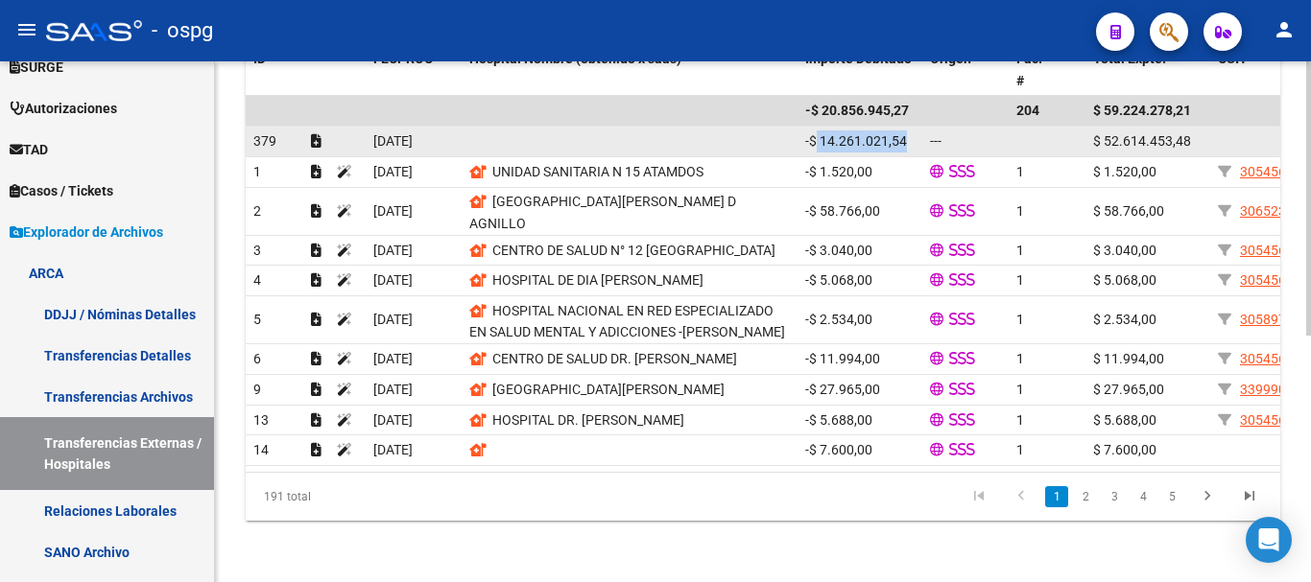
drag, startPoint x: 815, startPoint y: 133, endPoint x: 918, endPoint y: 130, distance: 103.7
click at [918, 130] on datatable-body-cell "-$ 14.261.021,54" at bounding box center [859, 142] width 125 height 30
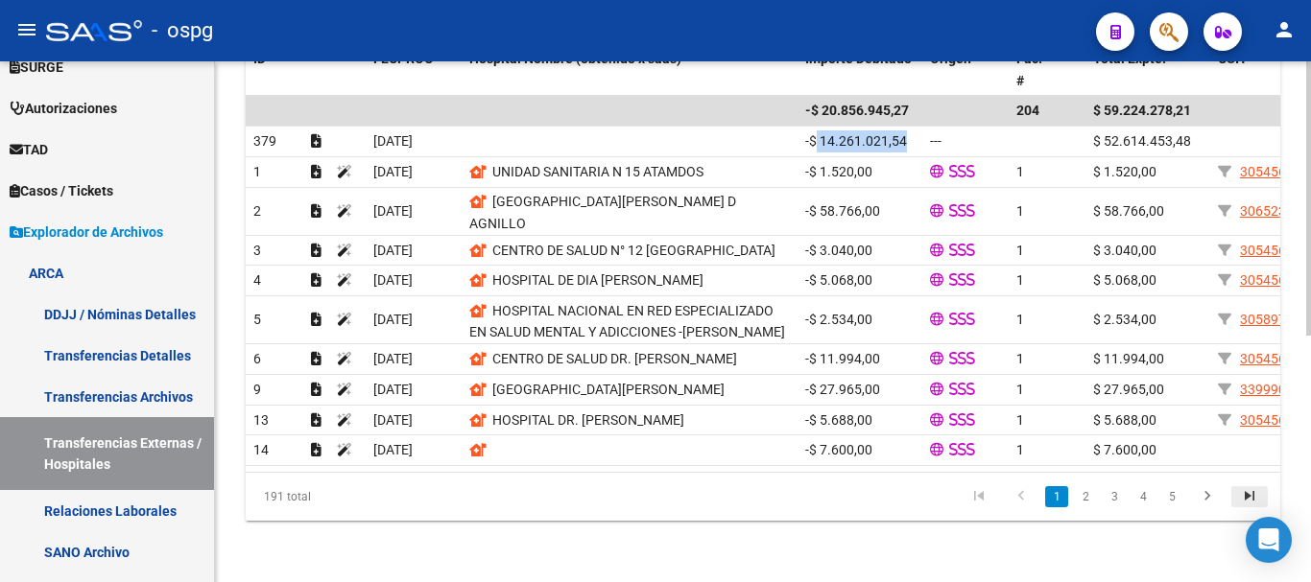
click at [1247, 498] on icon "go to last page" at bounding box center [1249, 498] width 25 height 23
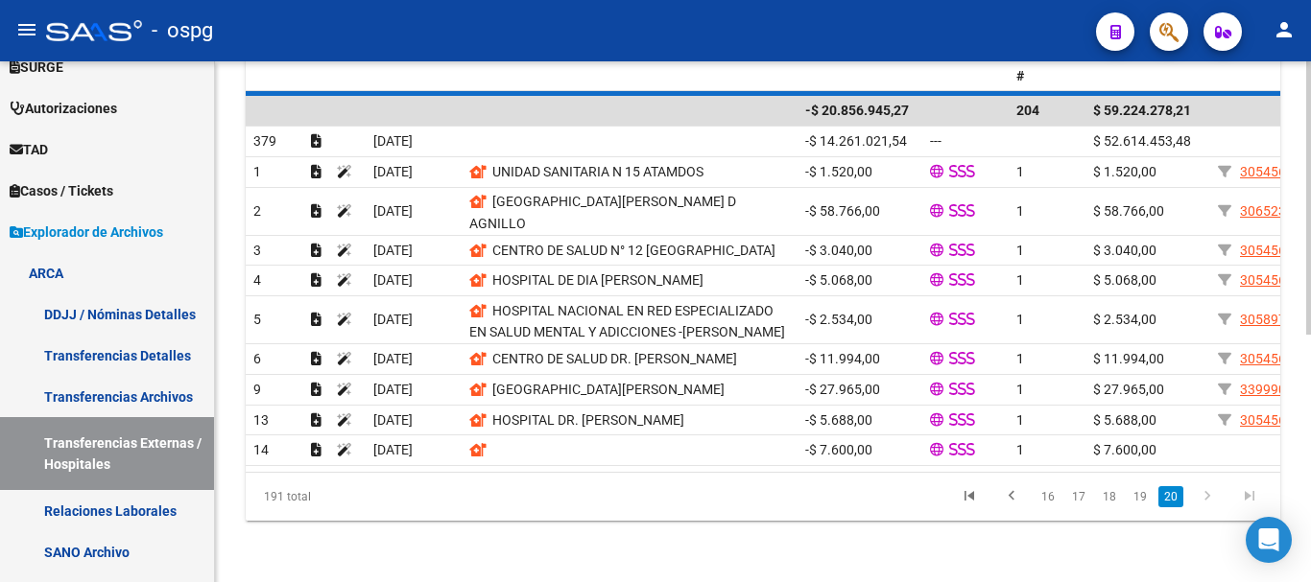
scroll to position [158, 0]
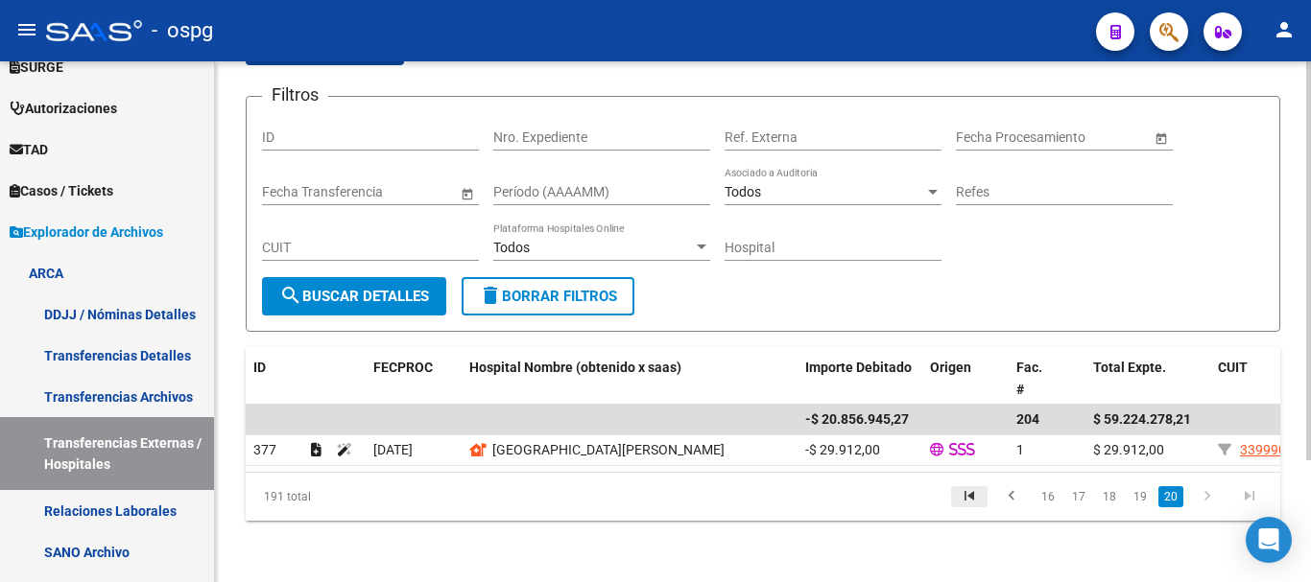
click at [977, 501] on icon "go to first page" at bounding box center [969, 498] width 25 height 23
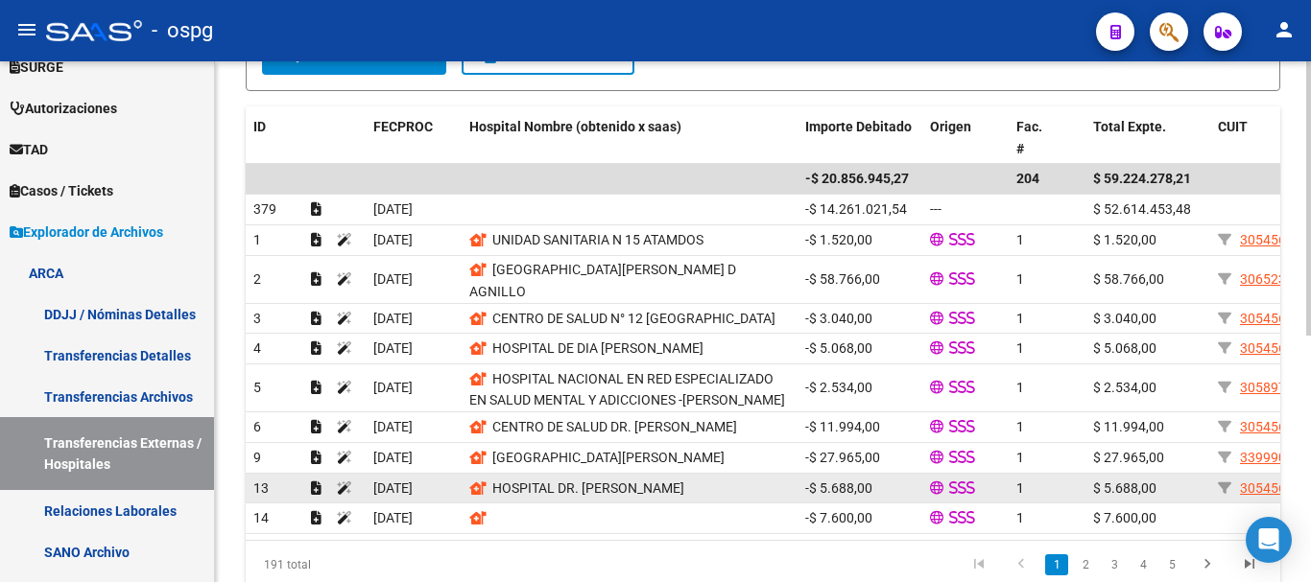
scroll to position [467, 0]
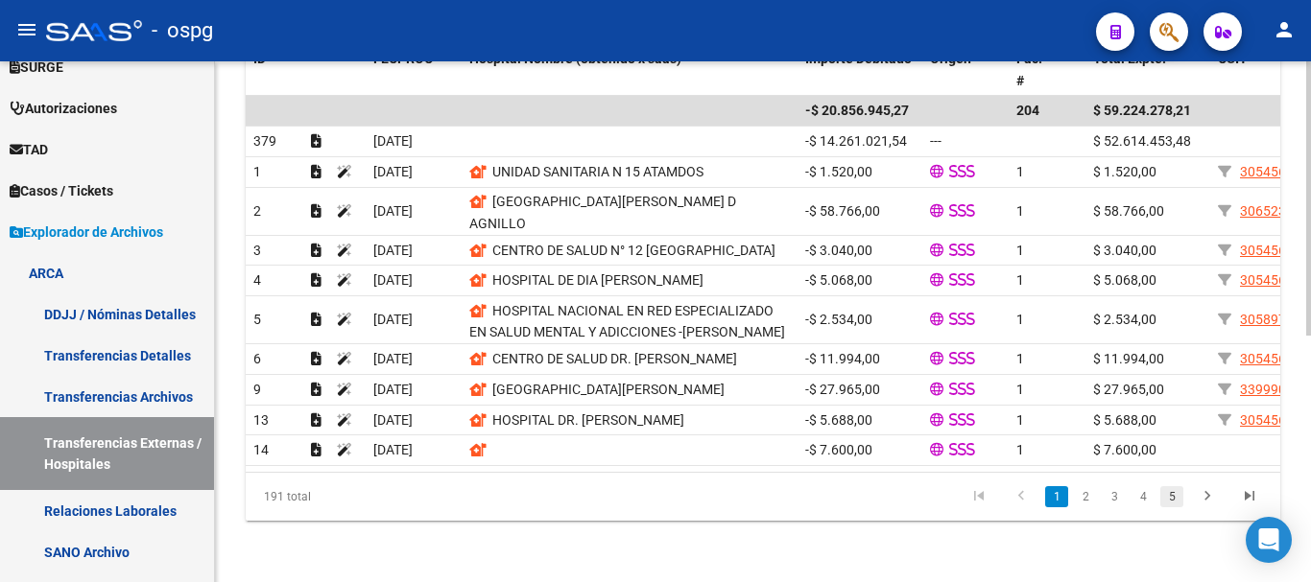
click at [1169, 498] on link "5" at bounding box center [1171, 496] width 23 height 21
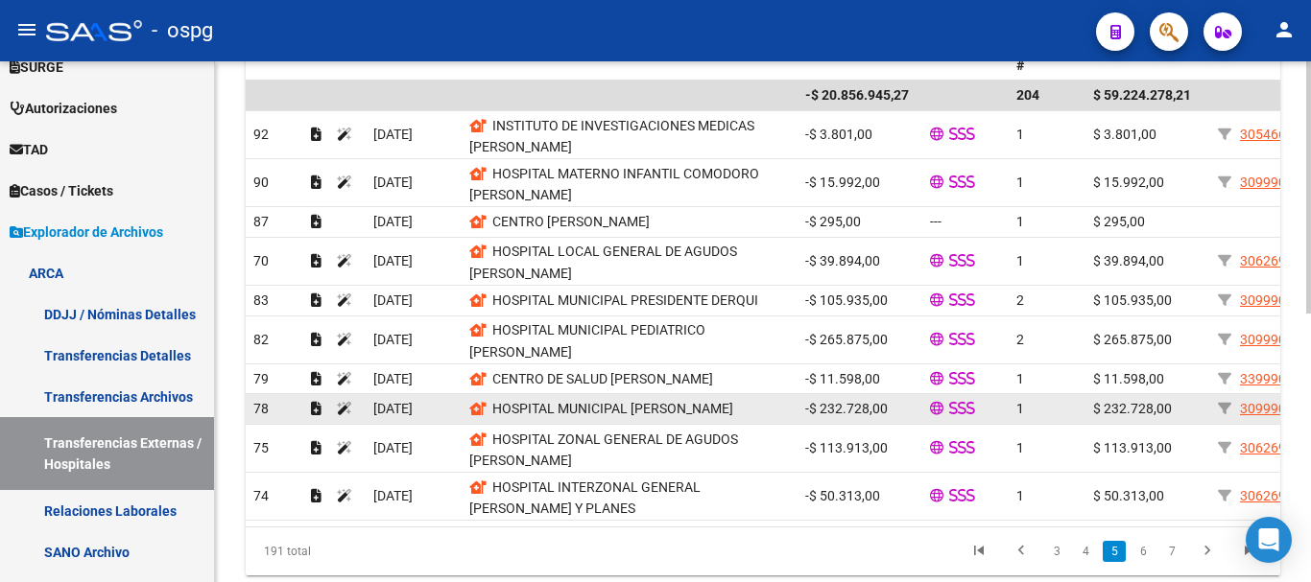
scroll to position [555, 0]
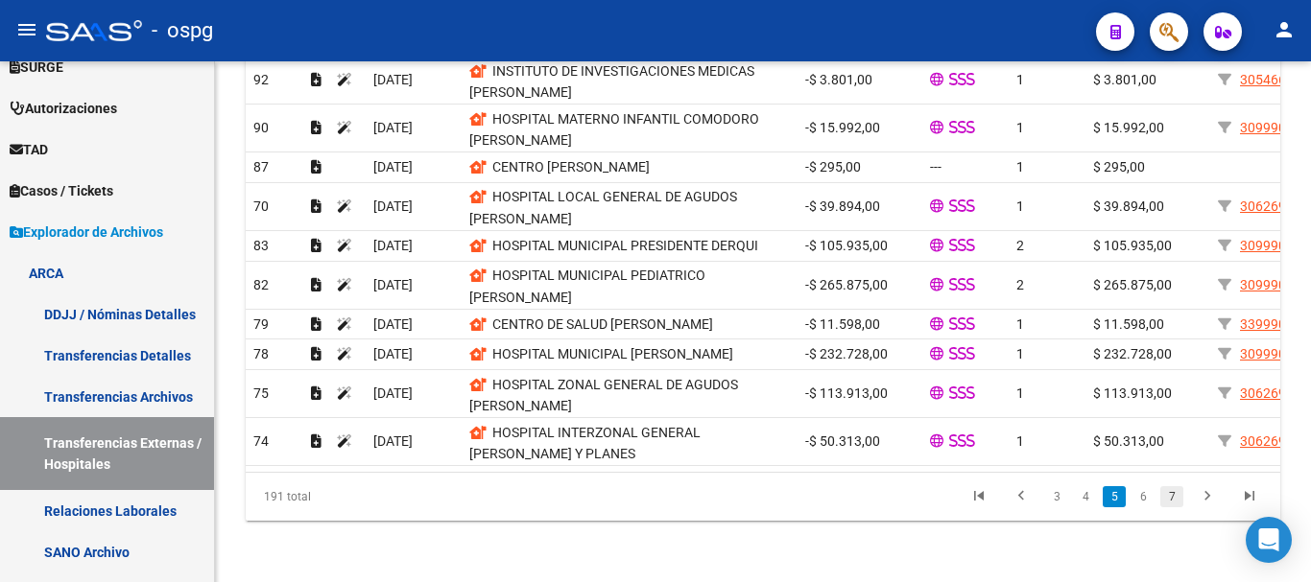
click at [1178, 504] on link "7" at bounding box center [1171, 496] width 23 height 21
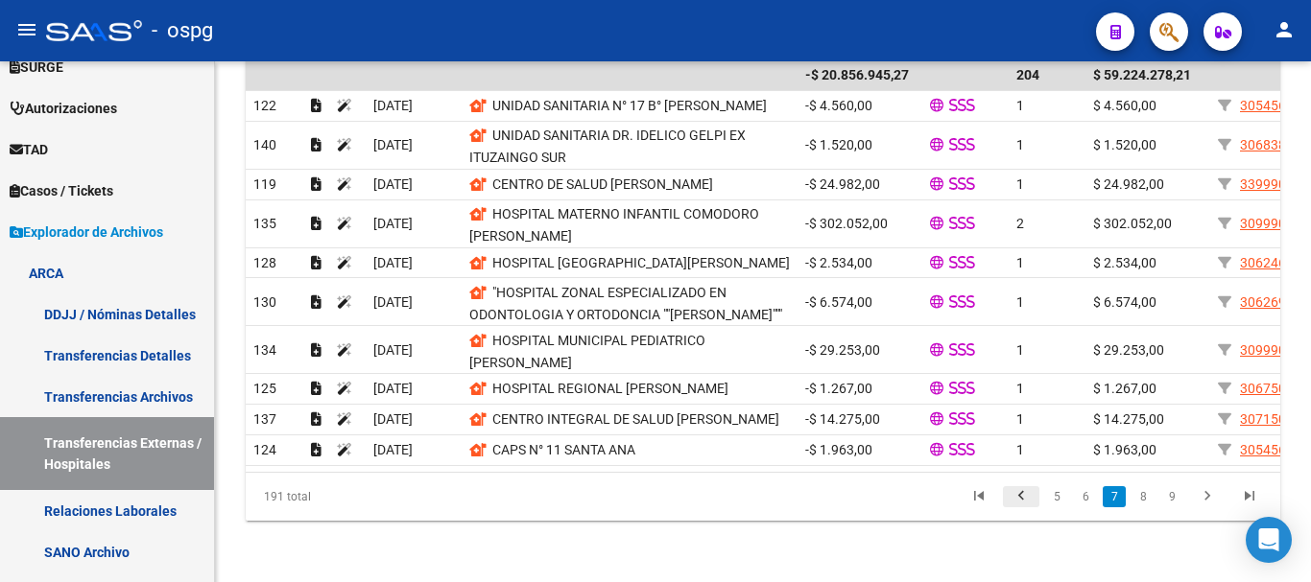
click at [1015, 498] on icon "go to previous page" at bounding box center [1020, 498] width 25 height 23
click at [1015, 498] on div "191 total 4 5 6 7 8" at bounding box center [763, 497] width 1034 height 48
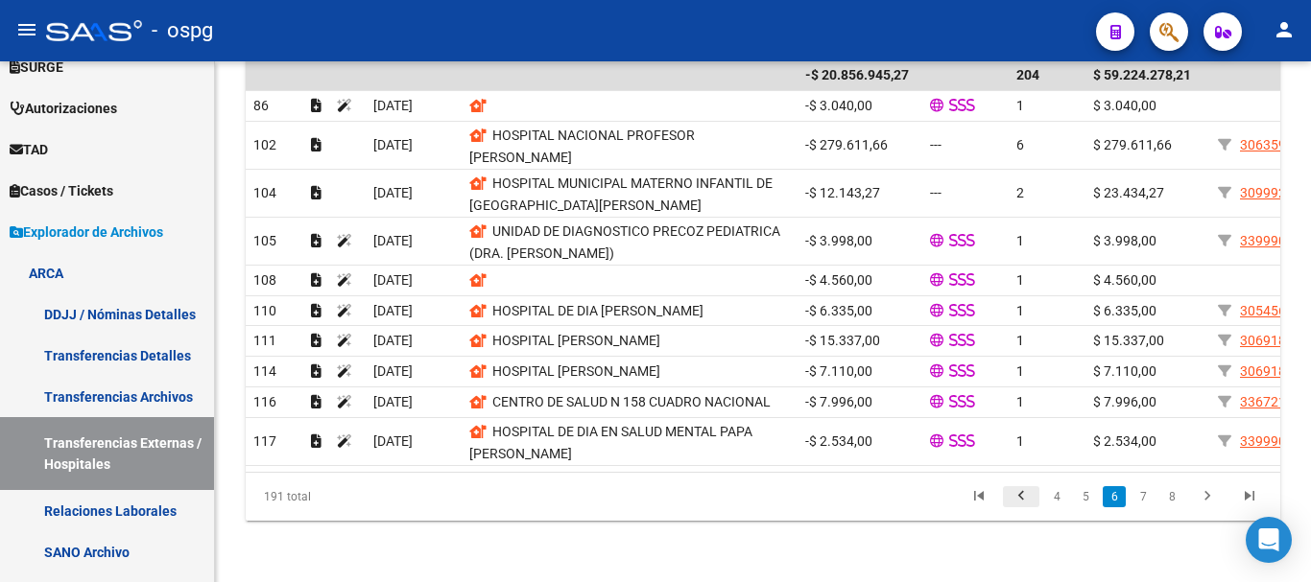
click at [1015, 498] on icon "go to previous page" at bounding box center [1020, 498] width 25 height 23
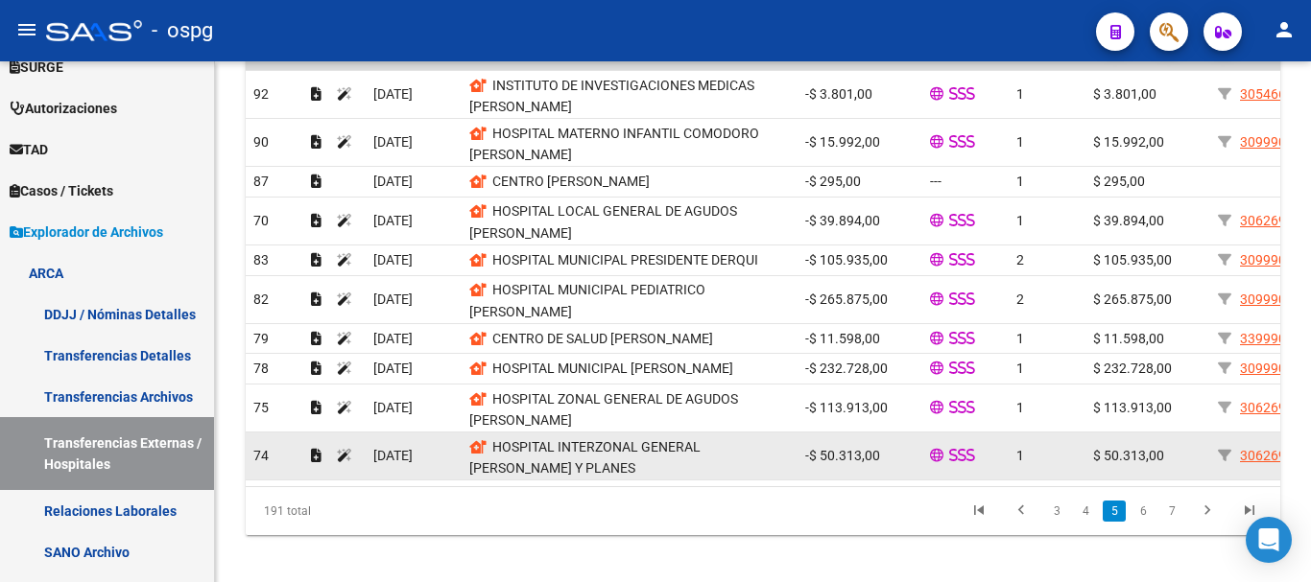
scroll to position [503, 0]
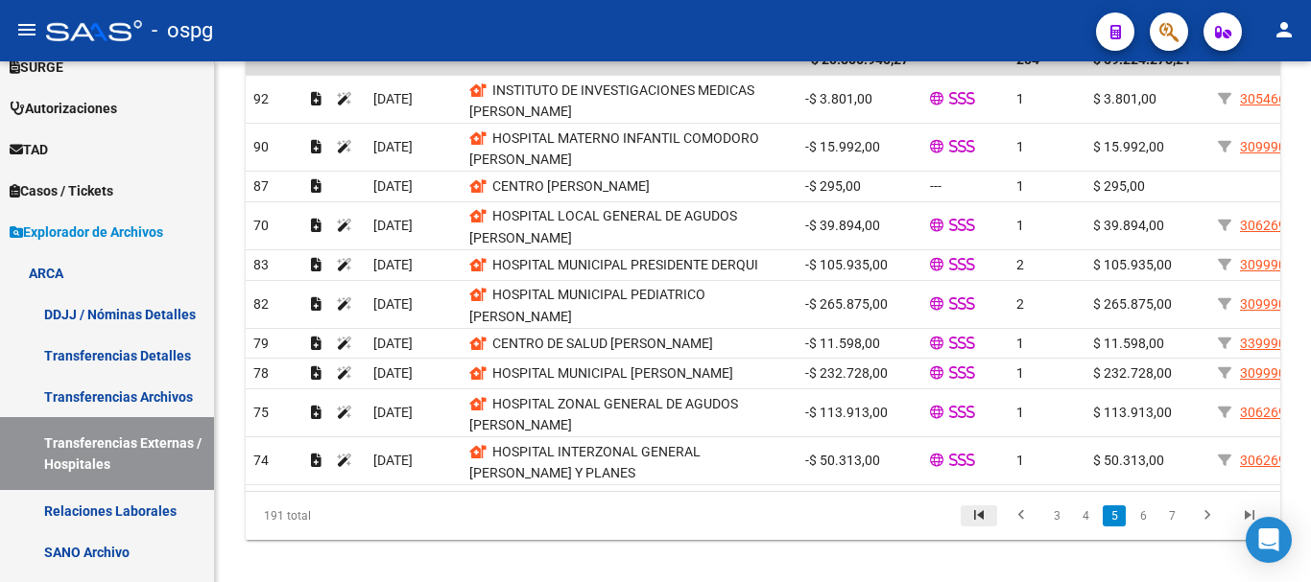
click at [985, 530] on icon "go to first page" at bounding box center [978, 518] width 25 height 23
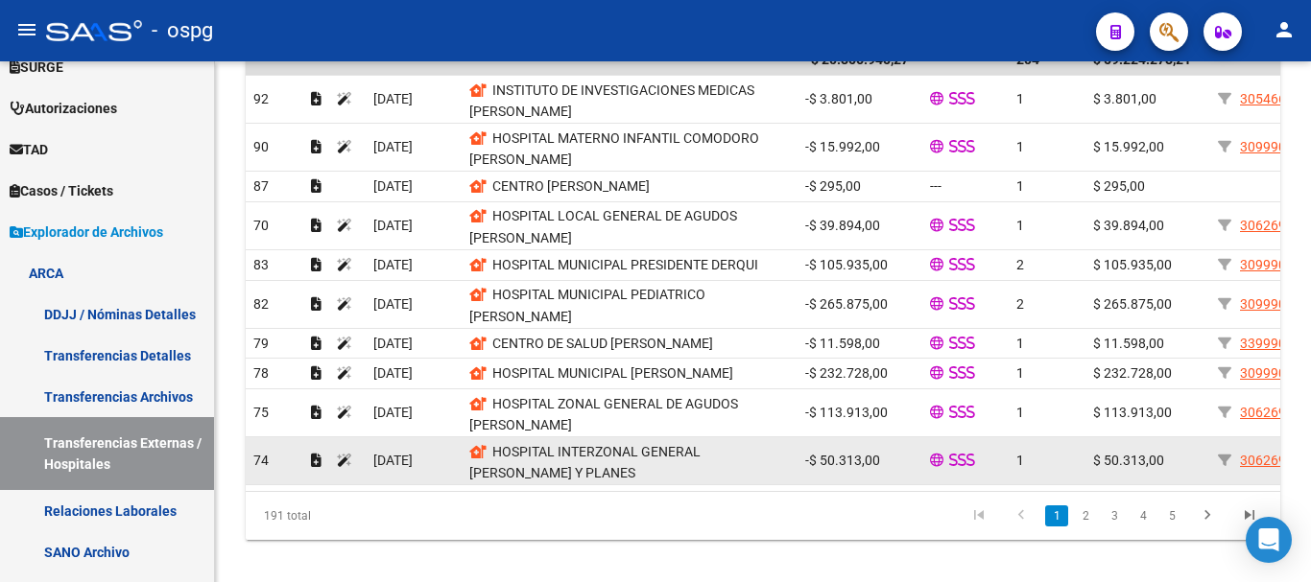
scroll to position [467, 0]
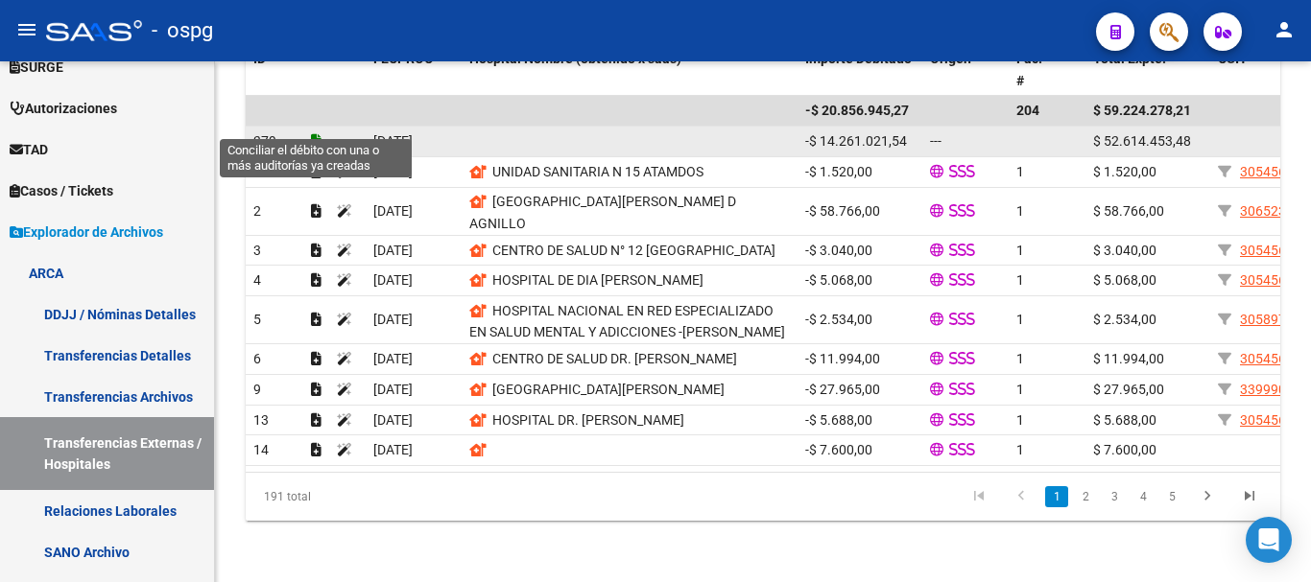
click at [315, 134] on icon at bounding box center [316, 140] width 11 height 13
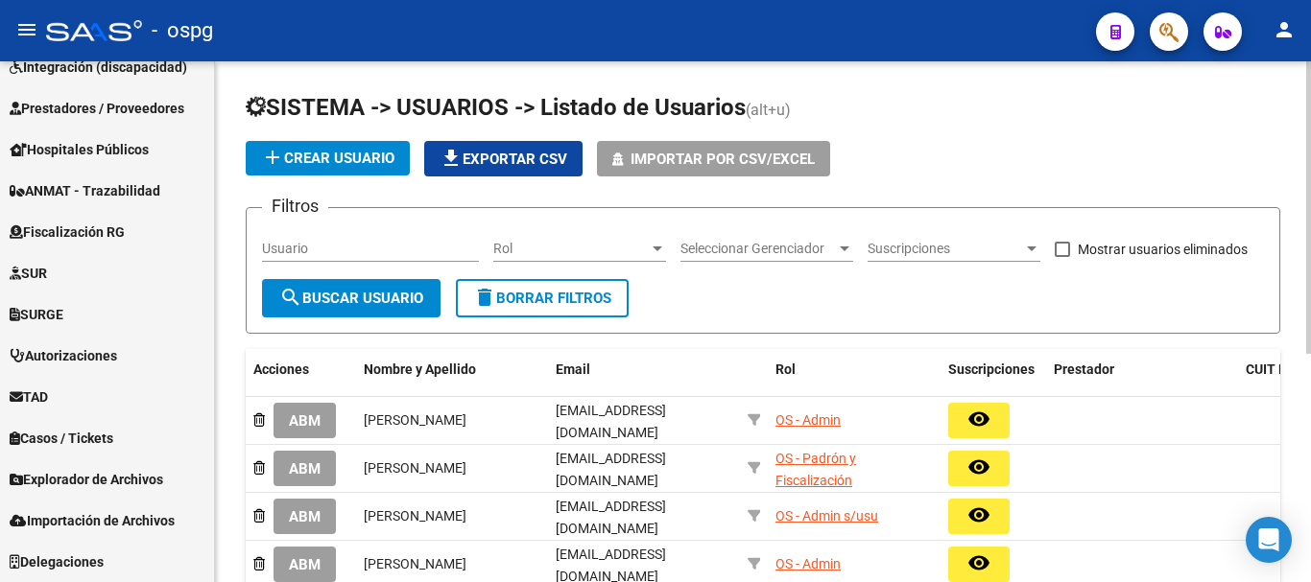
scroll to position [848, 0]
click at [320, 245] on input "Usuario" at bounding box center [370, 249] width 217 height 16
type input "dal"
click at [400, 302] on span "search Buscar Usuario" at bounding box center [351, 298] width 144 height 17
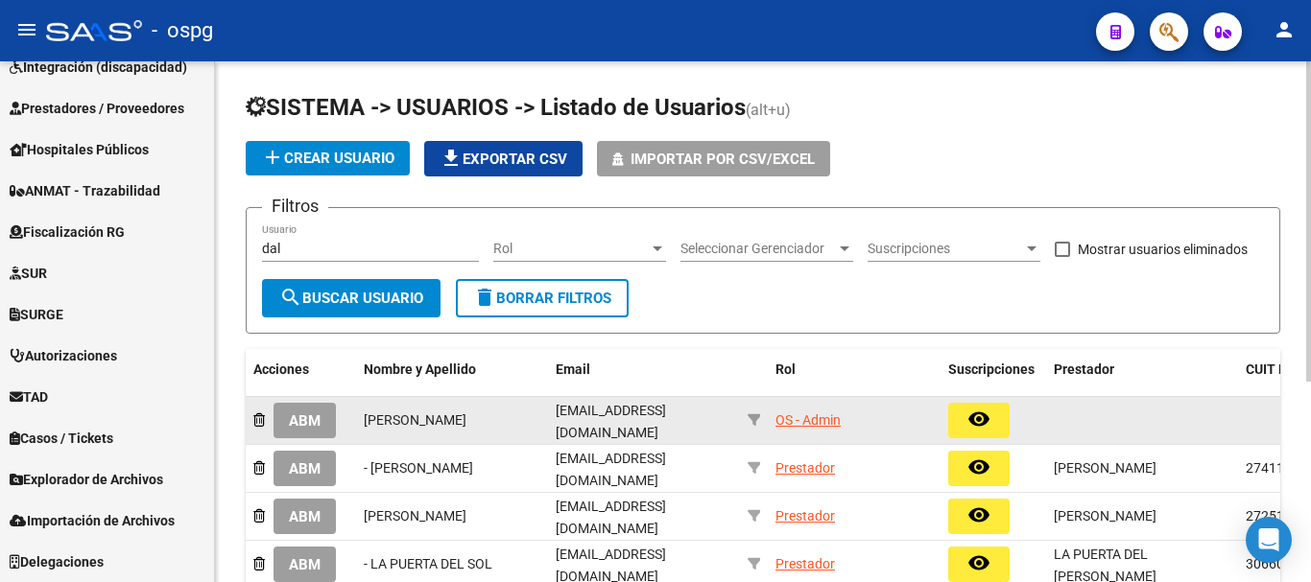
click at [323, 421] on button "ABM" at bounding box center [304, 421] width 62 height 36
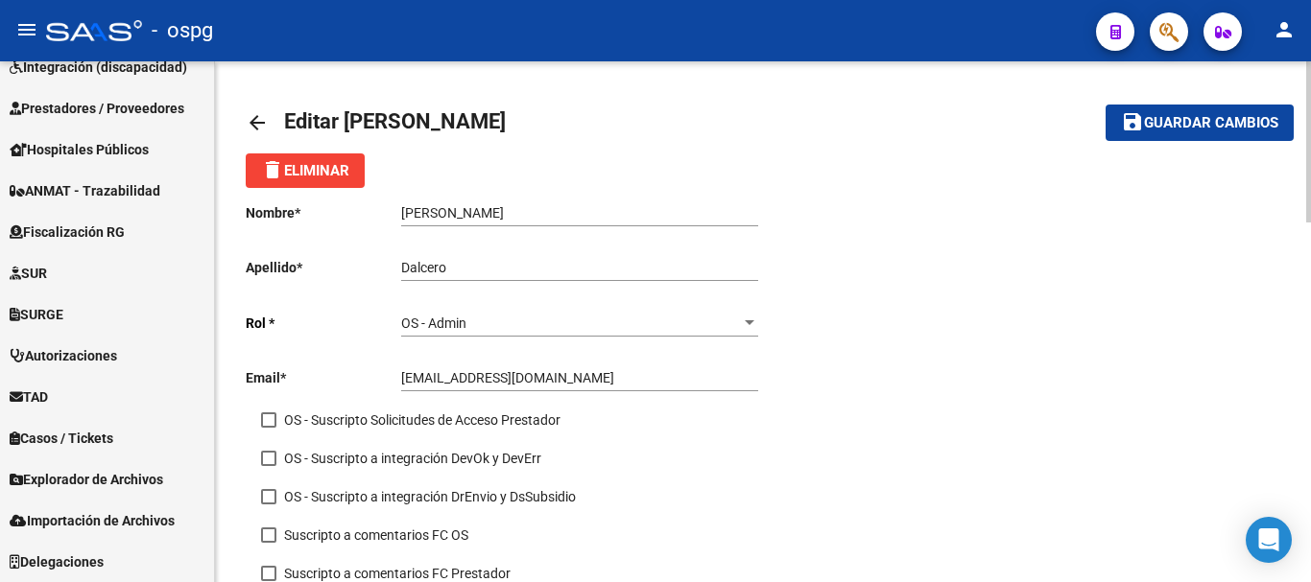
click at [745, 332] on div "OS - Admin Seleccionar rol" at bounding box center [579, 317] width 357 height 38
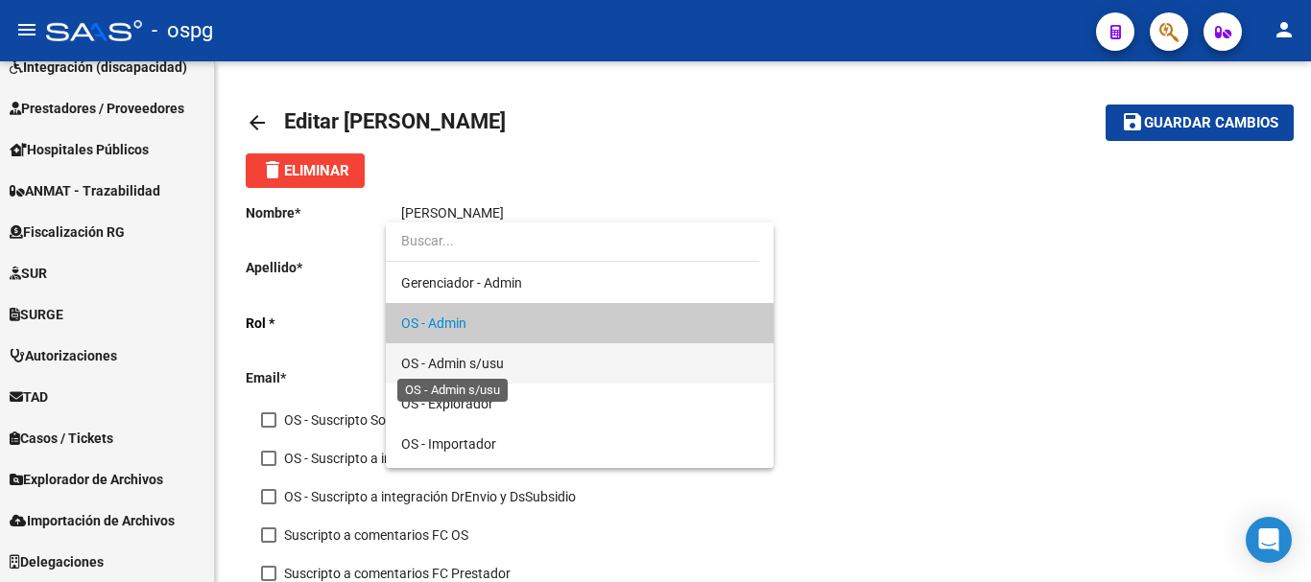
click at [498, 365] on span "OS - Admin s/usu" at bounding box center [452, 363] width 103 height 15
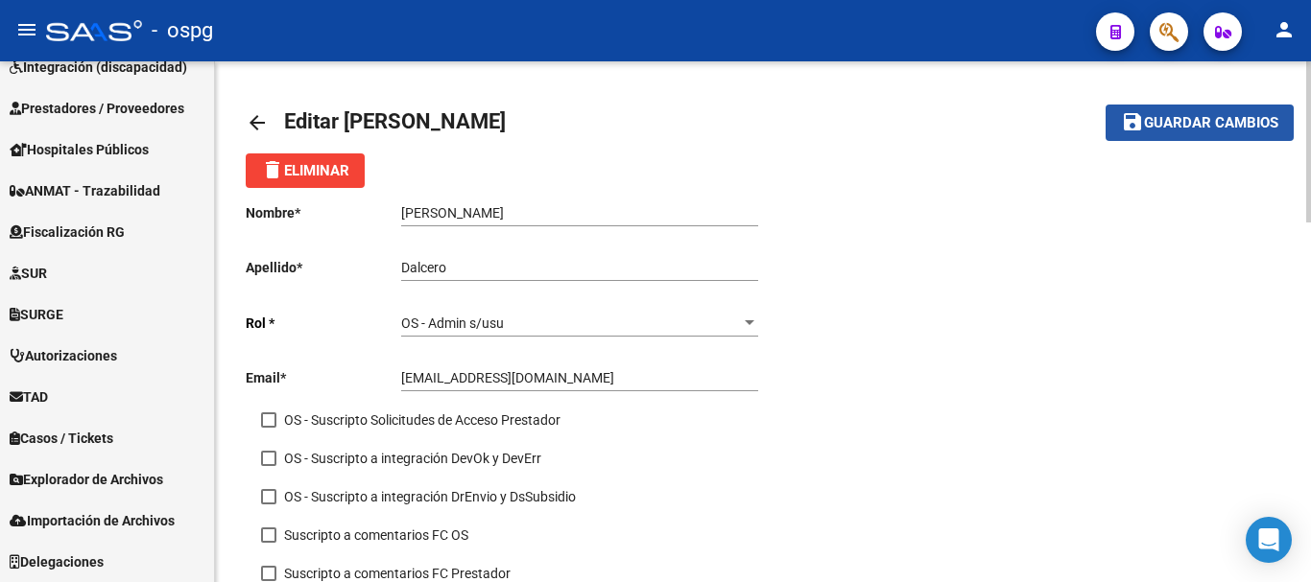
click at [1166, 117] on span "Guardar cambios" at bounding box center [1211, 123] width 134 height 17
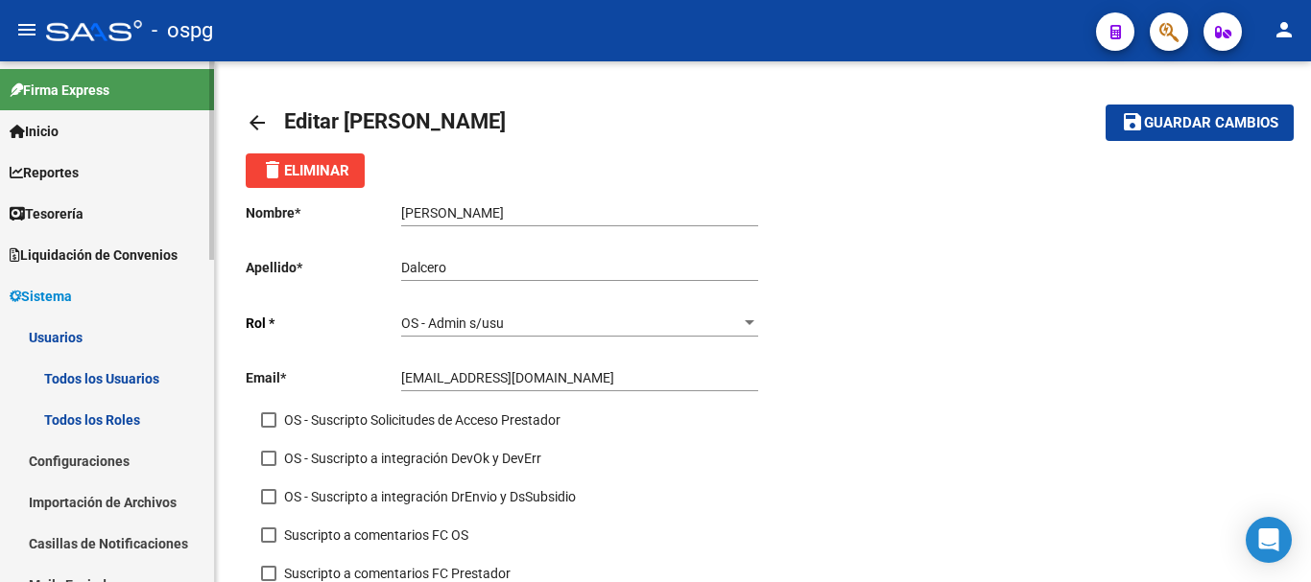
click at [29, 174] on span "Reportes" at bounding box center [44, 172] width 69 height 21
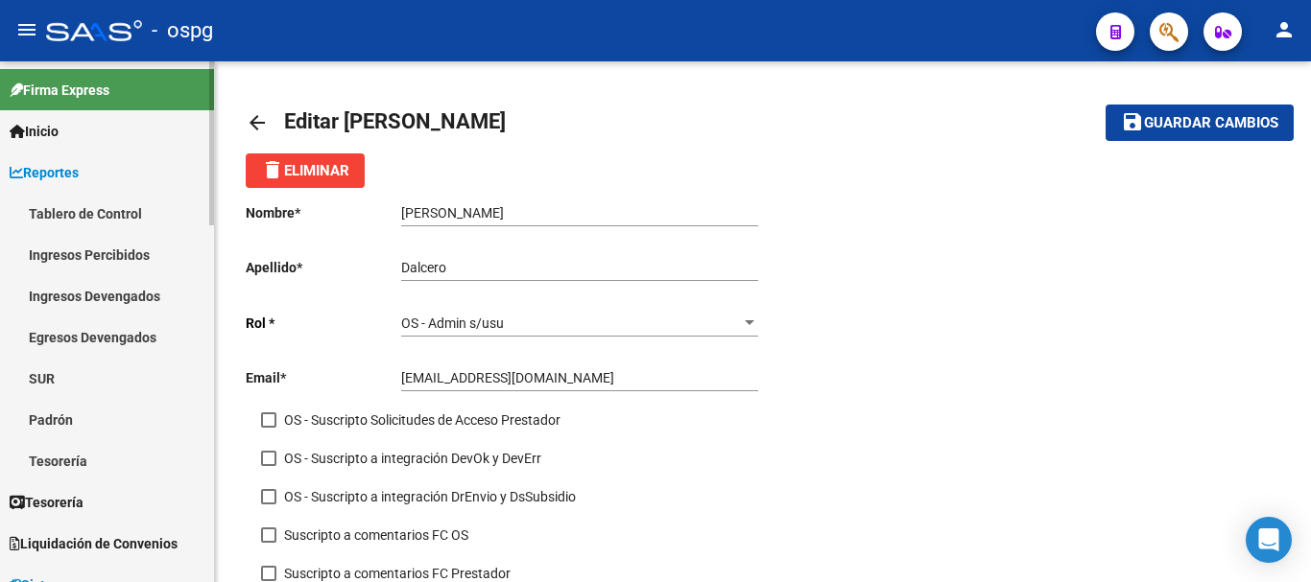
click at [80, 260] on link "Ingresos Percibidos" at bounding box center [107, 254] width 214 height 41
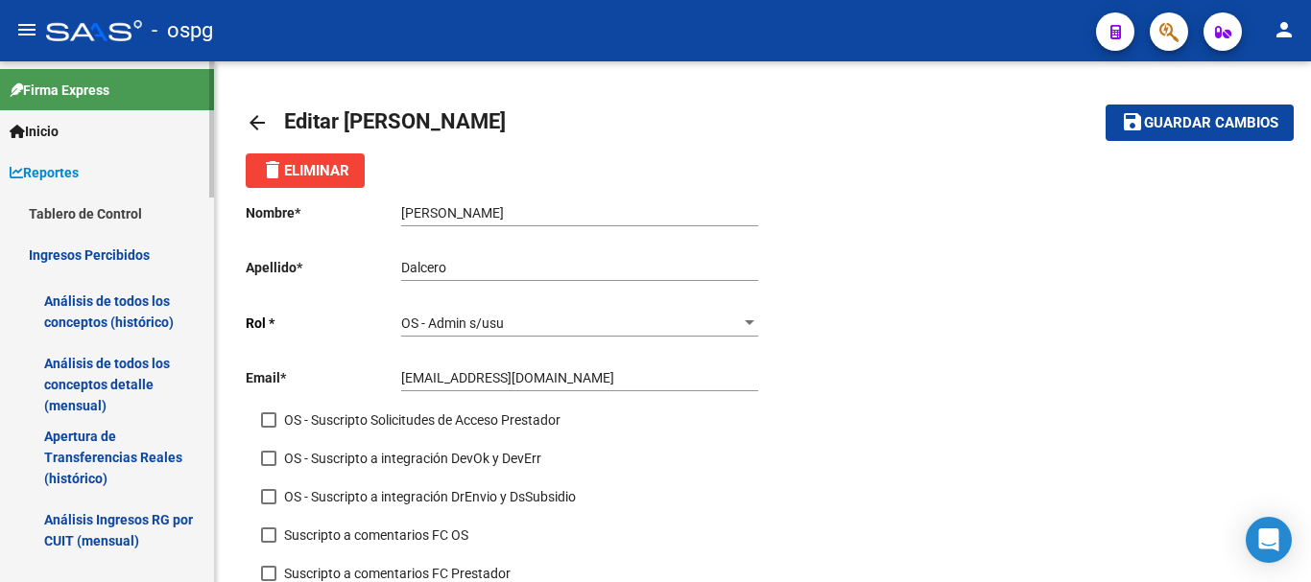
click at [99, 309] on link "Análisis de todos los conceptos (histórico)" at bounding box center [107, 311] width 214 height 73
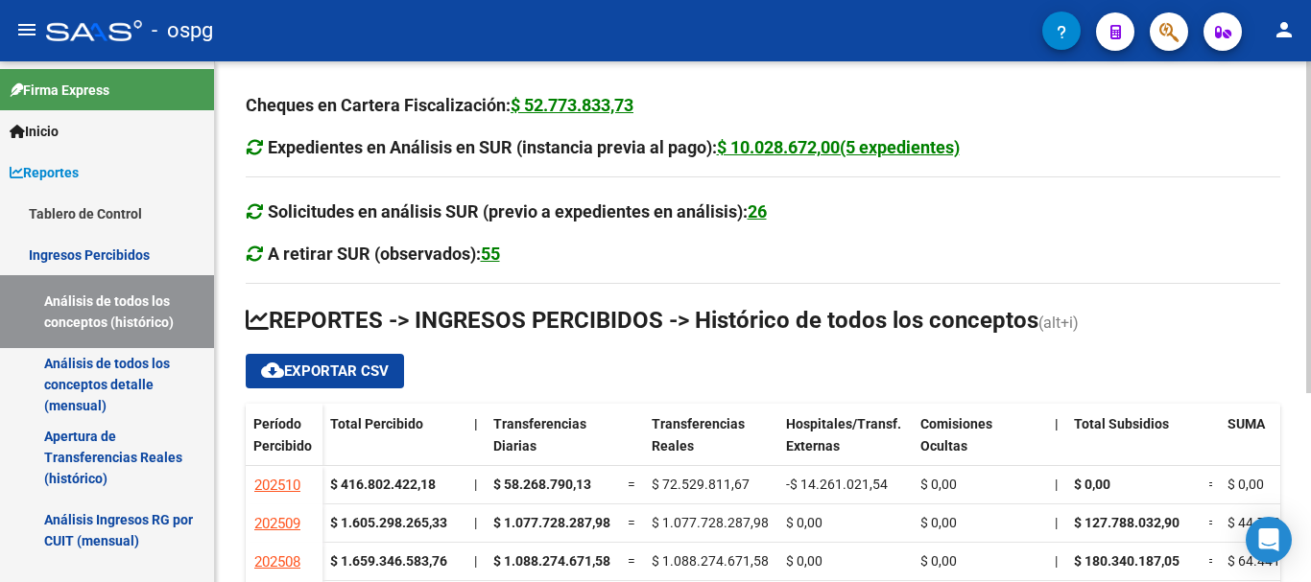
click at [1305, 571] on div "Cheques en Cartera Fiscalización: $ 52.773.833,73 Expedientes en Análisis en SU…" at bounding box center [763, 469] width 1096 height 817
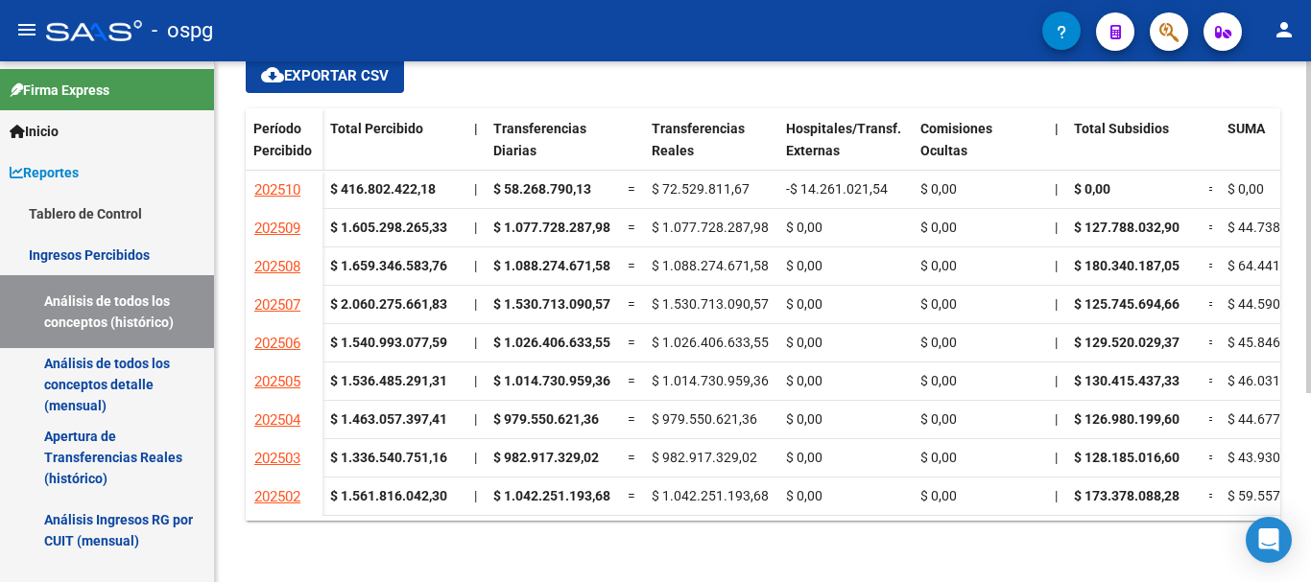
click at [1307, 560] on div at bounding box center [1308, 321] width 5 height 521
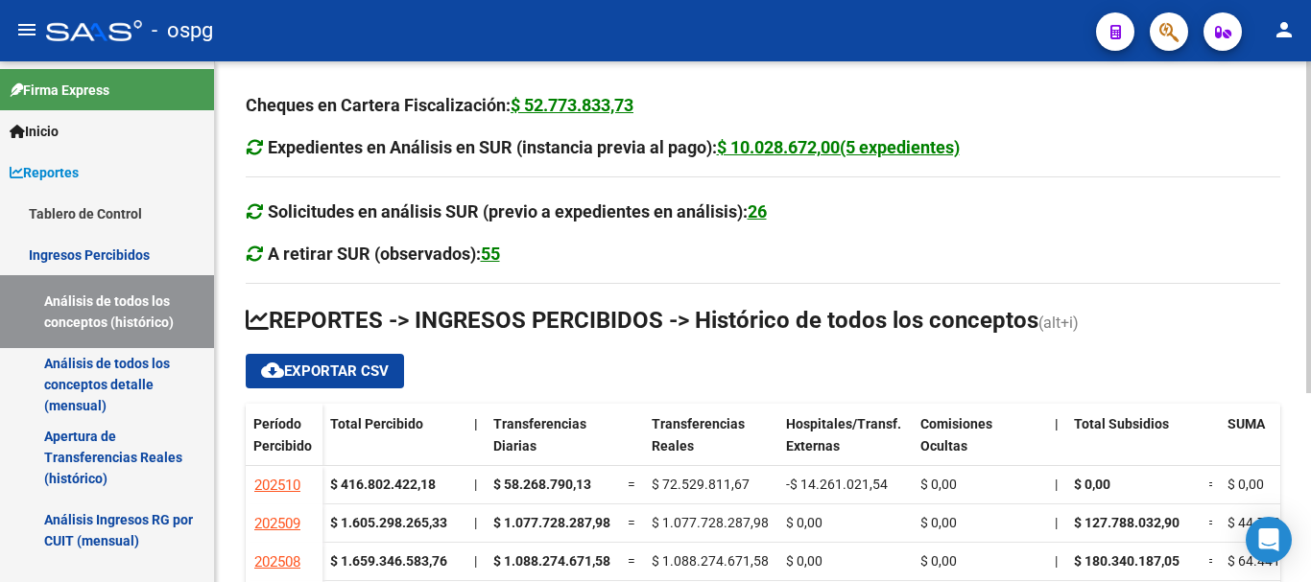
click at [1308, 562] on div at bounding box center [1308, 321] width 5 height 521
